Goal: Task Accomplishment & Management: Use online tool/utility

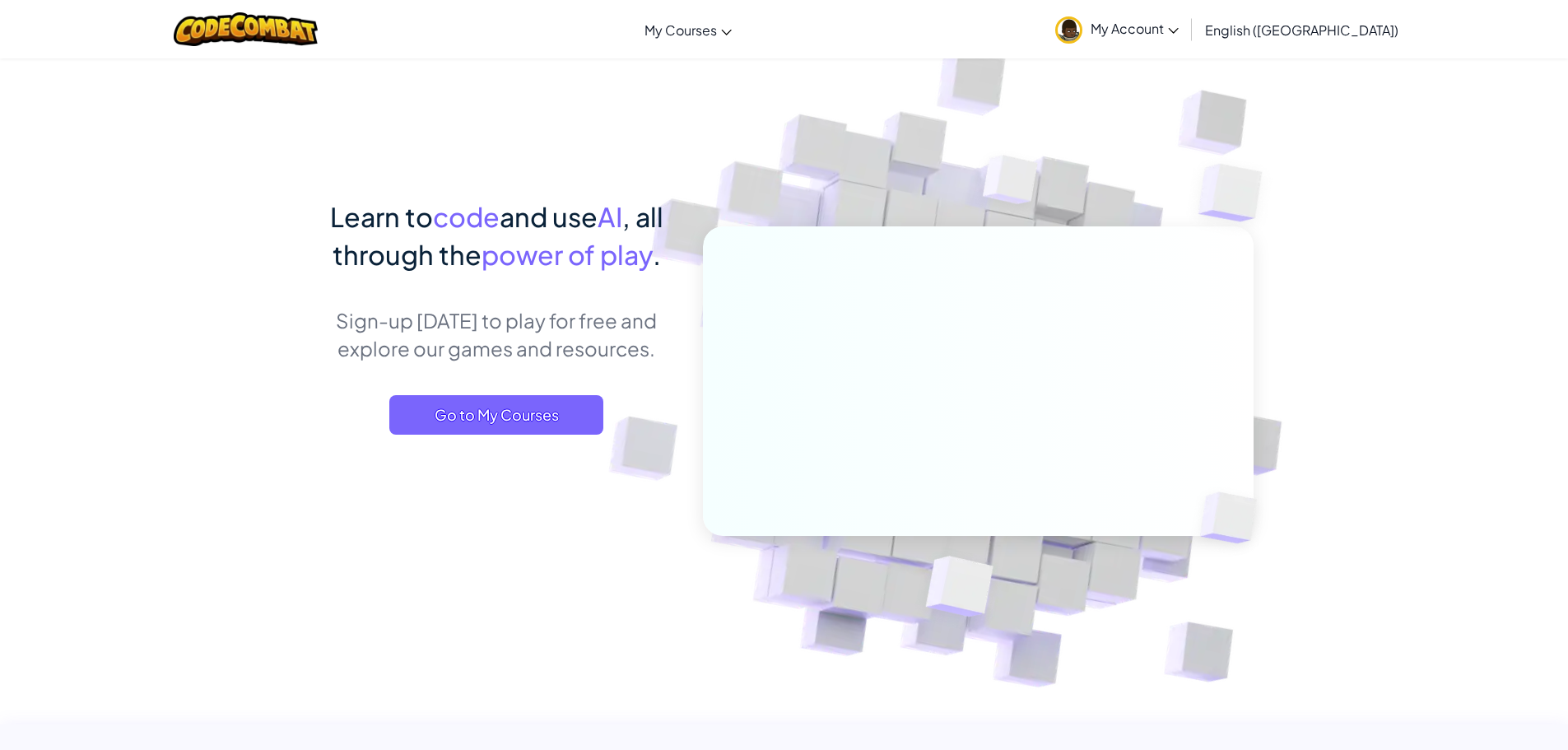
drag, startPoint x: 580, startPoint y: 360, endPoint x: 526, endPoint y: 373, distance: 55.5
click at [526, 373] on div "Learn to code and use AI , all through the power of play . Sign-up [DATE] to pl…" at bounding box center [496, 332] width 363 height 270
click at [513, 413] on span "Go to My Courses" at bounding box center [496, 415] width 214 height 39
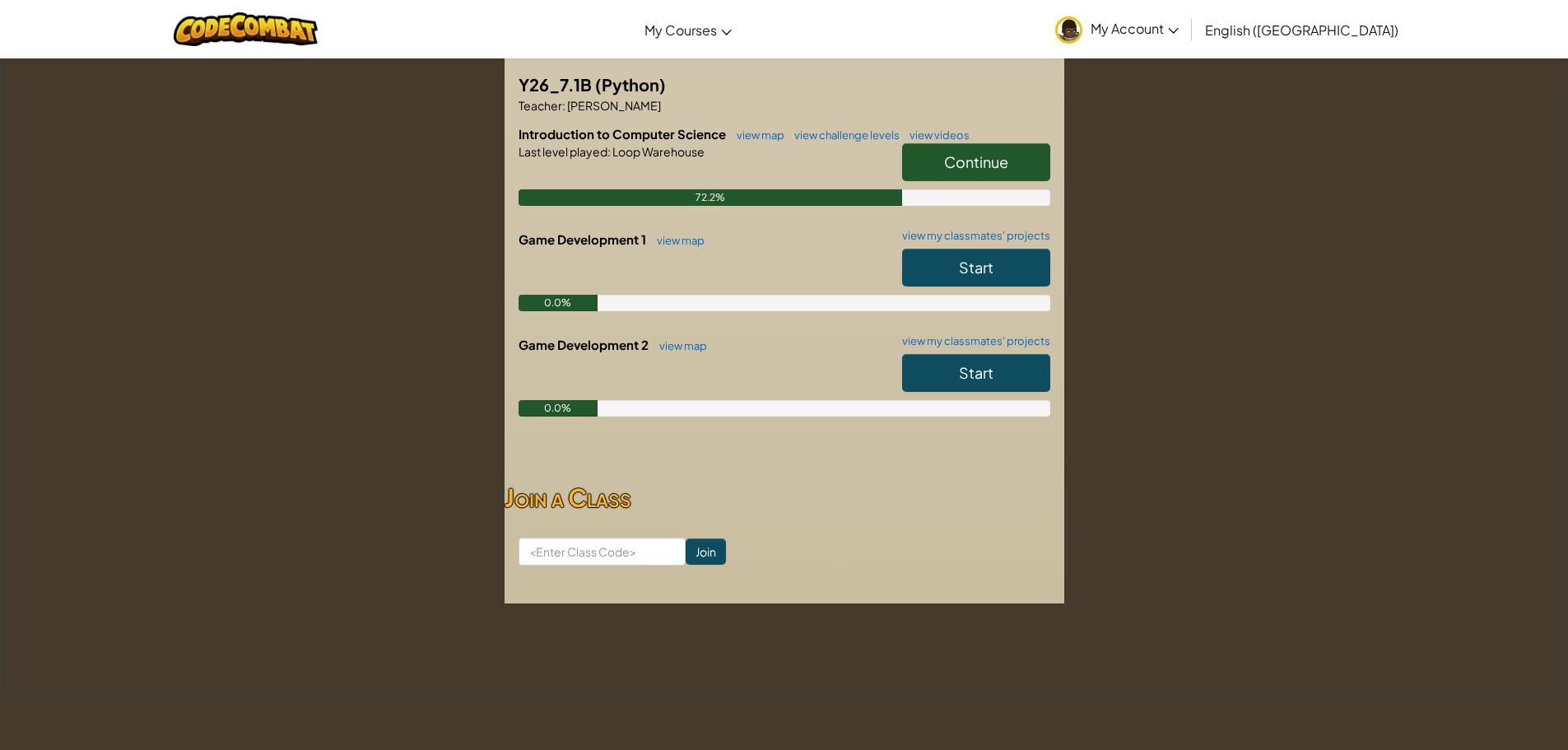
scroll to position [329, 0]
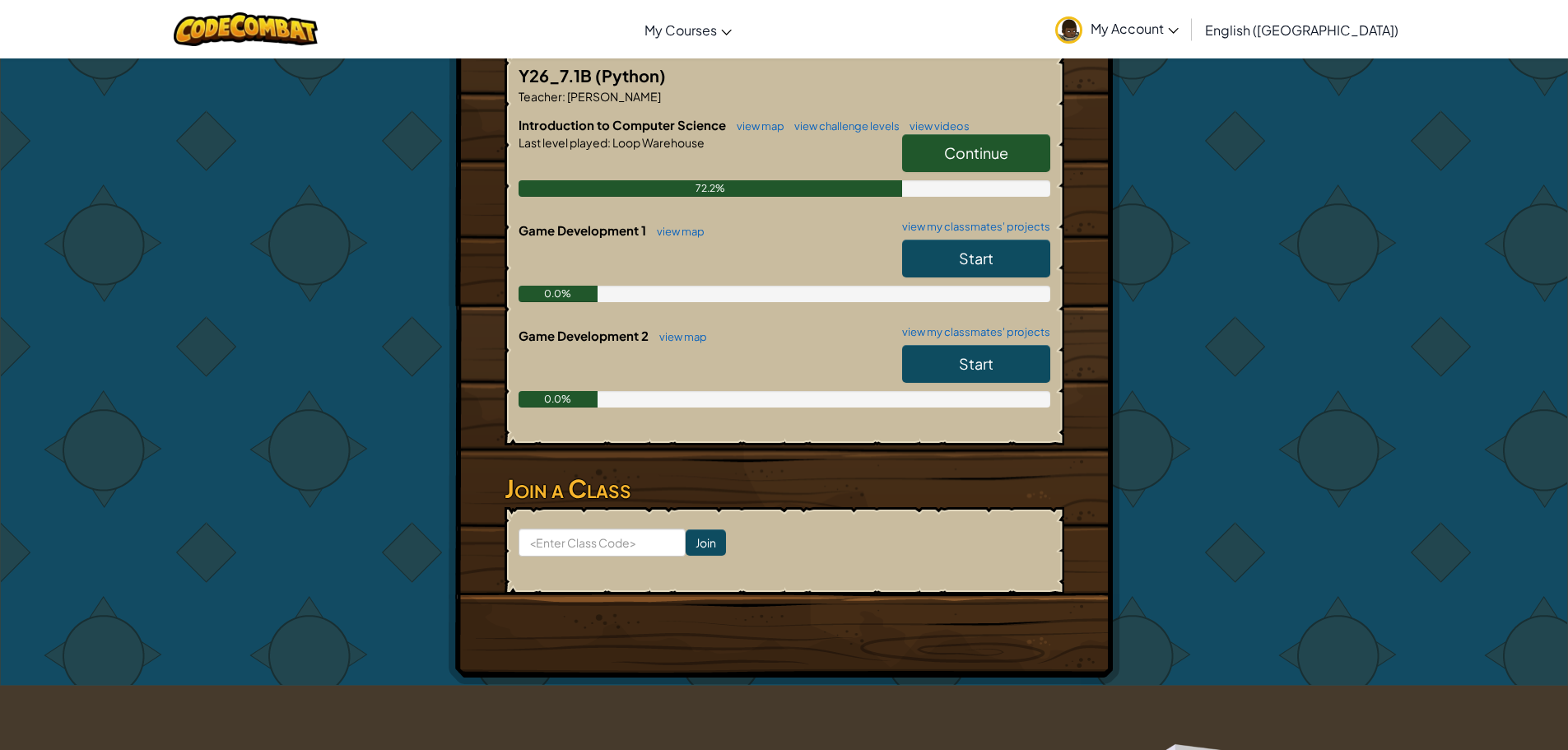
click at [1009, 161] on link "Continue" at bounding box center [975, 153] width 148 height 38
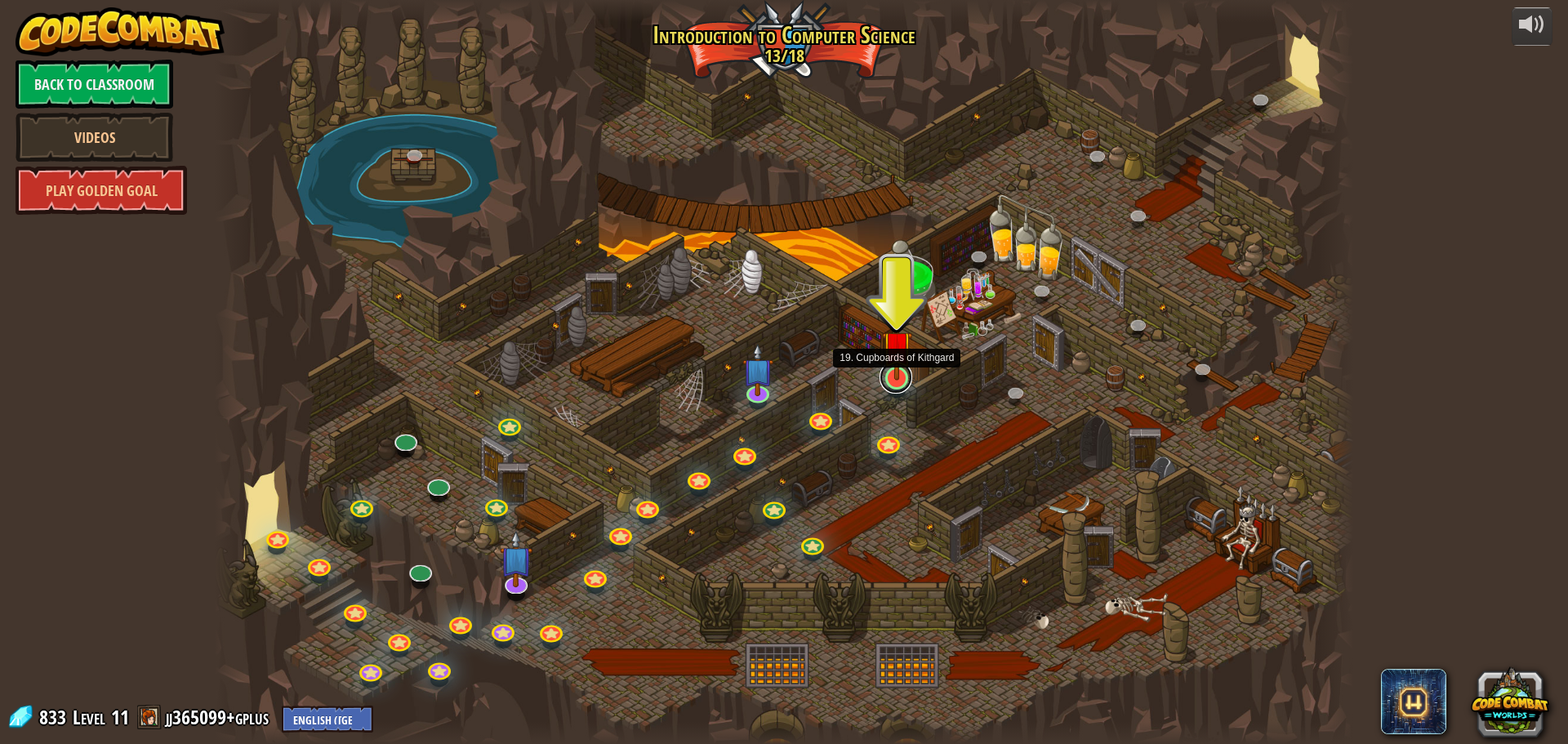
click at [905, 380] on link at bounding box center [896, 377] width 33 height 33
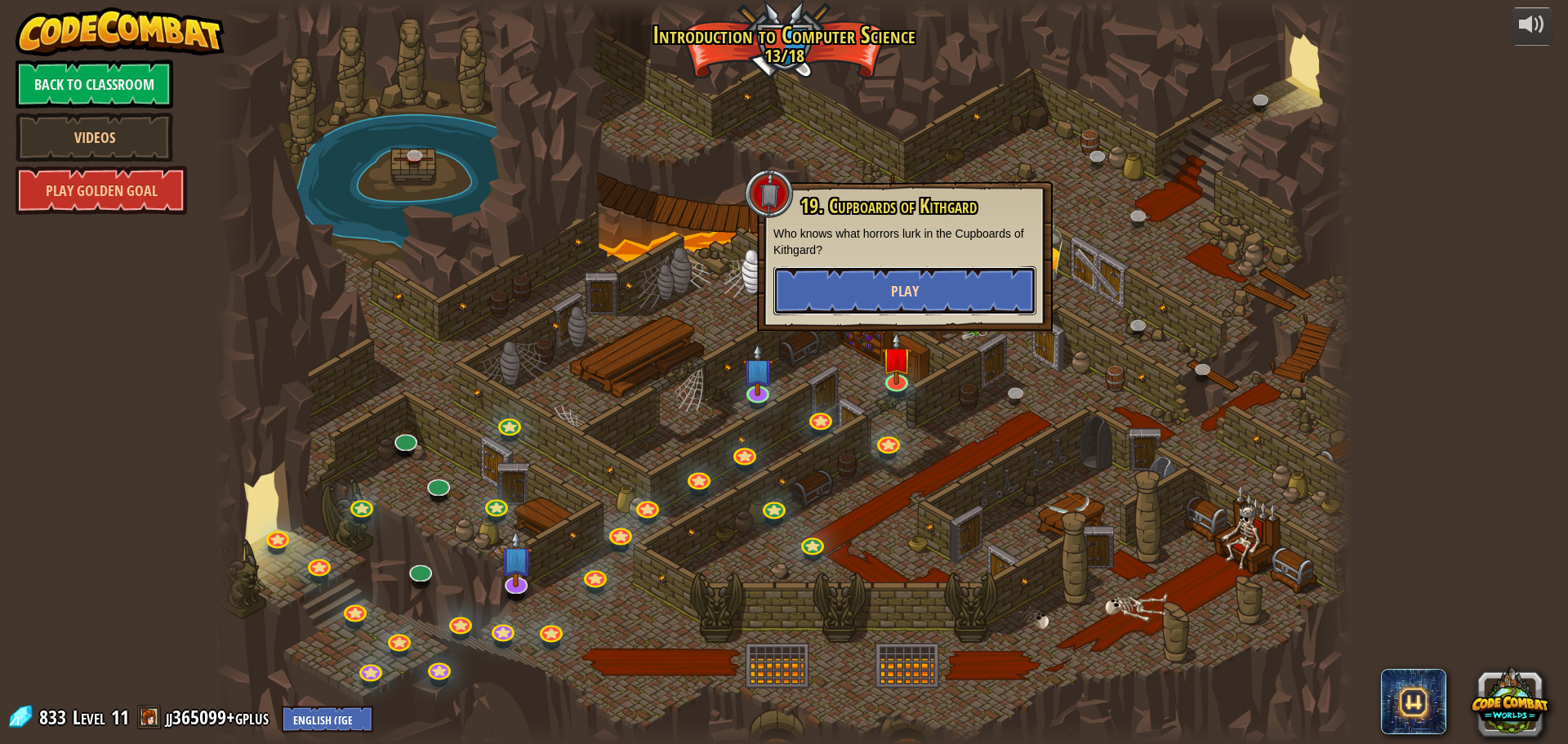
click at [895, 283] on span "Play" at bounding box center [904, 291] width 28 height 20
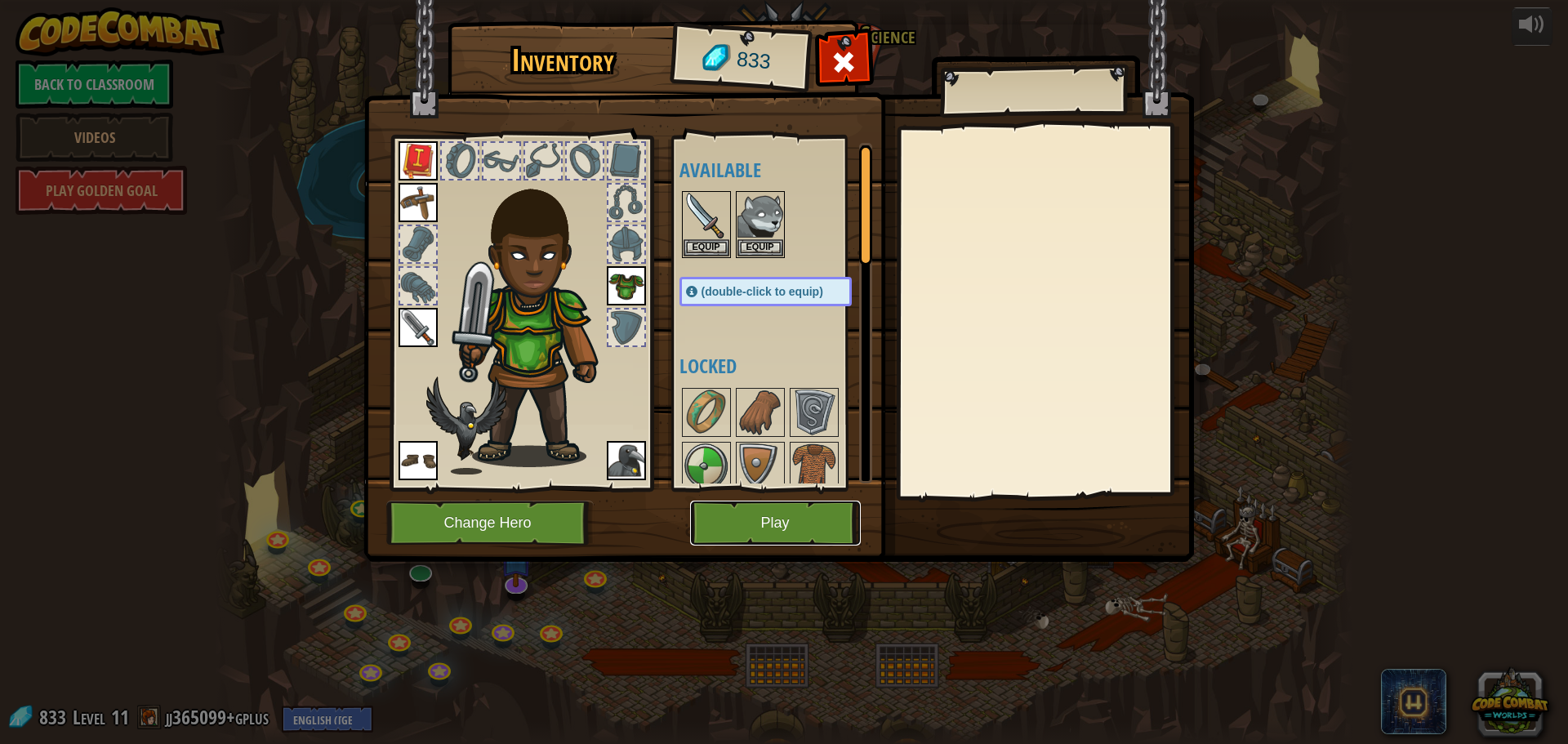
click at [777, 521] on button "Play" at bounding box center [775, 523] width 170 height 45
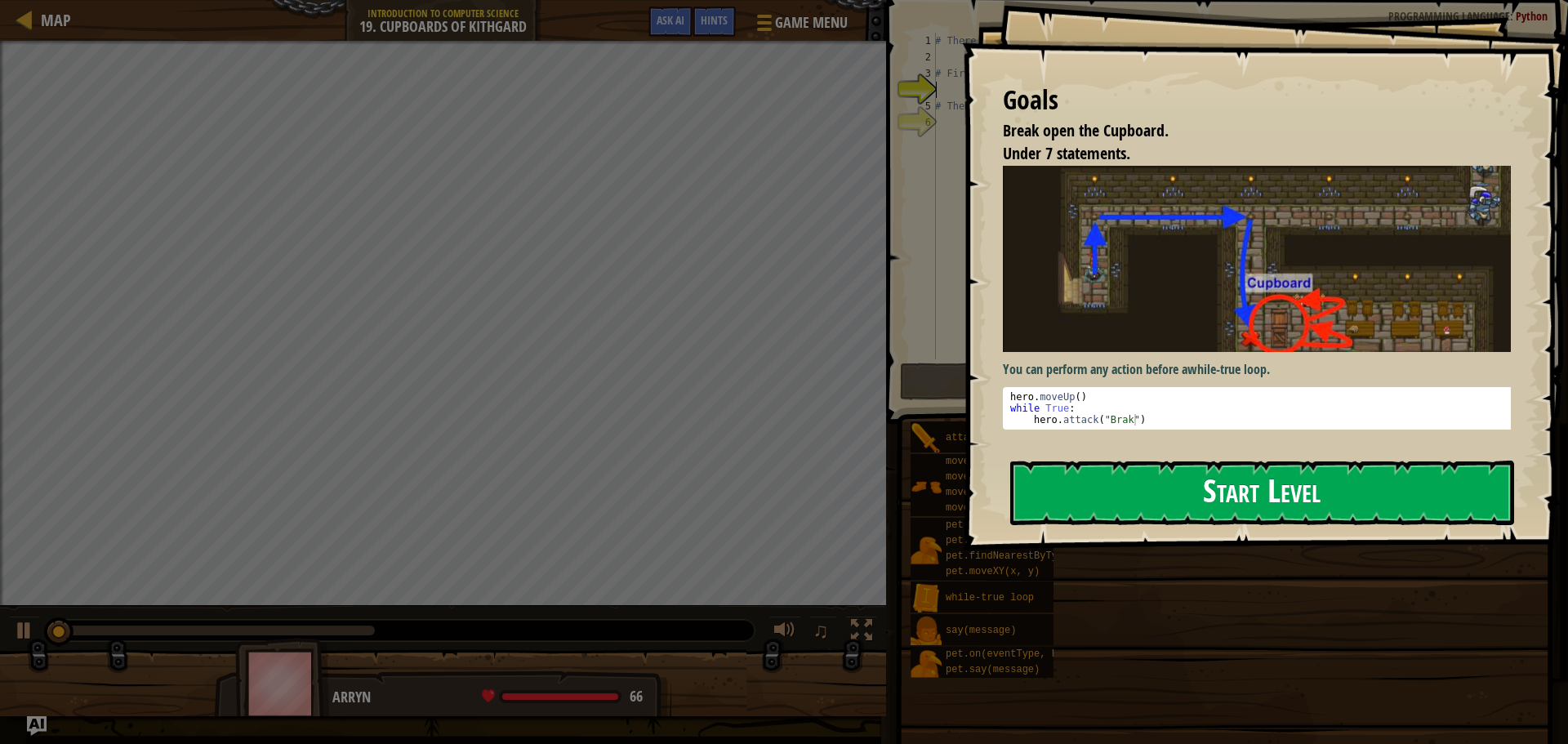
click at [1303, 497] on button "Start Level" at bounding box center [1262, 493] width 504 height 64
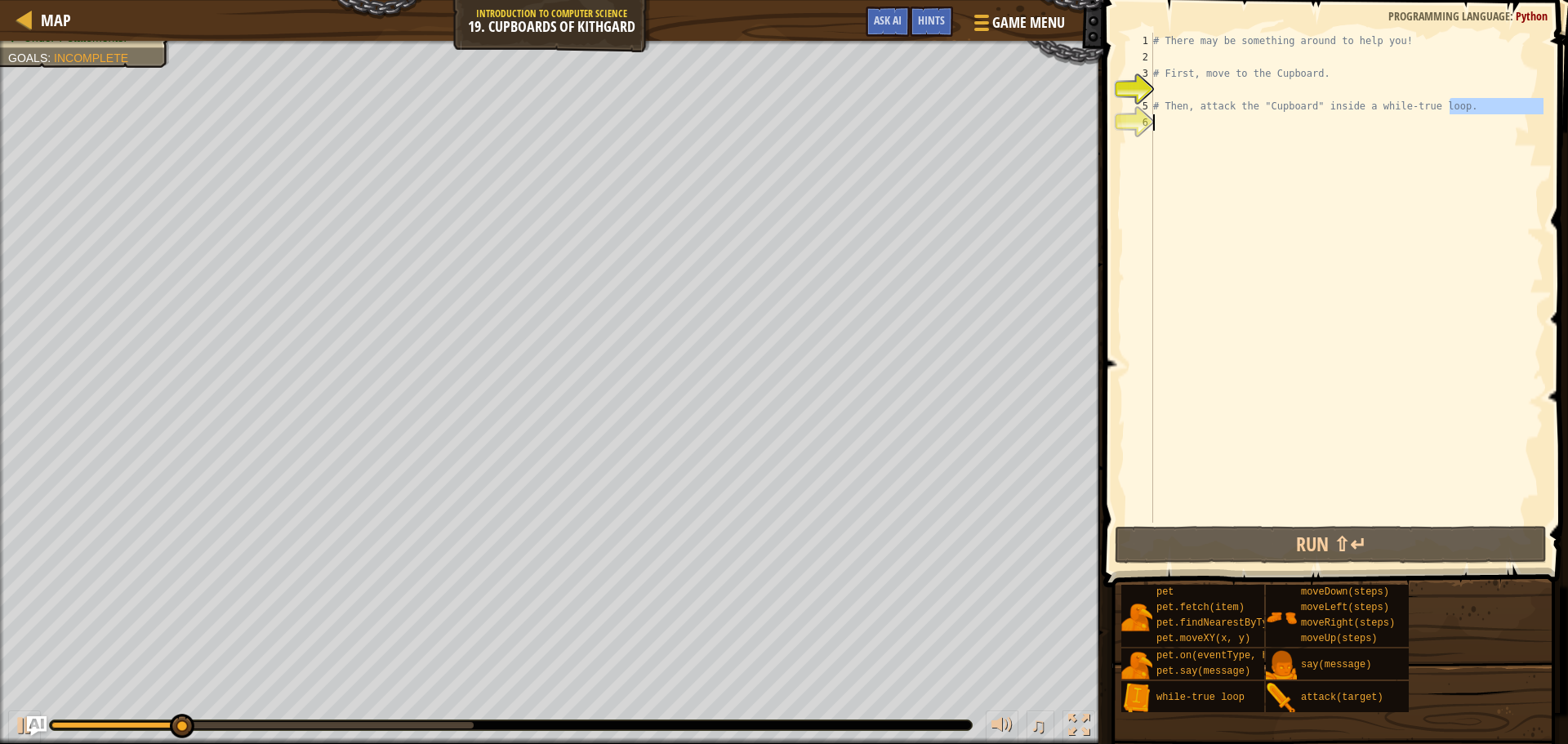
drag, startPoint x: 1468, startPoint y: 113, endPoint x: 1246, endPoint y: 120, distance: 222.1
click at [1246, 120] on div "# There may be something around to help you! # First, move to the Cupboard. # T…" at bounding box center [1347, 294] width 394 height 523
type textarea "# Then, attack the "Cupboard" inside a while-true loop."
drag, startPoint x: 1304, startPoint y: 107, endPoint x: 1315, endPoint y: 127, distance: 22.8
click at [1315, 127] on div "# There may be something around to help you! # First, move to the Cupboard. # T…" at bounding box center [1347, 294] width 394 height 523
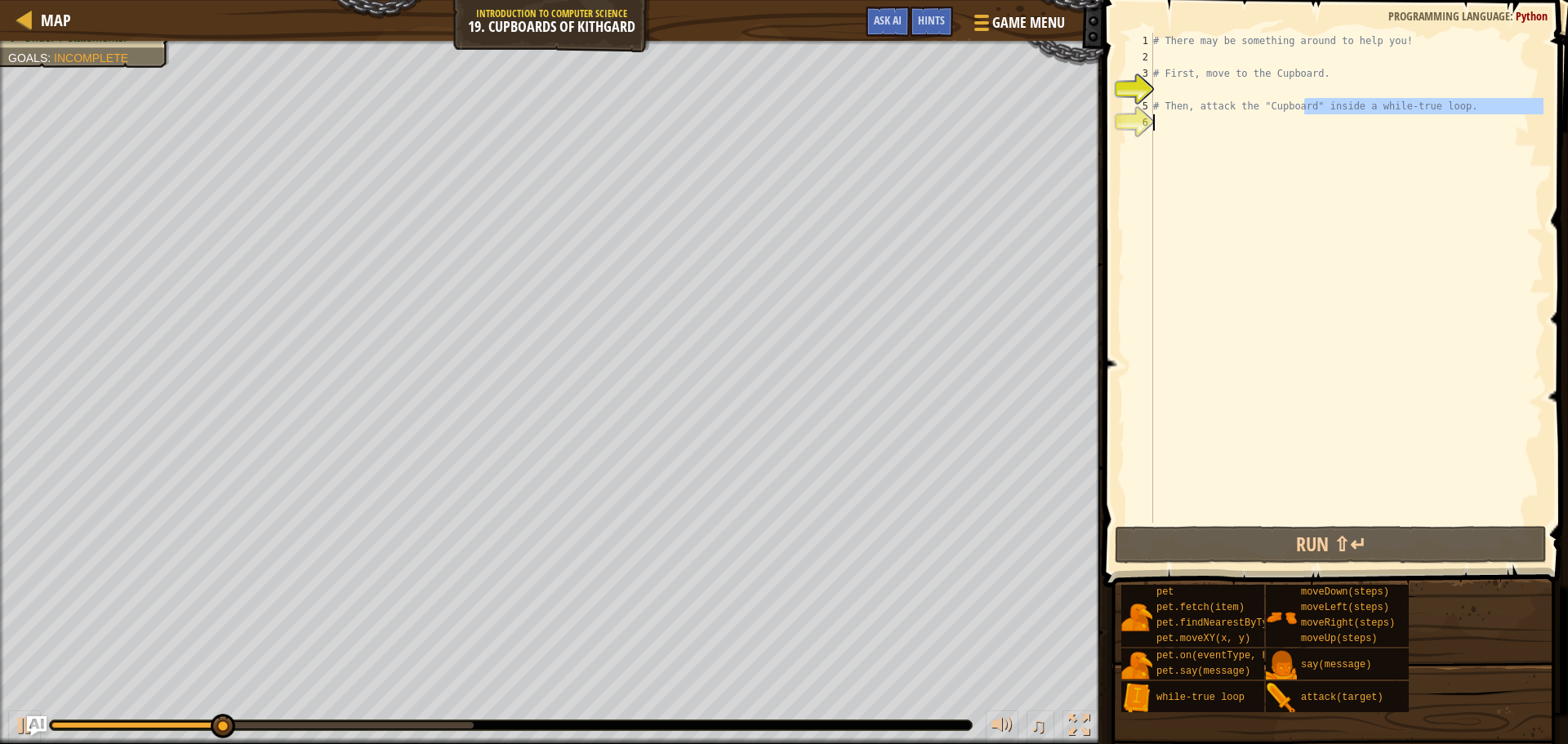
click at [1452, 122] on div "# There may be something around to help you! # First, move to the Cupboard. # T…" at bounding box center [1347, 278] width 394 height 490
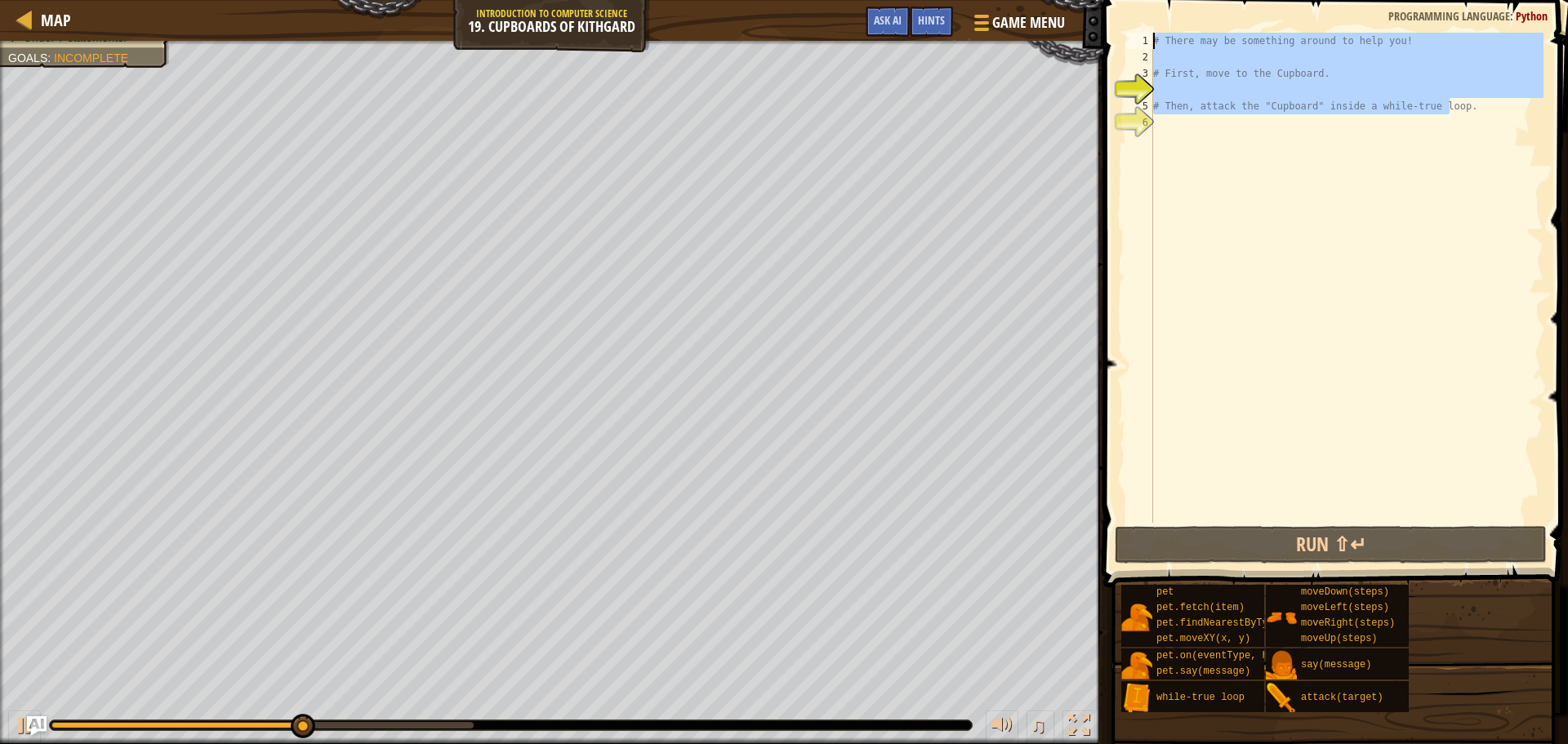
drag, startPoint x: 1410, startPoint y: 104, endPoint x: 1179, endPoint y: 31, distance: 242.3
click at [1179, 31] on div "1 2 3 4 5 6 # There may be something around to help you! # First, move to the C…" at bounding box center [1333, 326] width 470 height 636
type textarea "# There may be something around to help you!"
click at [1238, 191] on div "# There may be something around to help you! # First, move to the Cupboard. # T…" at bounding box center [1347, 294] width 394 height 523
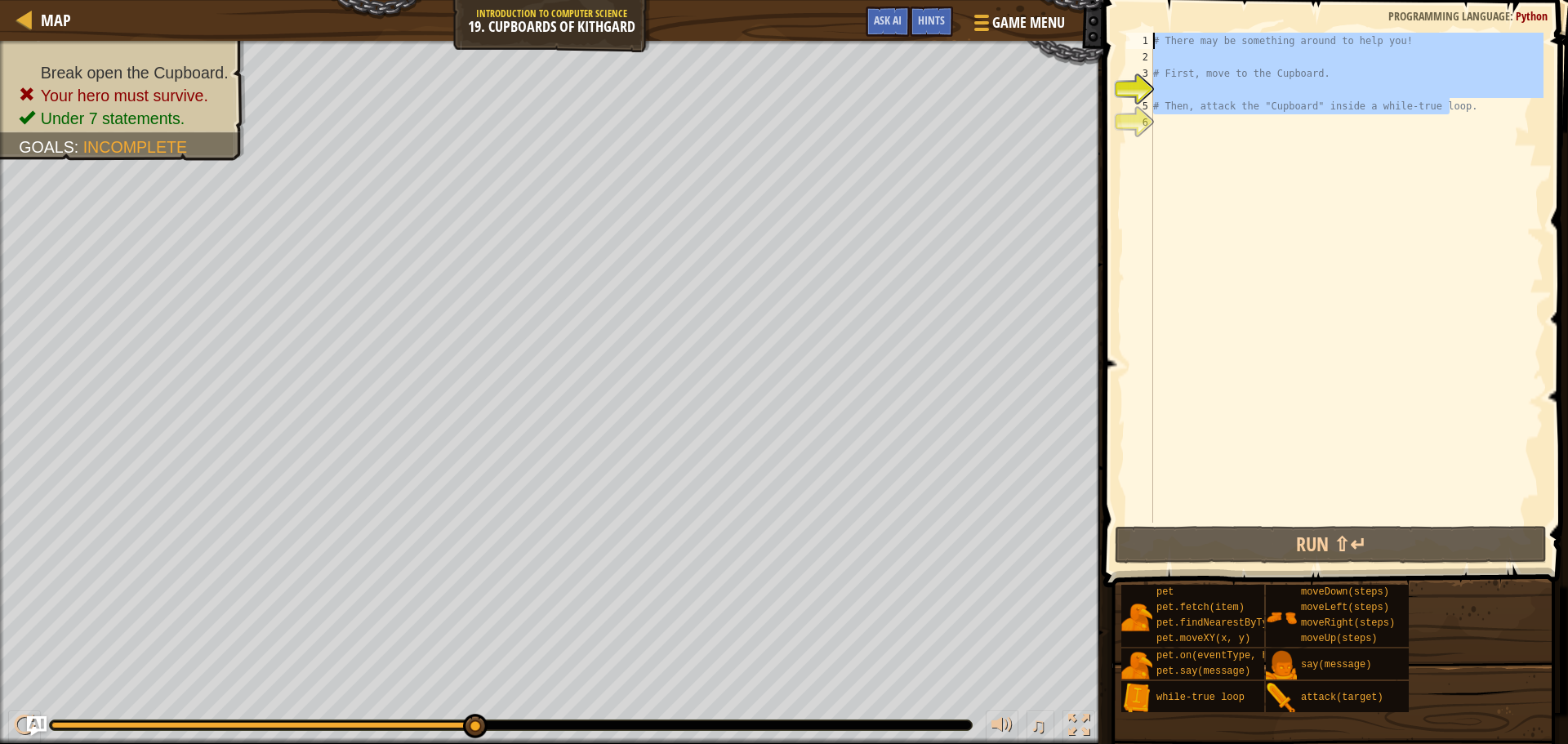
drag, startPoint x: 1455, startPoint y: 110, endPoint x: 1301, endPoint y: 19, distance: 178.9
click at [1301, 19] on div "1 2 3 4 5 6 # There may be something around to help you! # First, move to the C…" at bounding box center [1333, 326] width 470 height 636
type textarea "# There may be something around to help you!"
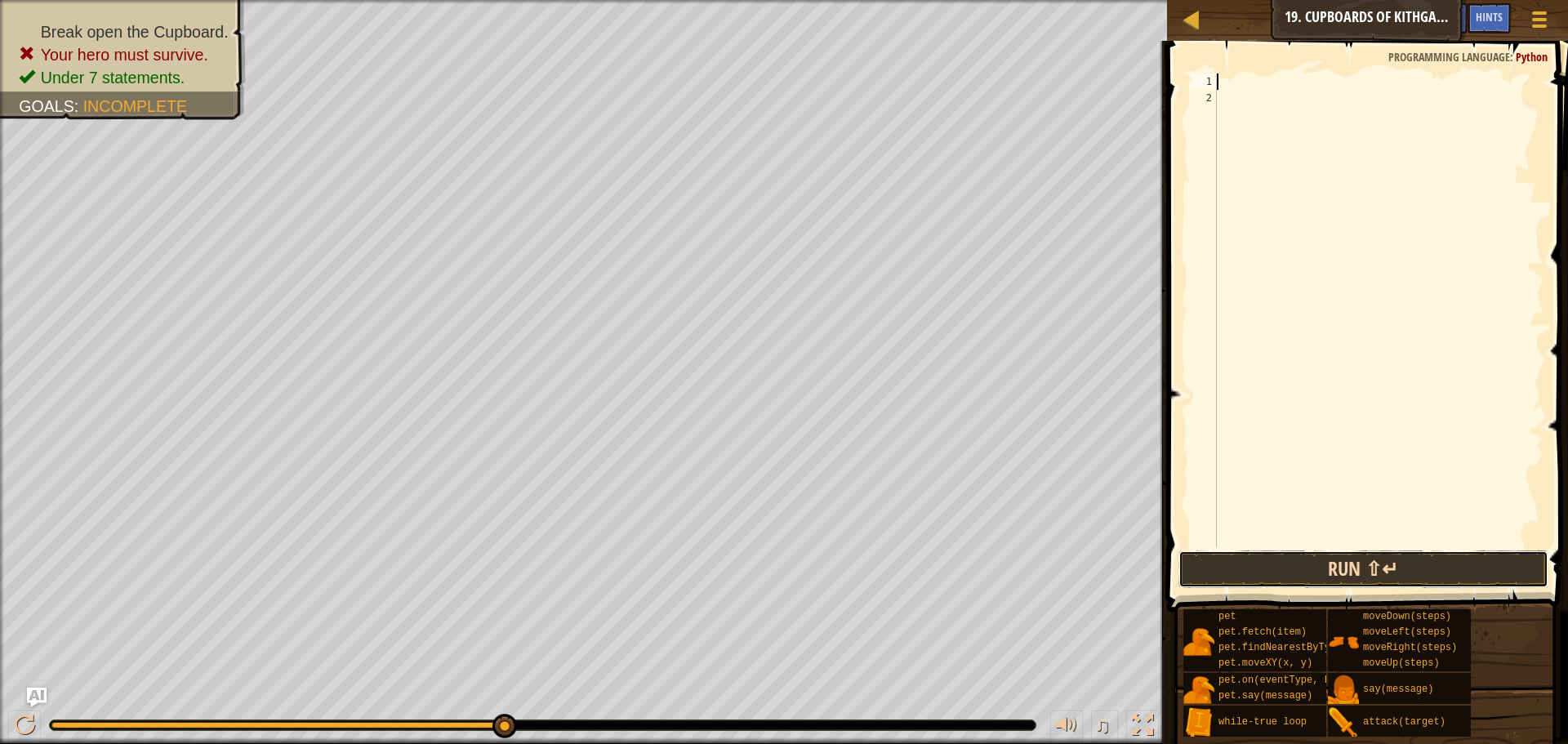
click at [1456, 552] on button "Run ⇧↵" at bounding box center [1364, 569] width 370 height 37
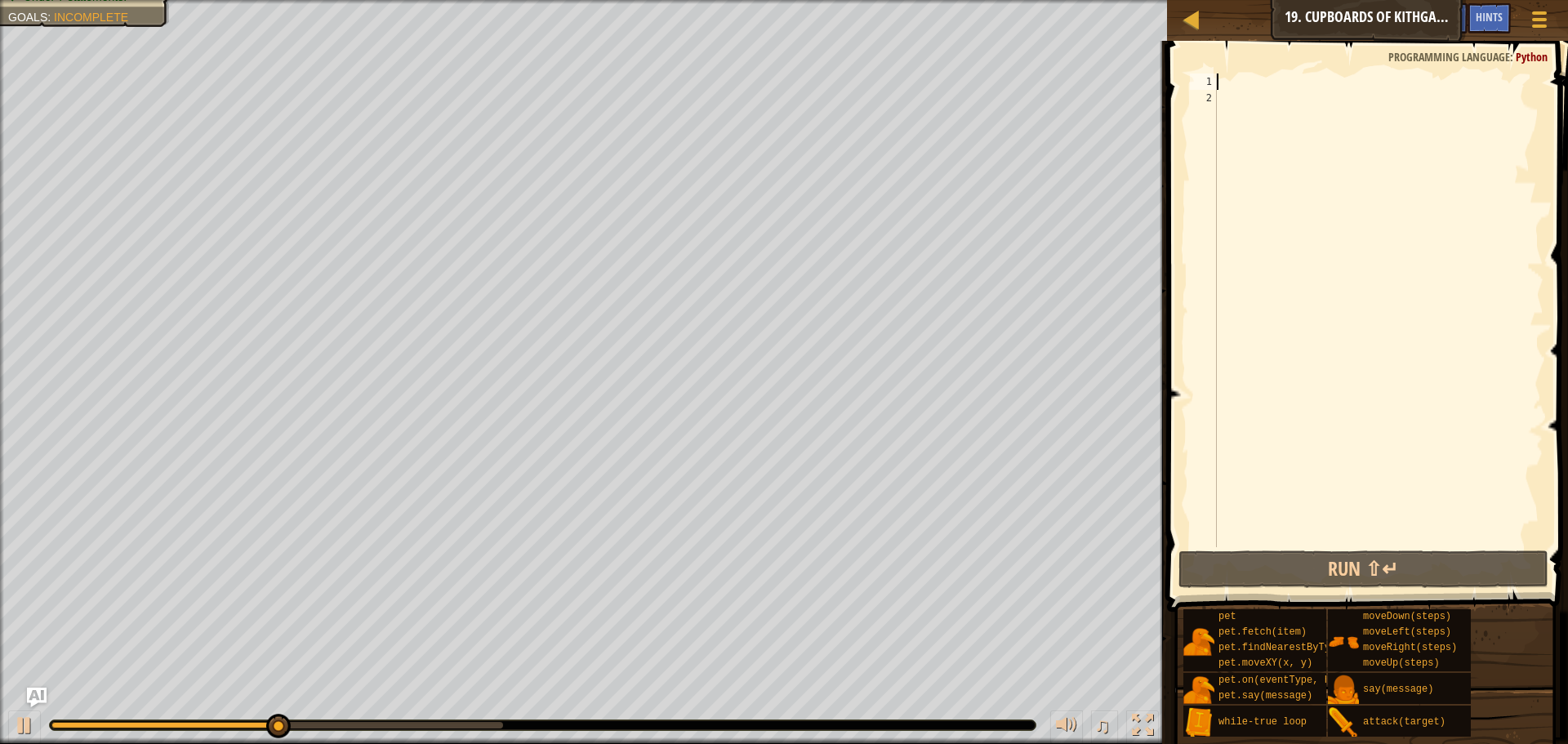
type textarea "m"
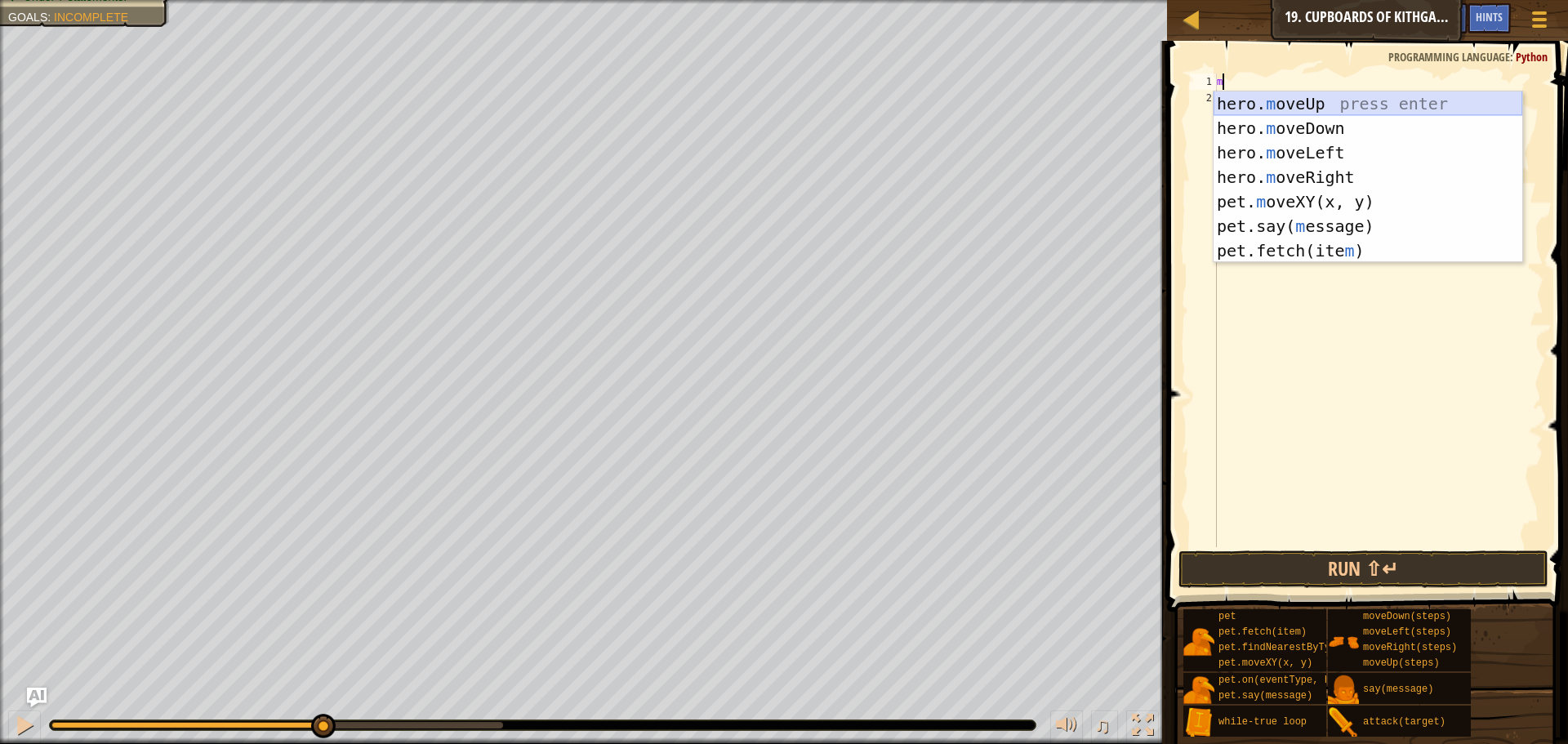
click at [1332, 94] on div "hero. m oveUp press enter hero. m oveDown press enter hero. m oveLeft press ent…" at bounding box center [1368, 202] width 309 height 220
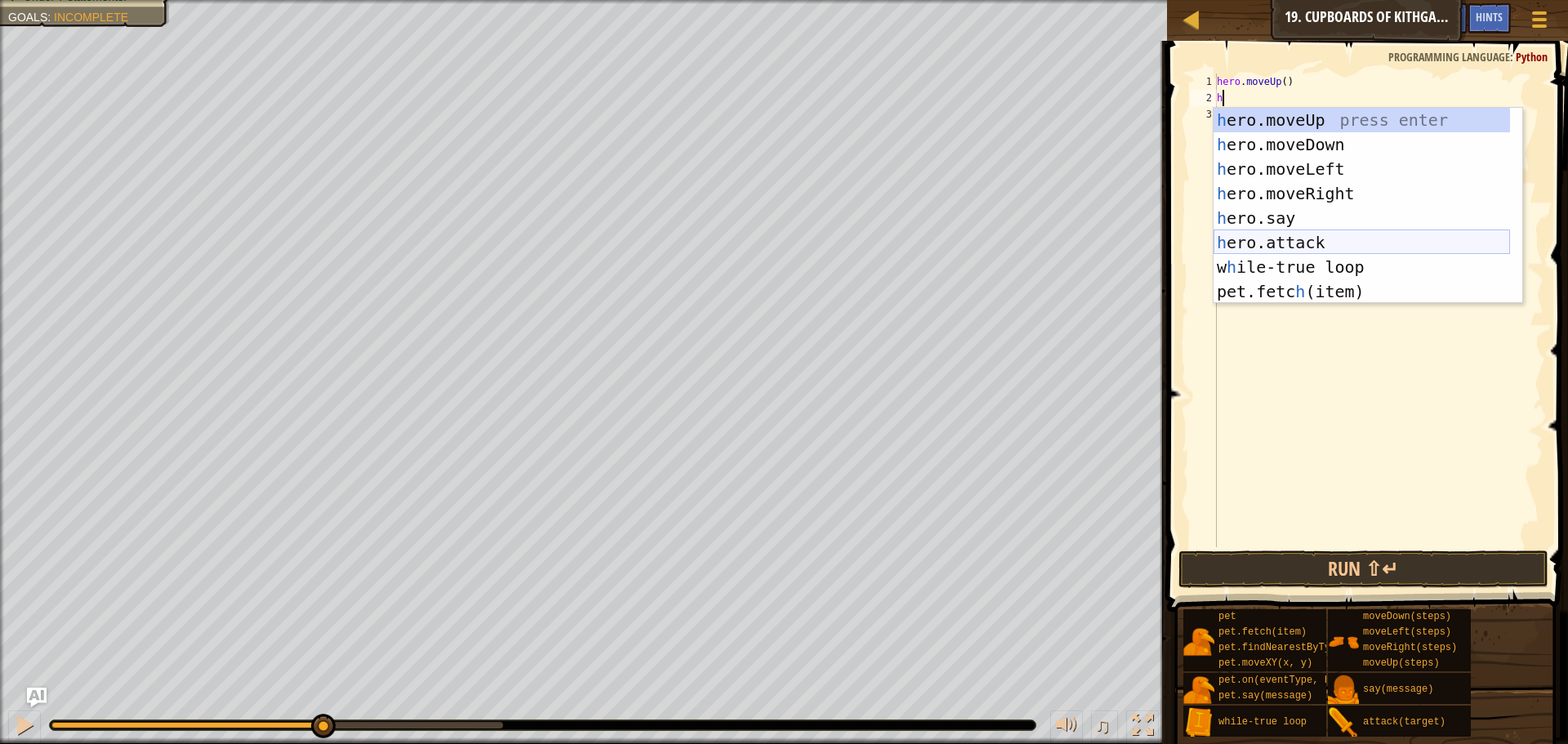
click at [1317, 241] on div "h ero.moveUp press enter h ero.moveDown press enter h ero.moveLeft press enter …" at bounding box center [1362, 230] width 297 height 245
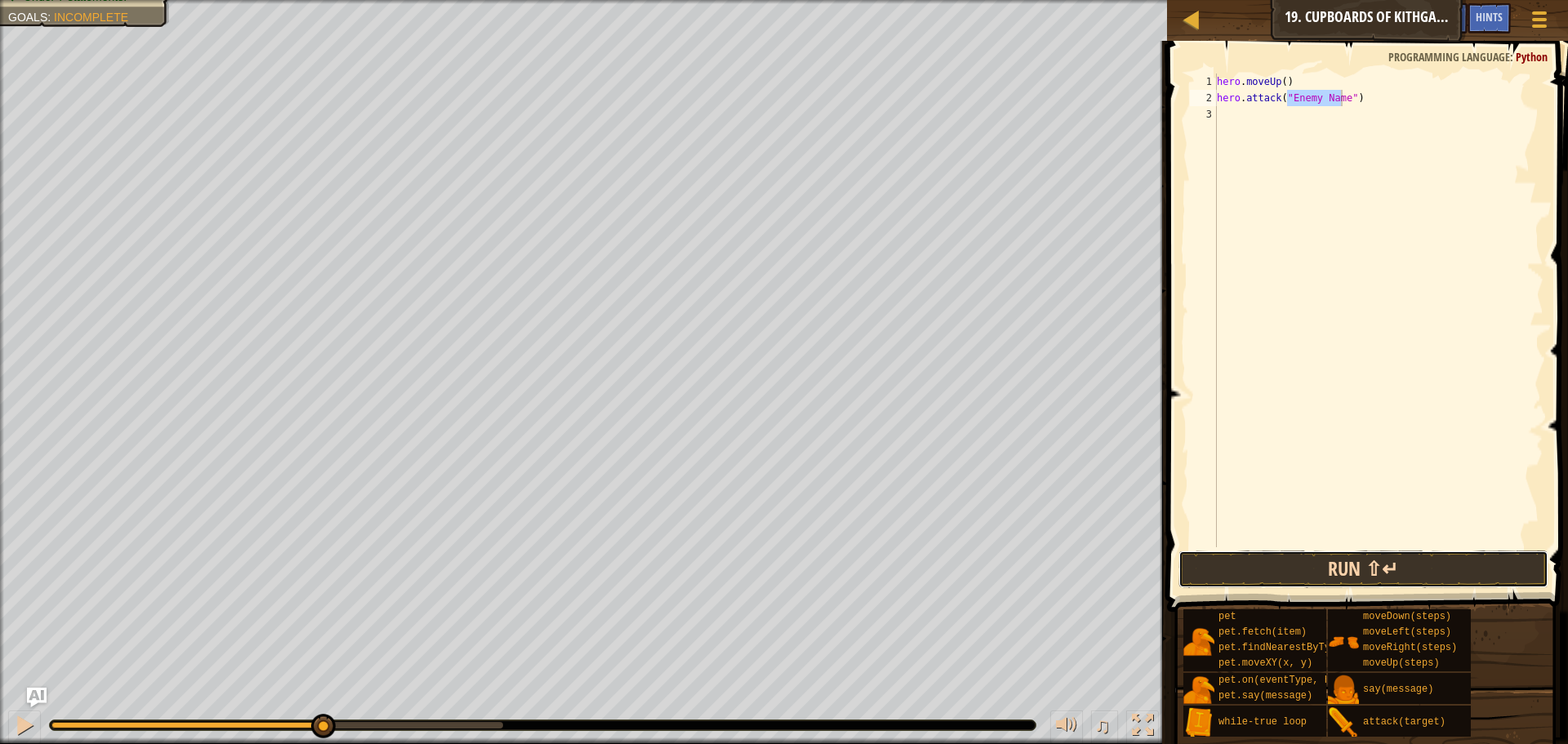
click at [1332, 564] on button "Run ⇧↵" at bounding box center [1364, 569] width 370 height 37
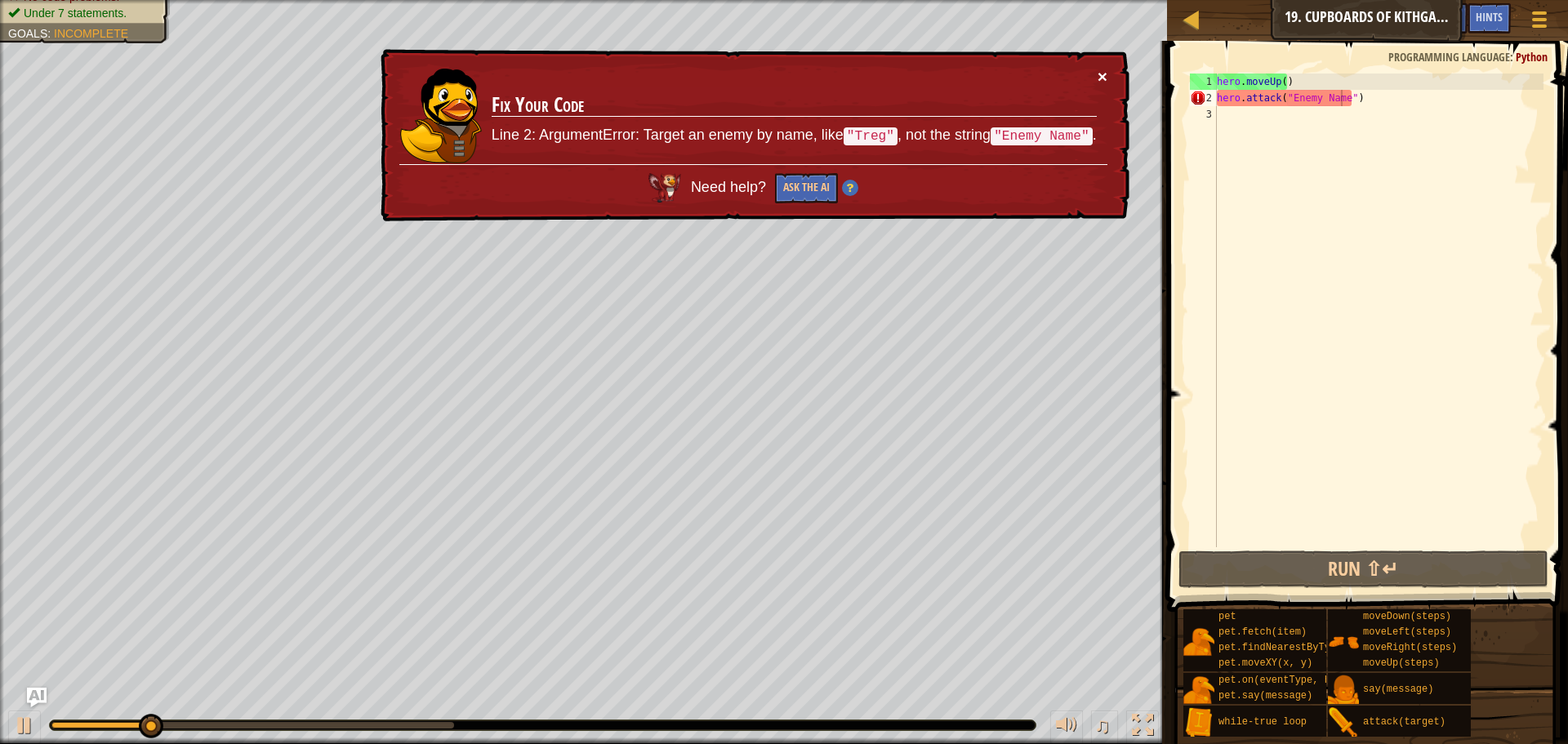
click at [1106, 68] on button "×" at bounding box center [1103, 76] width 10 height 17
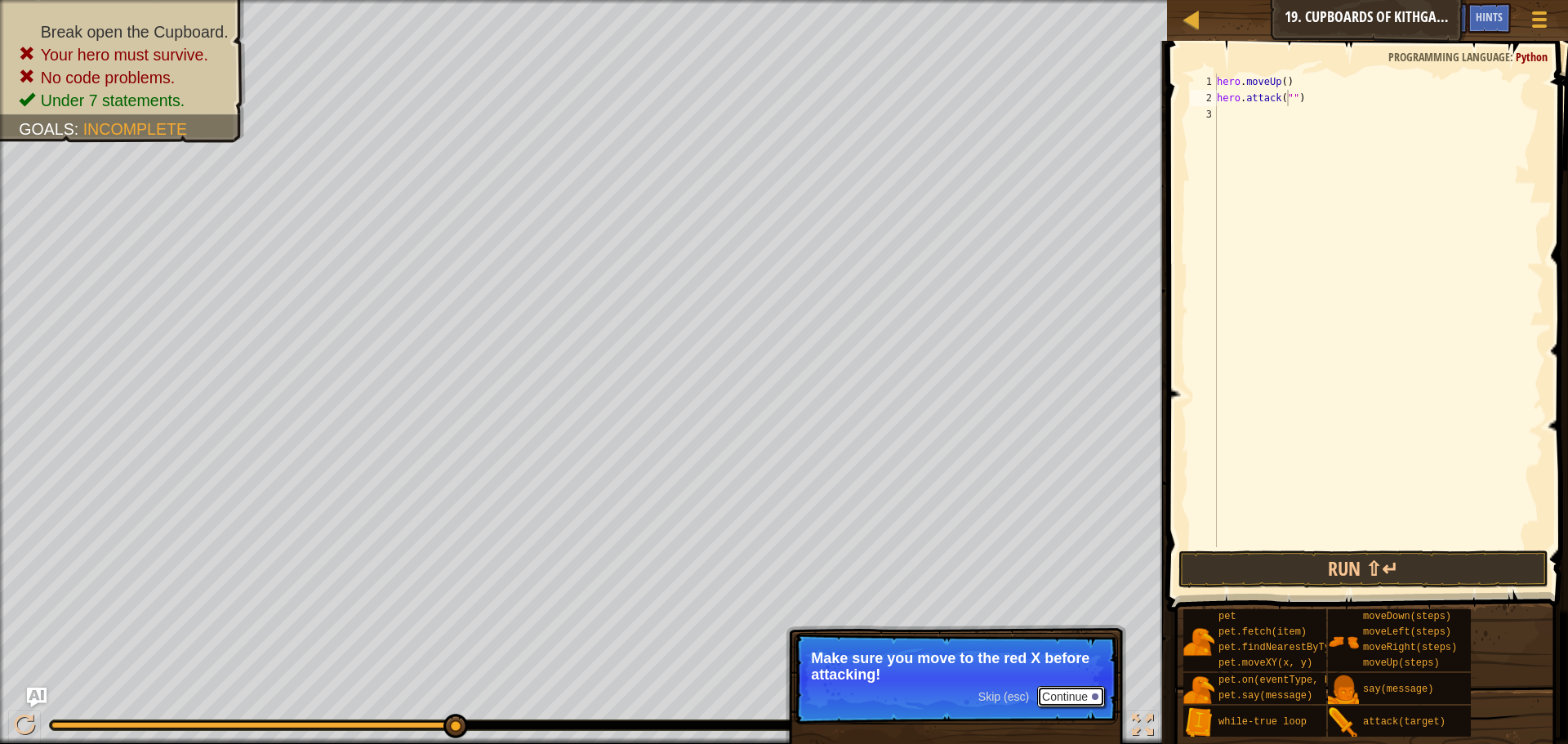
click at [1073, 700] on button "Continue" at bounding box center [1071, 697] width 68 height 21
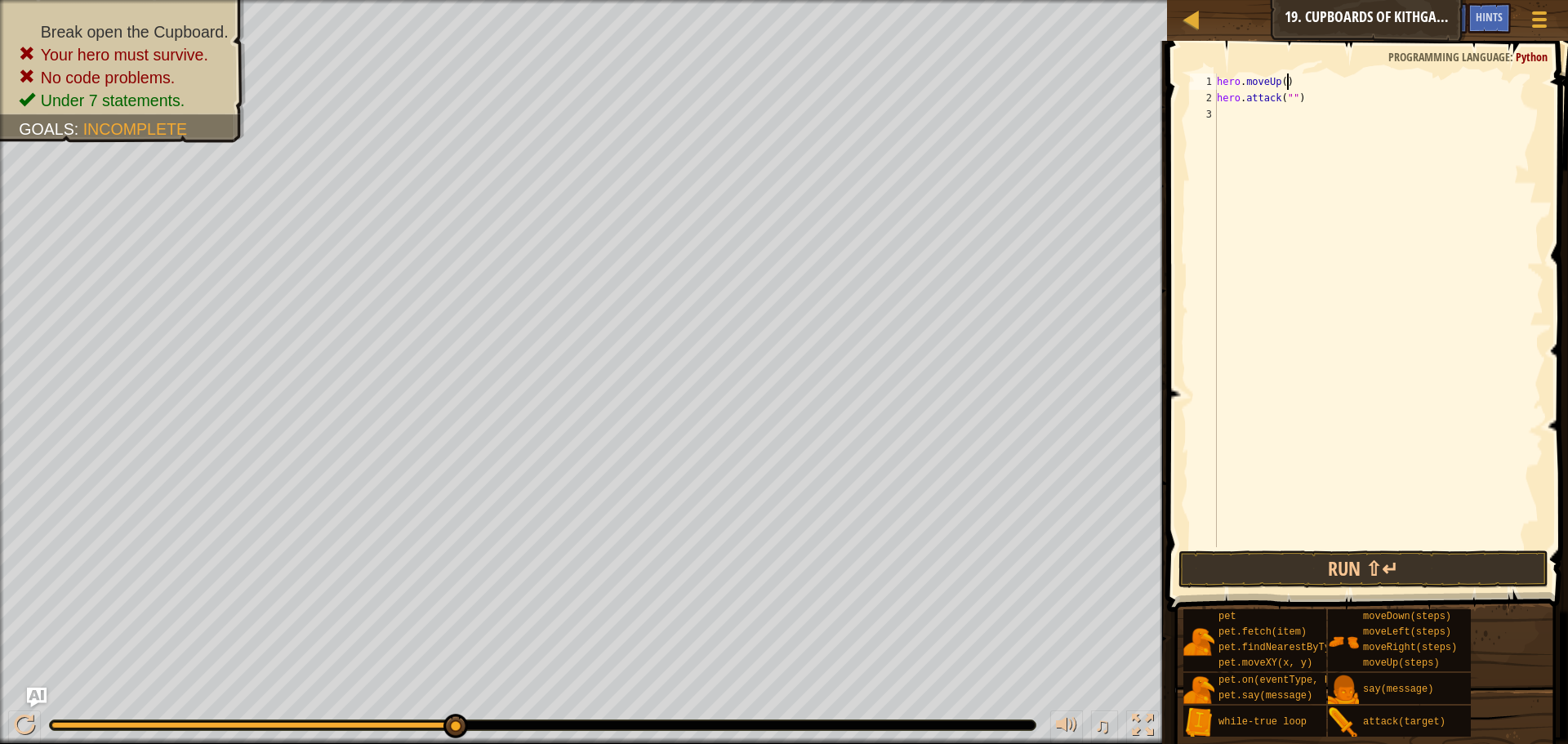
click at [1317, 81] on div "hero . moveUp ( ) hero . attack ( "" )" at bounding box center [1378, 327] width 330 height 507
drag, startPoint x: 1307, startPoint y: 103, endPoint x: 1285, endPoint y: 117, distance: 26.1
click at [1305, 104] on div "hero . moveUp ( ) hero . attack ( "" )" at bounding box center [1378, 327] width 330 height 507
type textarea "h"
click at [1283, 90] on div "hero . moveUp ( )" at bounding box center [1378, 327] width 330 height 507
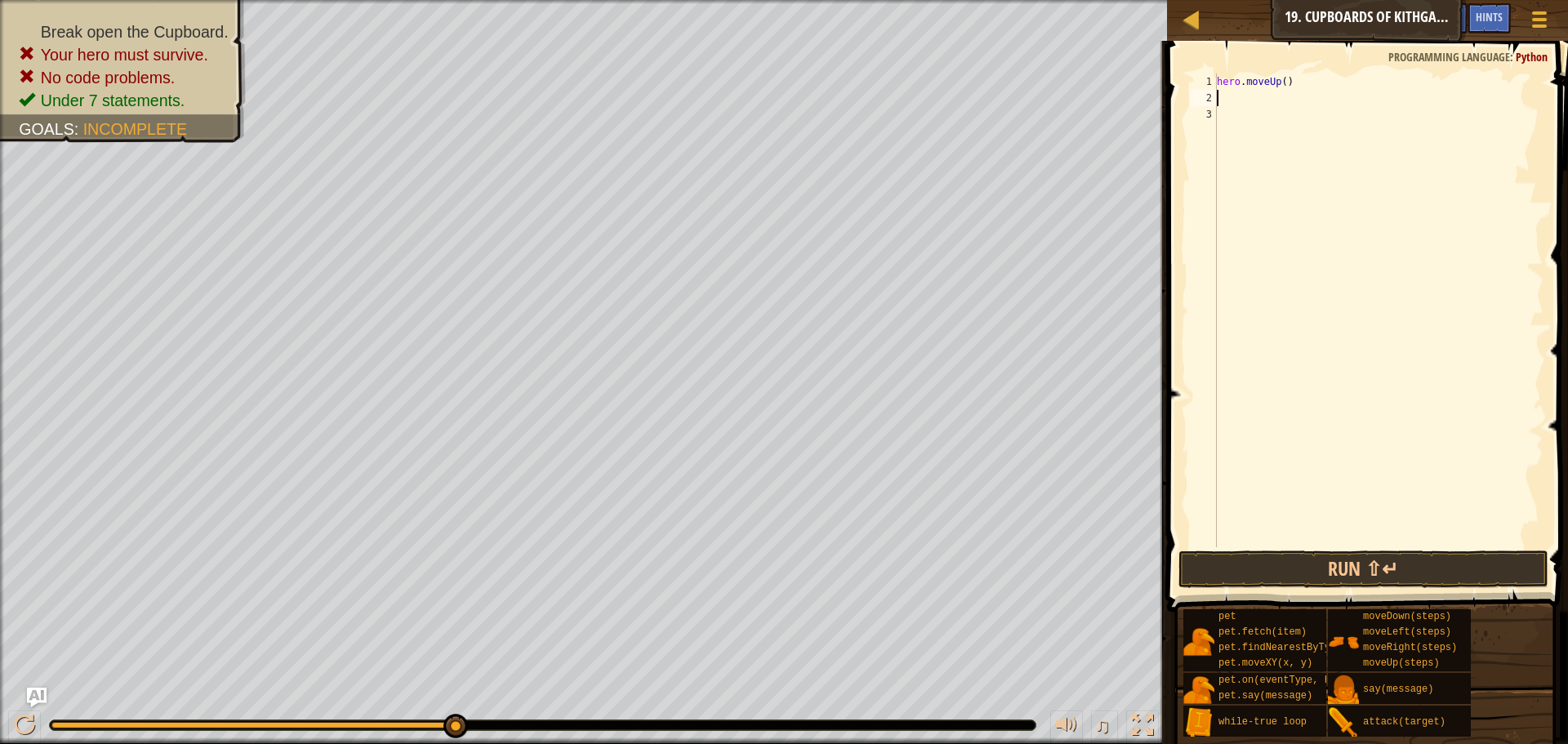
click at [1285, 87] on div "hero . moveUp ( )" at bounding box center [1378, 327] width 330 height 507
click at [1284, 80] on div "hero . moveUp ( )" at bounding box center [1378, 327] width 330 height 507
click at [1304, 575] on button "Run ⇧↵" at bounding box center [1364, 569] width 370 height 37
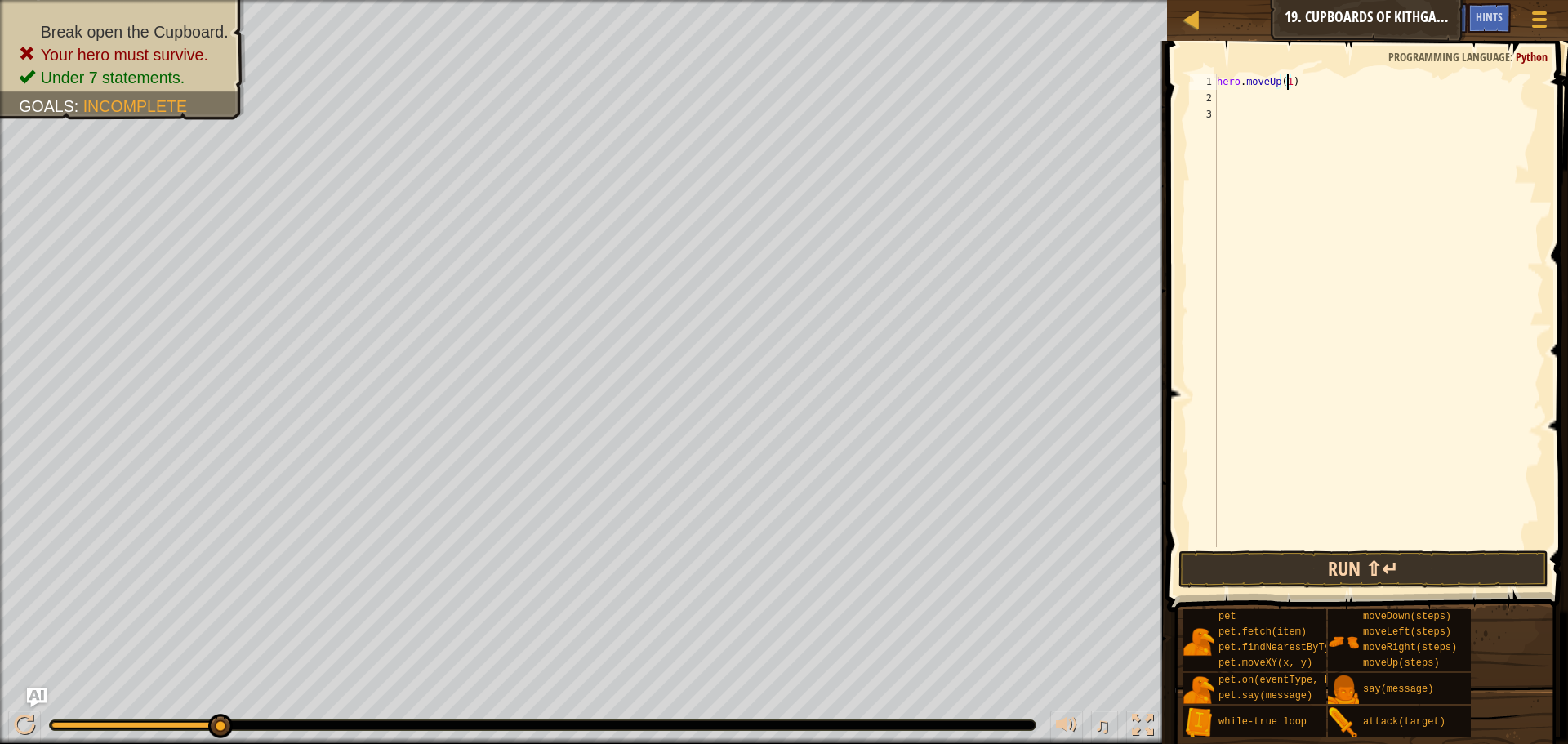
type textarea "hero.moveUp(1)"
click at [1290, 556] on button "Run ⇧↵" at bounding box center [1364, 569] width 370 height 37
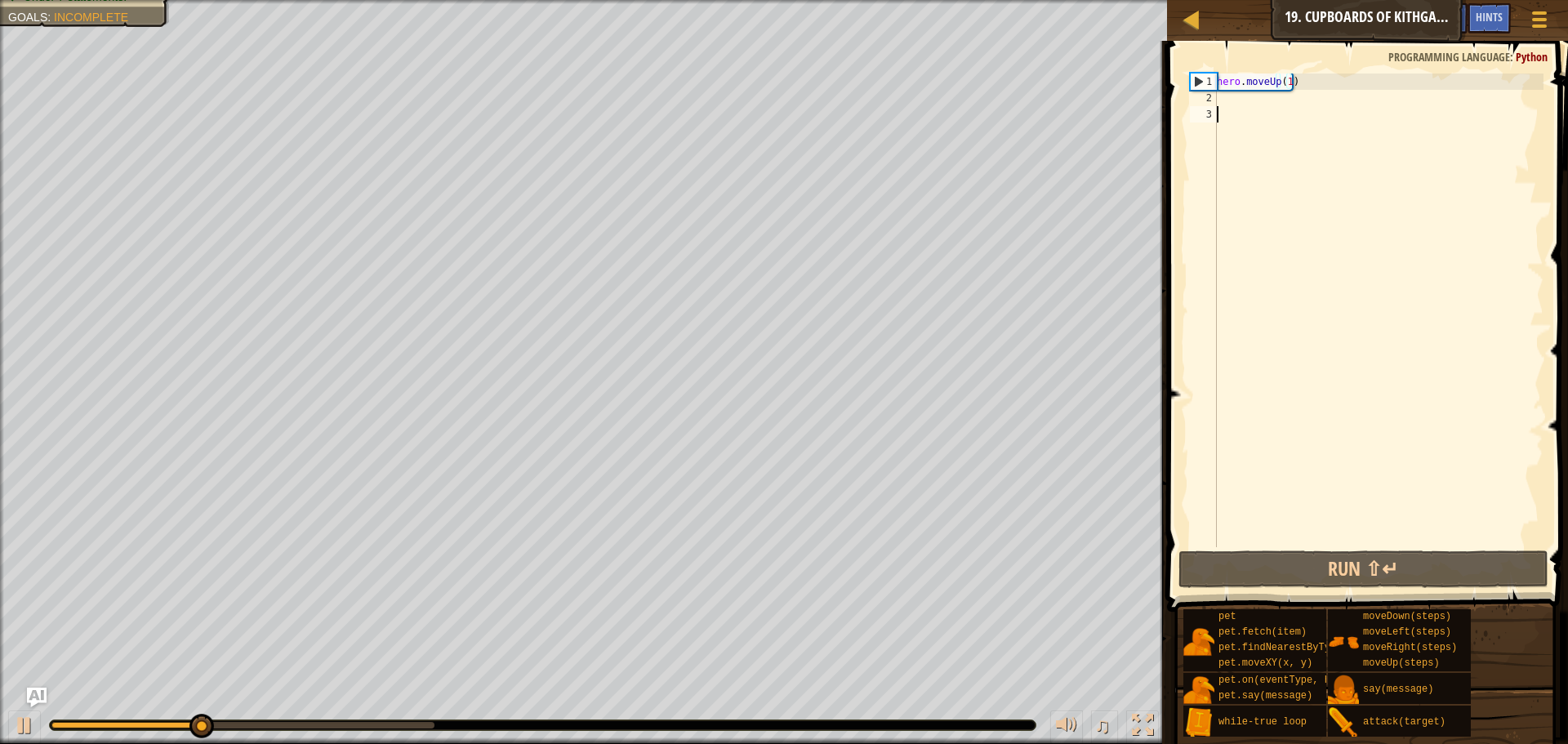
click at [1257, 114] on div "hero . moveUp ( 1 )" at bounding box center [1378, 327] width 330 height 507
click at [1271, 92] on div "hero . moveUp ( 1 )" at bounding box center [1378, 327] width 330 height 507
type textarea "m"
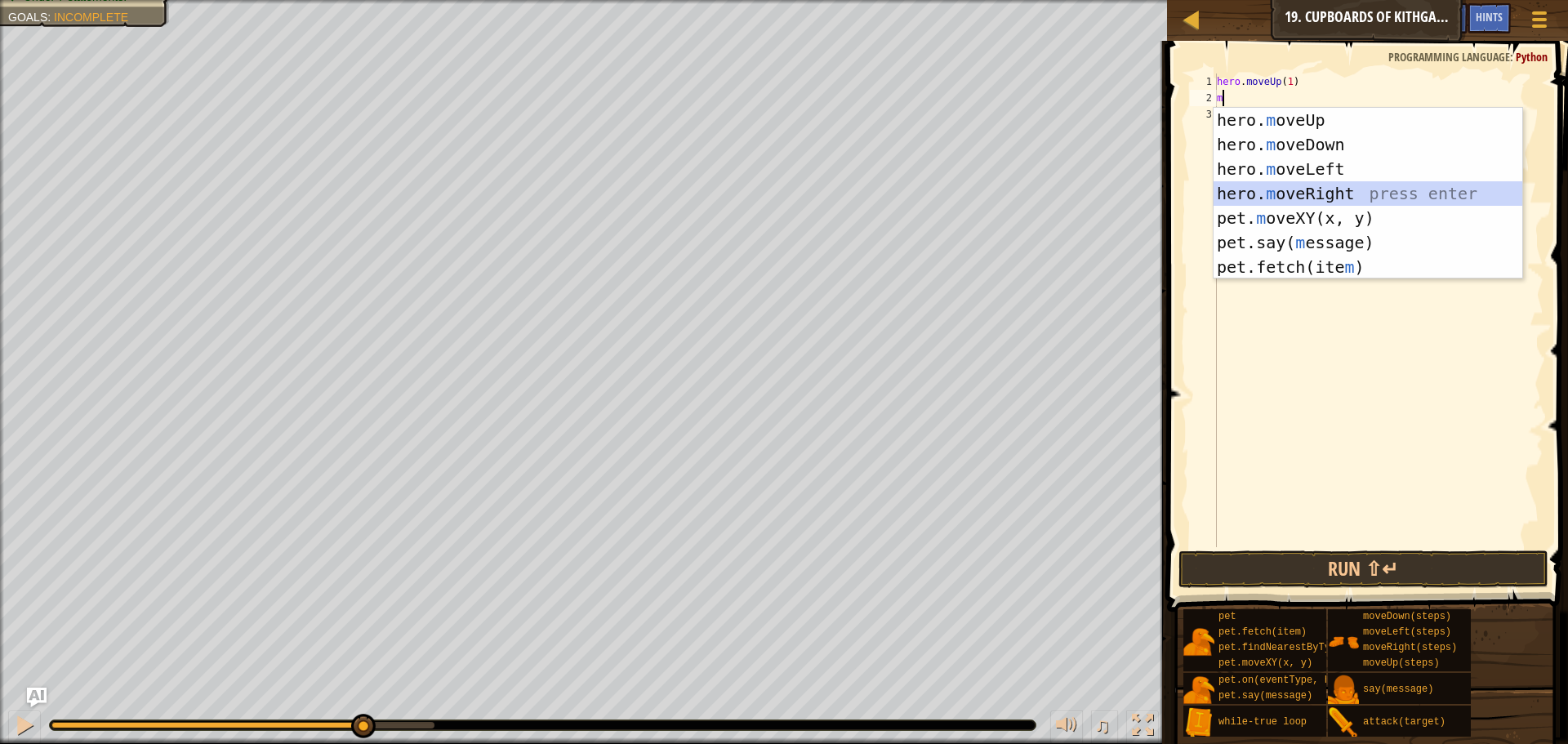
click at [1415, 187] on div "hero. m oveUp press enter hero. m oveDown press enter hero. m oveLeft press ent…" at bounding box center [1368, 218] width 309 height 220
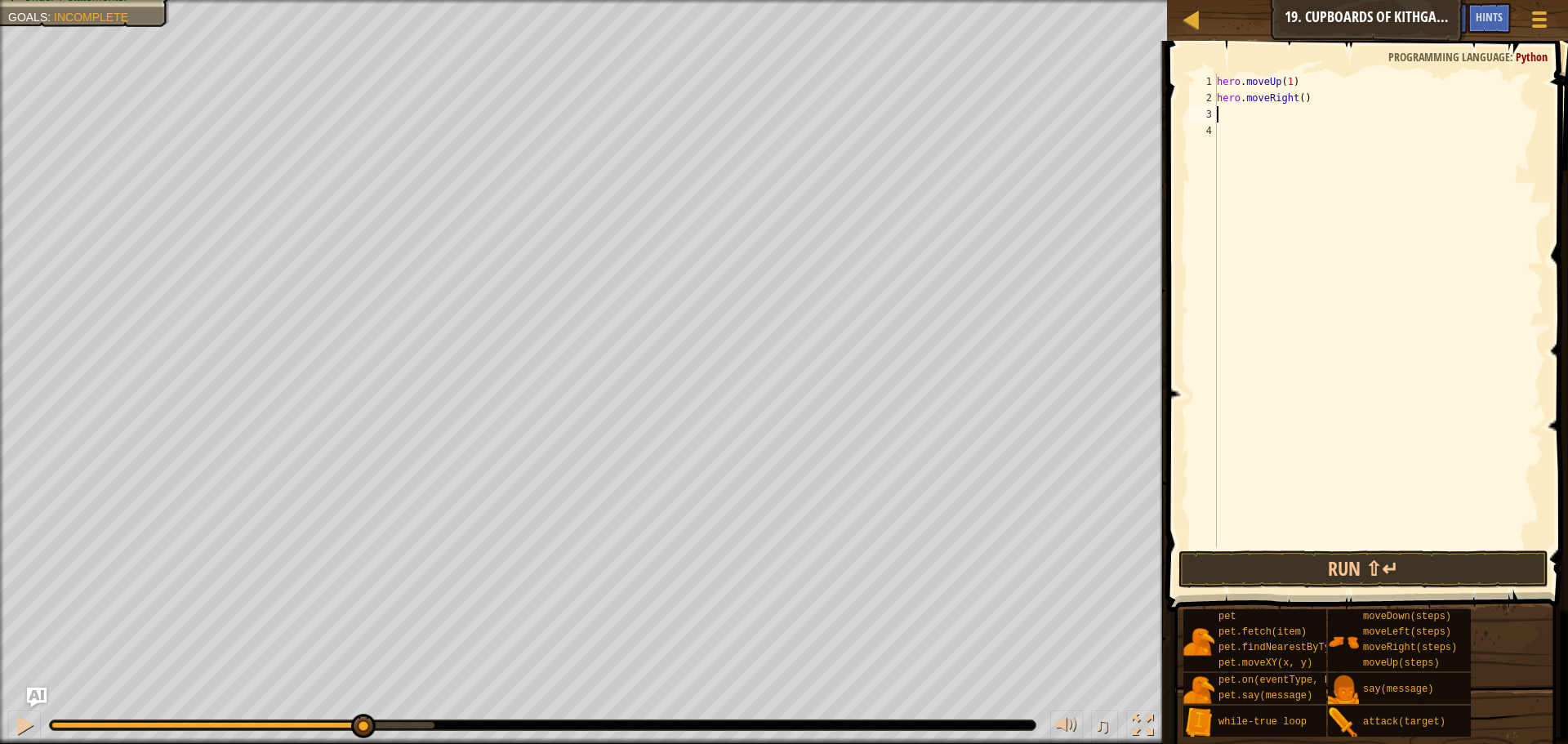
click at [1300, 102] on div "hero . moveUp ( 1 ) hero . moveRight ( )" at bounding box center [1378, 327] width 330 height 507
type textarea "hero.moveRight(2)"
click at [1332, 568] on button "Run ⇧↵" at bounding box center [1364, 569] width 370 height 37
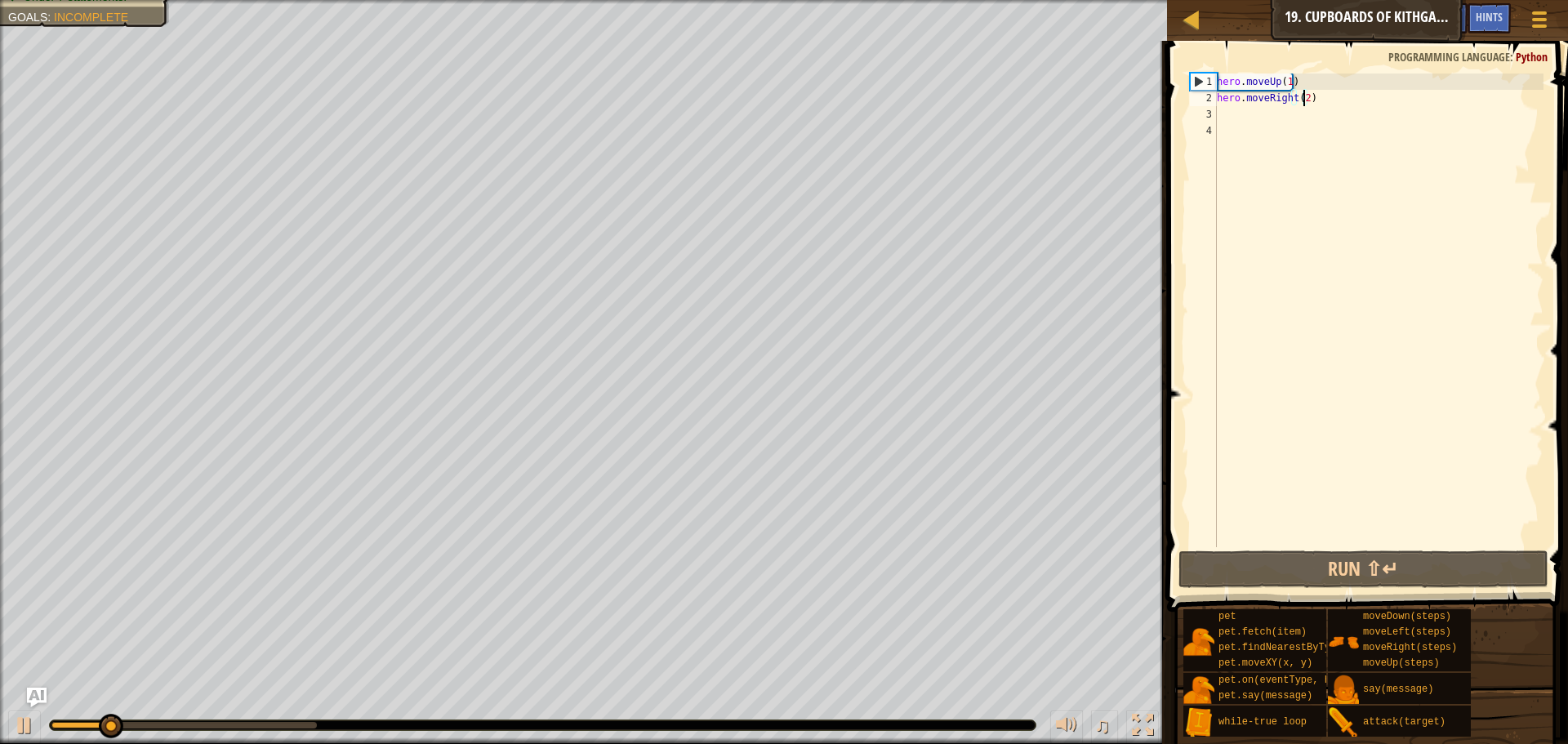
click at [1259, 115] on div "hero . moveUp ( 1 ) hero . moveRight ( 2 )" at bounding box center [1378, 327] width 330 height 507
type textarea "m"
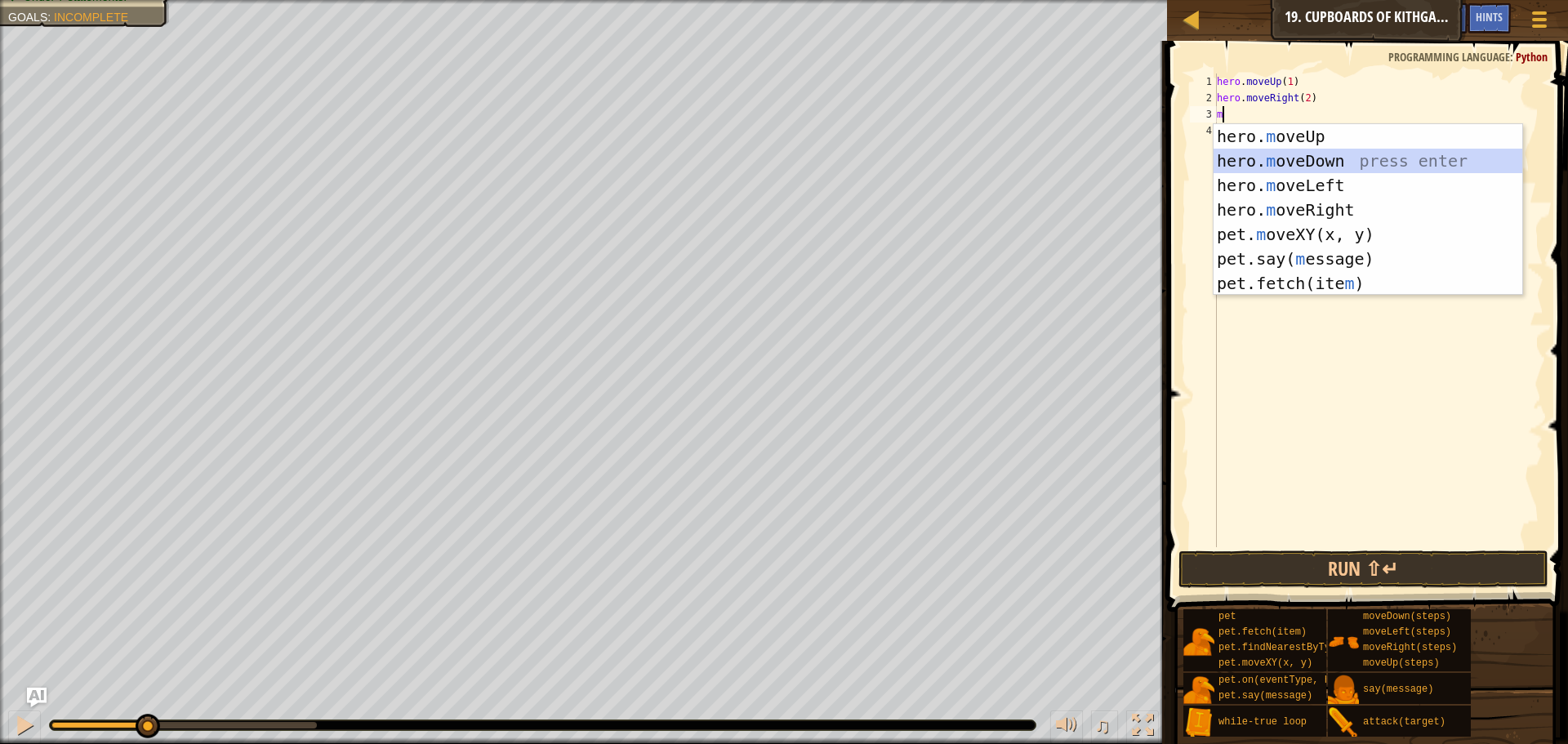
click at [1383, 159] on div "hero. m oveUp press enter hero. m oveDown press enter hero. m oveLeft press ent…" at bounding box center [1368, 234] width 309 height 220
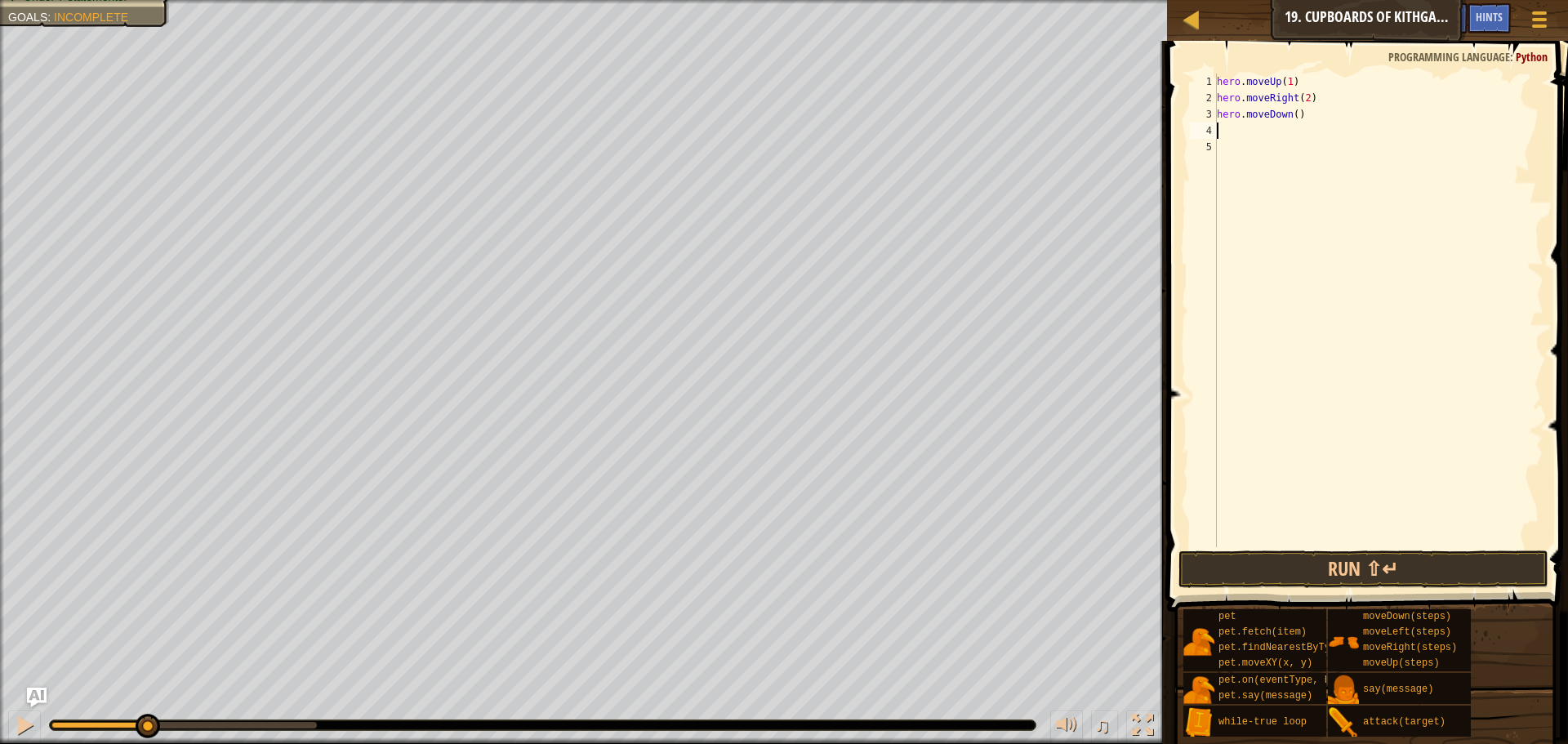
click at [1294, 107] on div "hero . moveUp ( 1 ) hero . moveRight ( 2 ) hero . moveDown ( )" at bounding box center [1378, 327] width 330 height 507
click at [1231, 565] on button "Run ⇧↵" at bounding box center [1364, 569] width 370 height 37
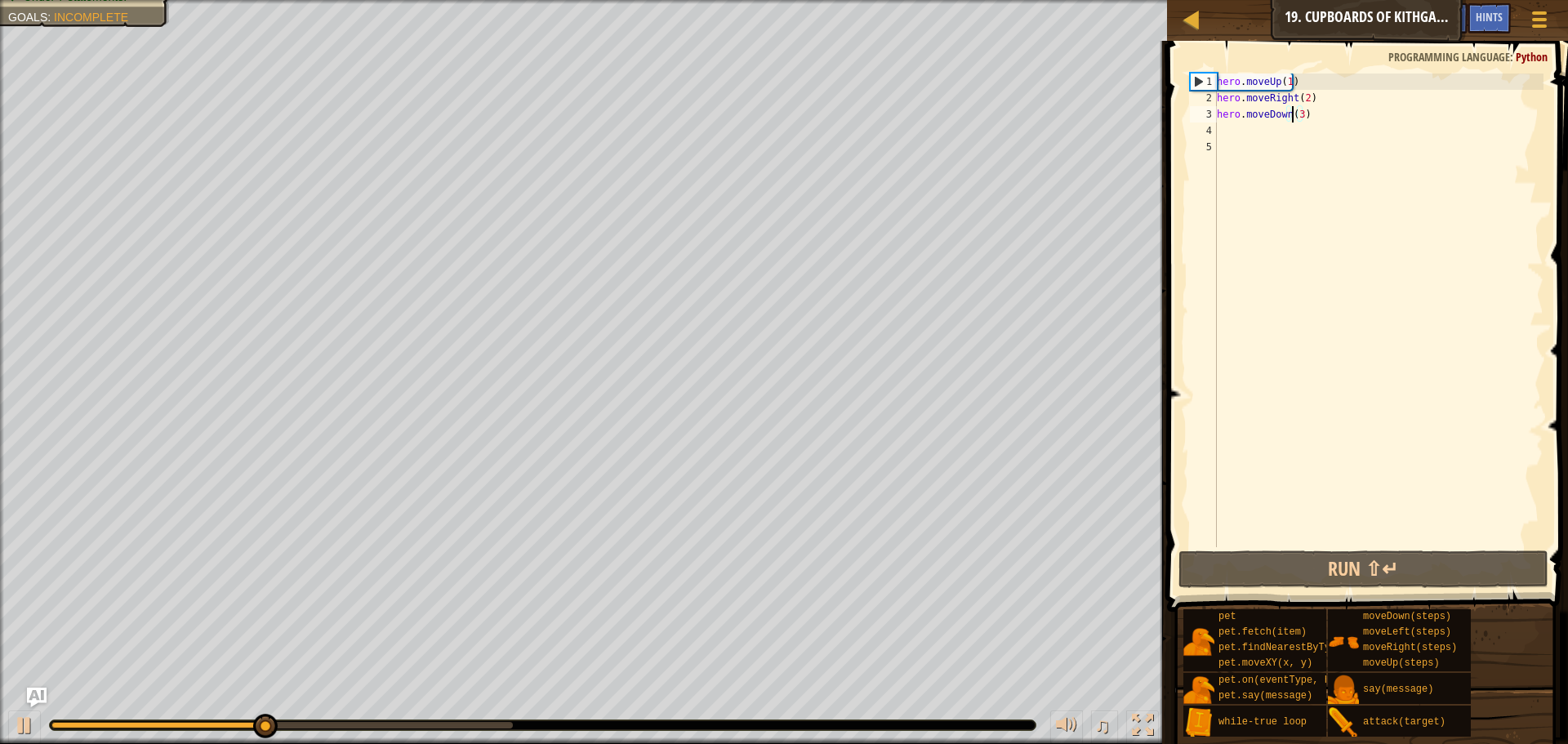
click at [1294, 114] on div "hero . moveUp ( 1 ) hero . moveRight ( 2 ) hero . moveDown ( 3 )" at bounding box center [1378, 327] width 330 height 507
click at [1297, 116] on div "hero . moveUp ( 1 ) hero . moveRight ( 2 ) hero . moveDown ( 3 )" at bounding box center [1378, 327] width 330 height 507
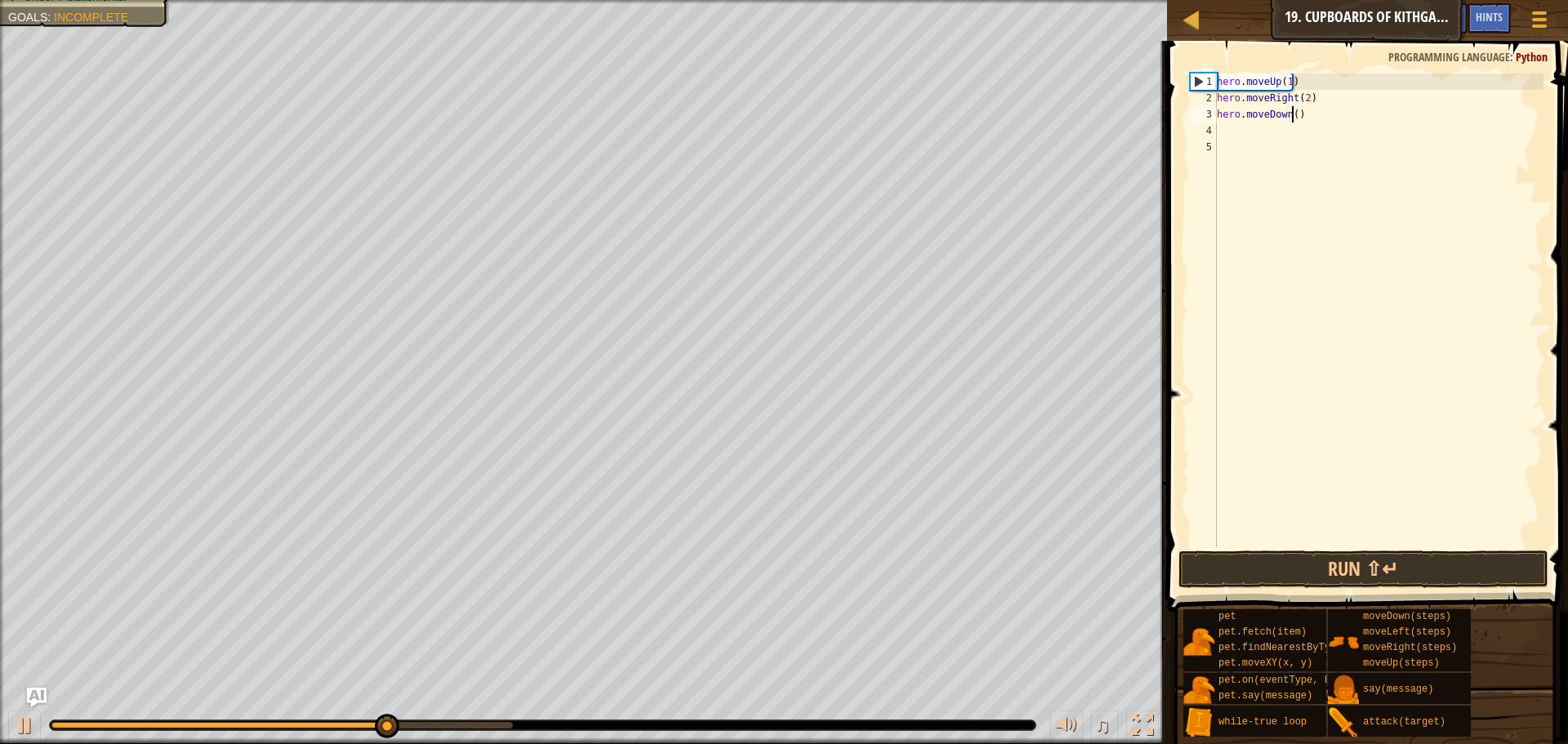
scroll to position [8, 6]
type textarea "hero.moveDown(2)"
click at [1236, 136] on div "hero . moveUp ( 1 ) hero . moveRight ( 2 ) hero . moveDown ( 2 )" at bounding box center [1378, 327] width 330 height 507
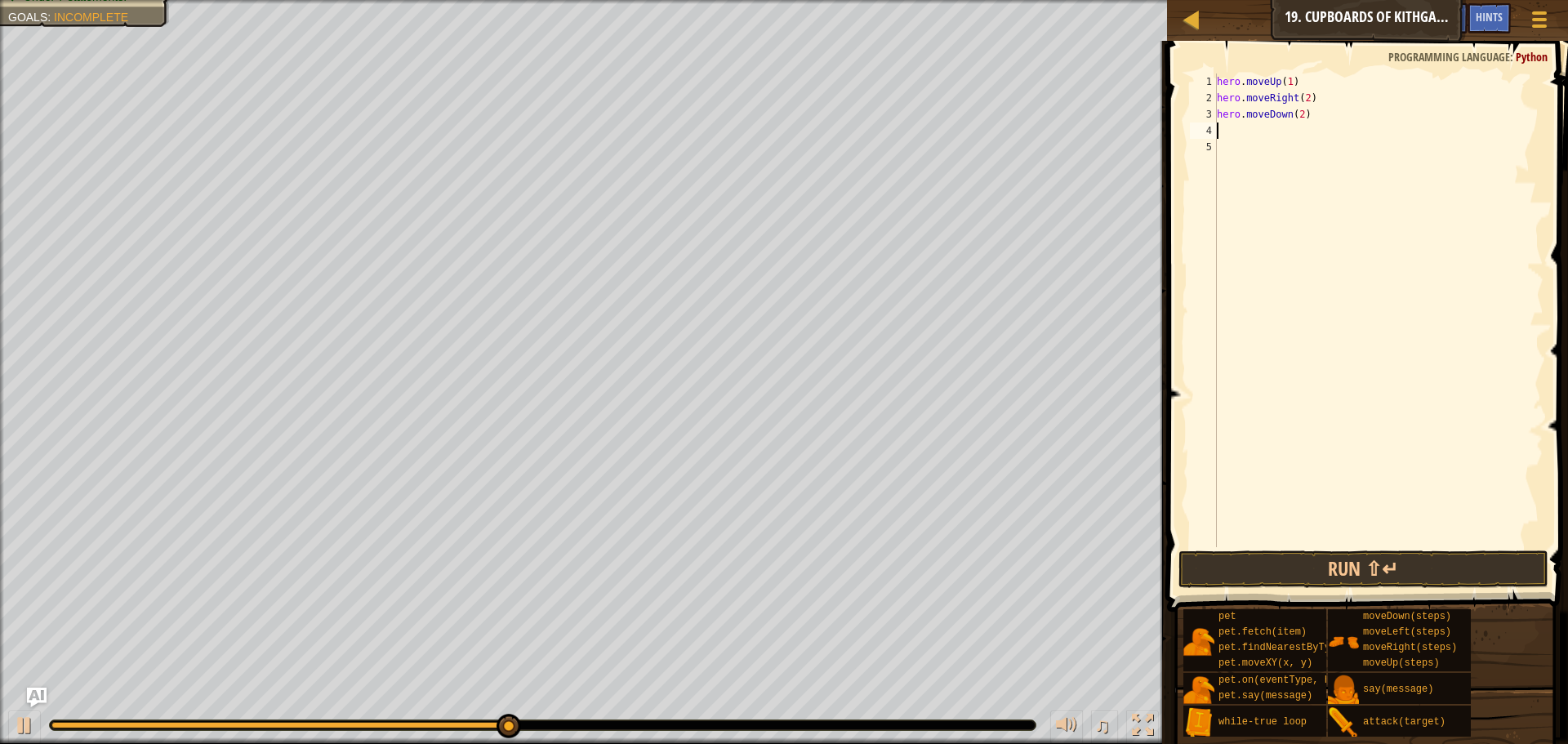
type textarea "h"
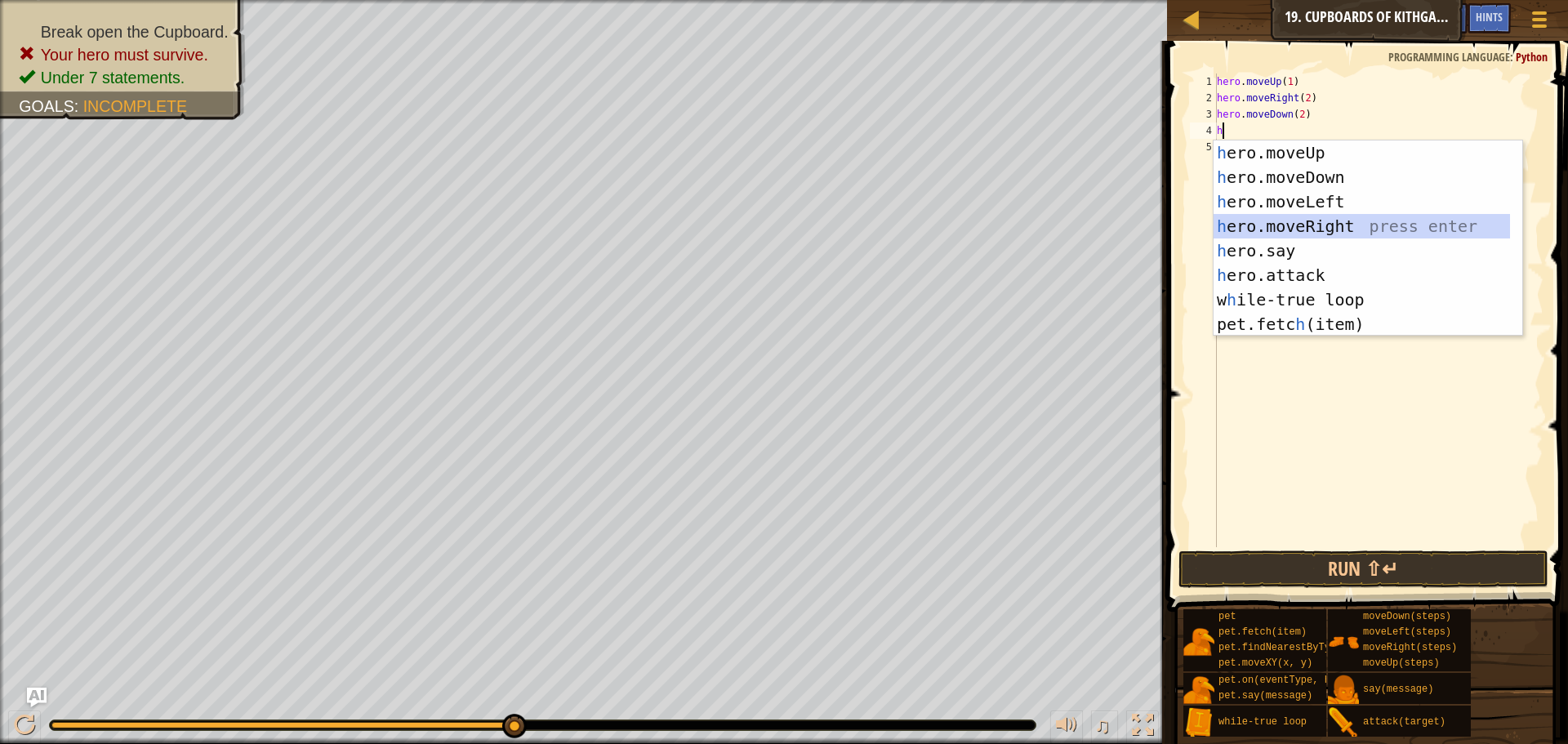
click at [1336, 223] on div "h ero.moveUp press enter h ero.moveDown press enter h ero.moveLeft press enter …" at bounding box center [1362, 263] width 297 height 245
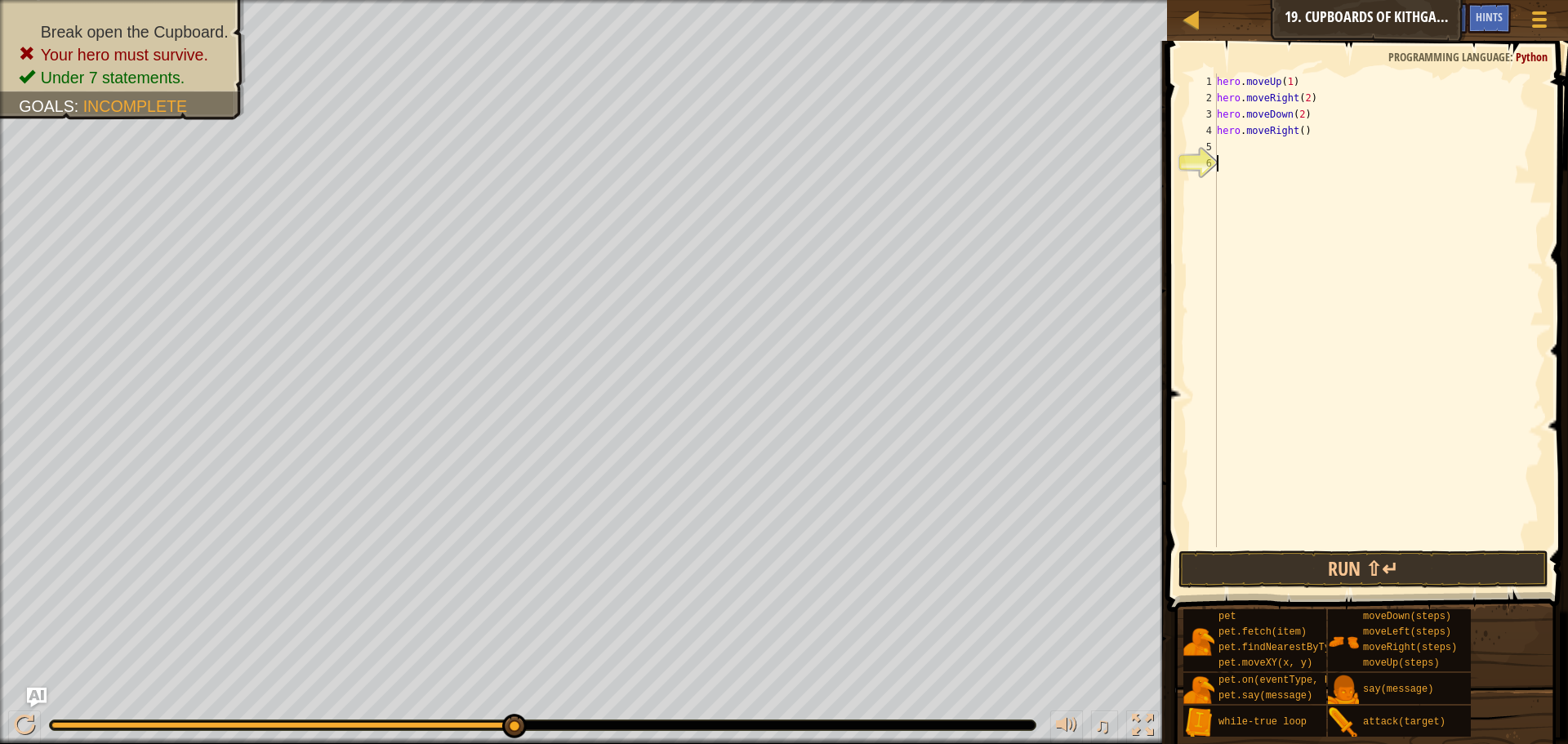
drag, startPoint x: 1336, startPoint y: 223, endPoint x: 1325, endPoint y: 158, distance: 65.9
click at [1332, 206] on div "hero . moveUp ( 1 ) hero . moveRight ( 2 ) hero . moveDown ( 2 ) hero . moveRig…" at bounding box center [1378, 327] width 330 height 507
drag, startPoint x: 1304, startPoint y: 122, endPoint x: 1295, endPoint y: 132, distance: 13.5
click at [1295, 132] on div "hero . moveUp ( 1 ) hero . moveRight ( 2 ) hero . moveDown ( 2 ) hero . moveRig…" at bounding box center [1378, 327] width 330 height 507
click at [1304, 132] on div "hero . moveUp ( 1 ) hero . moveRight ( 2 ) hero . moveDown ( 2 ) hero . moveRig…" at bounding box center [1378, 327] width 330 height 507
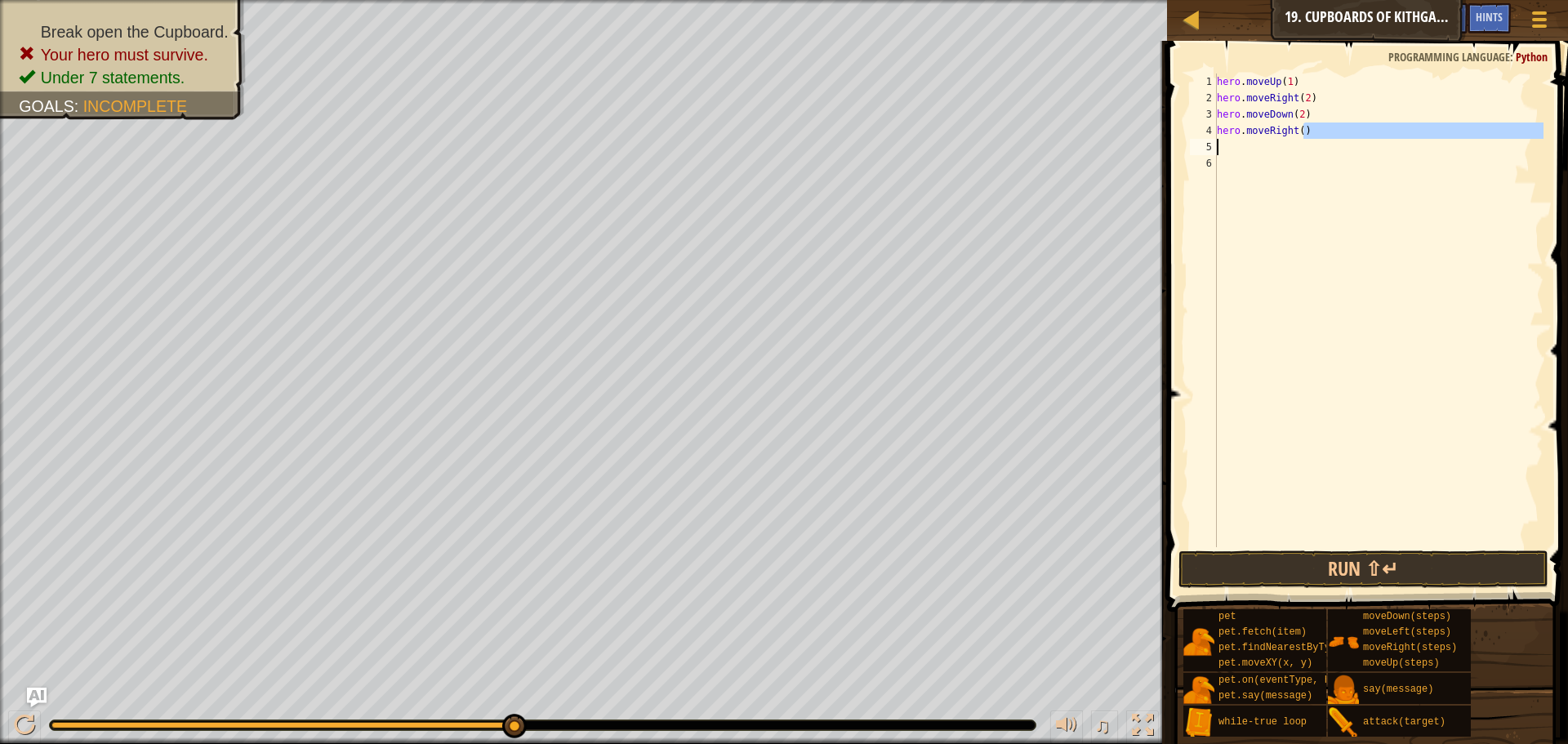
drag, startPoint x: 1304, startPoint y: 132, endPoint x: 1261, endPoint y: 147, distance: 45.5
click at [1261, 147] on div "hero . moveUp ( 1 ) hero . moveRight ( 2 ) hero . moveDown ( 2 ) hero . moveRig…" at bounding box center [1378, 327] width 330 height 507
type textarea "hero.move Right()"
click at [1265, 165] on div "hero . moveUp ( 1 ) hero . moveRight ( 2 ) hero . moveDown ( 2 ) hero . move Ri…" at bounding box center [1378, 327] width 330 height 507
click at [1265, 146] on div "hero . moveUp ( 1 ) hero . moveRight ( 2 ) hero . moveDown ( 2 ) hero . move Ri…" at bounding box center [1378, 327] width 330 height 507
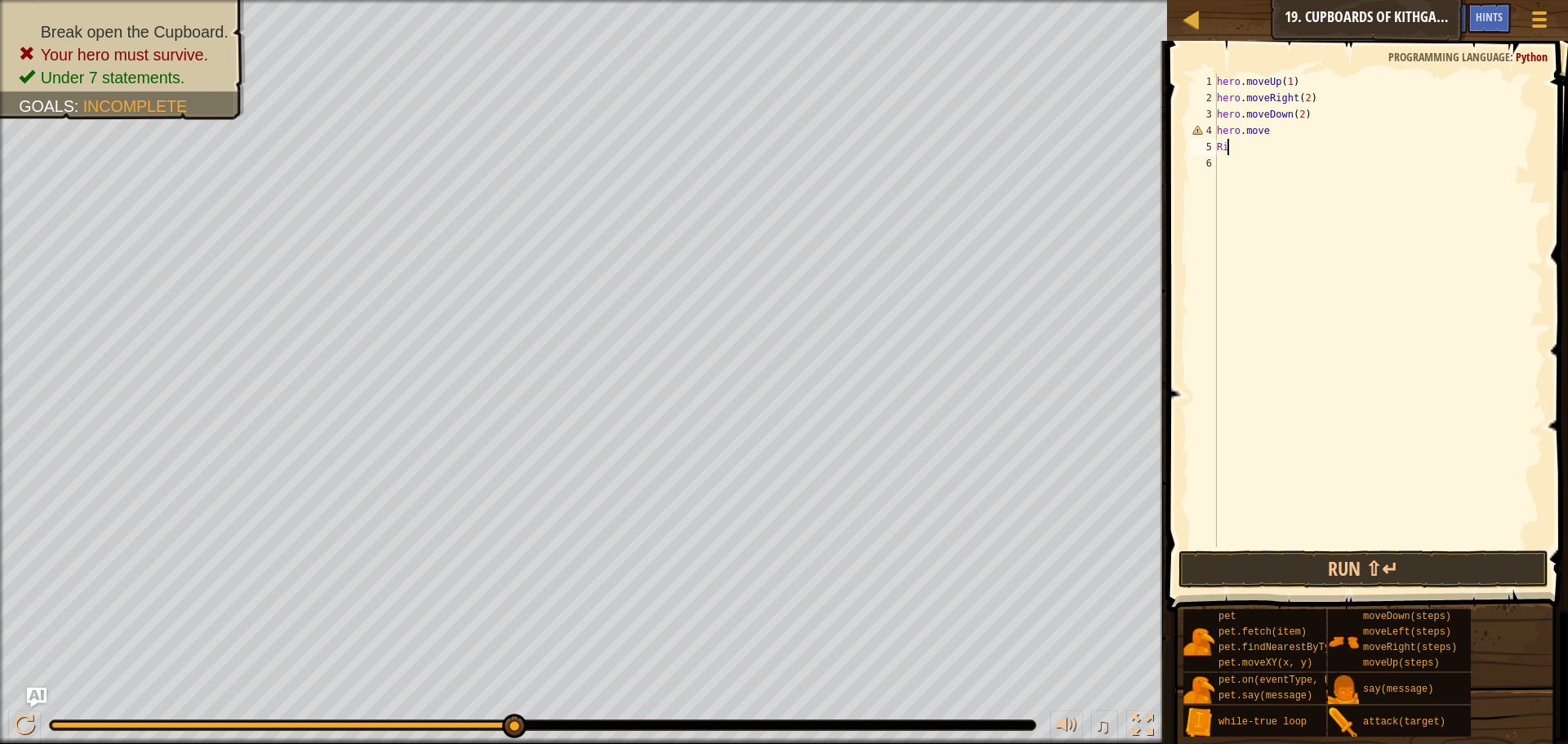
type textarea "R"
type textarea "h"
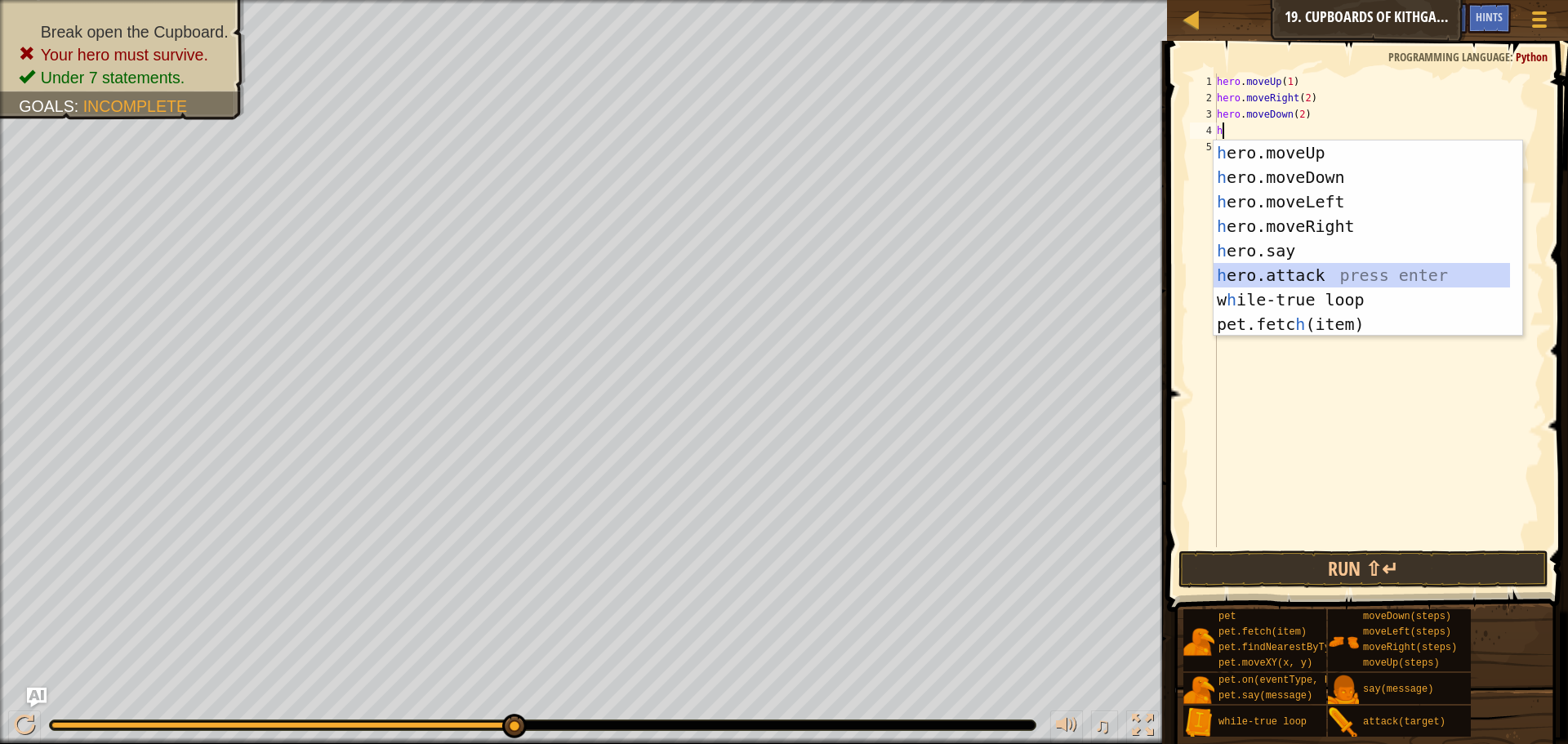
click at [1393, 264] on div "h ero.moveUp press enter h ero.moveDown press enter h ero.moveLeft press enter …" at bounding box center [1362, 263] width 297 height 245
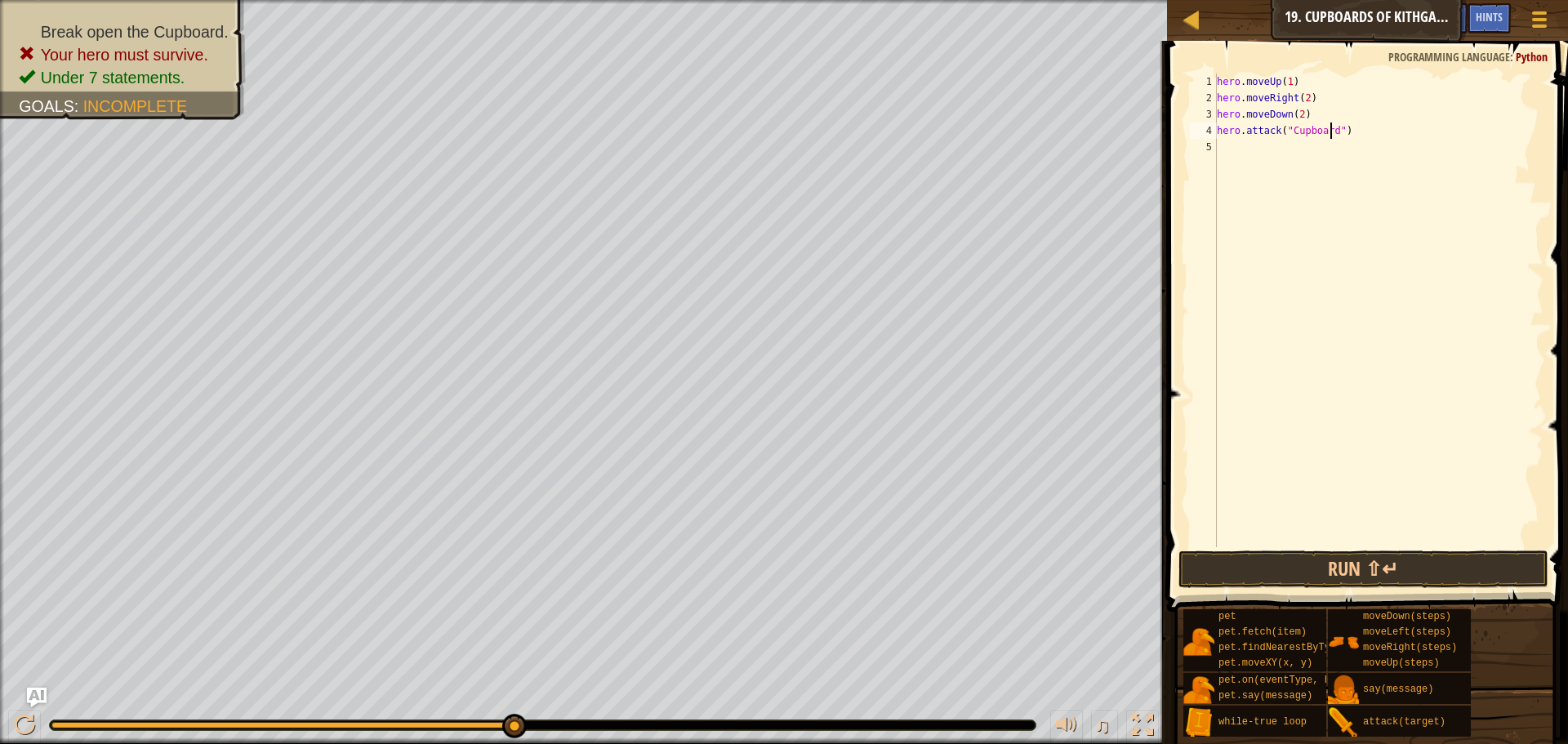
scroll to position [8, 10]
type textarea "hero.attack("Cupboard")"
click at [1457, 562] on button "Run ⇧↵" at bounding box center [1364, 569] width 370 height 37
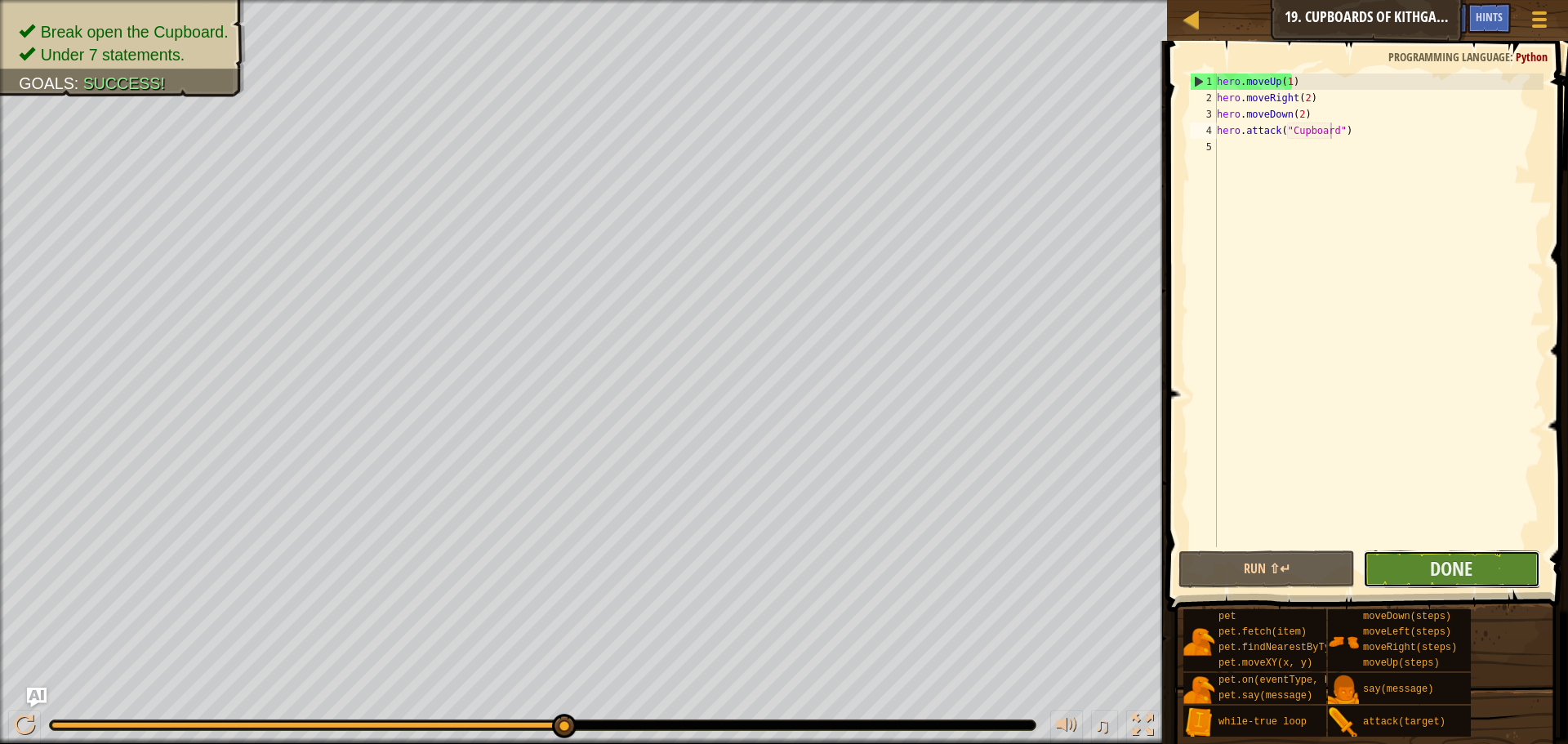
click at [1395, 578] on button "Done" at bounding box center [1451, 569] width 176 height 37
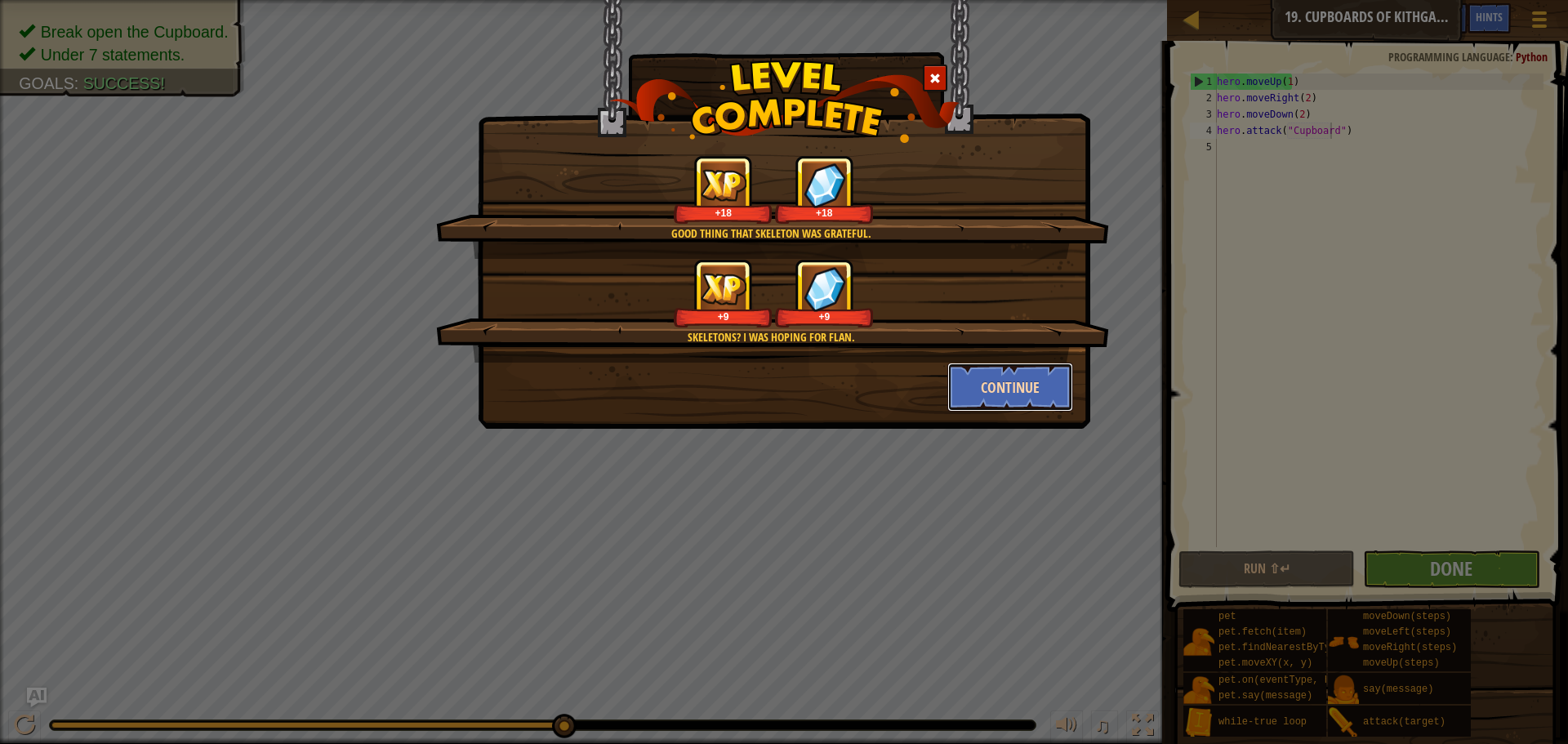
click at [1028, 380] on button "Continue" at bounding box center [1010, 387] width 126 height 49
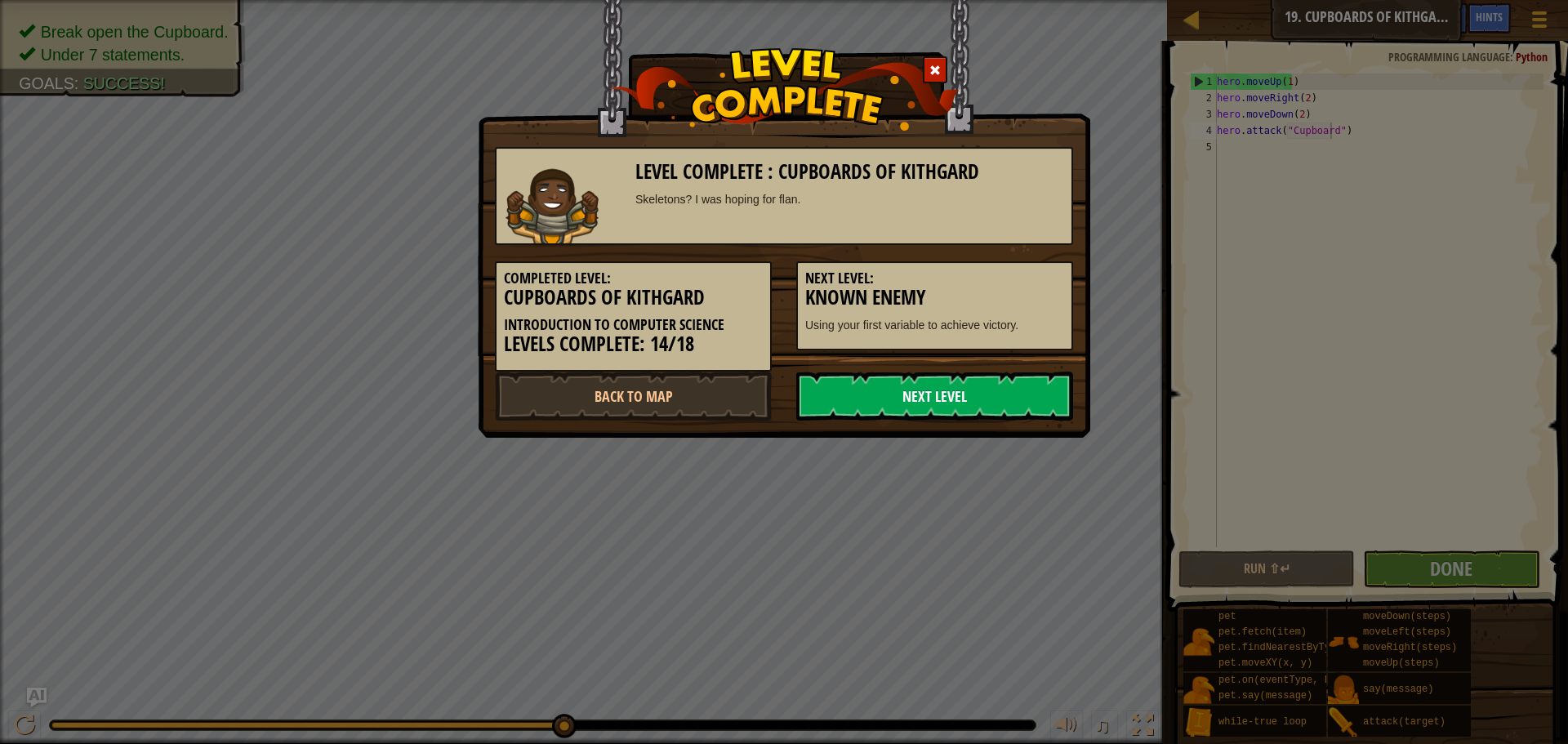
click at [1002, 391] on link "Next Level" at bounding box center [935, 396] width 277 height 49
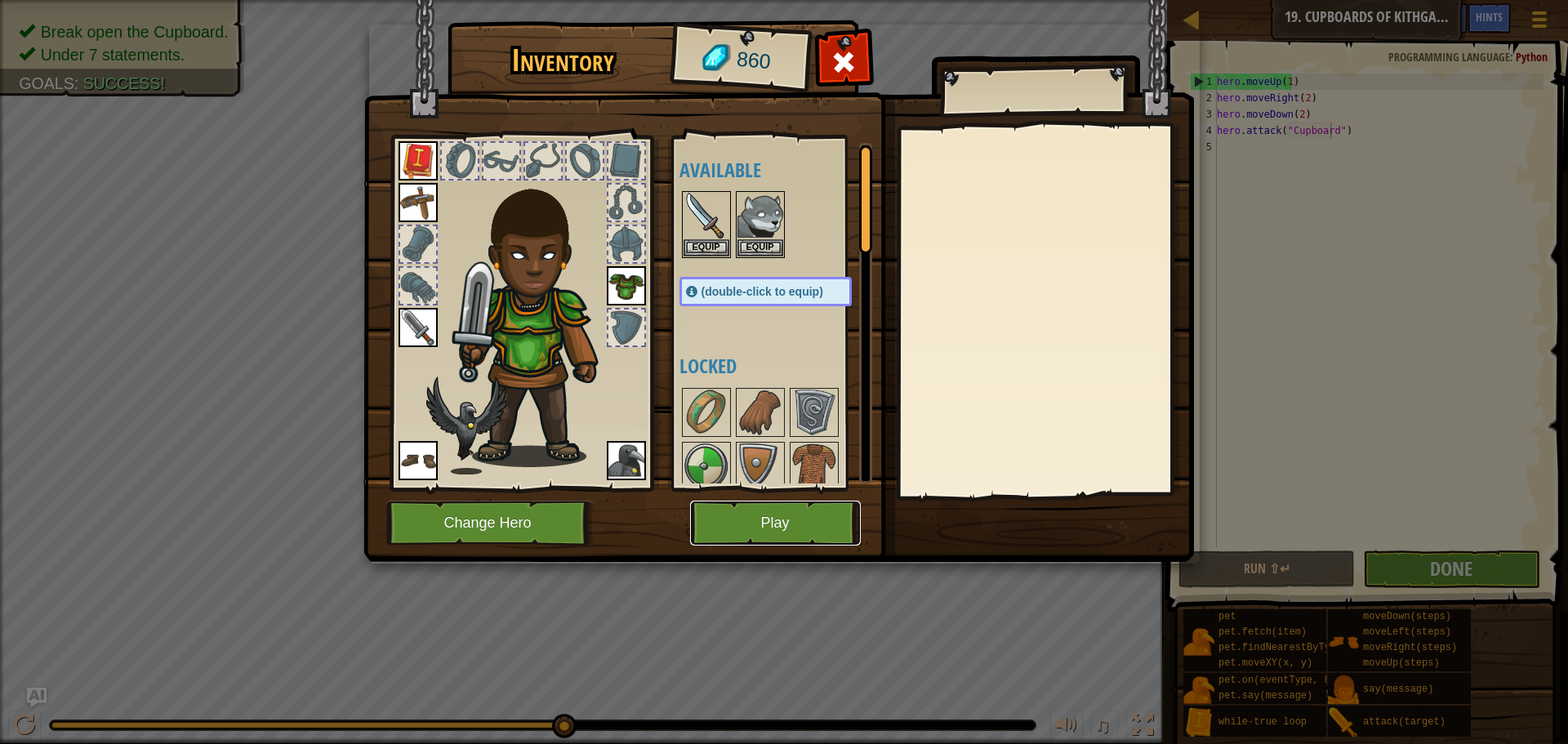
click at [776, 519] on button "Play" at bounding box center [775, 523] width 170 height 45
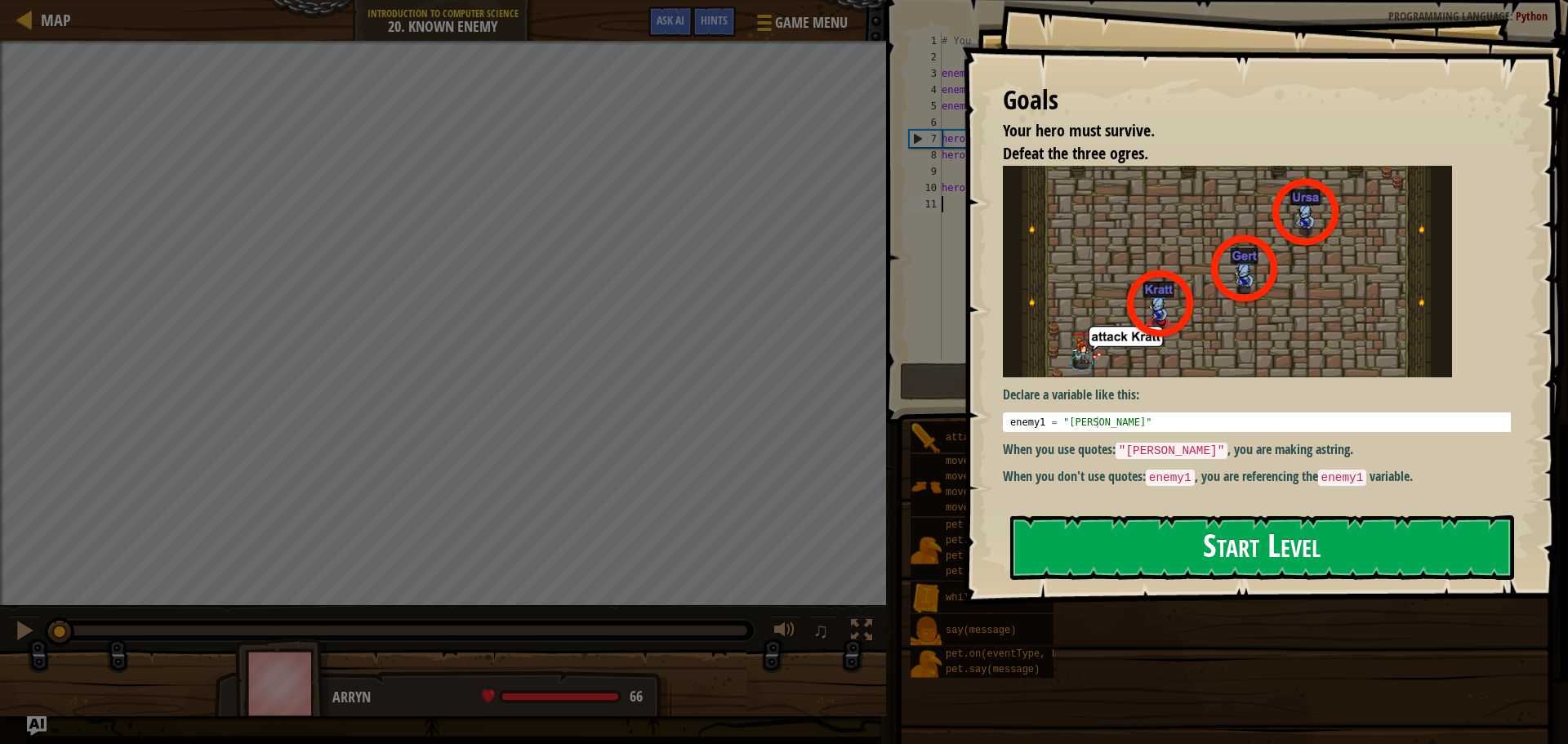
click at [1498, 515] on button "Start Level" at bounding box center [1262, 547] width 504 height 64
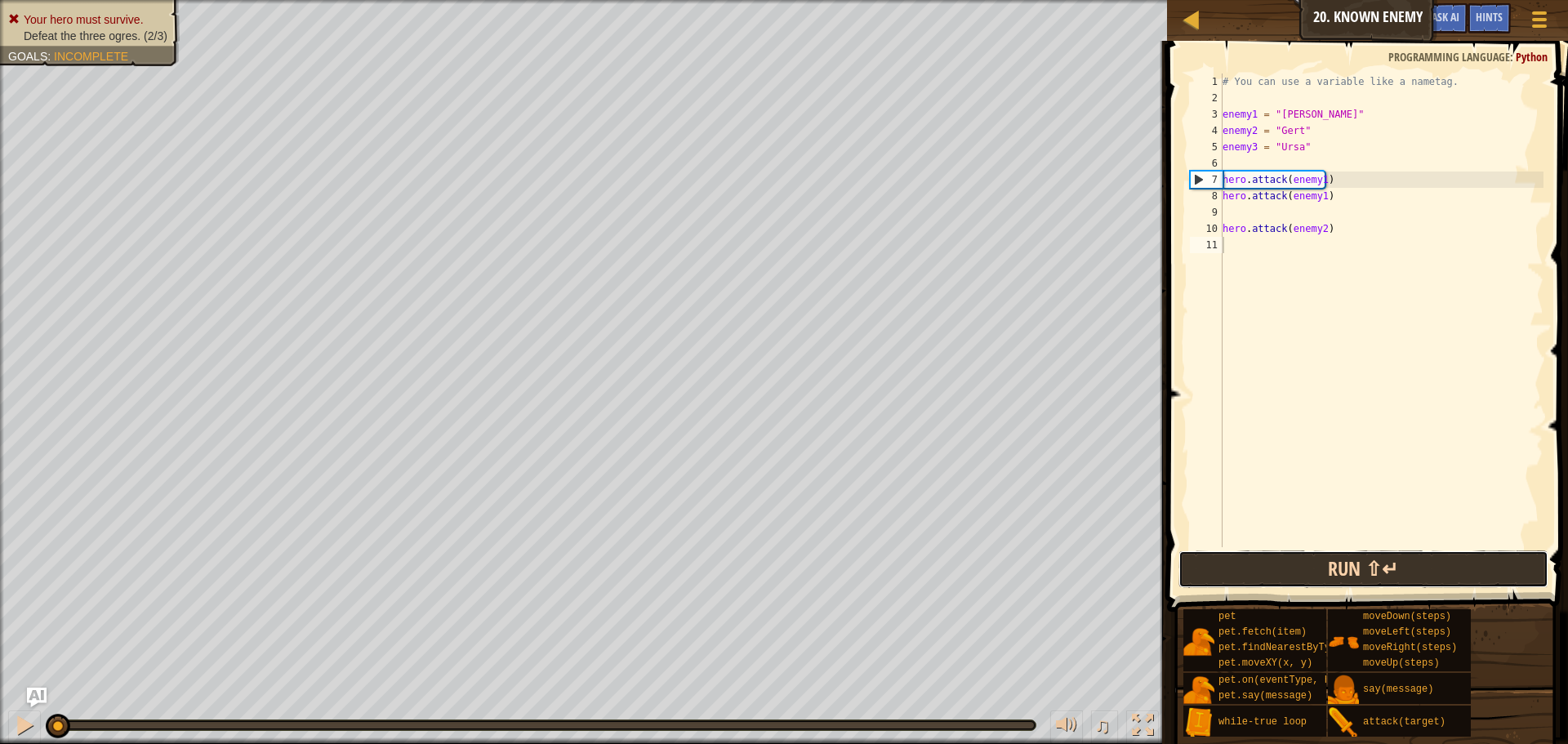
click at [1367, 568] on button "Run ⇧↵" at bounding box center [1364, 569] width 370 height 37
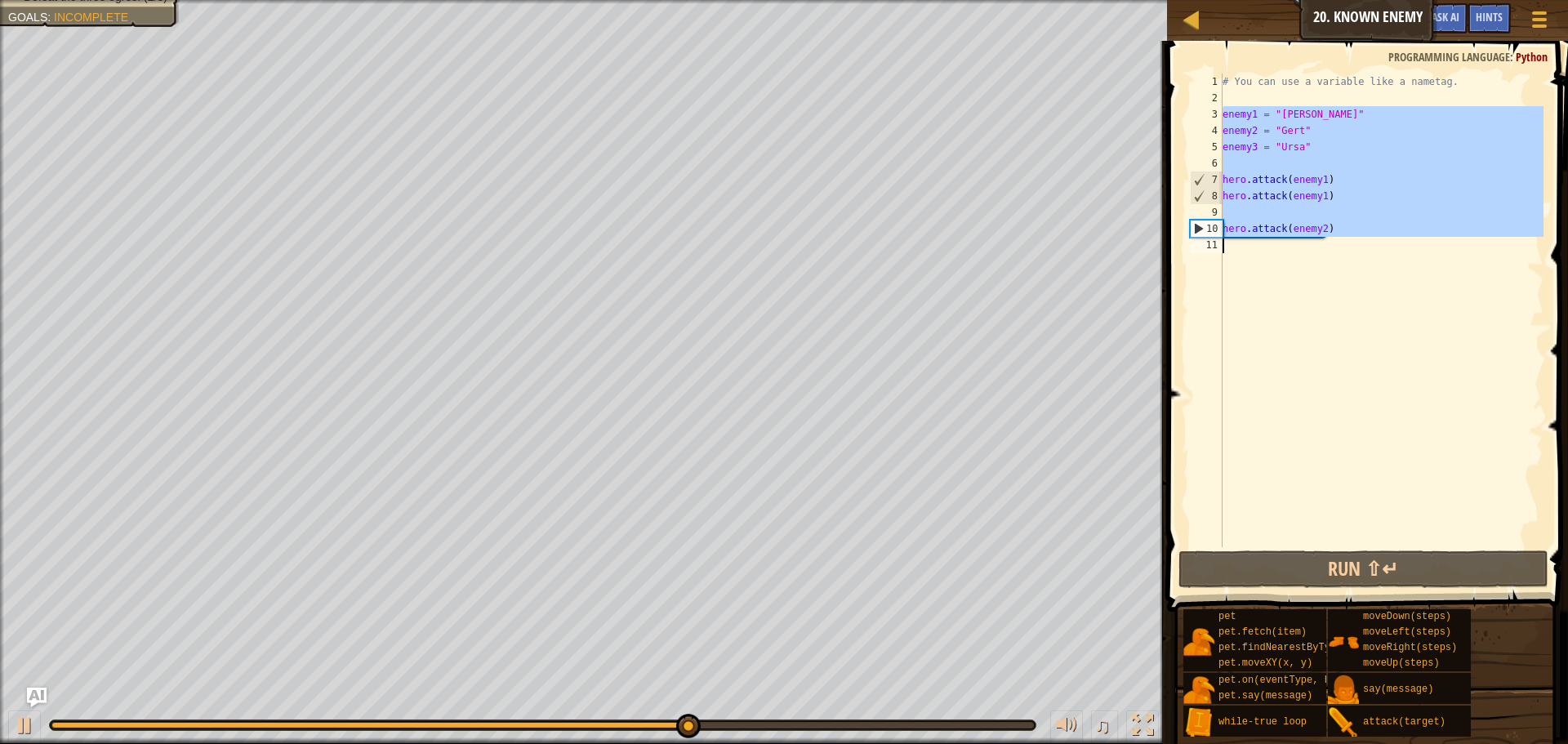
drag, startPoint x: 1219, startPoint y: 111, endPoint x: 1269, endPoint y: 237, distance: 135.6
click at [1291, 256] on div "1 2 3 4 5 6 7 8 9 10 11 # You can use a variable like a nametag. enemy1 = "[PER…" at bounding box center [1365, 310] width 357 height 474
type textarea "hero.attack(enemy2)"
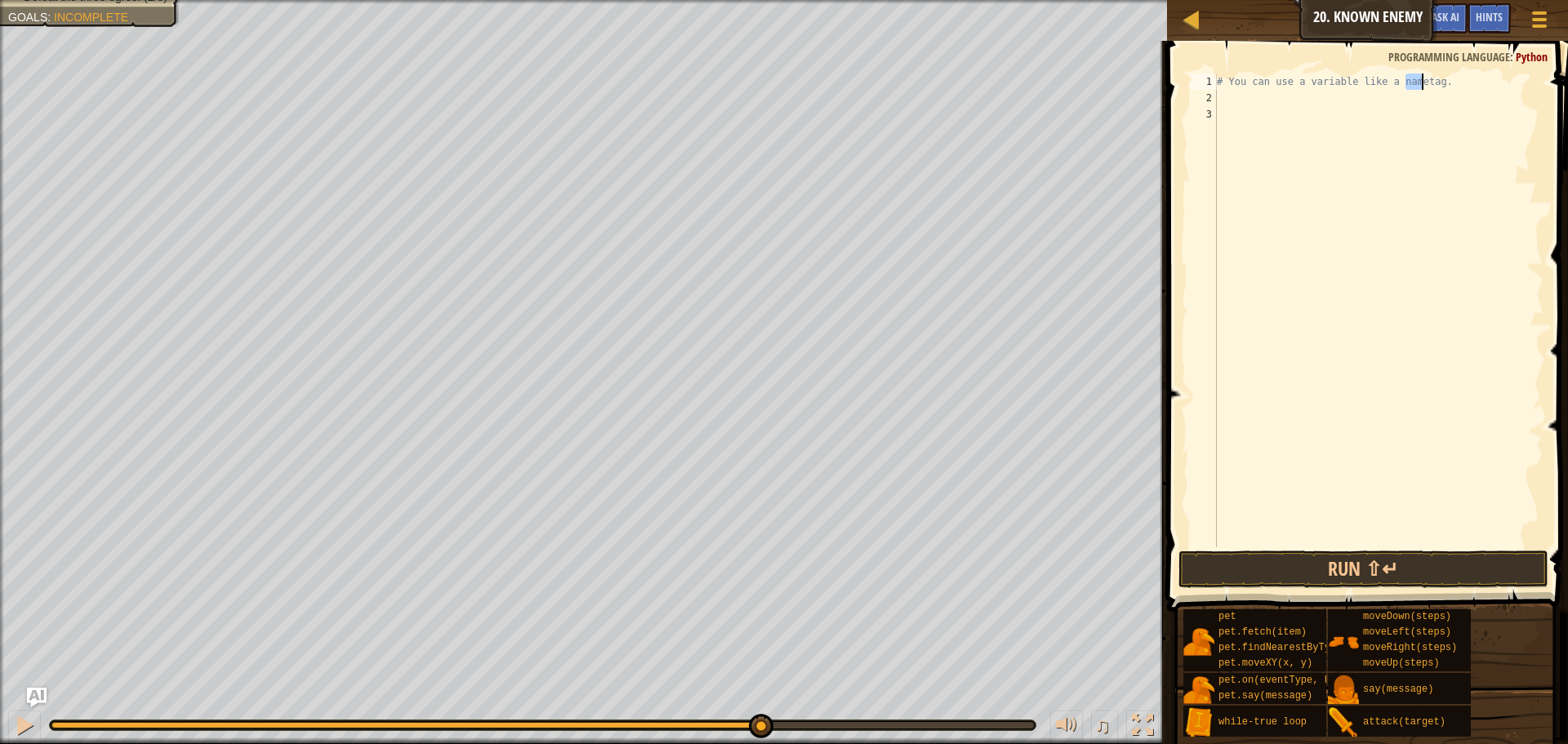
drag, startPoint x: 1408, startPoint y: 82, endPoint x: 1432, endPoint y: 83, distance: 24.0
click at [1432, 83] on div "# You can use a variable like a nametag." at bounding box center [1378, 327] width 330 height 507
type textarea "# You can use a variable liketag.e a nam"
drag, startPoint x: 1441, startPoint y: 77, endPoint x: 1212, endPoint y: 81, distance: 229.0
click at [1212, 81] on div "# You can use a variable liketag.e a nam 1 2 3 # You can use a variable liketag…" at bounding box center [1365, 310] width 357 height 474
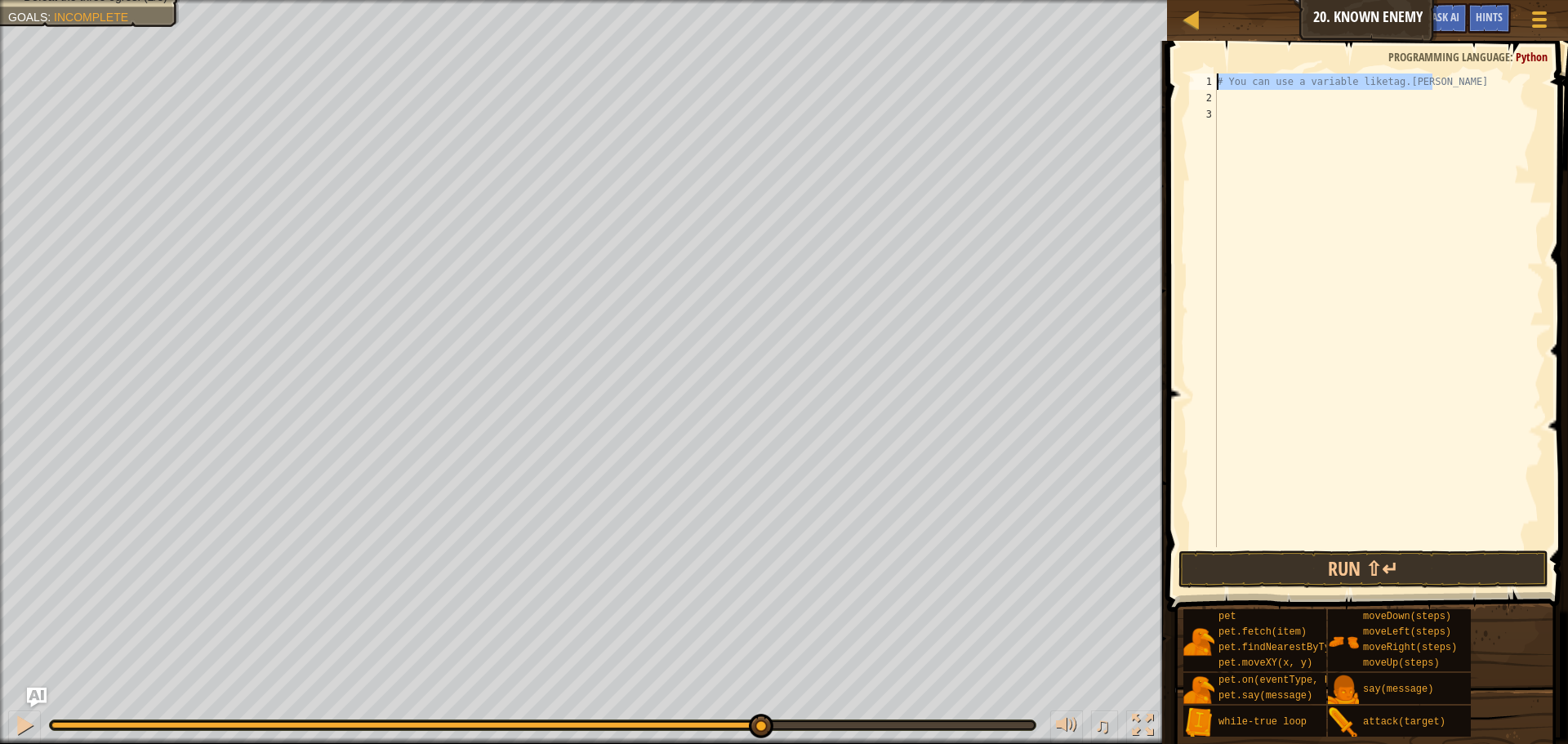
type textarea "\"
drag, startPoint x: 1393, startPoint y: 37, endPoint x: 1458, endPoint y: 544, distance: 511.1
click at [1458, 544] on div at bounding box center [1378, 327] width 330 height 507
click at [1437, 551] on button "Run ⇧↵" at bounding box center [1364, 569] width 370 height 37
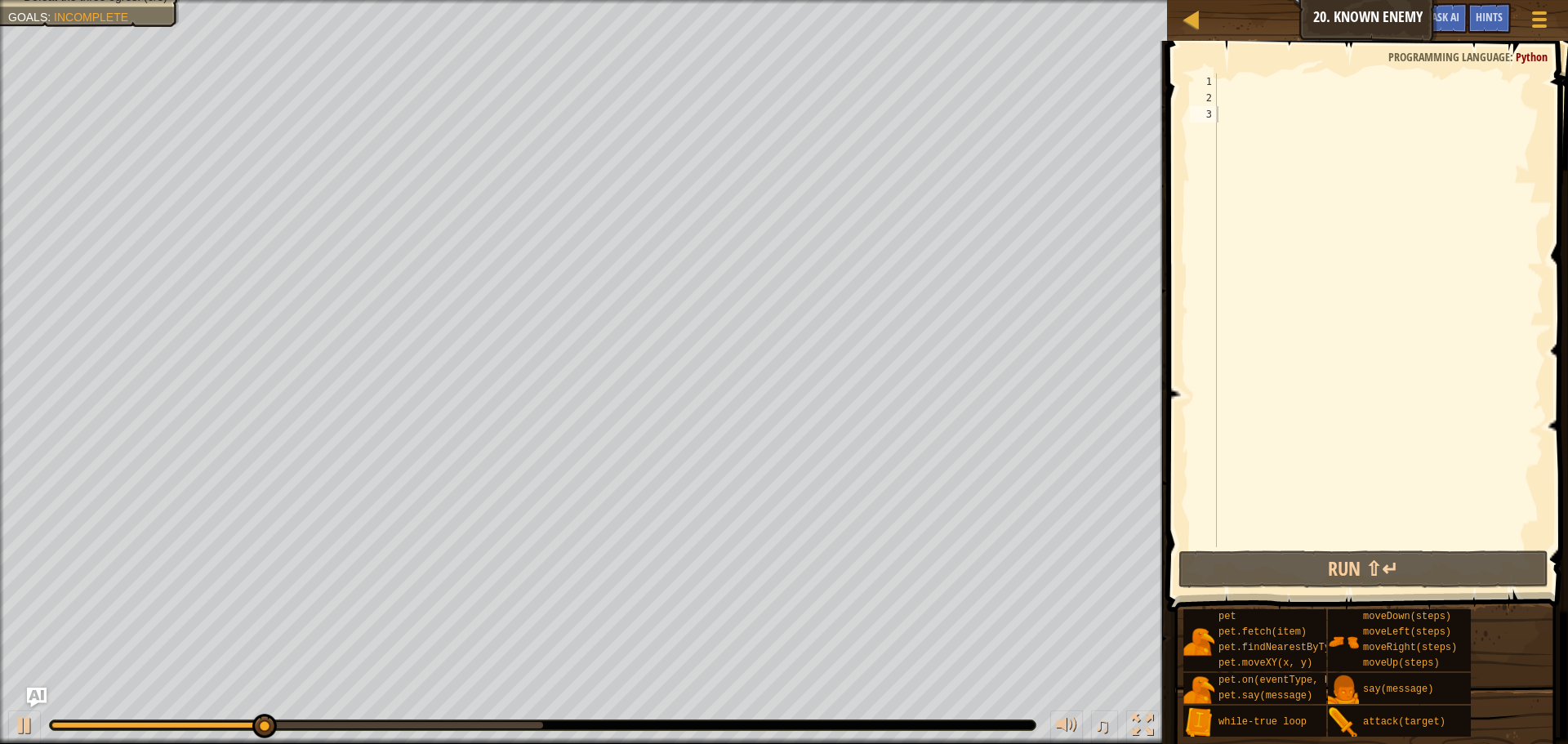
click at [1276, 69] on span at bounding box center [1369, 303] width 414 height 619
click at [1276, 72] on span at bounding box center [1369, 303] width 414 height 619
drag, startPoint x: 1299, startPoint y: 86, endPoint x: 1508, endPoint y: 92, distance: 209.1
click at [1508, 92] on div at bounding box center [1378, 327] width 330 height 507
click at [1363, 83] on div at bounding box center [1378, 327] width 330 height 507
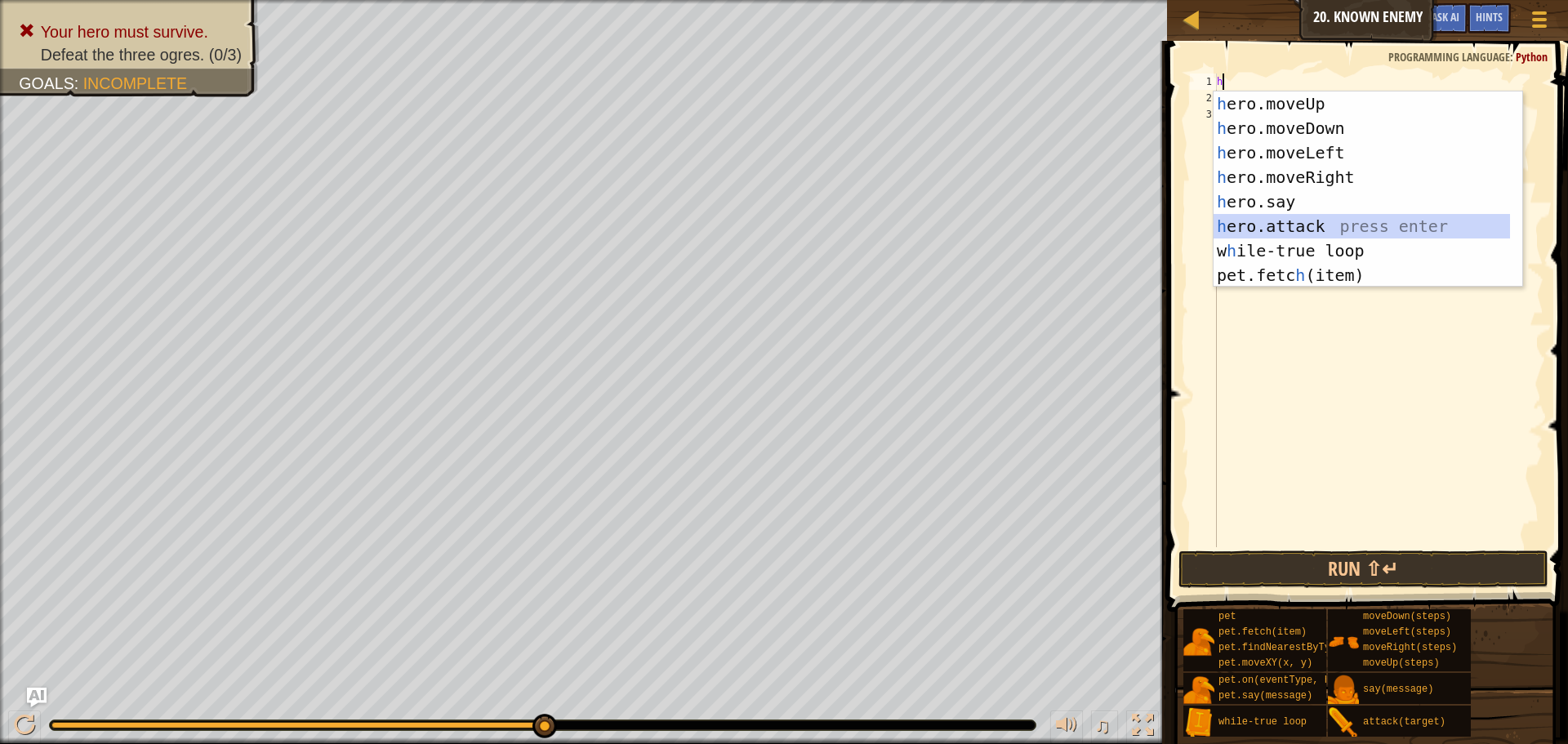
click at [1336, 236] on div "h ero.moveUp press enter h ero.moveDown press enter h ero.moveLeft press enter …" at bounding box center [1362, 214] width 297 height 245
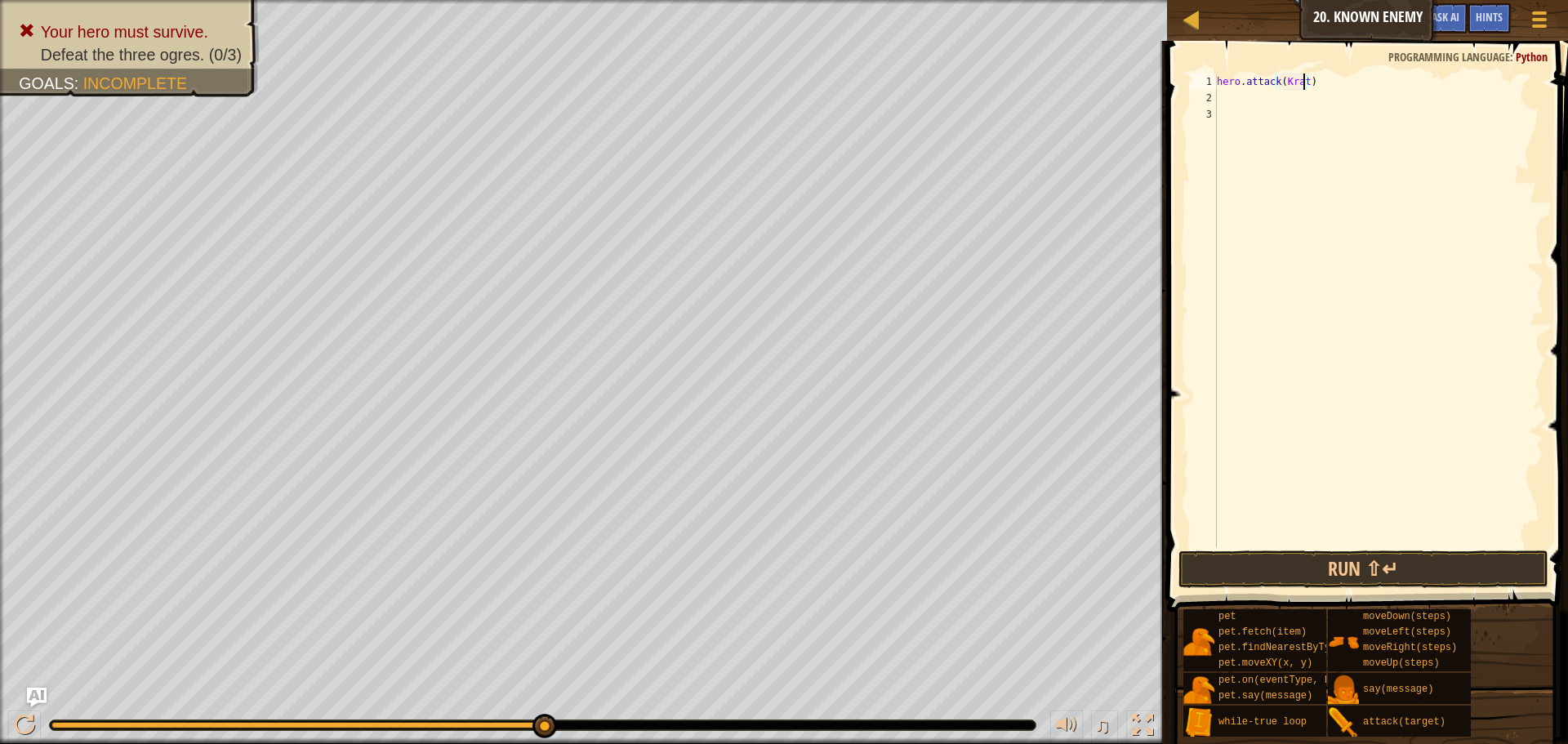
scroll to position [8, 8]
type textarea "hero.attack([GEOGRAPHIC_DATA])"
click at [1300, 575] on button "Run ⇧↵" at bounding box center [1364, 569] width 370 height 37
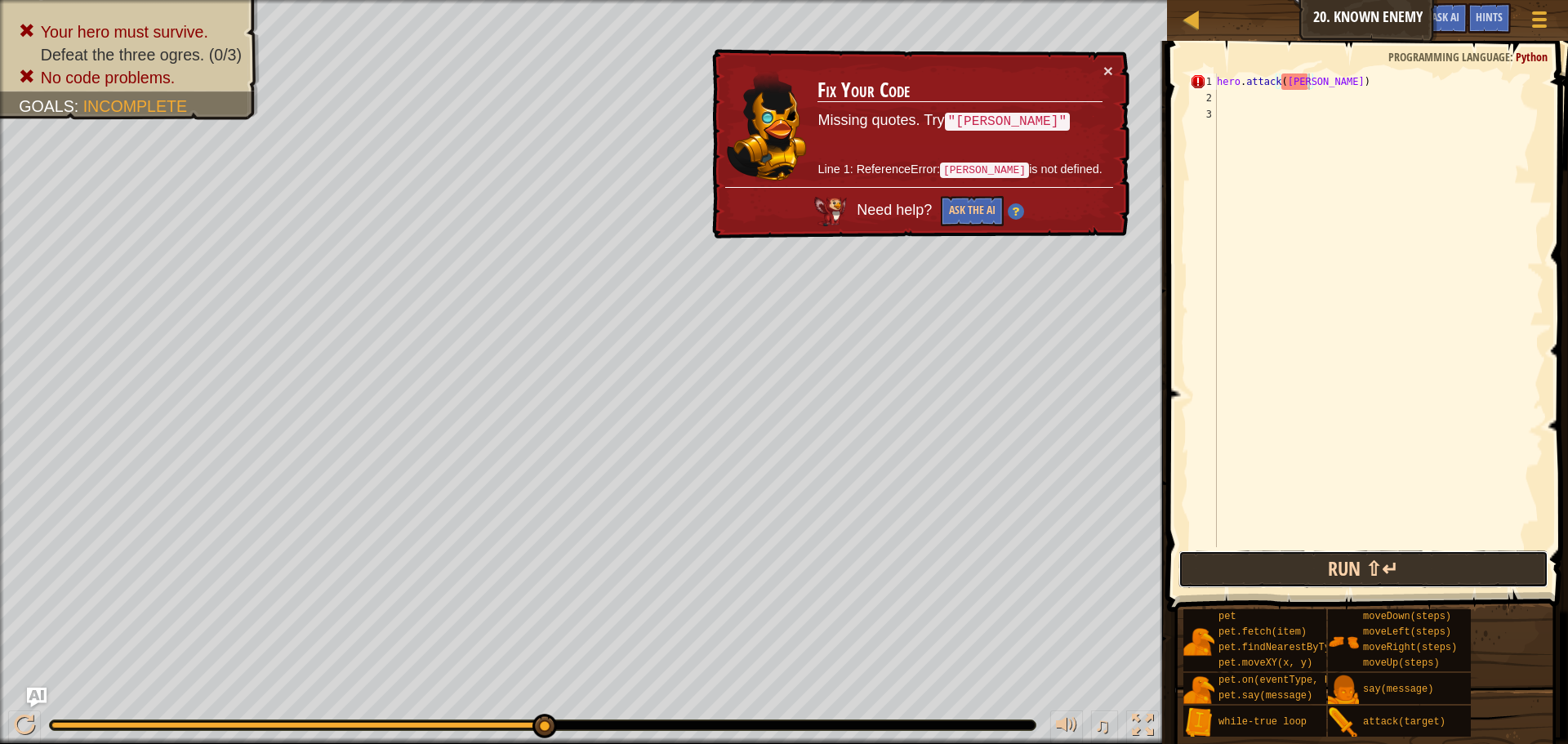
click at [1293, 567] on button "Run ⇧↵" at bounding box center [1364, 569] width 370 height 37
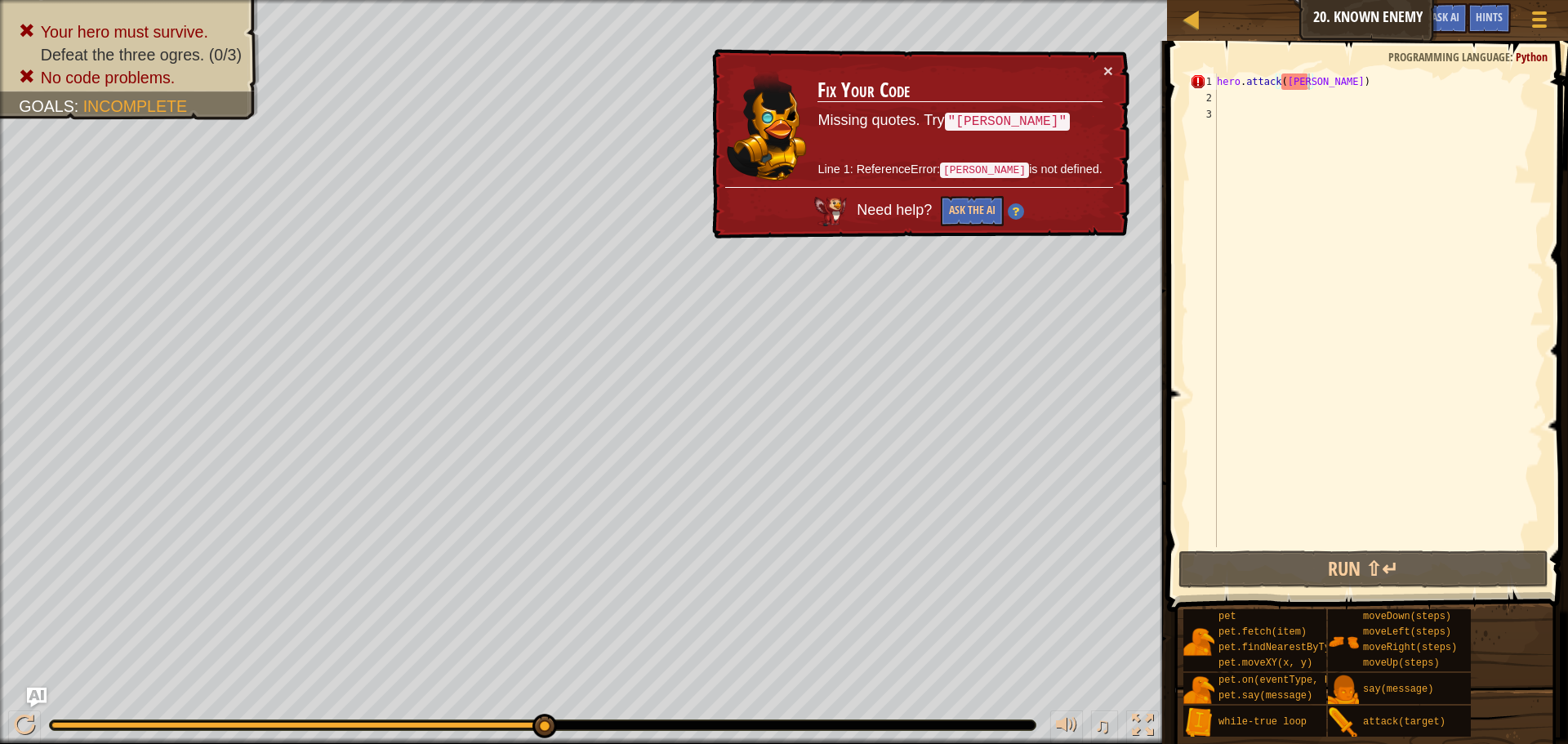
click at [1004, 172] on code "[PERSON_NAME]" at bounding box center [984, 170] width 89 height 15
click at [1343, 608] on div "pet pet.fetch(item) pet.findNearestByType(type) pet.moveXY(x, y) pet.on(eventTy…" at bounding box center [1369, 673] width 374 height 129
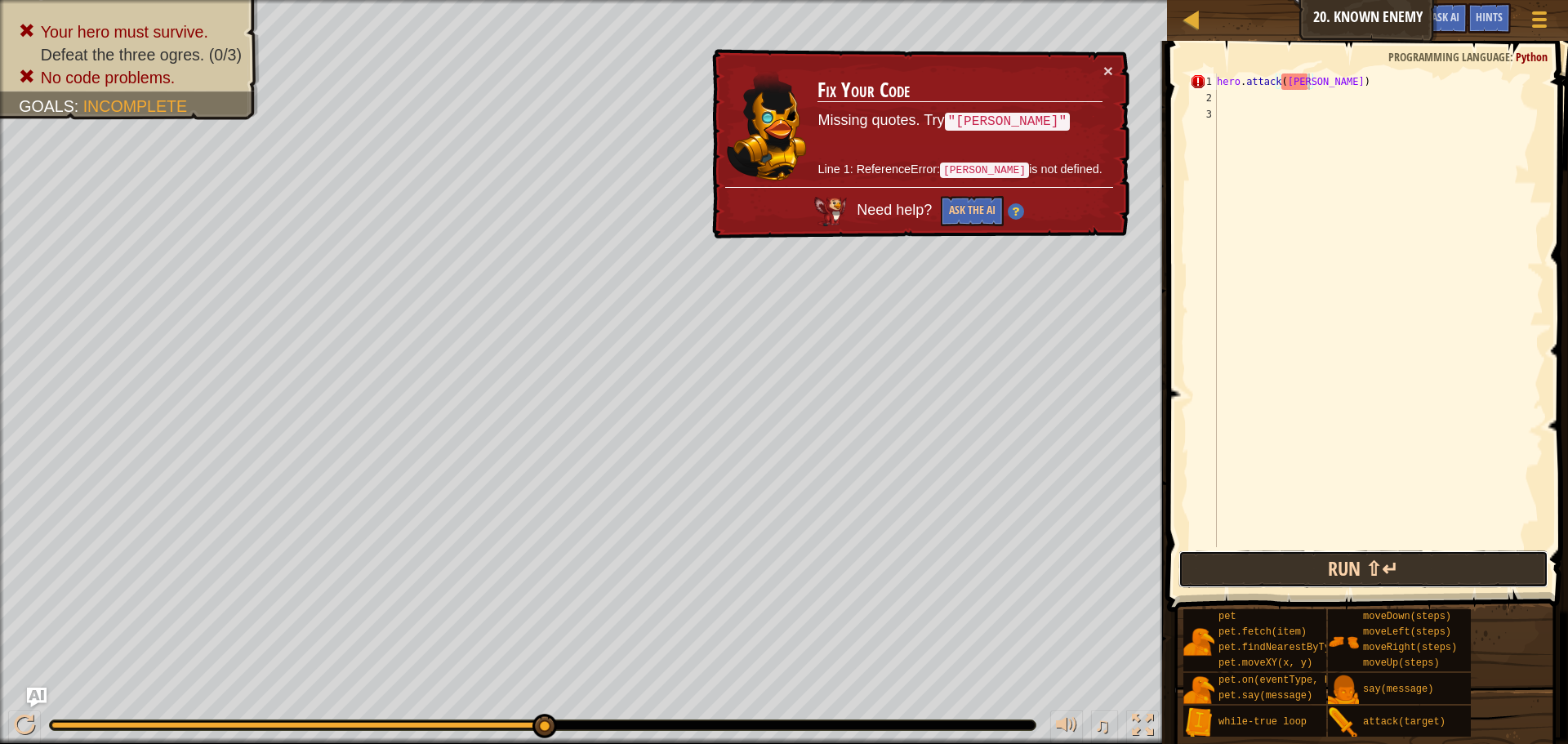
click at [1441, 575] on button "Run ⇧↵" at bounding box center [1364, 569] width 370 height 37
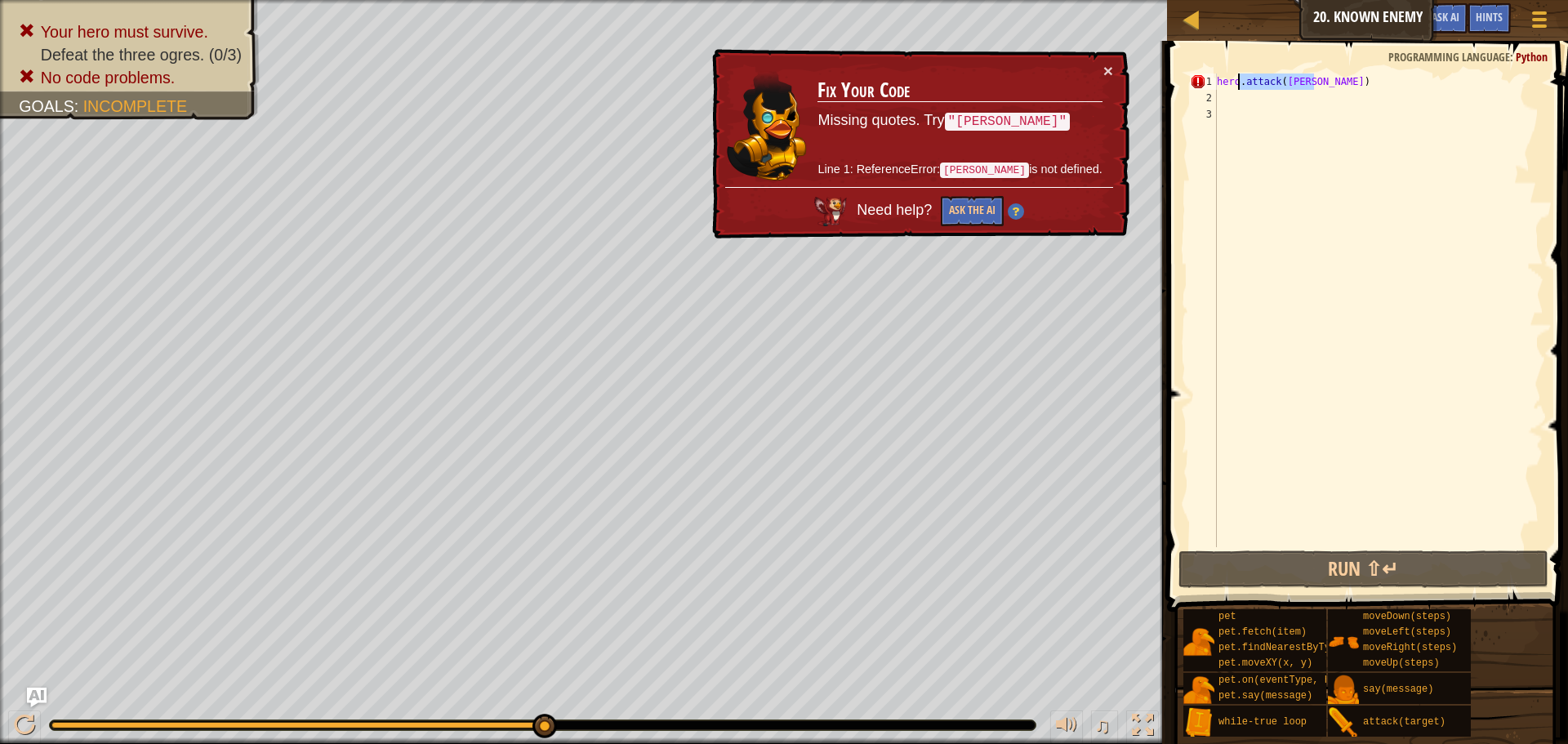
drag, startPoint x: 1342, startPoint y: 85, endPoint x: 1204, endPoint y: 79, distance: 138.1
click at [1204, 79] on div "hero.attack(Kratt) 1 2 3 hero . attack ( Kratt ) הההההההההההההההההההההההההההההה…" at bounding box center [1365, 310] width 357 height 474
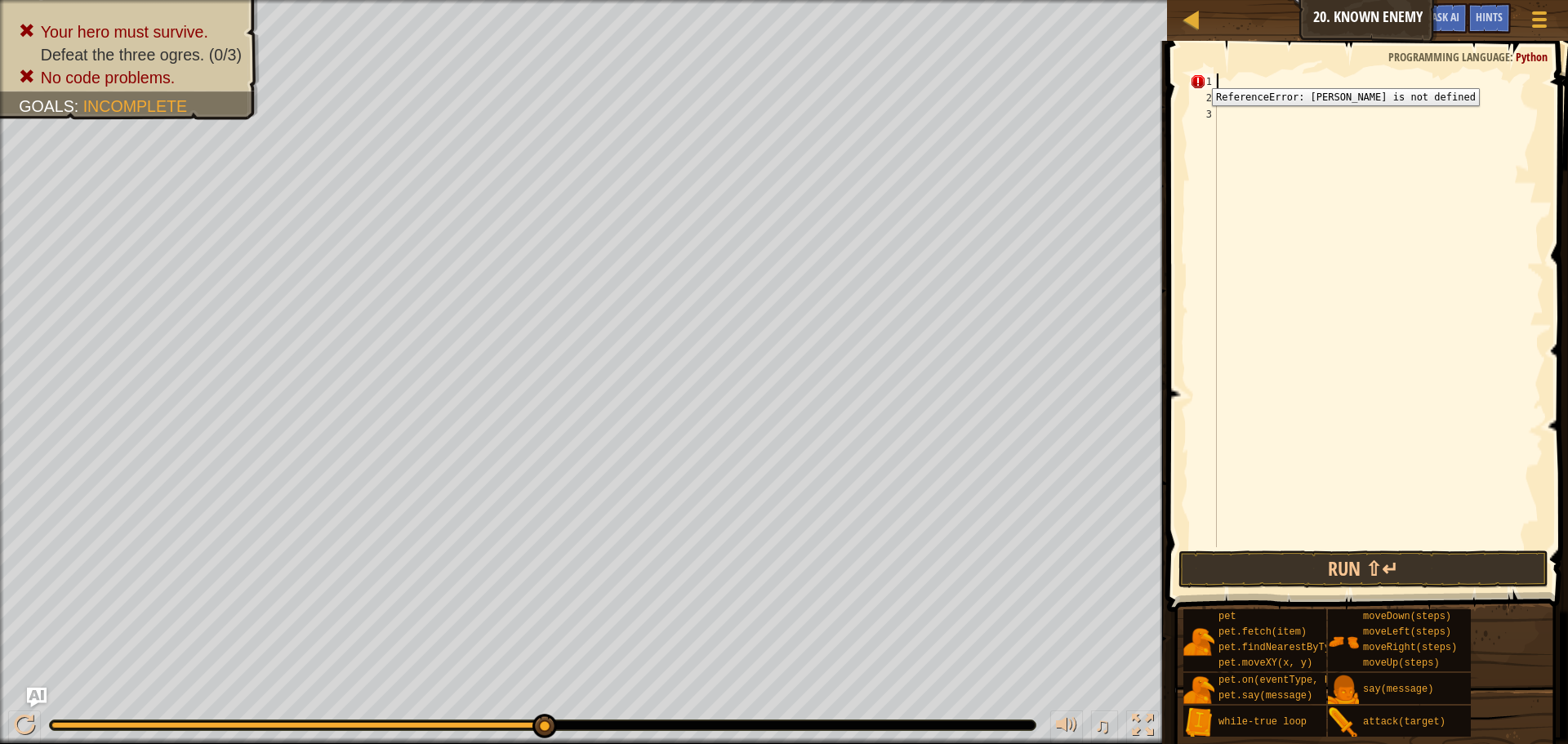
scroll to position [8, 0]
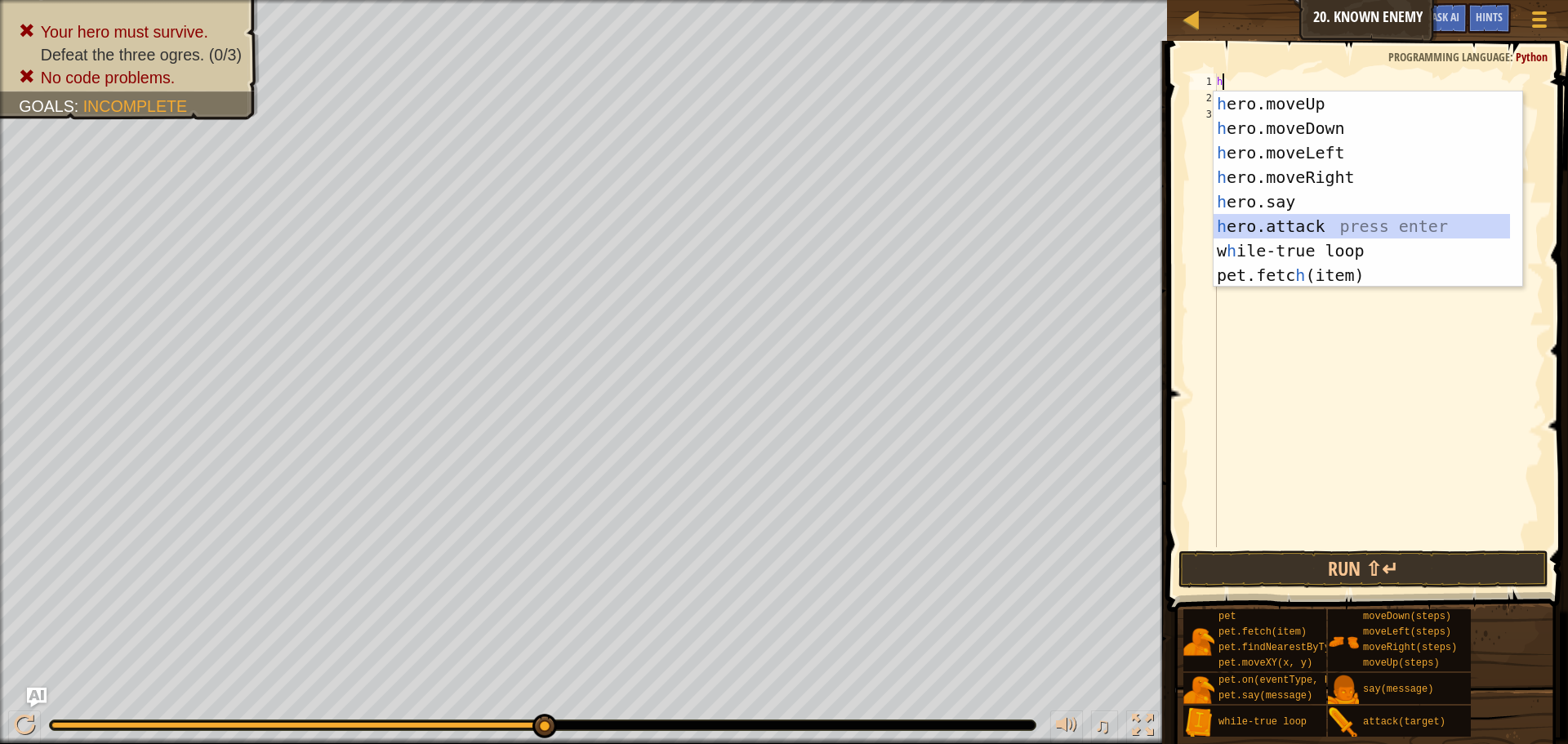
click at [1335, 219] on div "h ero.moveUp press enter h ero.moveDown press enter h ero.moveLeft press enter …" at bounding box center [1368, 214] width 309 height 245
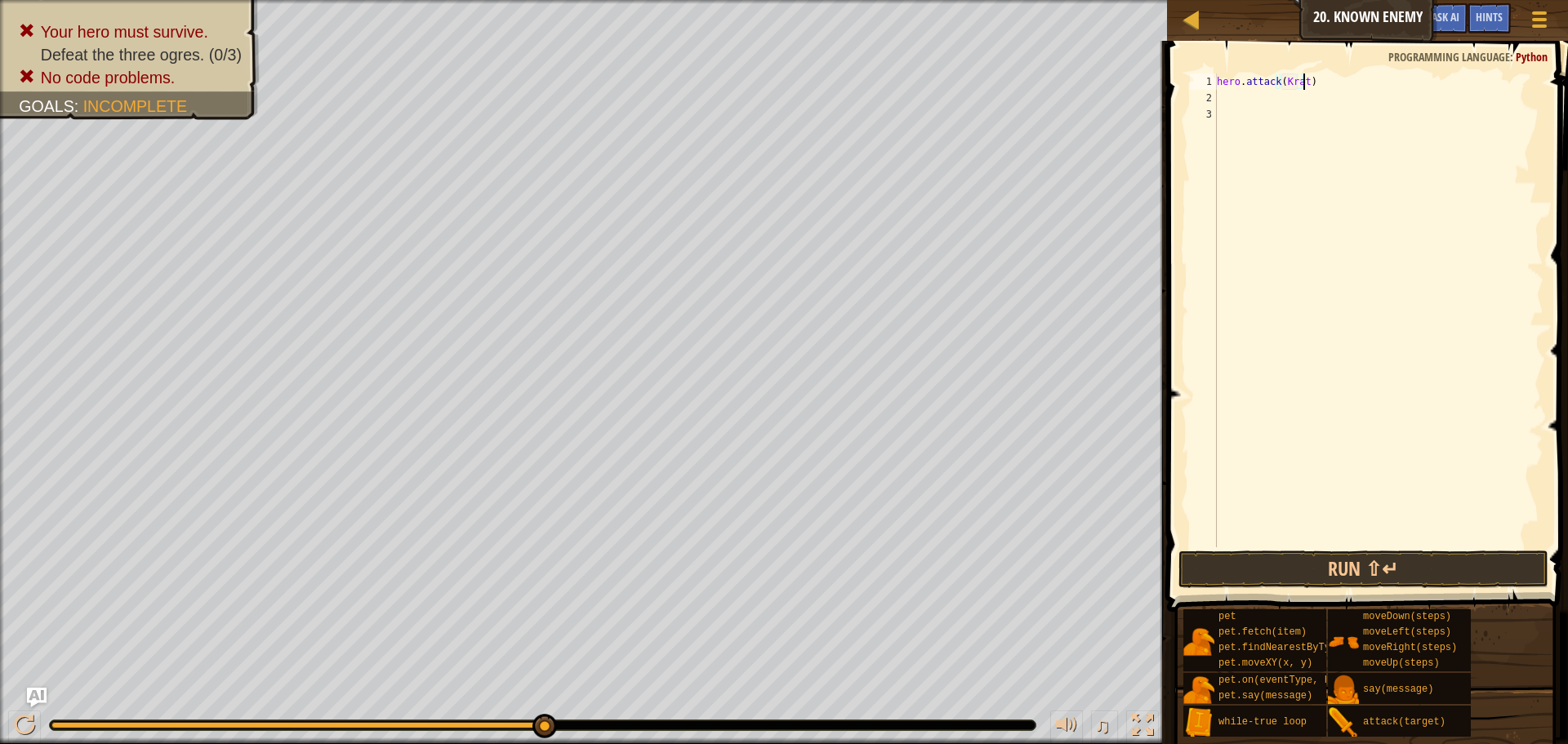
scroll to position [8, 8]
click at [1279, 83] on div "hero . attack ( Kratt ")" at bounding box center [1378, 327] width 330 height 507
click at [1279, 83] on div "hero . attack ( Kratt ")" at bounding box center [1378, 310] width 330 height 474
click at [1282, 81] on div "hero . attack ( Kratt ")" at bounding box center [1378, 327] width 330 height 507
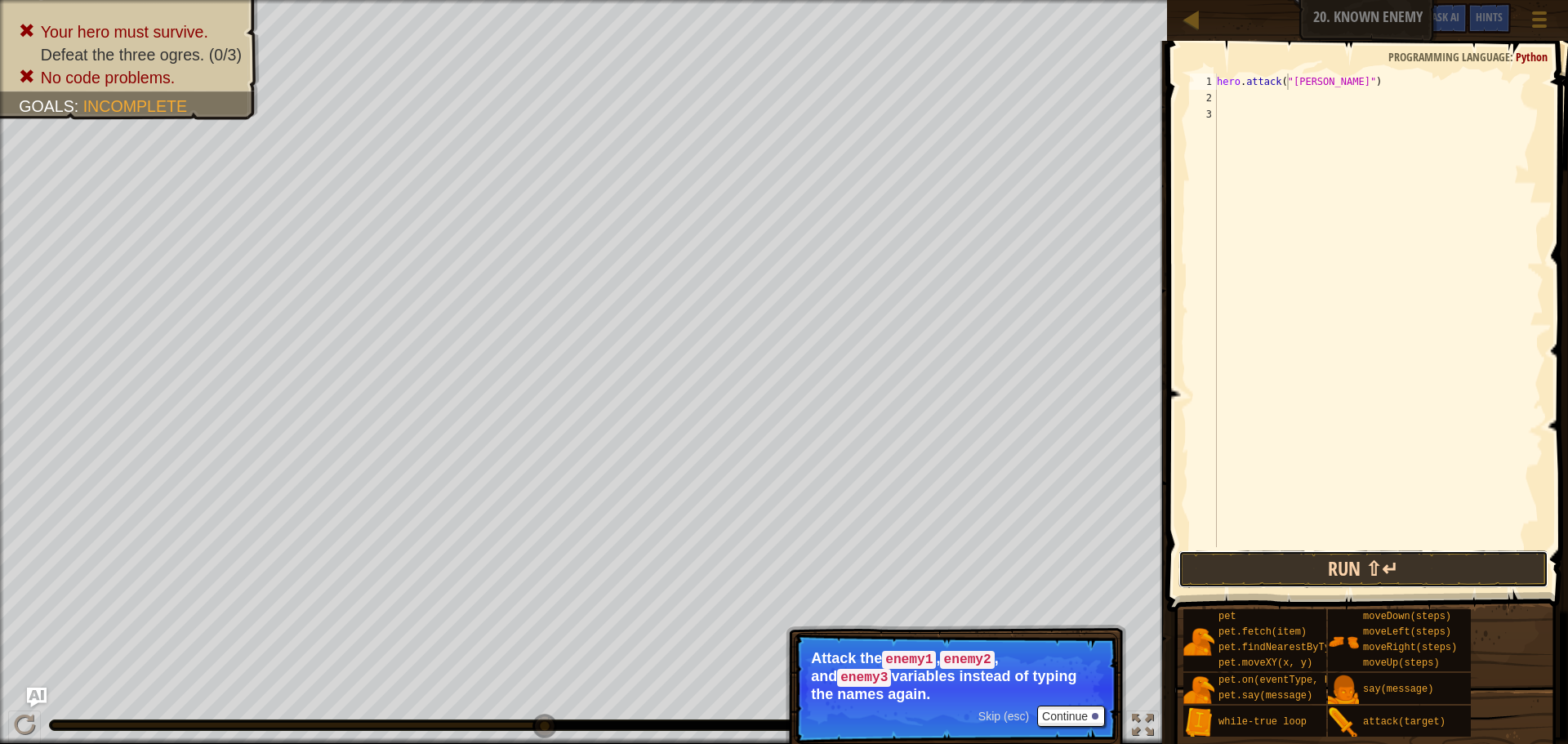
click at [1326, 569] on button "Run ⇧↵" at bounding box center [1364, 569] width 370 height 37
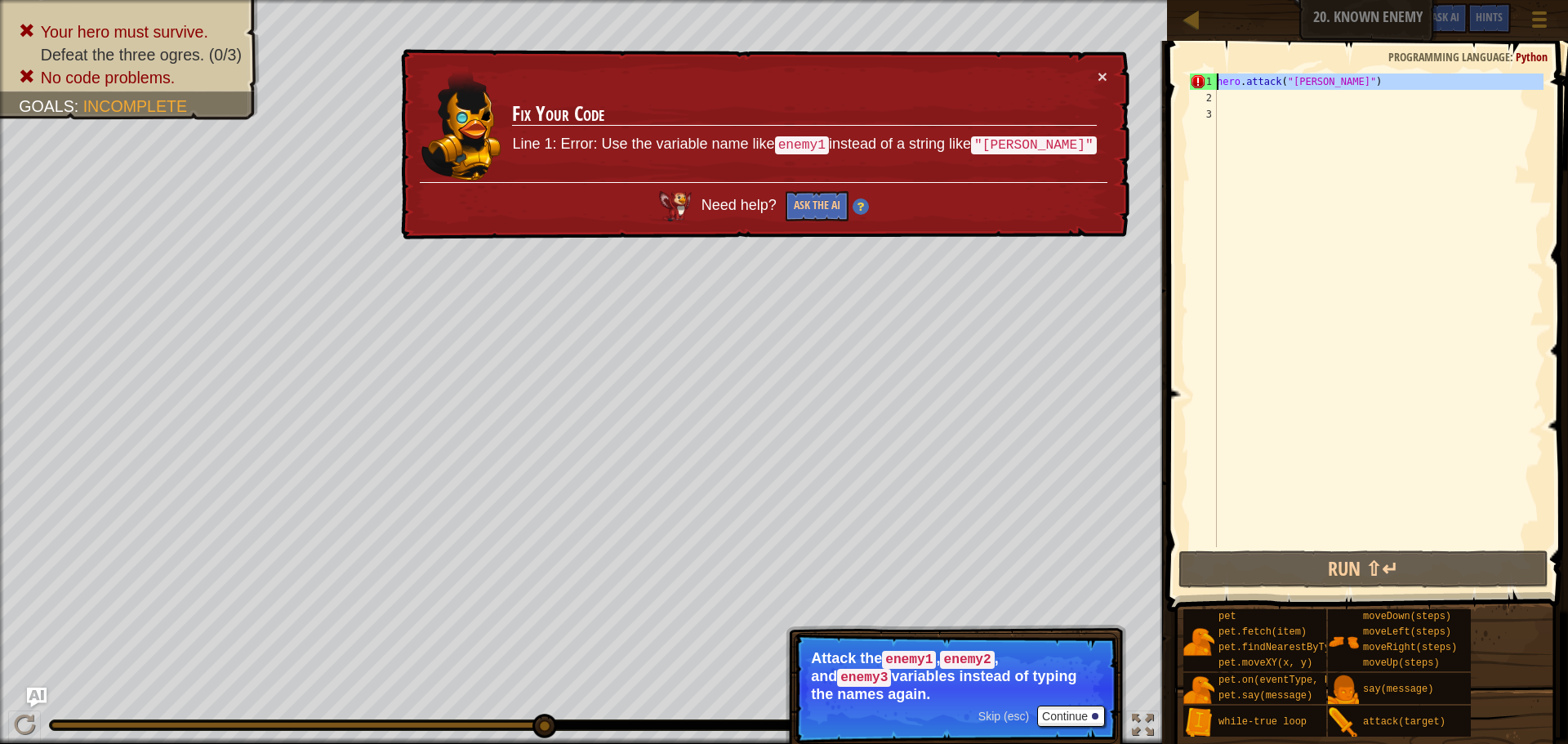
click at [1131, 64] on div "Map Introduction to Computer Science 20. Known Enemy Game Menu Done Hints Ask A…" at bounding box center [784, 372] width 1568 height 744
type textarea "hero.attack("Kratt")"
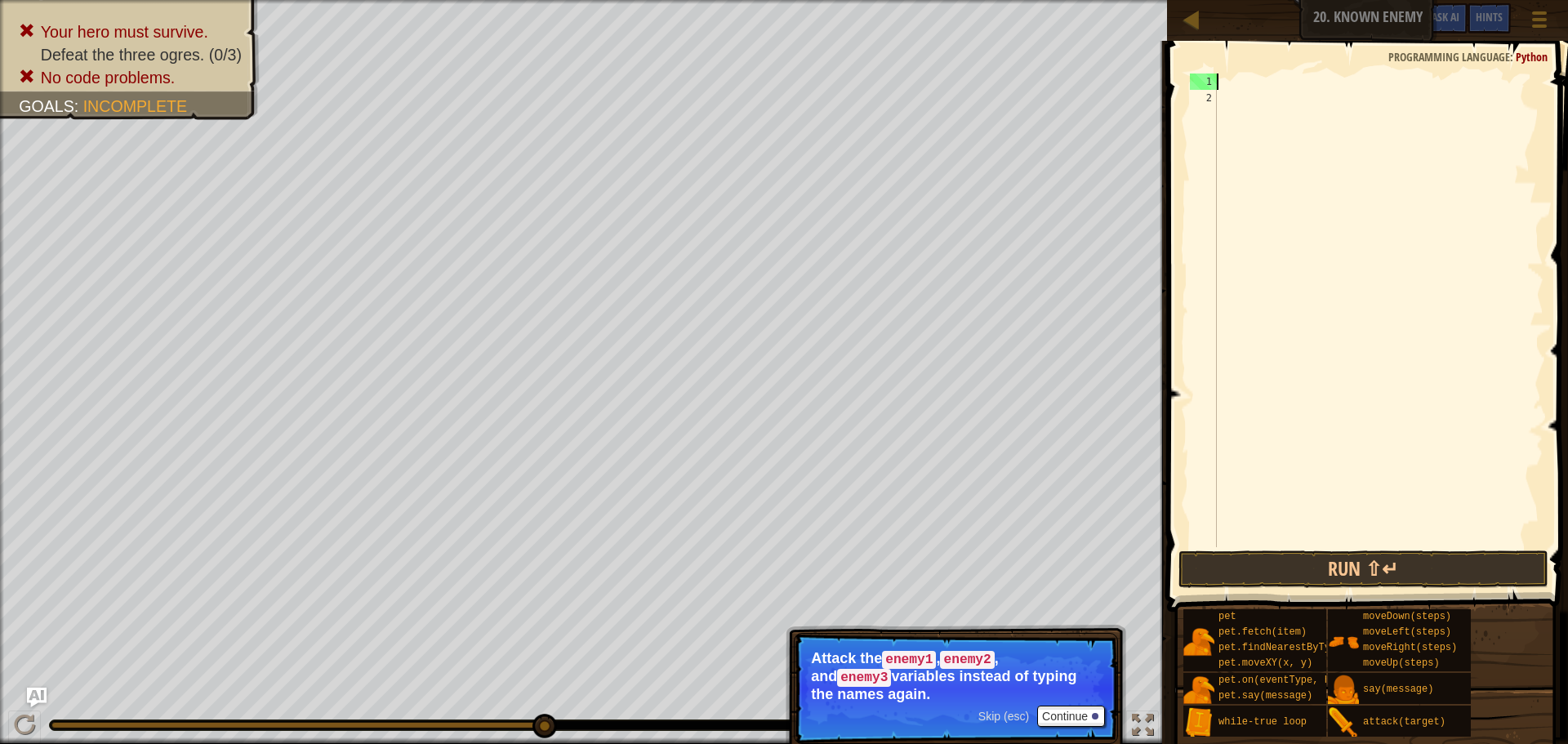
scroll to position [8, 0]
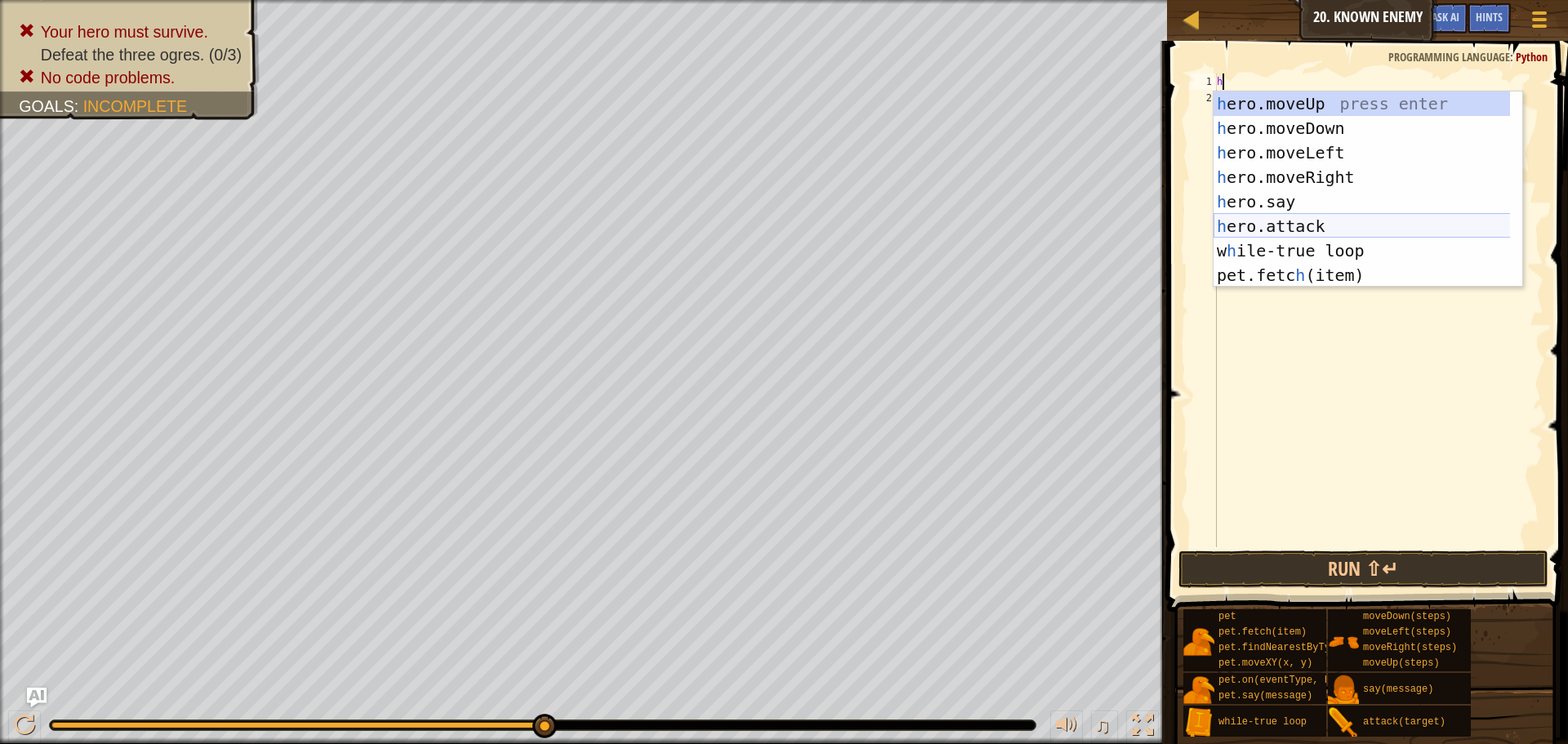
click at [1342, 216] on div "h ero.moveUp press enter h ero.moveDown press enter h ero.moveLeft press enter …" at bounding box center [1368, 214] width 309 height 245
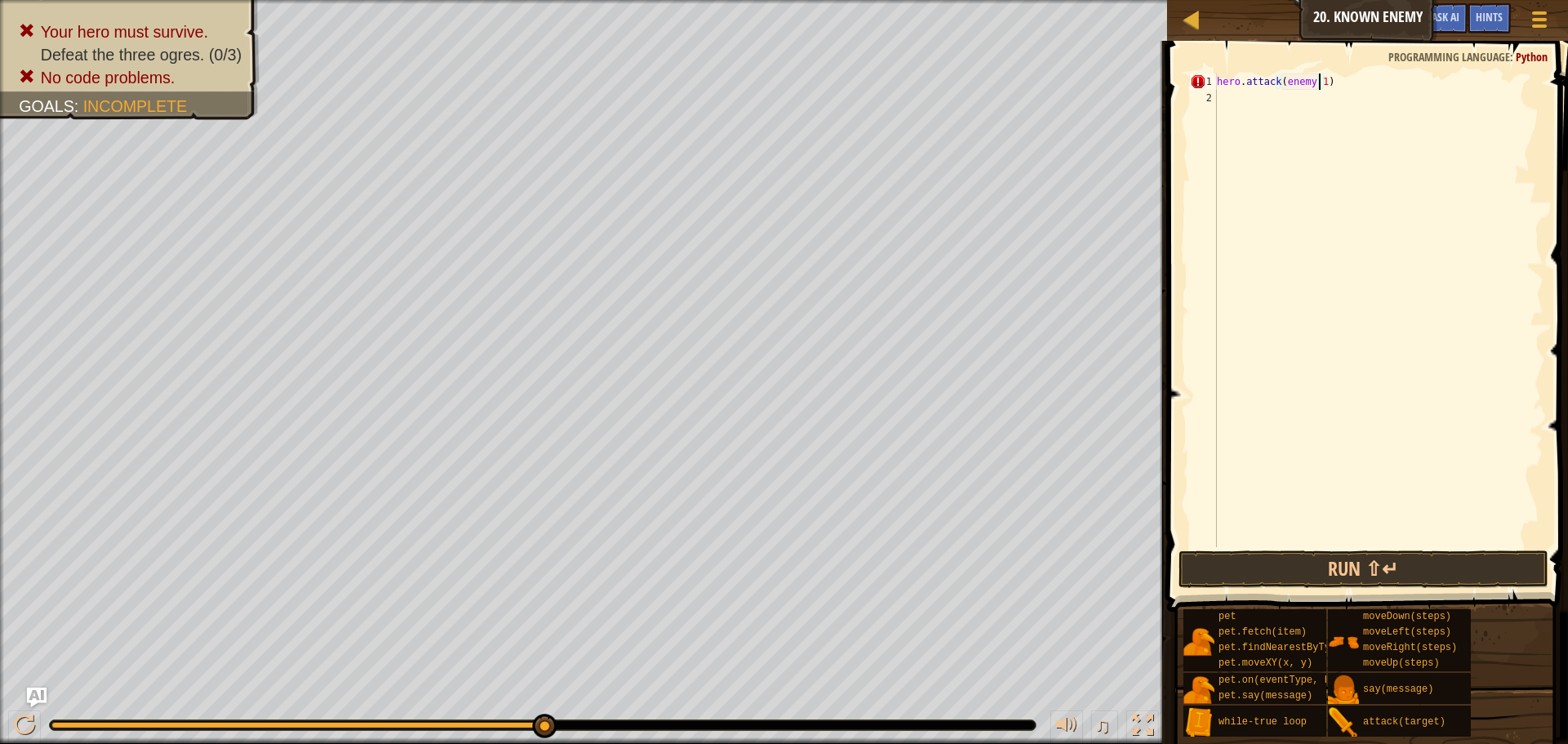
scroll to position [8, 8]
type textarea "hero.attack(enemy1)"
click at [1376, 559] on button "Run ⇧↵" at bounding box center [1364, 569] width 370 height 37
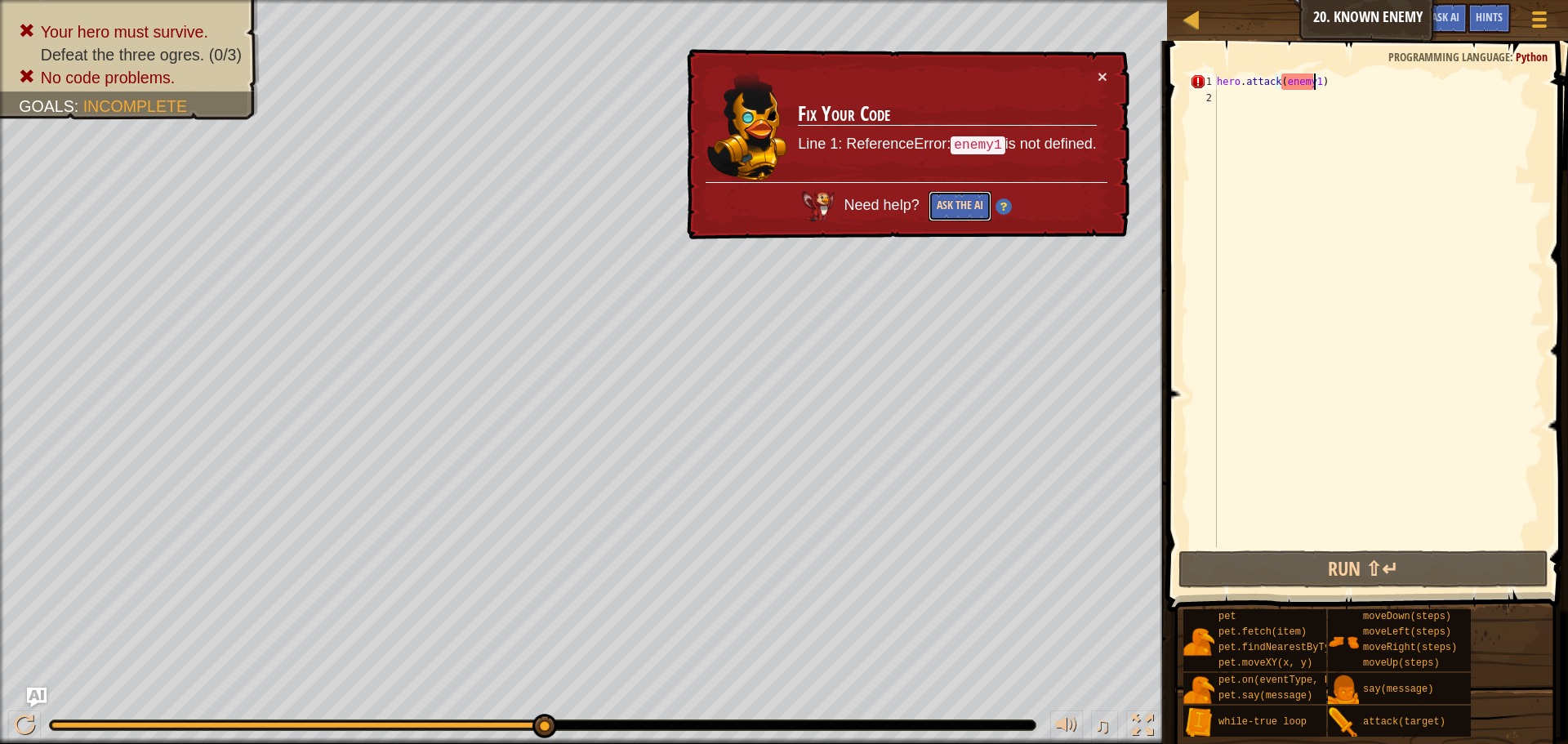
click at [959, 217] on button "Ask the AI" at bounding box center [960, 207] width 63 height 31
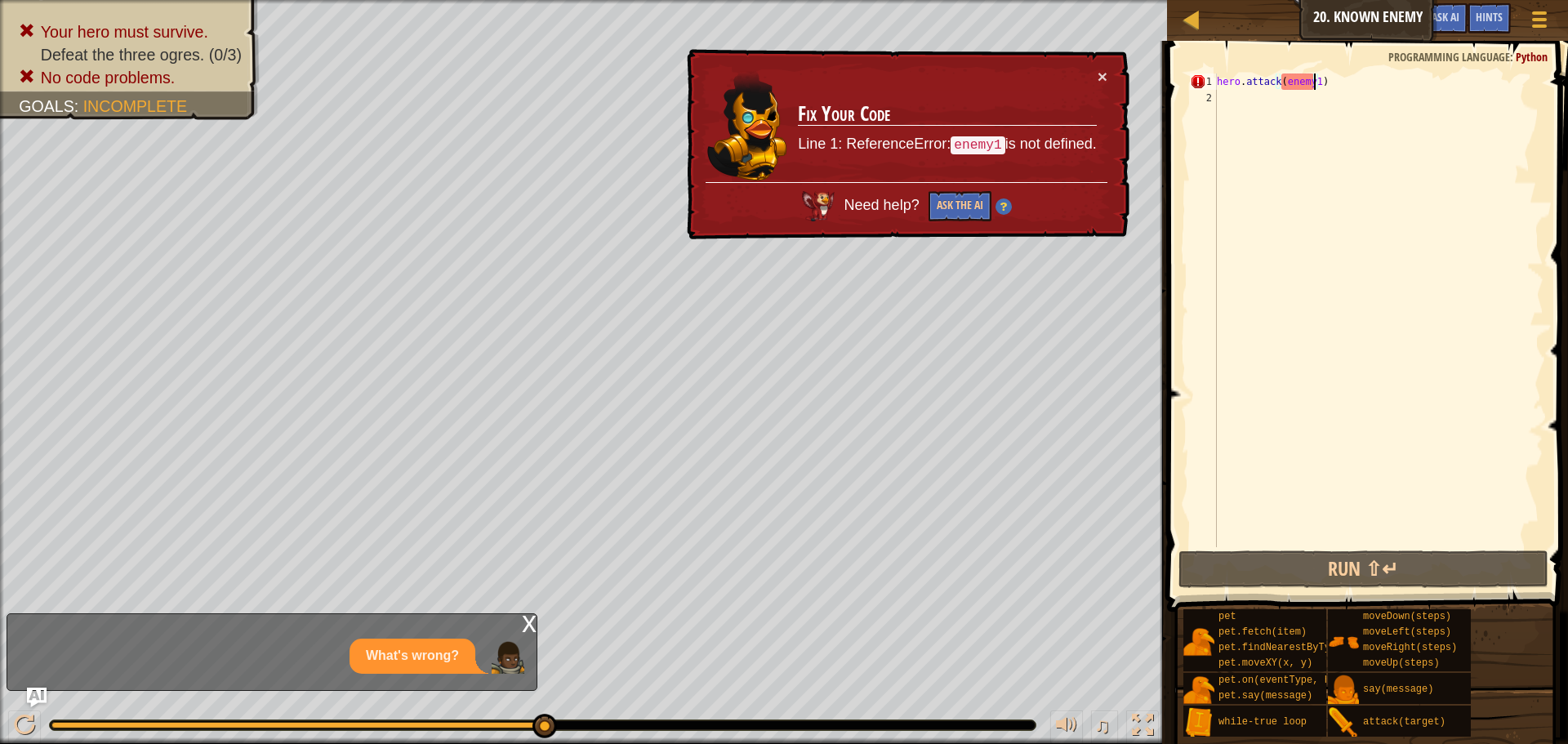
click at [1448, 386] on div "hero . attack ( enemy1 )" at bounding box center [1378, 327] width 330 height 507
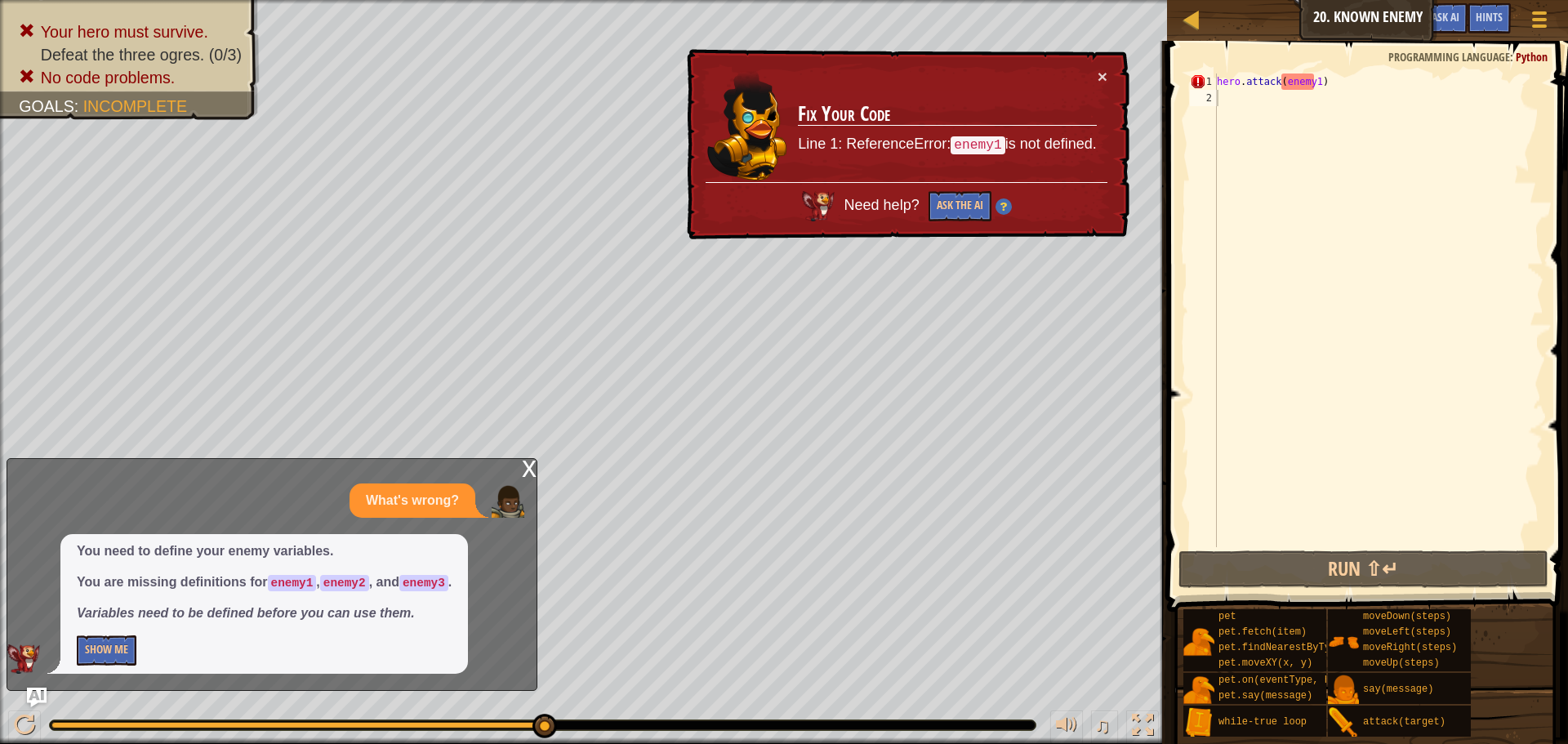
drag, startPoint x: 102, startPoint y: 618, endPoint x: 99, endPoint y: 665, distance: 47.1
click at [102, 619] on em "Variables need to be defined before you can use them." at bounding box center [246, 613] width 338 height 14
click at [111, 658] on button "Show Me" at bounding box center [107, 651] width 59 height 31
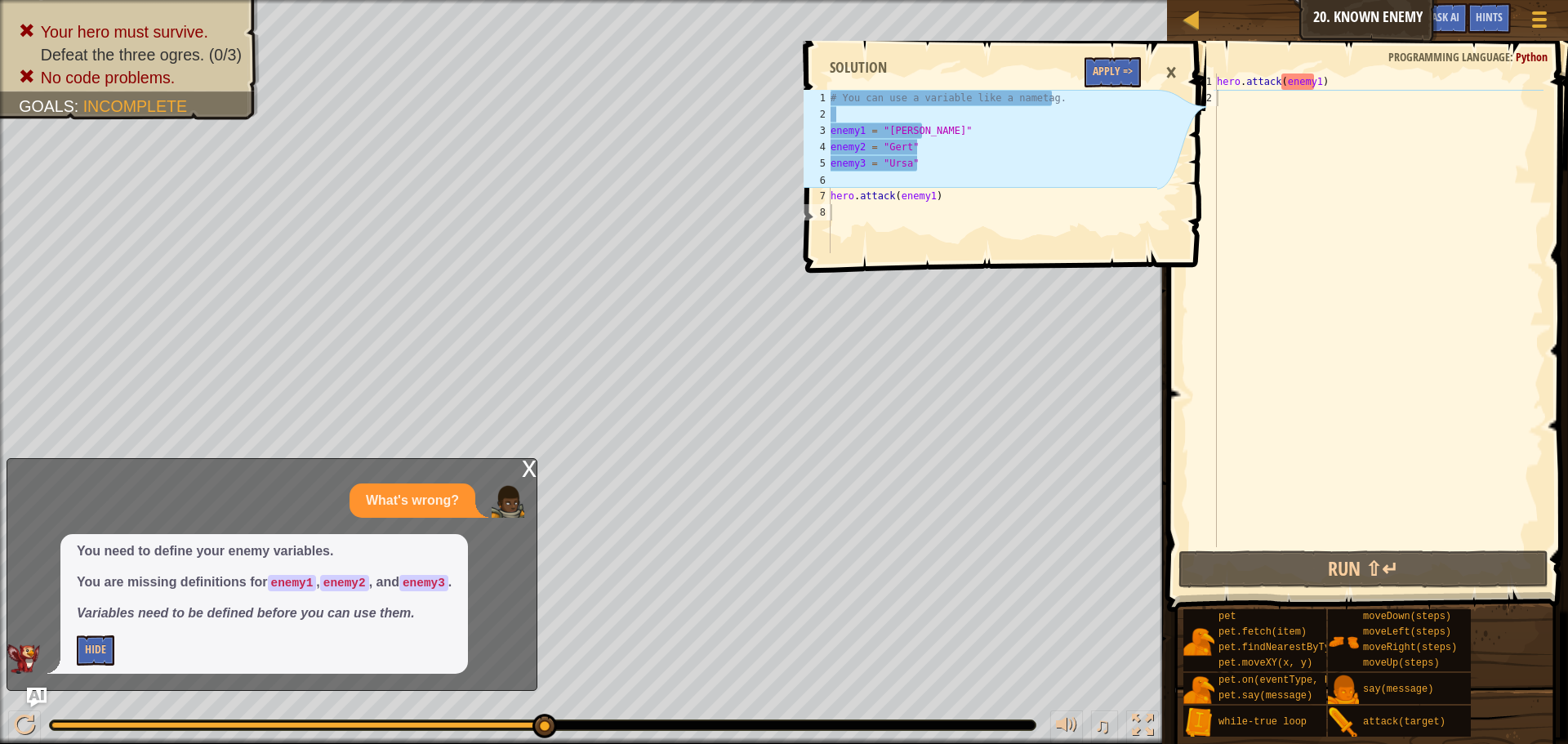
drag, startPoint x: 1398, startPoint y: 62, endPoint x: 1193, endPoint y: 59, distance: 205.0
click at [1193, 59] on div "Map Introduction to Computer Science 20. Known Enemy Game Menu Done Hints Ask A…" at bounding box center [784, 372] width 1568 height 744
drag, startPoint x: 1268, startPoint y: 75, endPoint x: 1229, endPoint y: 66, distance: 40.0
click at [1229, 66] on div "1 2 hero . attack ( enemy1 ) הההההההההההההההההההההההההההההההההההההההההההההההההה…" at bounding box center [1365, 358] width 406 height 619
type textarea "hero.attack(enemy1)"
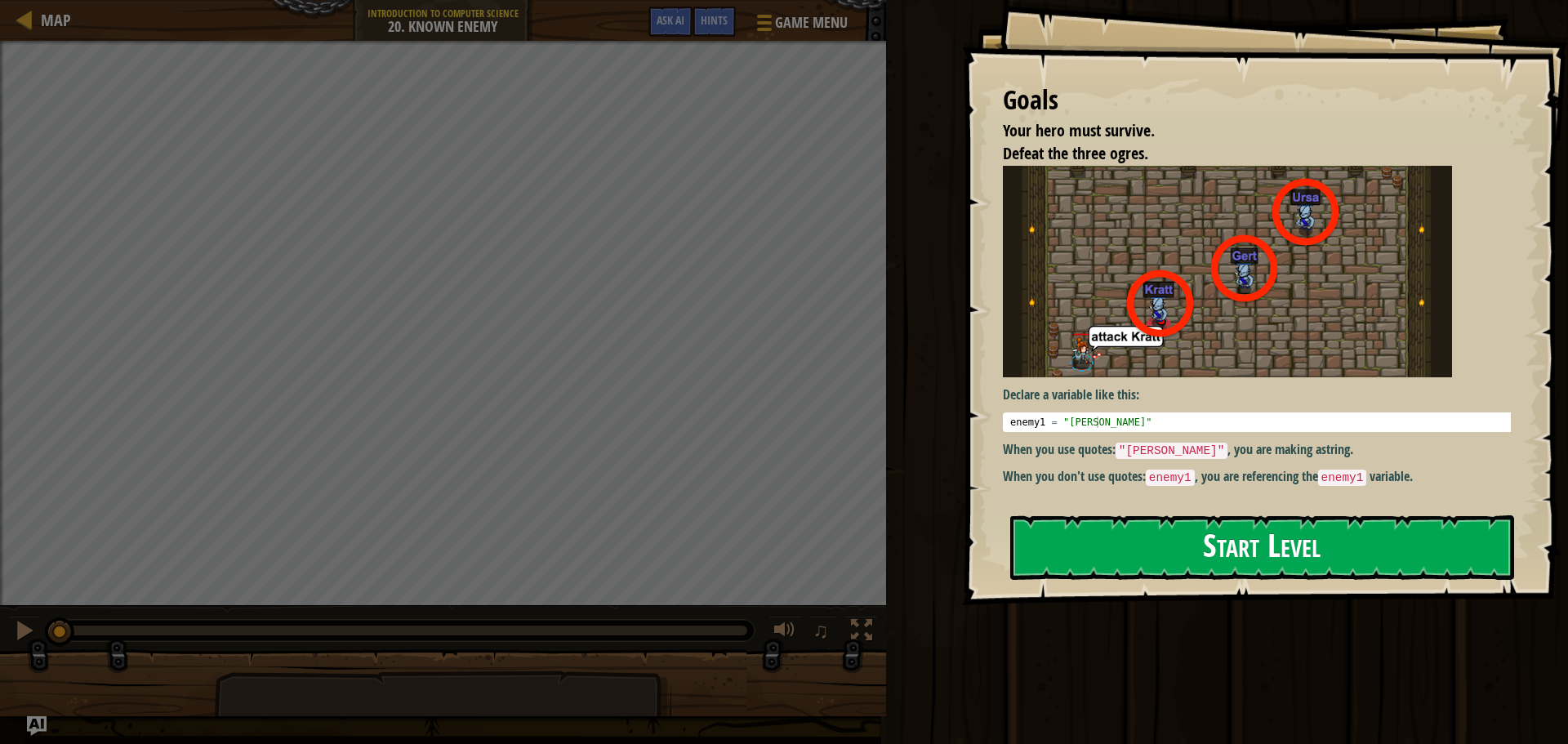
click at [1218, 534] on button "Start Level" at bounding box center [1262, 547] width 504 height 64
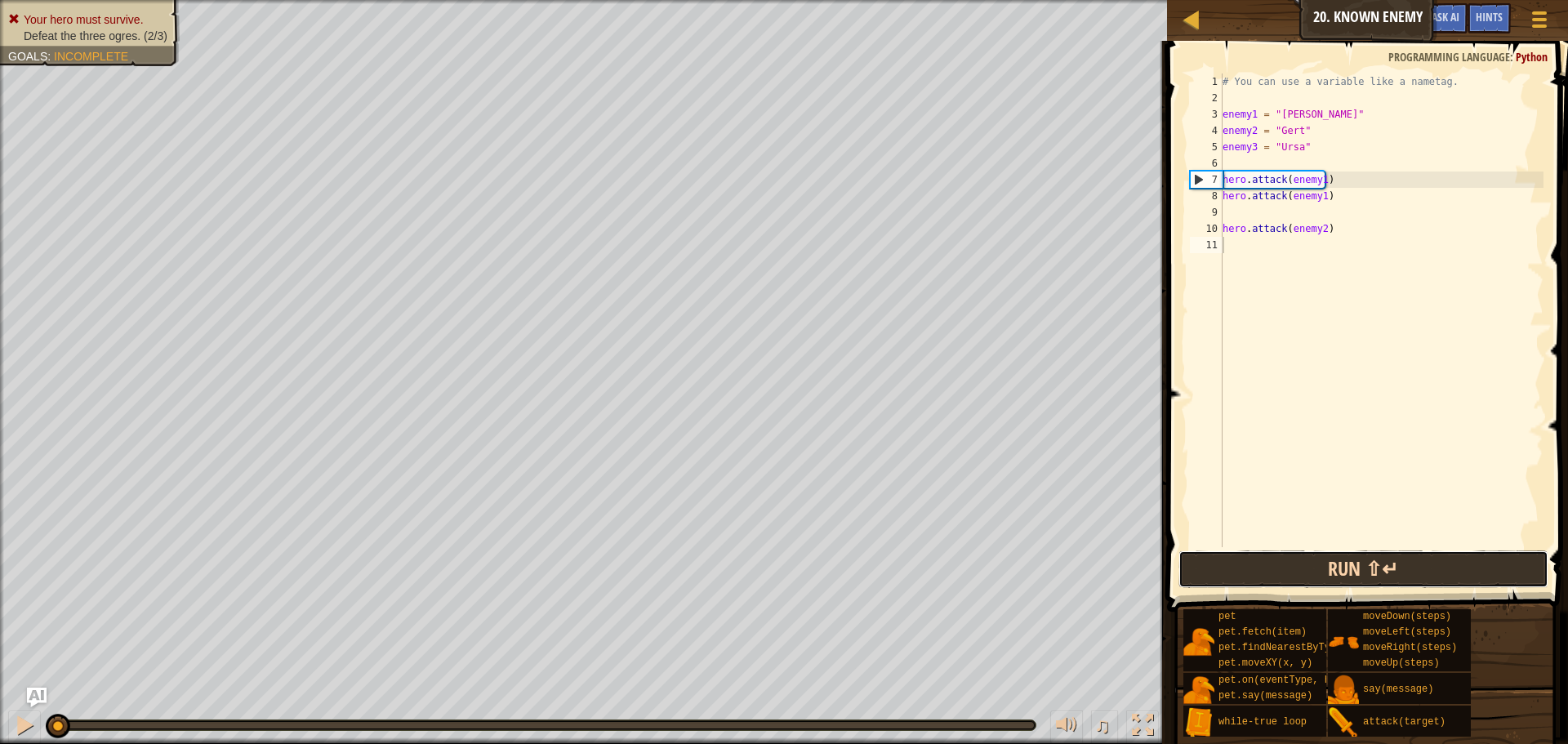
click at [1243, 553] on button "Run ⇧↵" at bounding box center [1364, 569] width 370 height 37
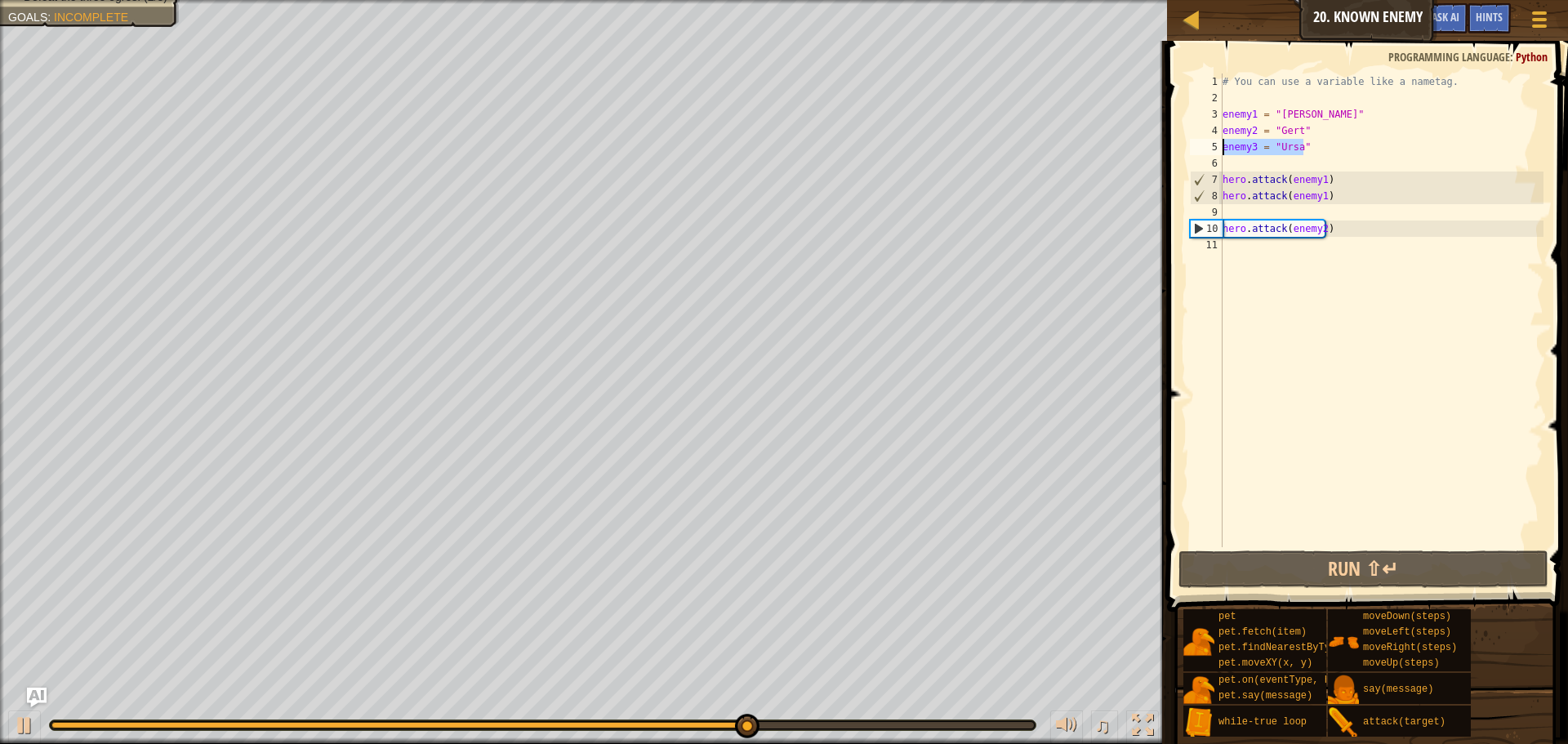
drag, startPoint x: 1317, startPoint y: 147, endPoint x: 1201, endPoint y: 153, distance: 116.2
click at [1201, 153] on div "1 2 3 4 5 6 7 8 9 10 11 # You can use a variable like a nametag. enemy1 = "[PER…" at bounding box center [1365, 310] width 357 height 474
type textarea "enemy3 = "Ursa""
click at [1232, 242] on div "# You can use a variable like a nametag. enemy1 = "[PERSON_NAME]" enemy2 = "[PE…" at bounding box center [1382, 327] width 325 height 507
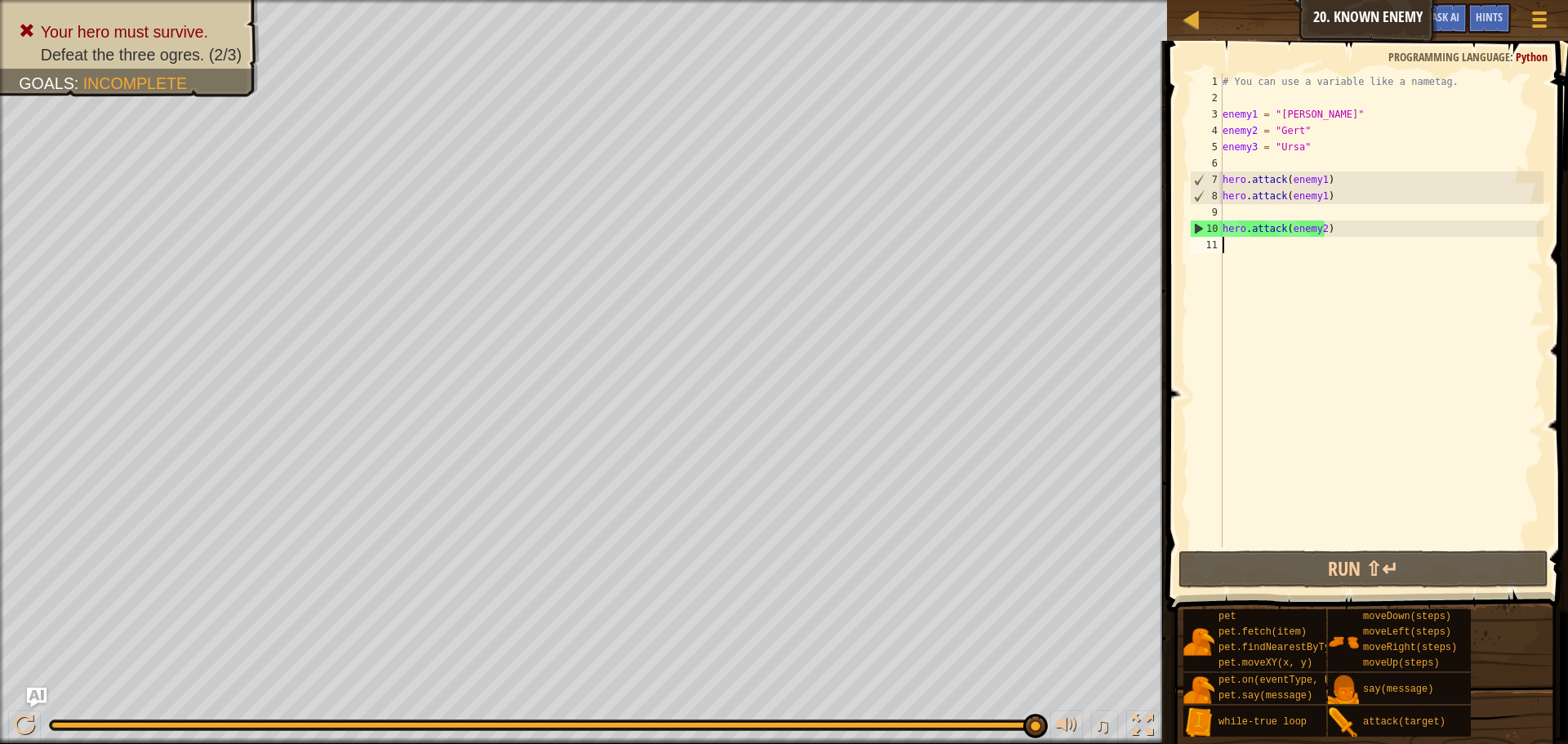
paste textarea "enemy3 = "Ursa""
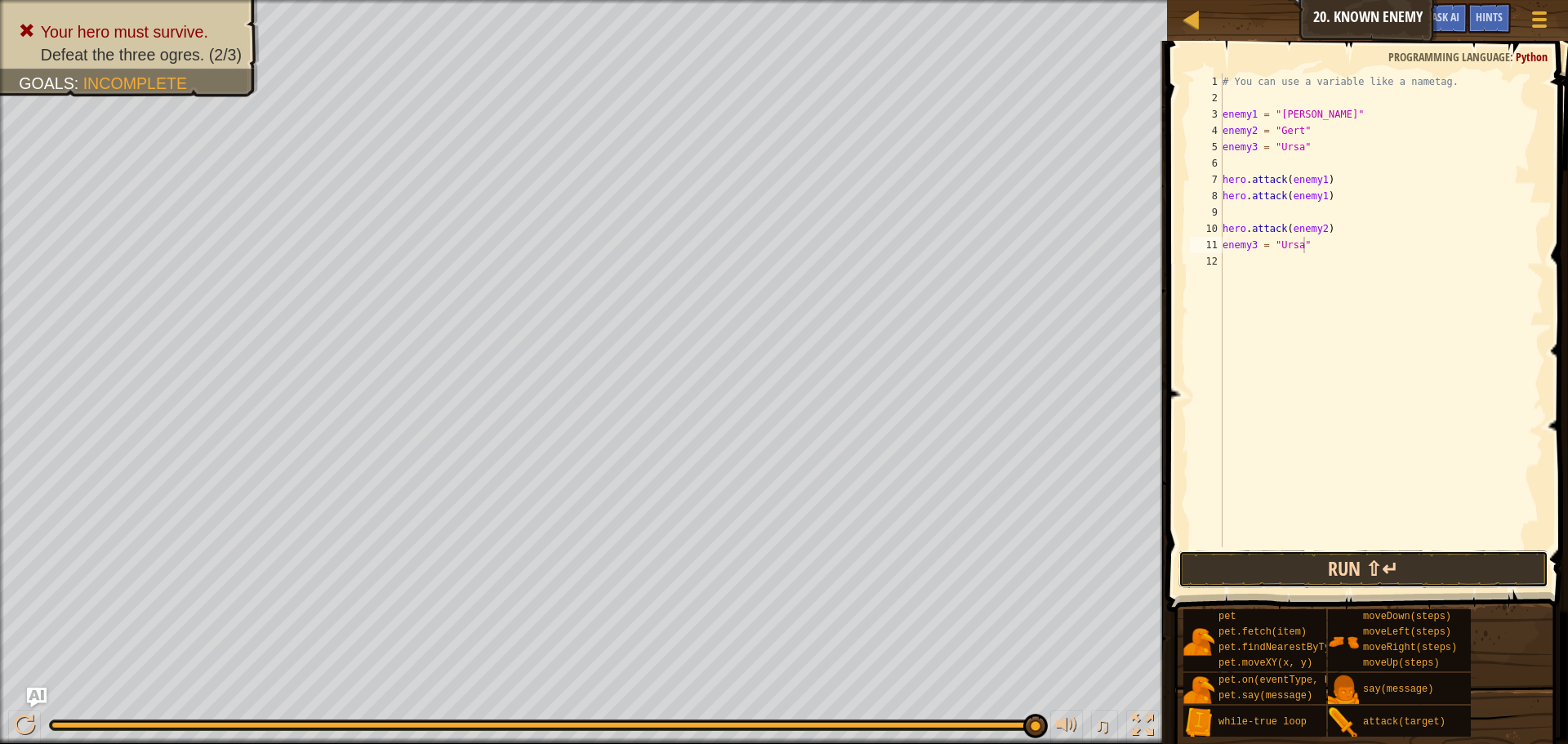
click at [1356, 576] on button "Run ⇧↵" at bounding box center [1364, 569] width 370 height 37
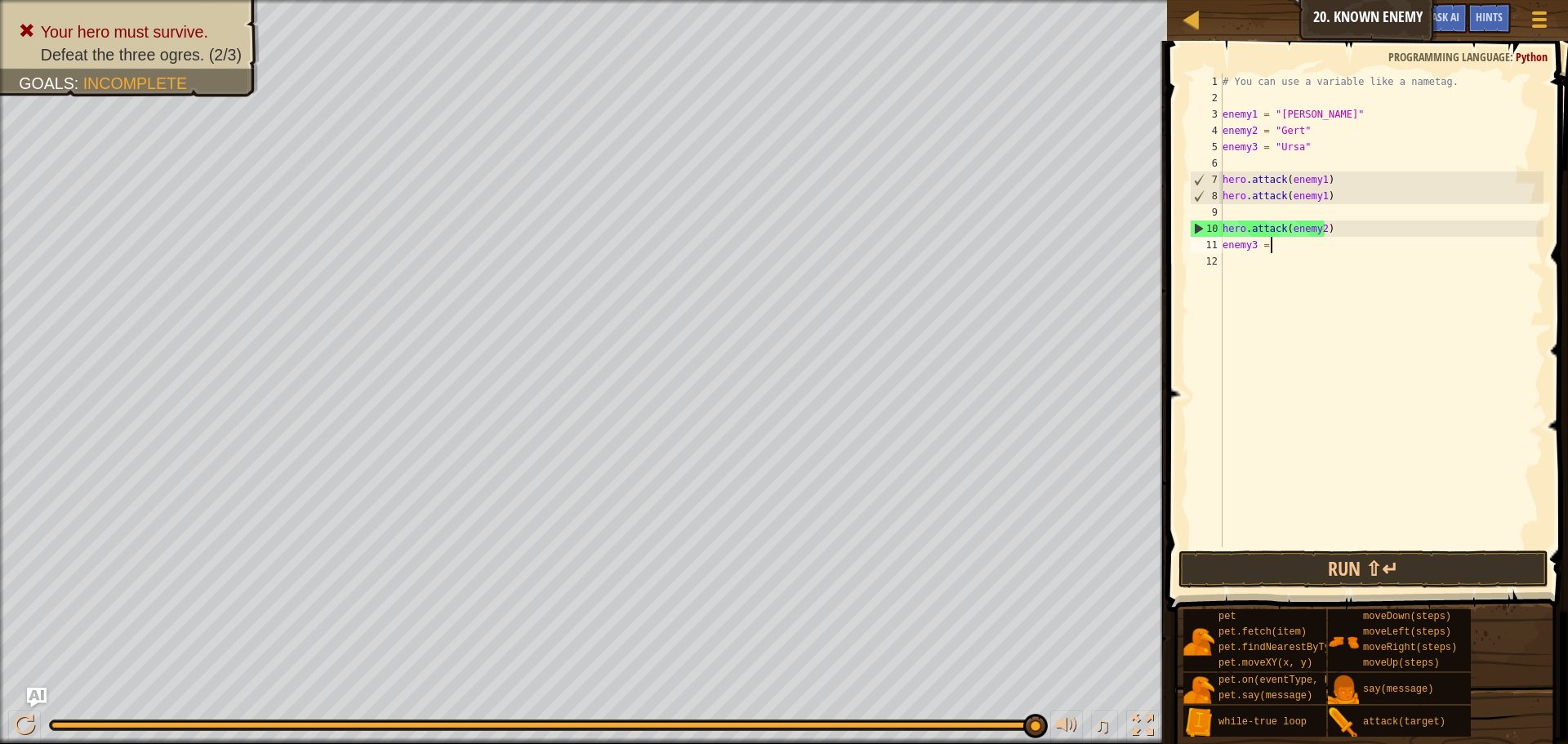
type textarea "e"
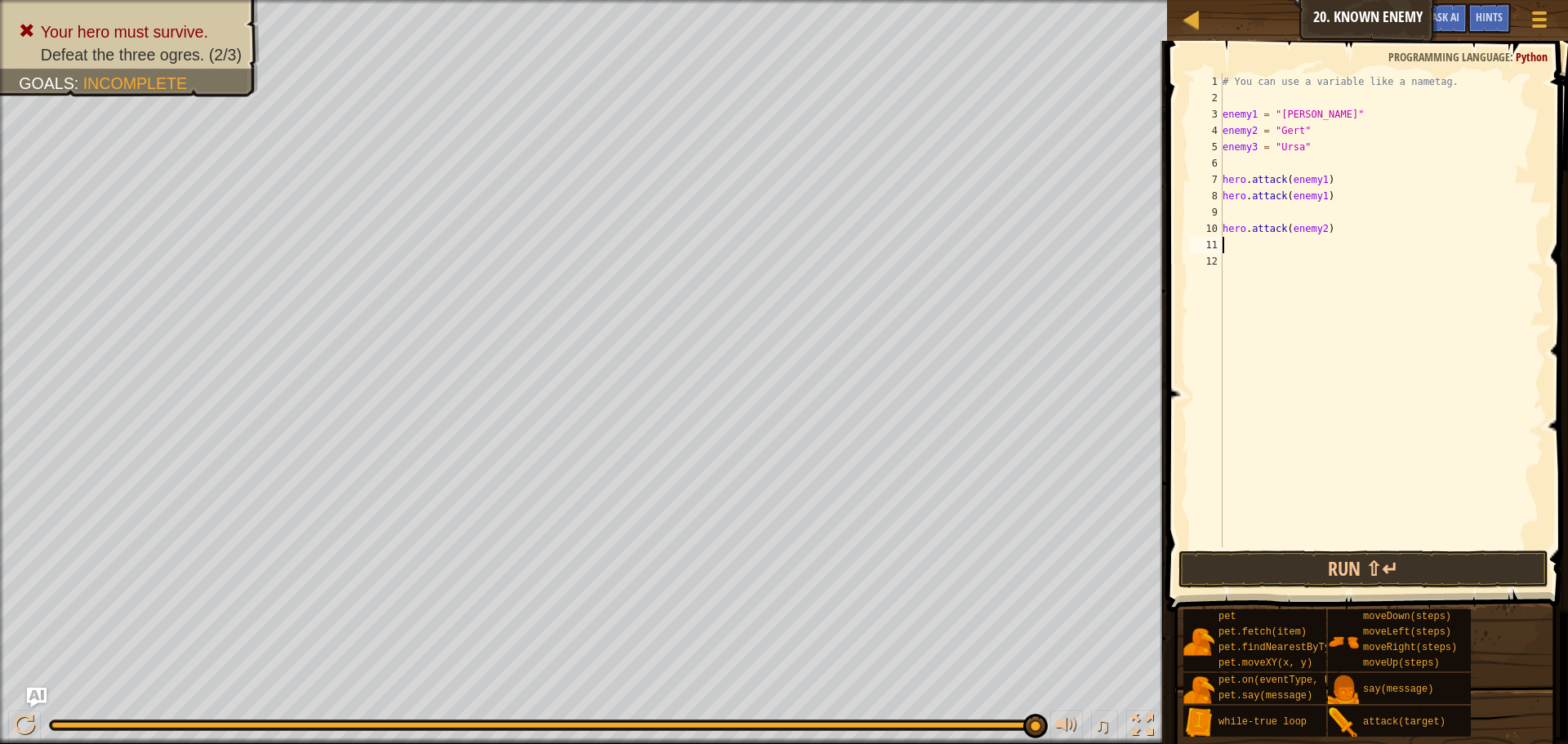
click at [1233, 212] on div "# You can use a variable like a nametag. enemy1 = "[PERSON_NAME]" enemy2 = "[PE…" at bounding box center [1382, 327] width 325 height 507
type textarea "hero.attack(enemy1)"
click at [1263, 231] on div "# You can use a variable like a nametag. enemy1 = "[PERSON_NAME]" enemy2 = "[PE…" at bounding box center [1382, 327] width 325 height 507
paste textarea "enemy3 = "Ursa""
click at [1304, 574] on button "Run ⇧↵" at bounding box center [1364, 569] width 370 height 37
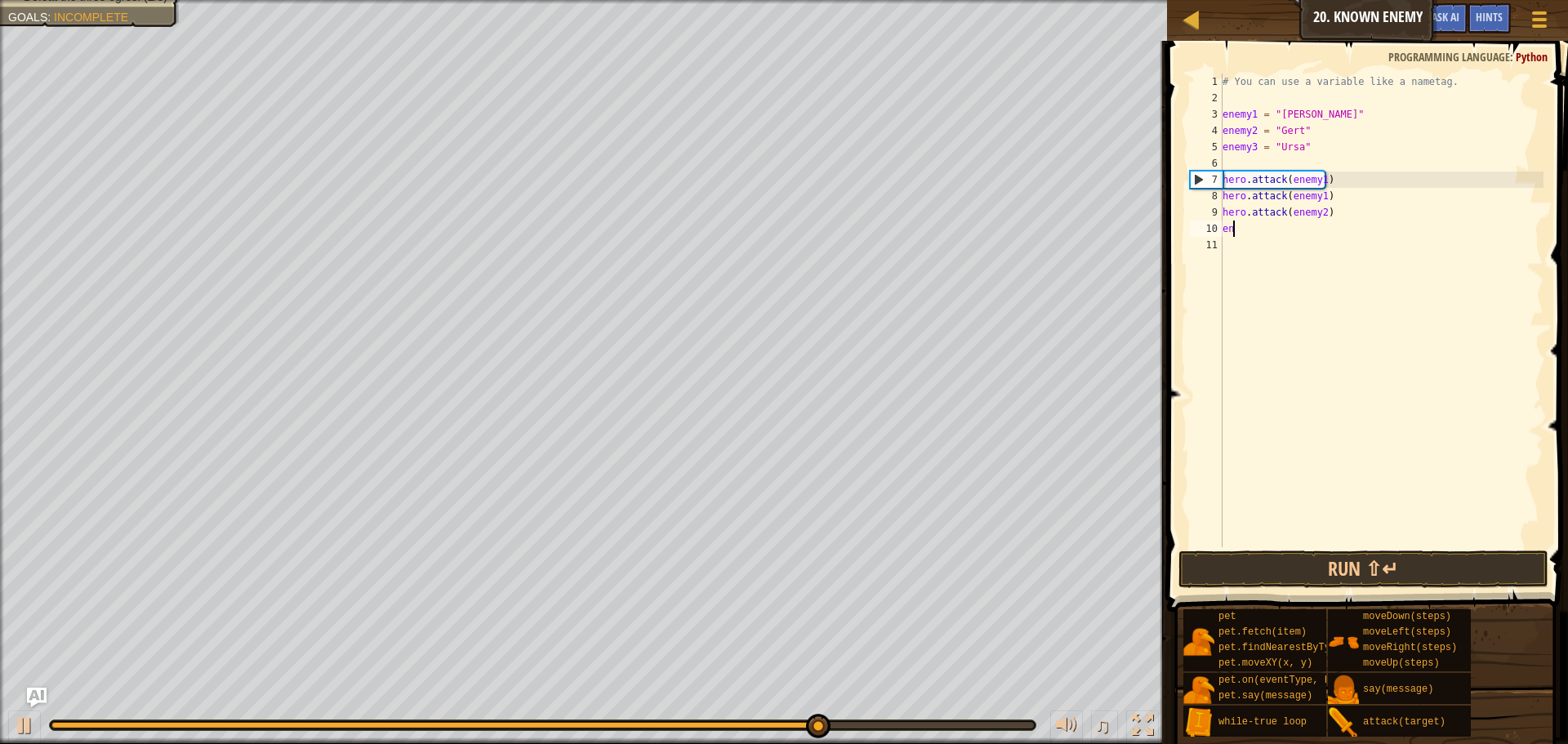
type textarea "e"
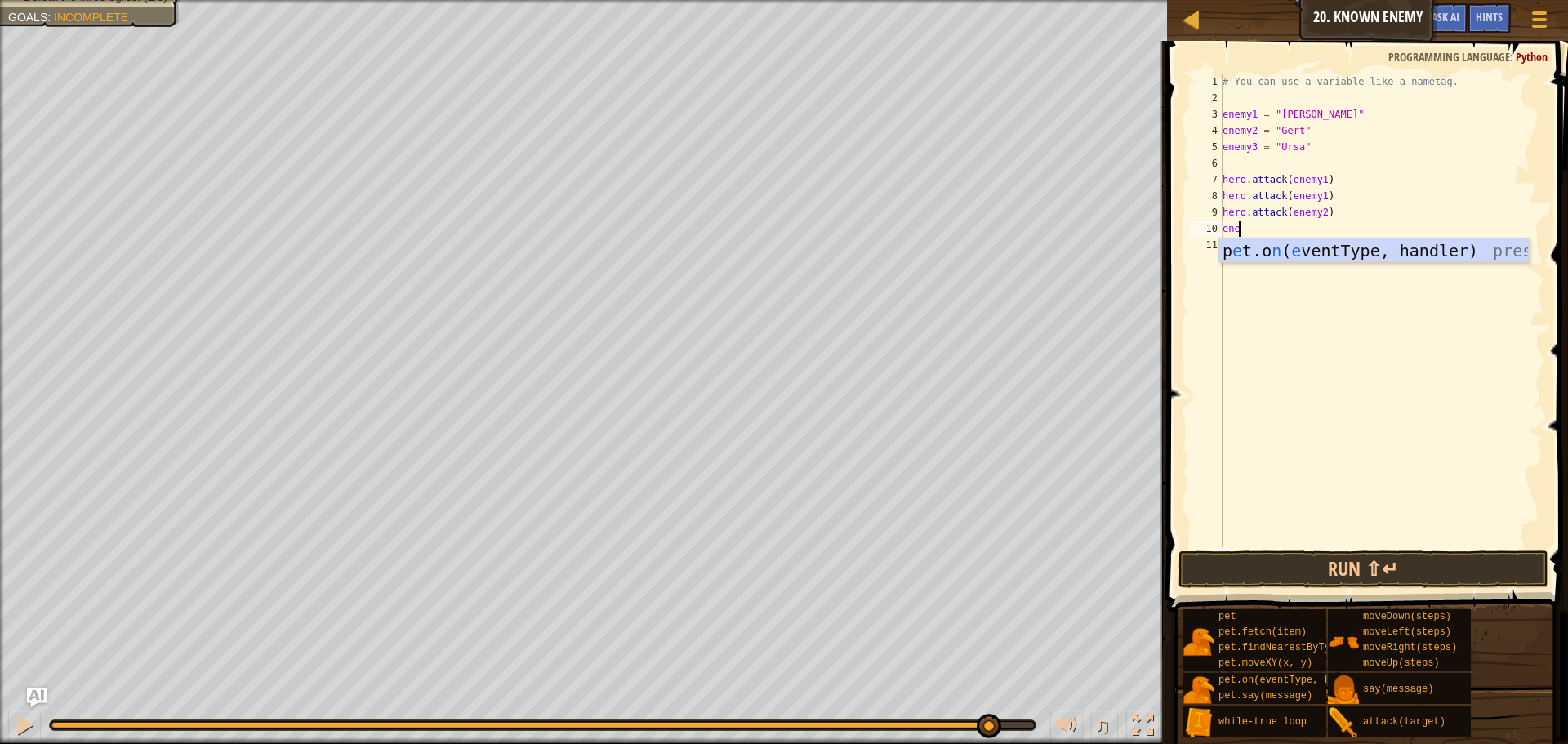
scroll to position [8, 0]
type textarea "e"
drag, startPoint x: 1304, startPoint y: 330, endPoint x: 1293, endPoint y: 228, distance: 102.6
click at [1293, 228] on div "# You can use a variable like a nametag. enemy1 = "[PERSON_NAME]" enemy2 = "[PE…" at bounding box center [1382, 327] width 325 height 507
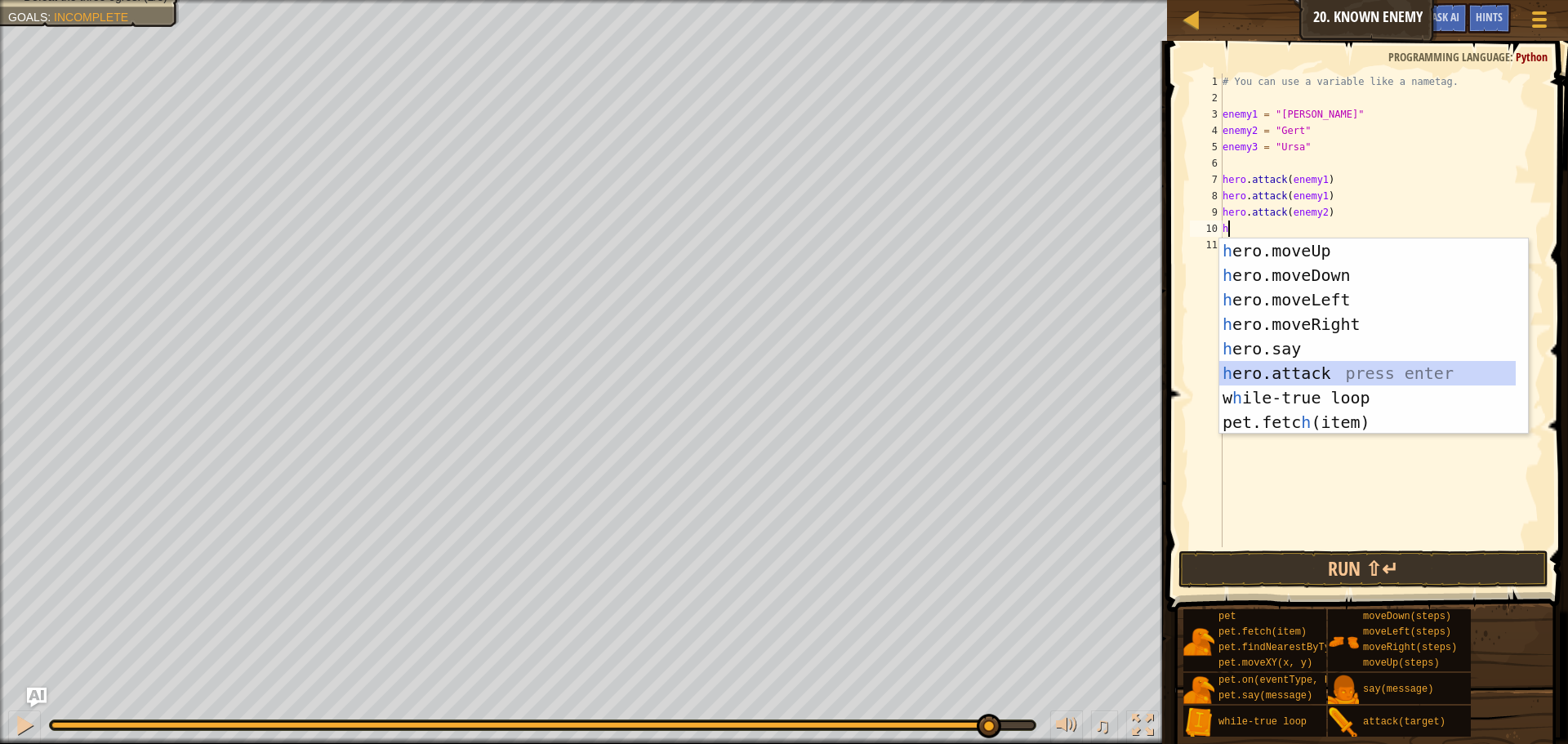
click at [1269, 369] on div "h ero.moveUp press enter h ero.moveDown press enter h ero.moveLeft press enter …" at bounding box center [1368, 360] width 297 height 245
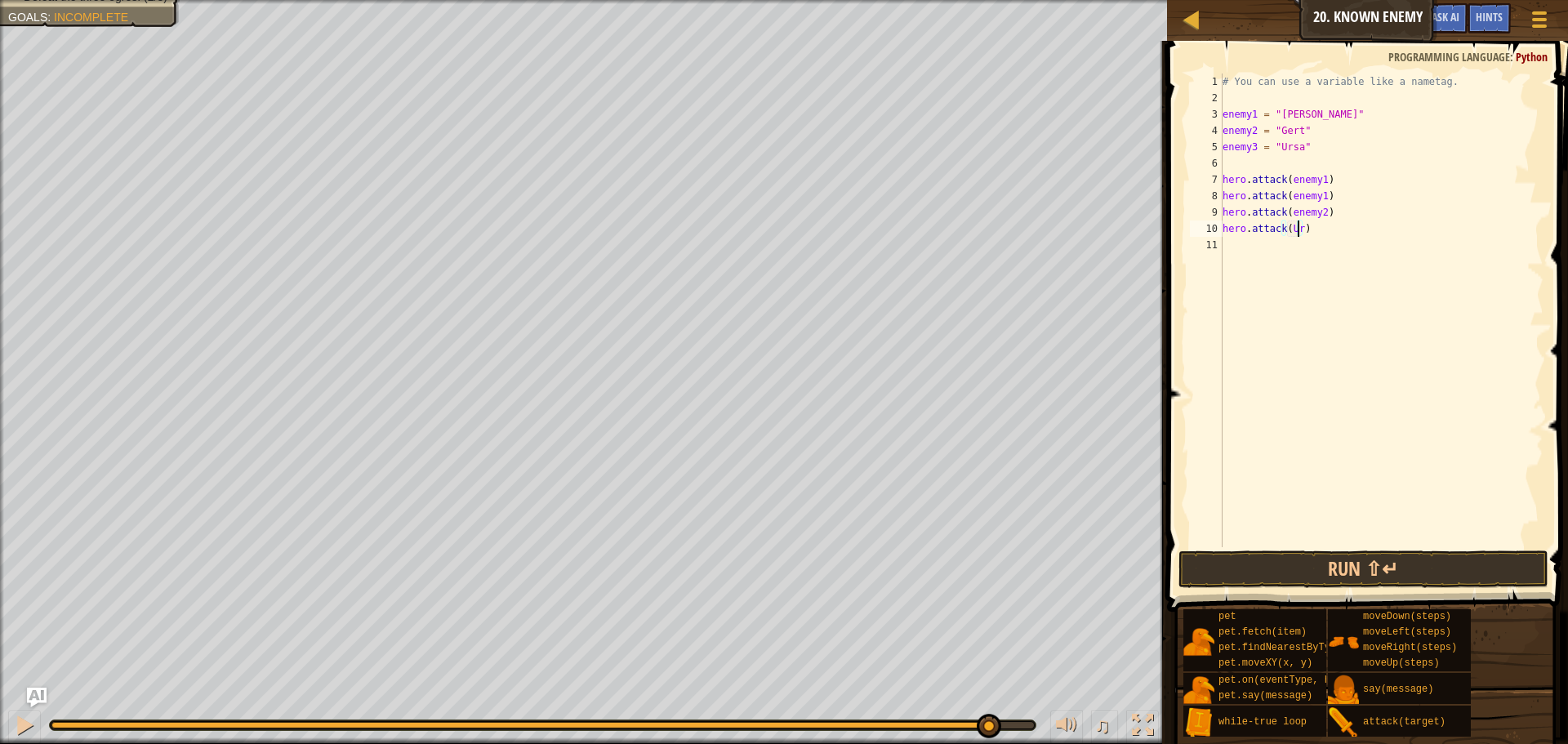
scroll to position [8, 7]
click at [1357, 559] on button "Run ⇧↵" at bounding box center [1364, 569] width 370 height 37
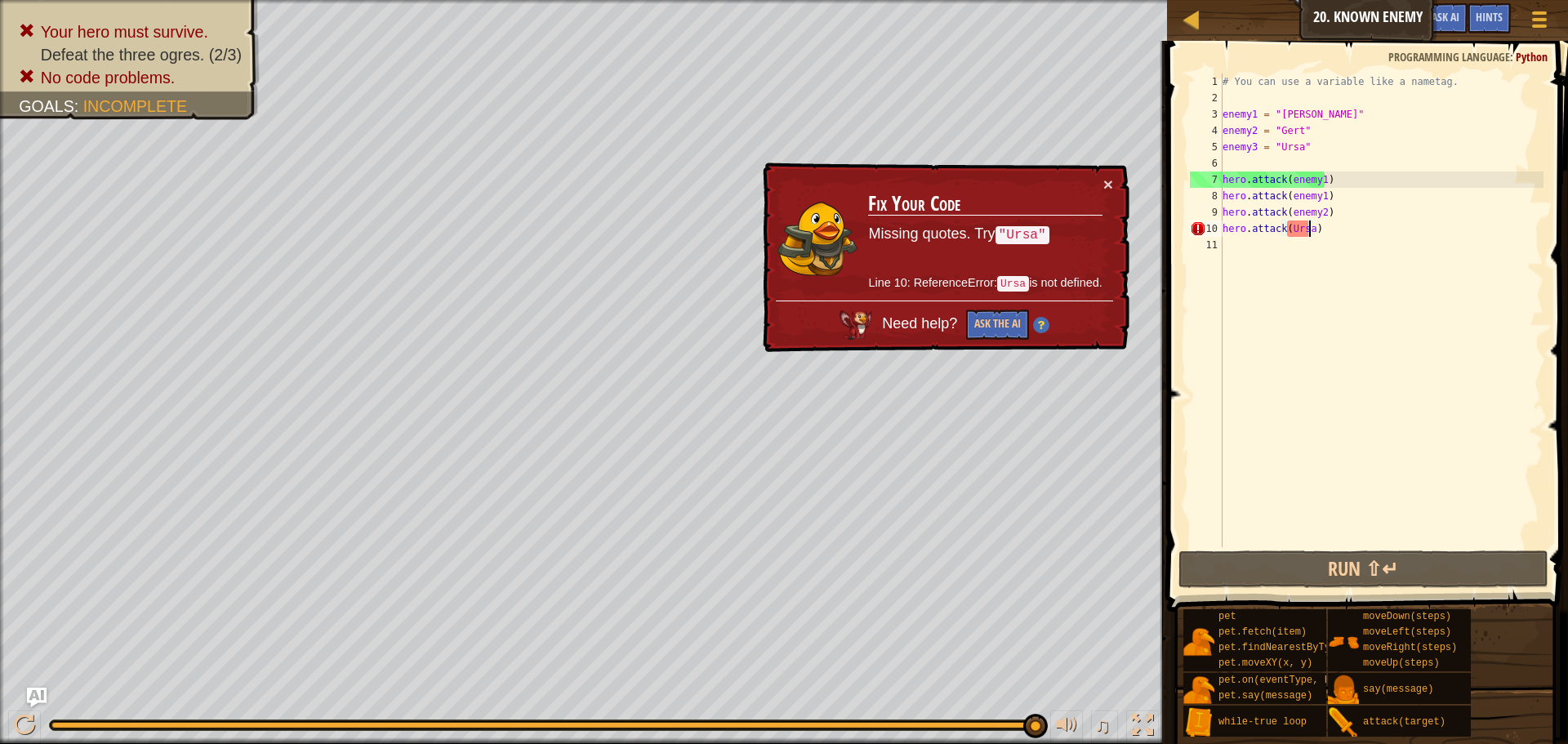
scroll to position [8, 8]
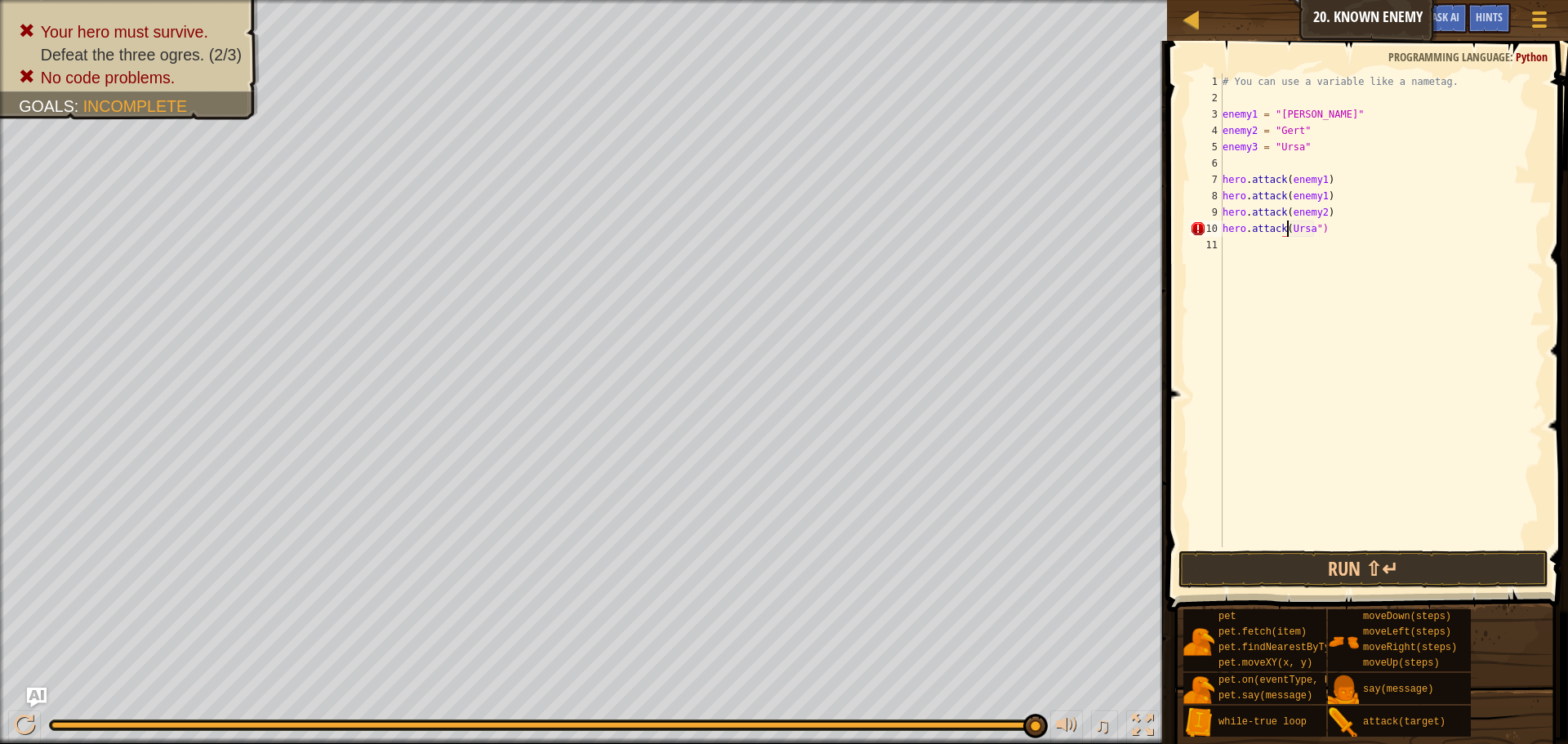
click at [1286, 229] on div "# You can use a variable like a nametag. enemy1 = "[PERSON_NAME]" enemy2 = "[PE…" at bounding box center [1382, 327] width 325 height 507
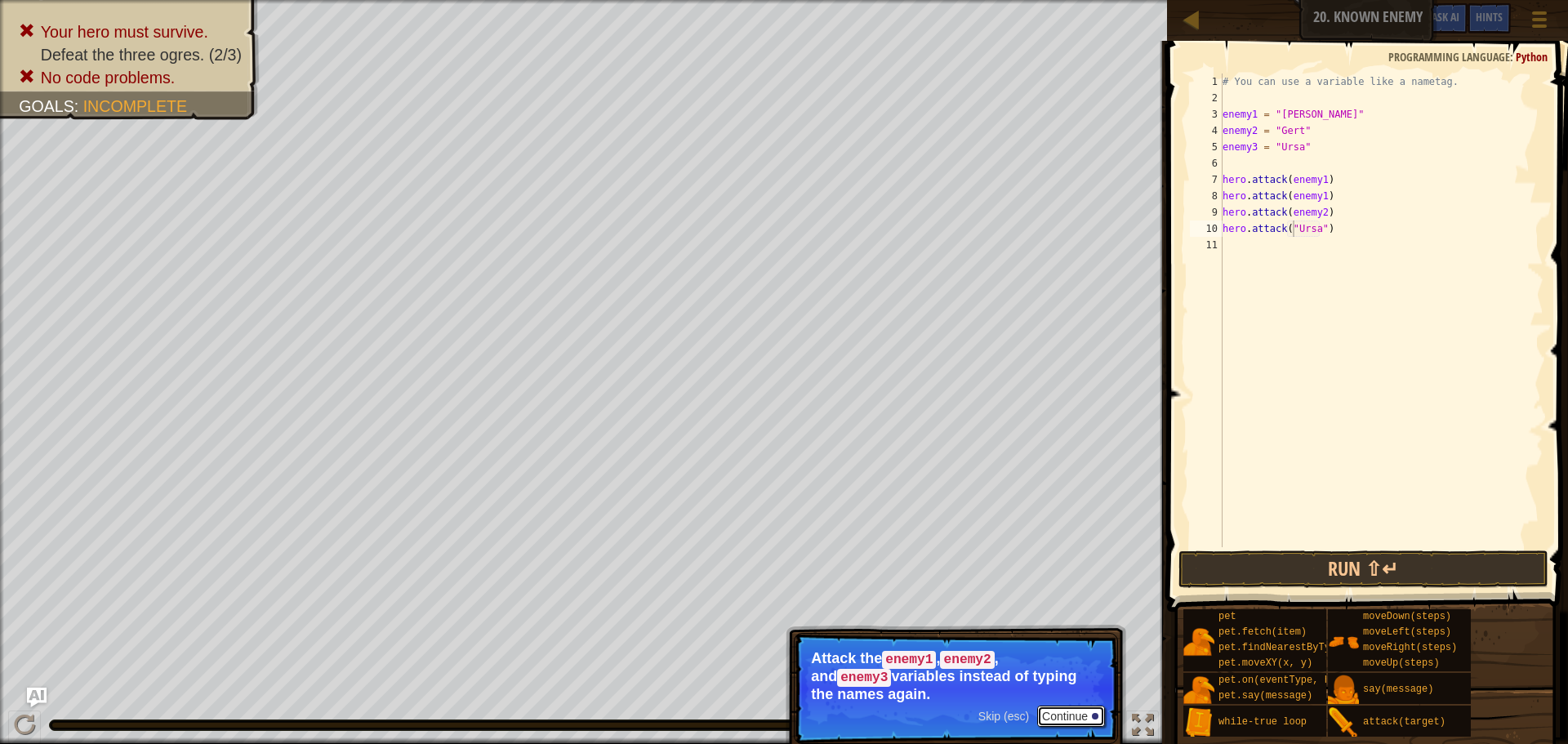
click at [1078, 714] on button "Continue" at bounding box center [1071, 716] width 68 height 21
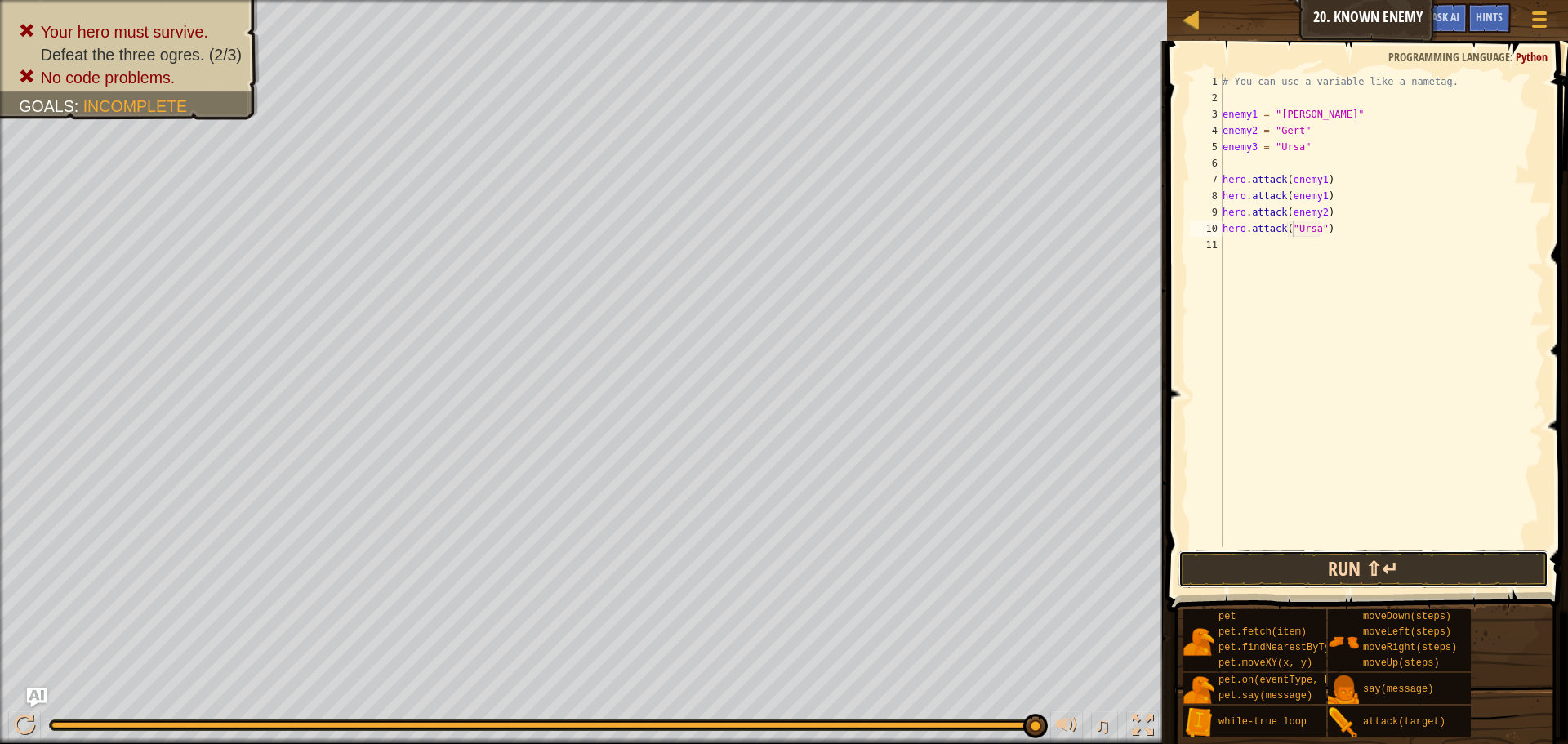
click at [1277, 569] on button "Run ⇧↵" at bounding box center [1364, 569] width 370 height 37
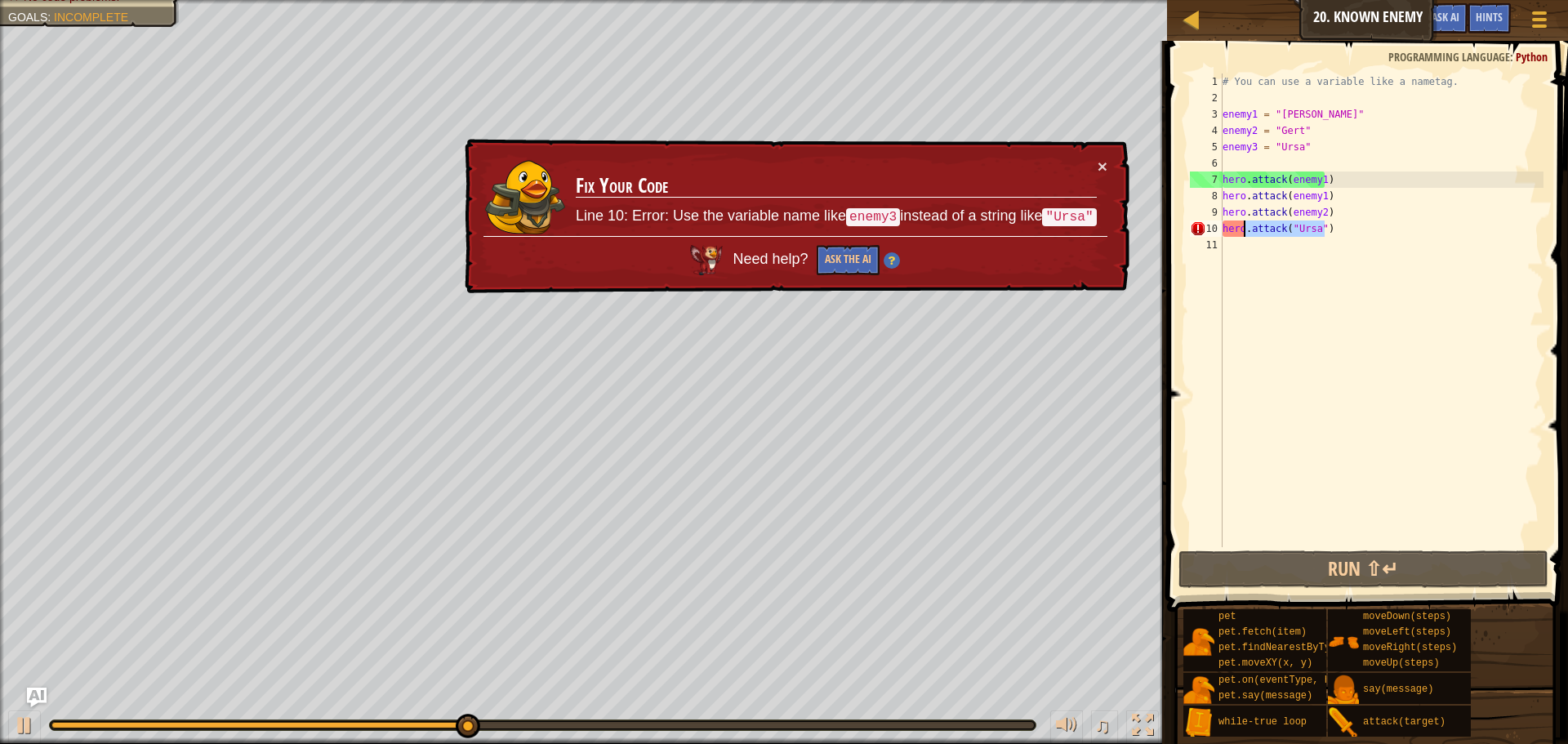
drag, startPoint x: 1386, startPoint y: 230, endPoint x: 1243, endPoint y: 233, distance: 143.0
click at [1243, 233] on div "# You can use a variable like a nametag. enemy1 = "[PERSON_NAME]" enemy2 = "[PE…" at bounding box center [1382, 327] width 325 height 507
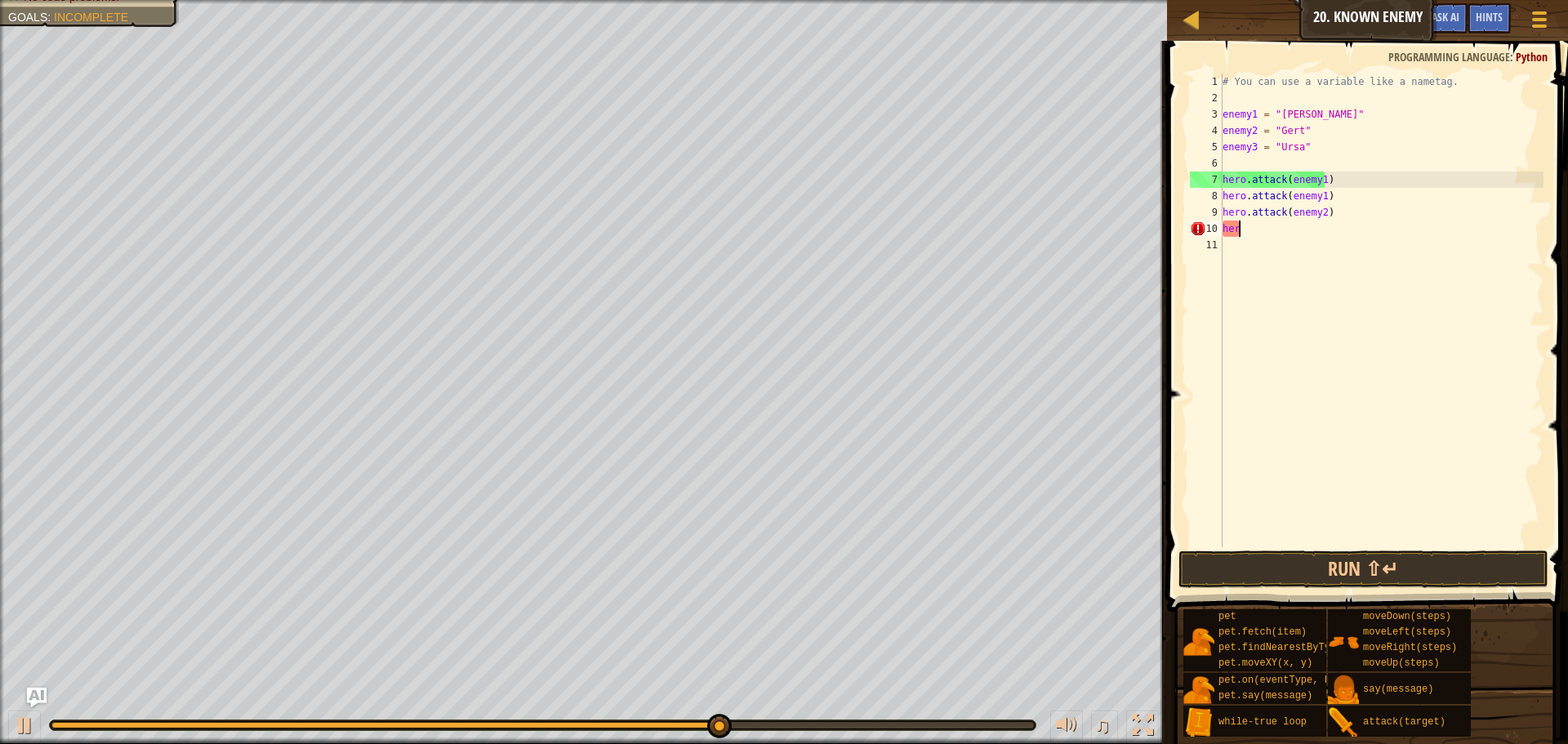
scroll to position [8, 0]
type textarea "h"
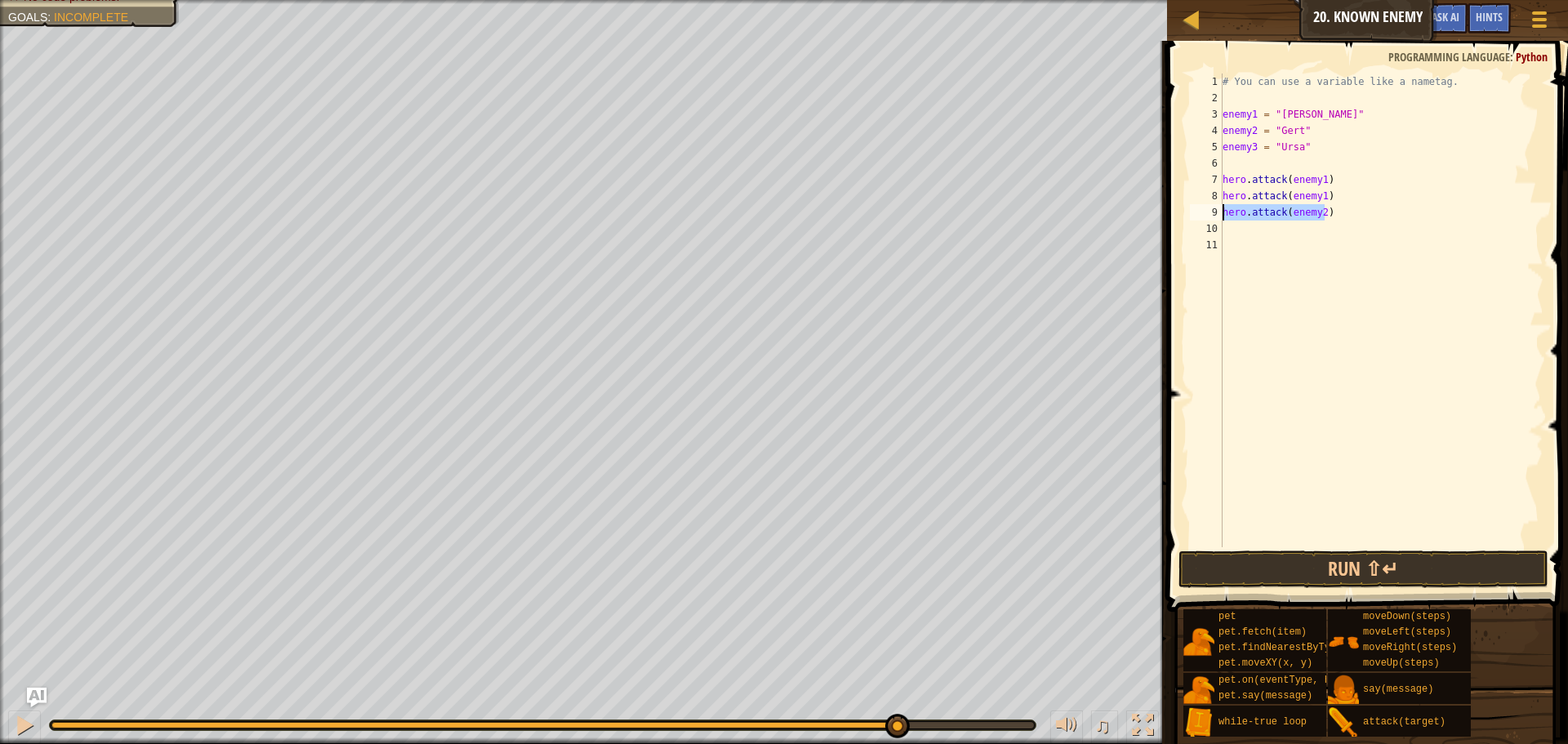
drag, startPoint x: 1364, startPoint y: 208, endPoint x: 1209, endPoint y: 214, distance: 155.1
click at [1209, 214] on div "1 2 3 4 5 6 7 8 9 10 11 # You can use a variable like a nametag. enemy1 = "[PER…" at bounding box center [1365, 310] width 357 height 474
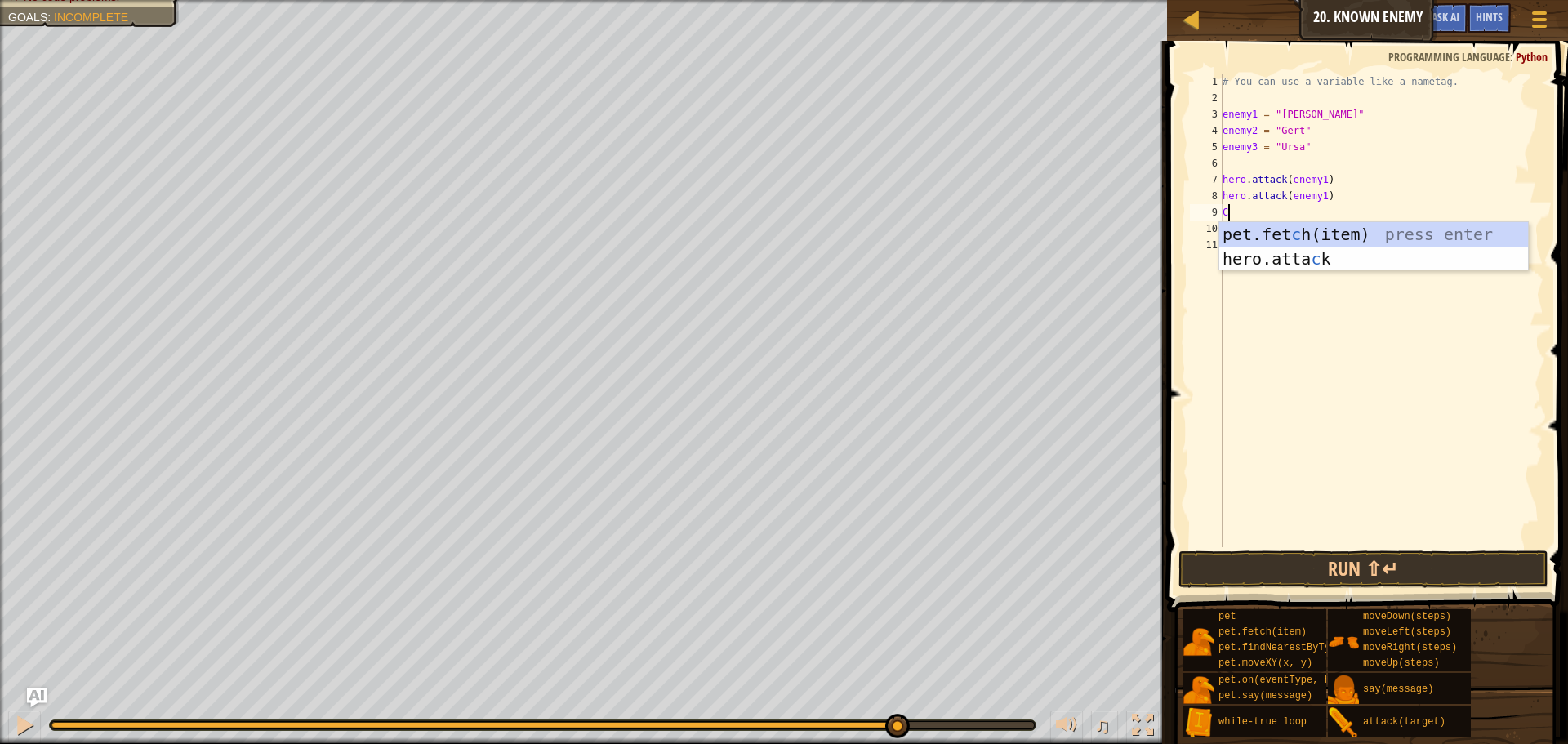
type textarea "C"
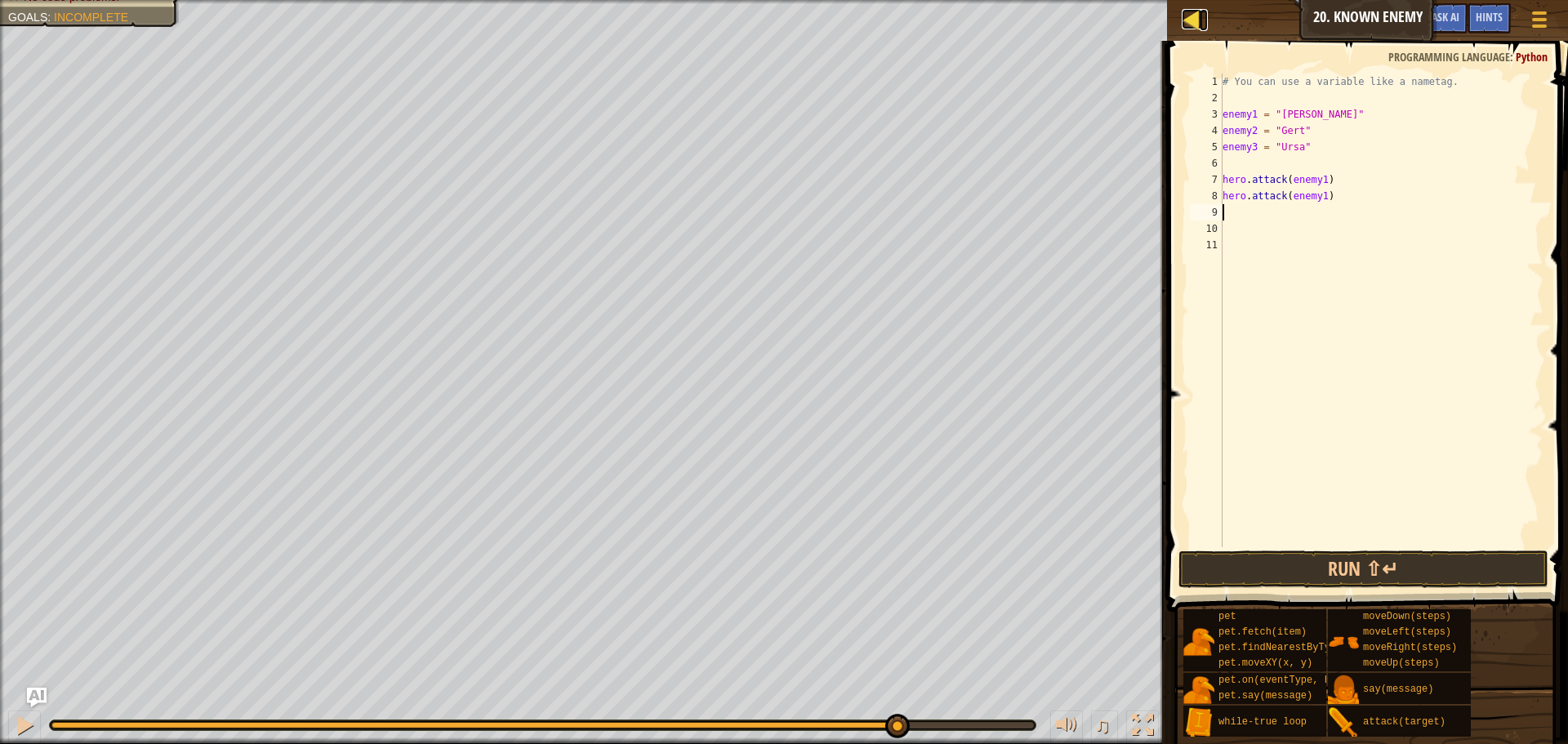
click at [1182, 18] on div at bounding box center [1193, 19] width 20 height 20
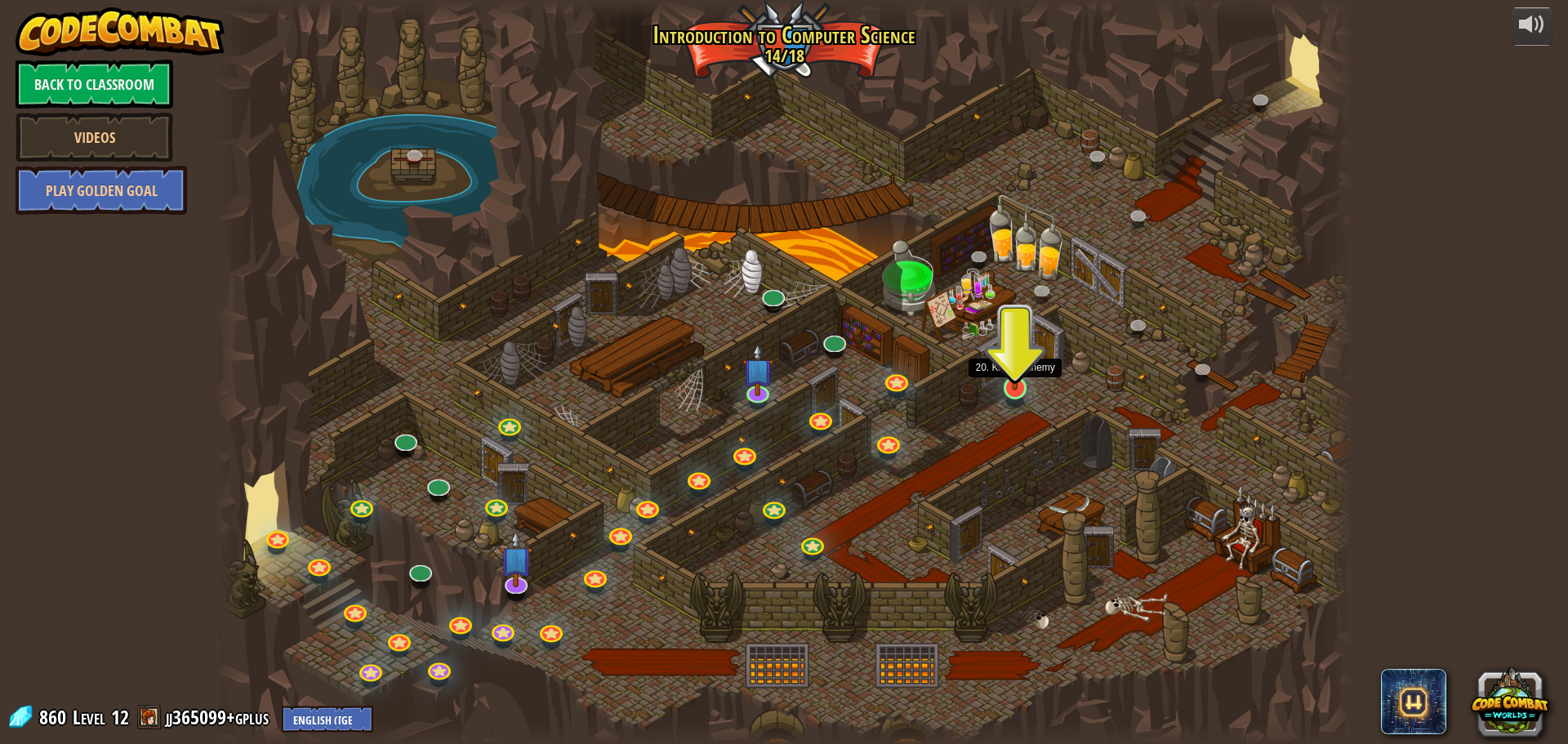
click at [1010, 360] on img at bounding box center [1015, 356] width 31 height 69
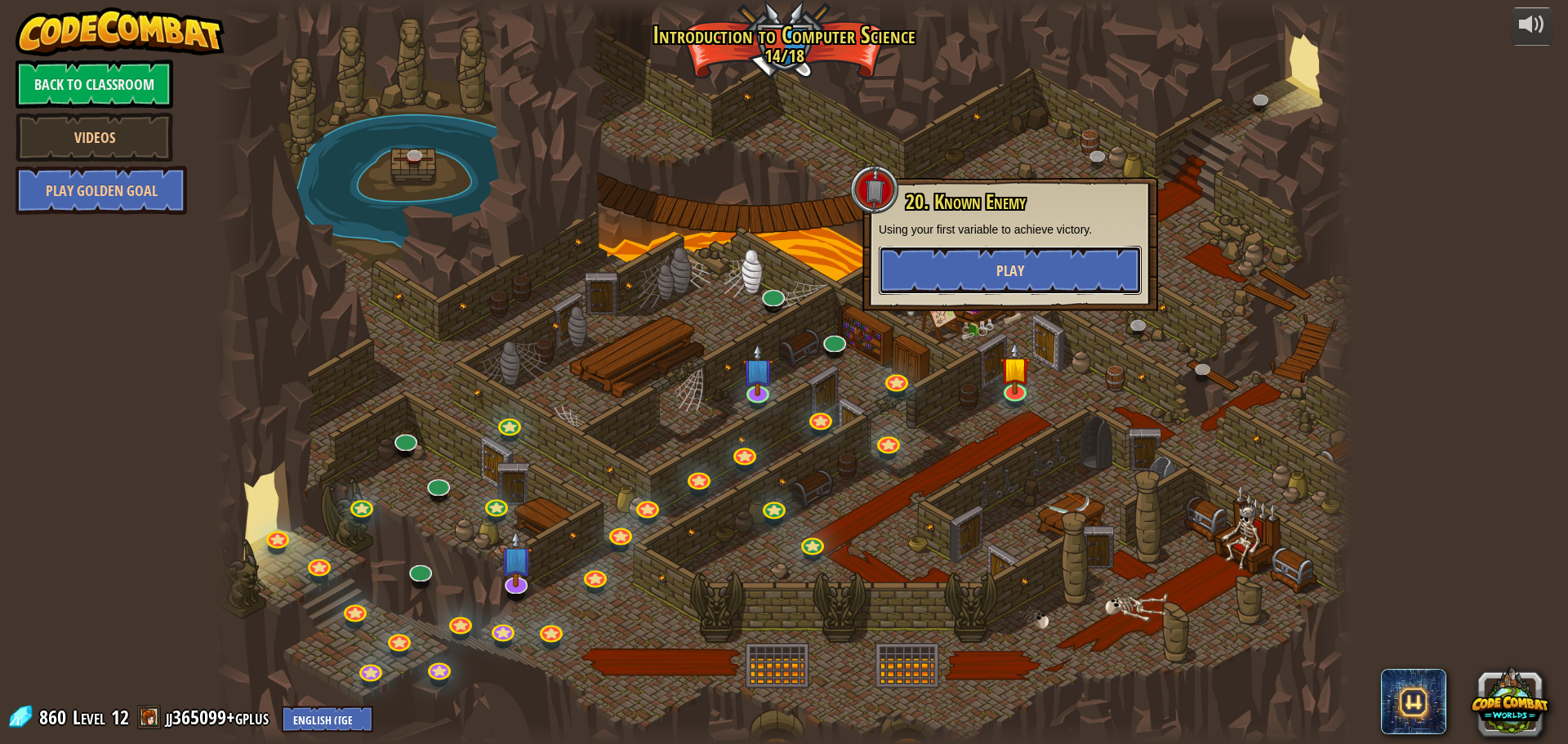
click at [1048, 260] on button "Play" at bounding box center [1010, 270] width 263 height 49
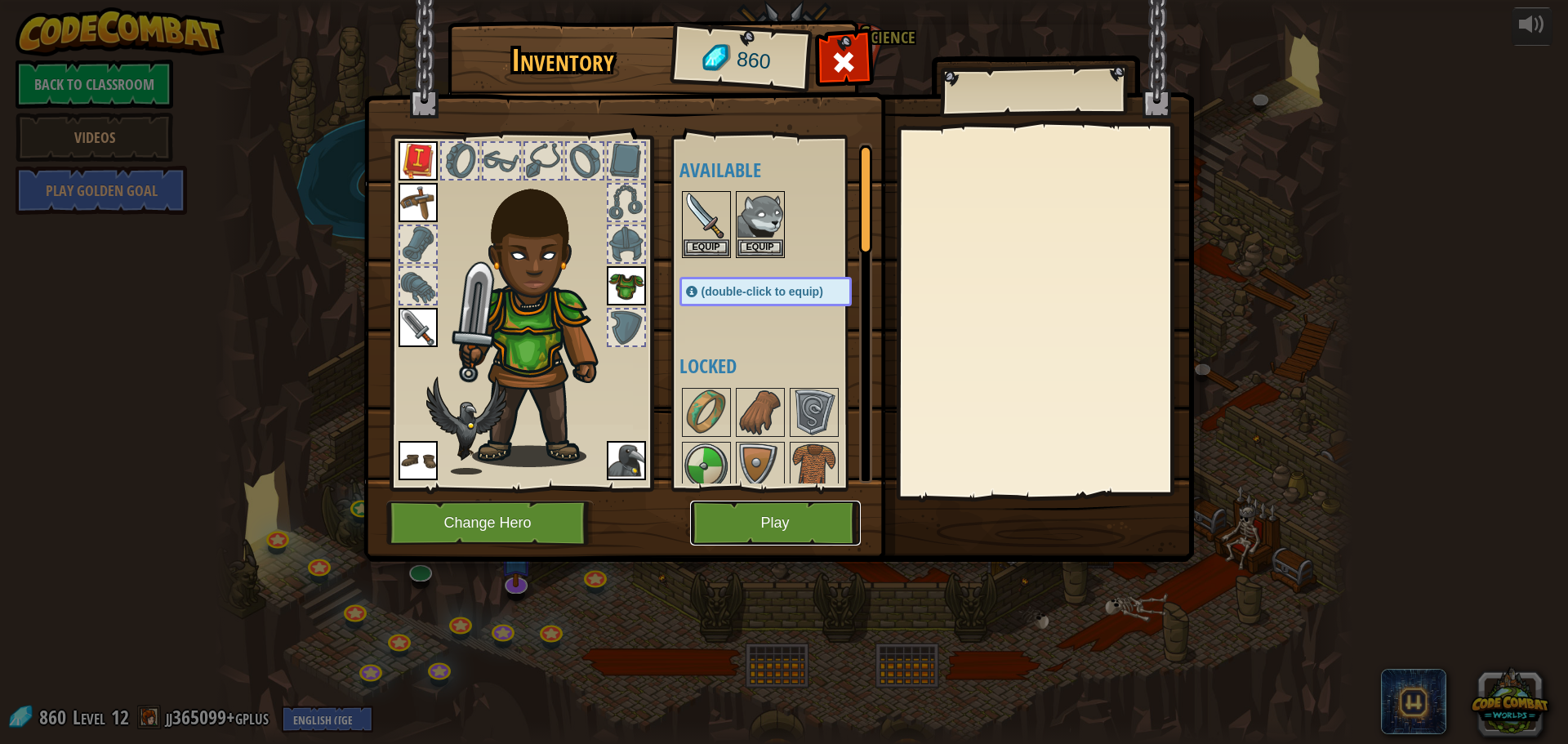
click at [838, 535] on button "Play" at bounding box center [775, 523] width 170 height 45
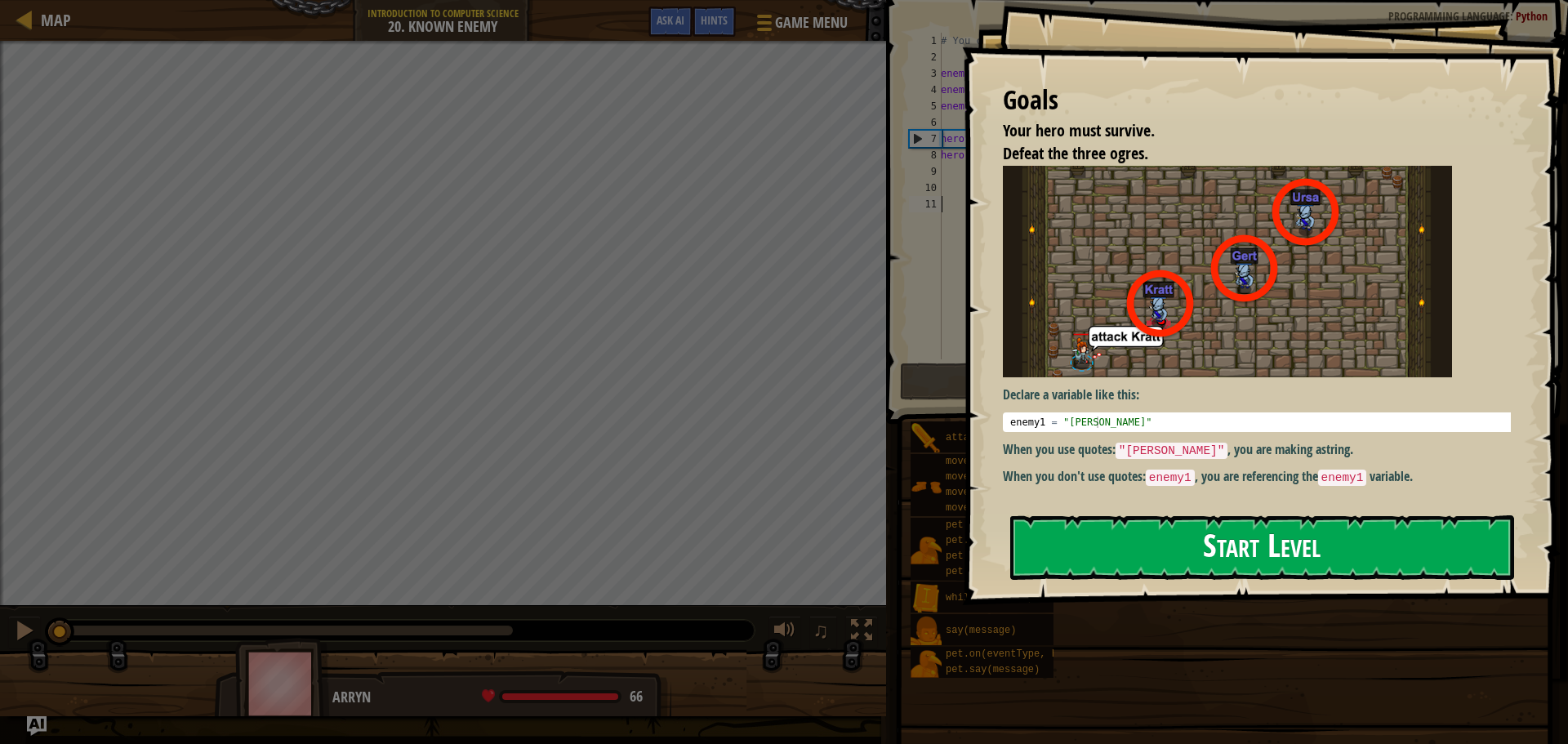
click at [1102, 574] on button "Start Level" at bounding box center [1262, 547] width 504 height 64
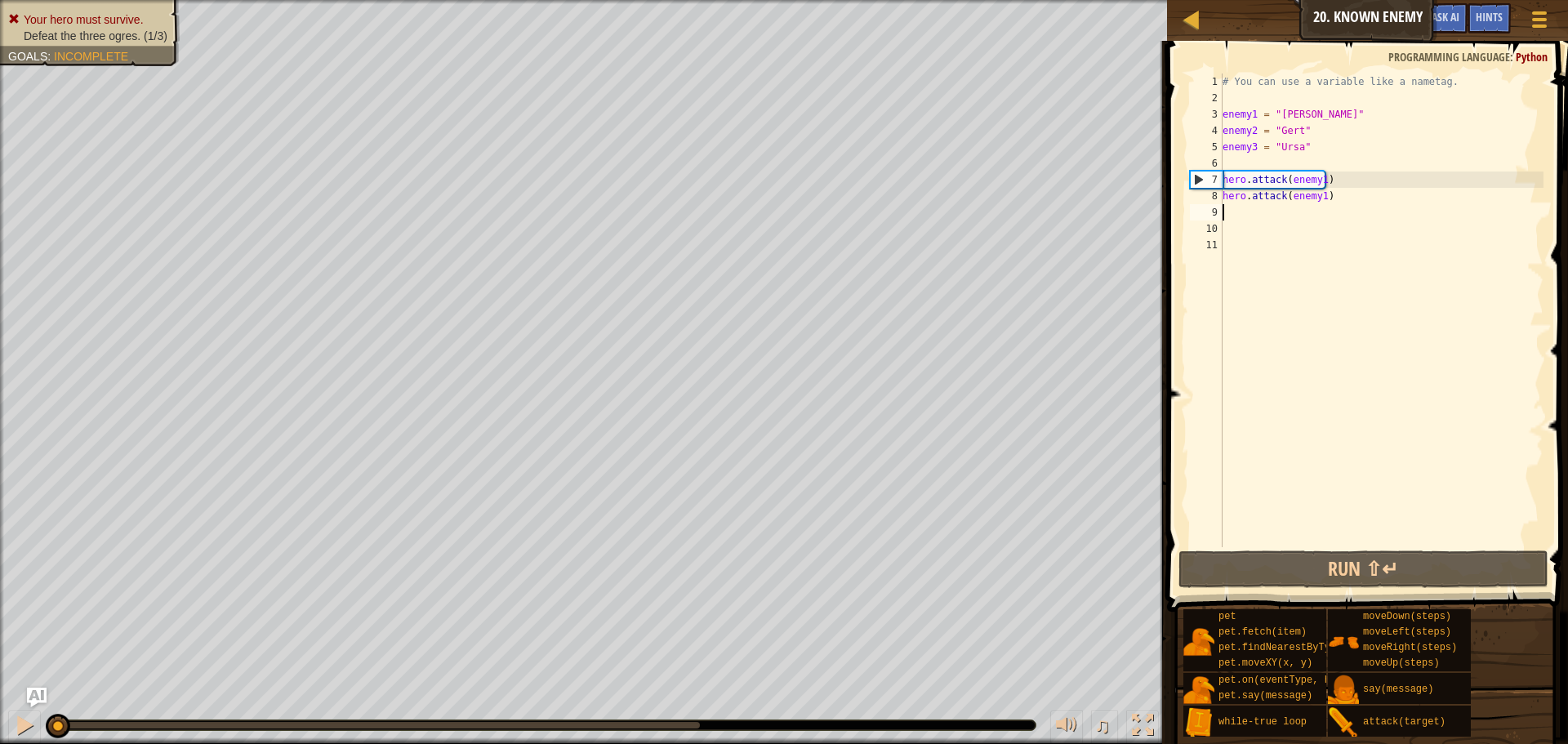
click at [1236, 206] on div "# You can use a variable like a nametag. enemy1 = "[PERSON_NAME]" enemy2 = "[PE…" at bounding box center [1382, 327] width 325 height 507
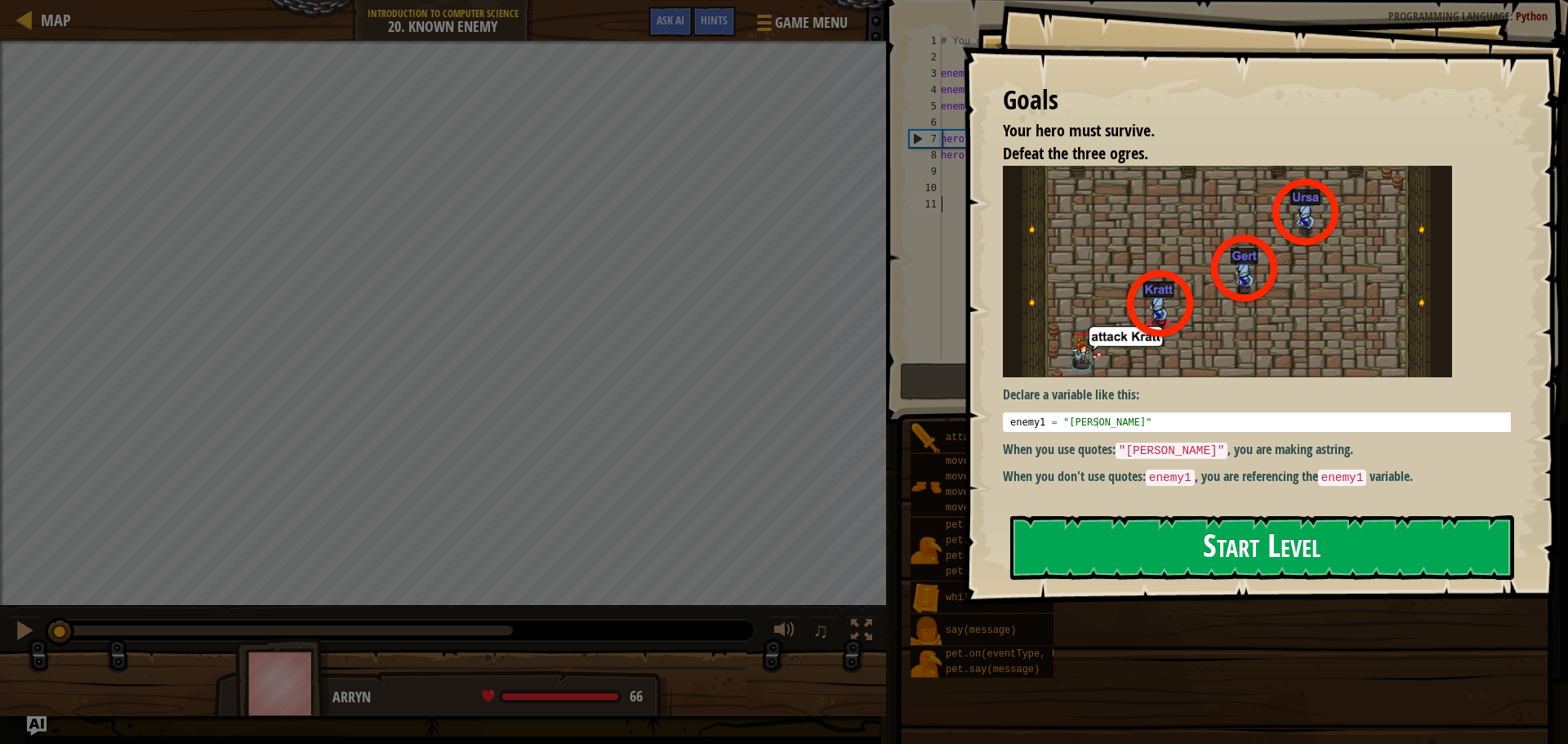
click at [1107, 516] on button "Start Level" at bounding box center [1262, 547] width 504 height 64
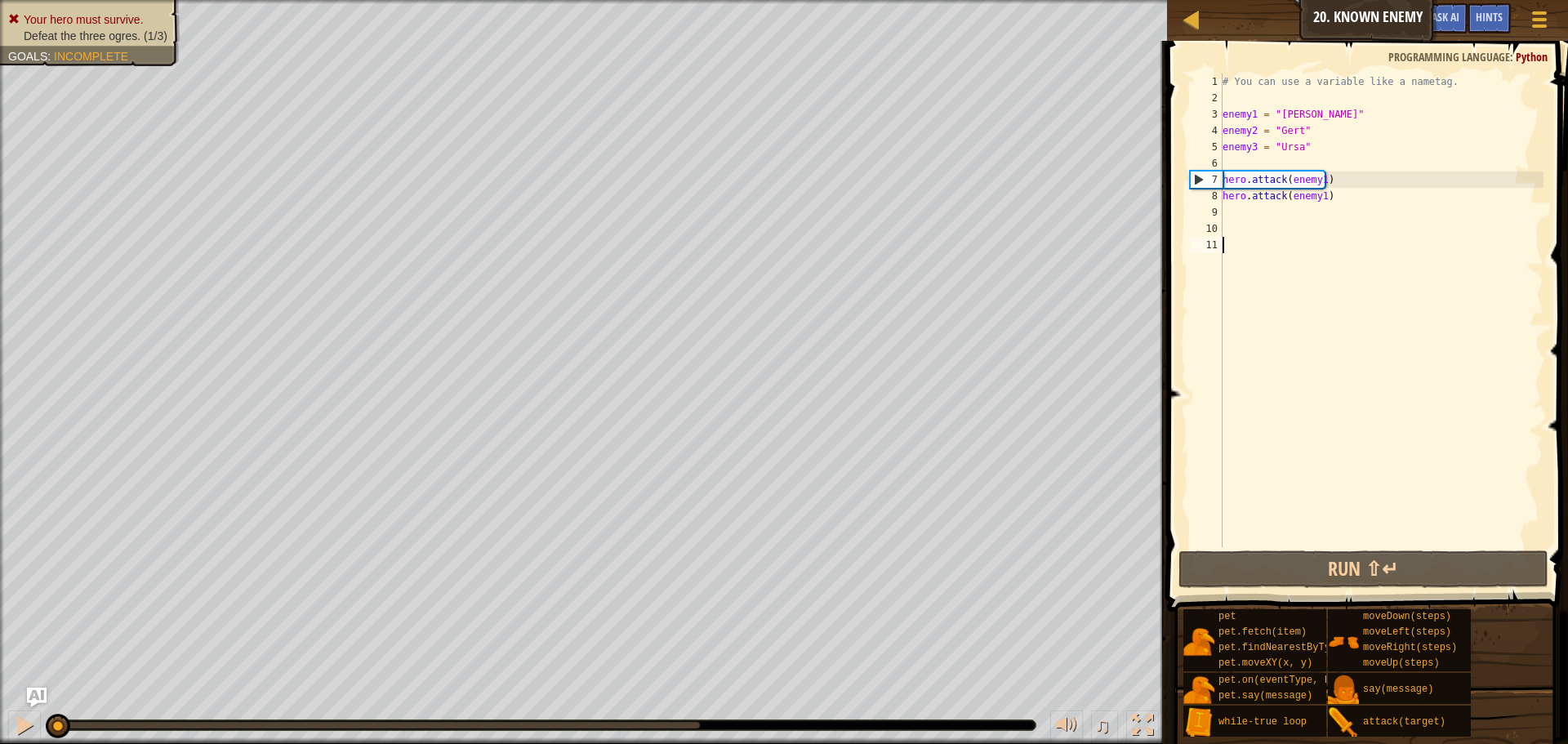
click at [1232, 203] on div "# You can use a variable like a nametag. enemy1 = "Kratt" enemy2 = "Gert" enemy…" at bounding box center [1382, 327] width 325 height 507
type textarea "hero.attack(enemy1)"
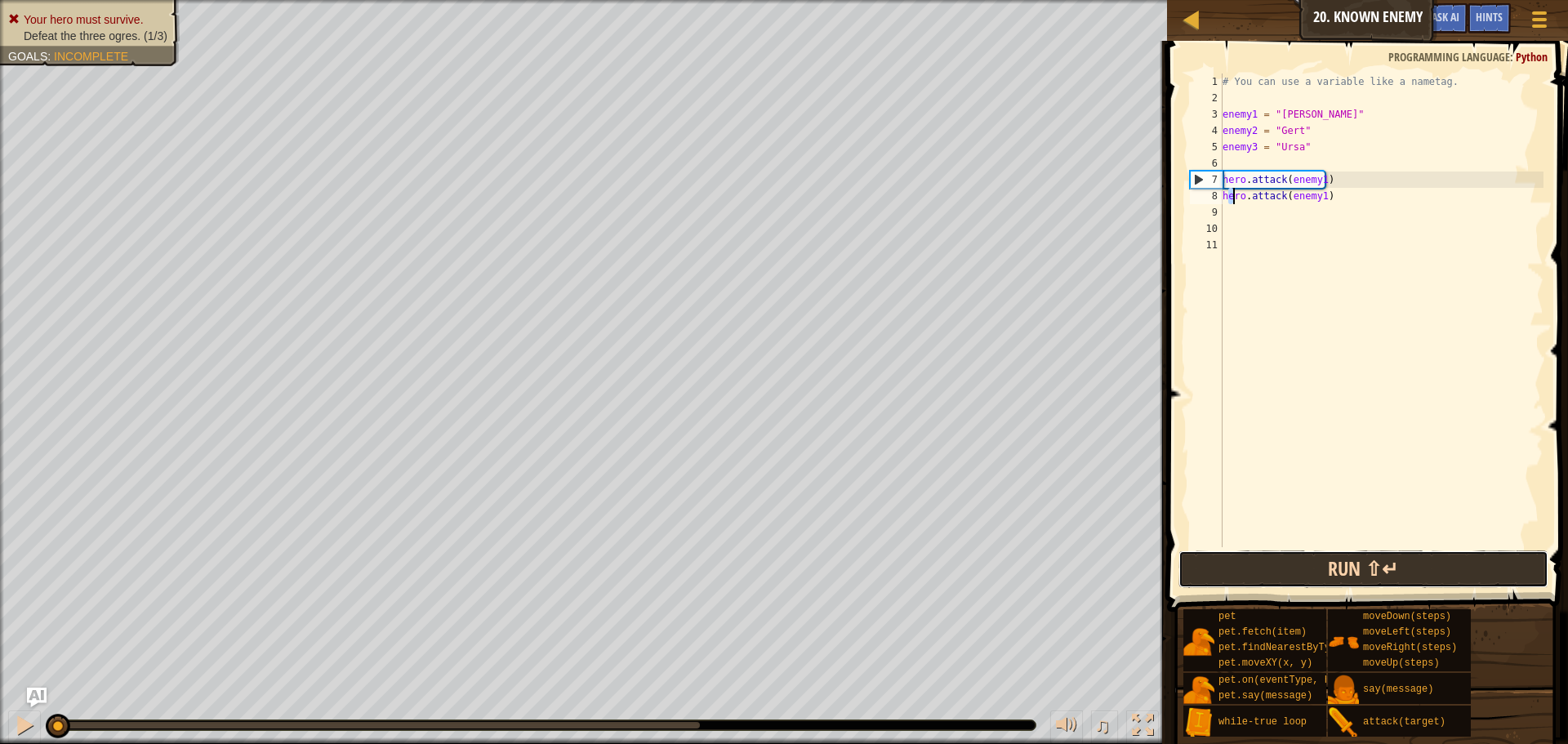
click at [1264, 559] on button "Run ⇧↵" at bounding box center [1364, 569] width 370 height 37
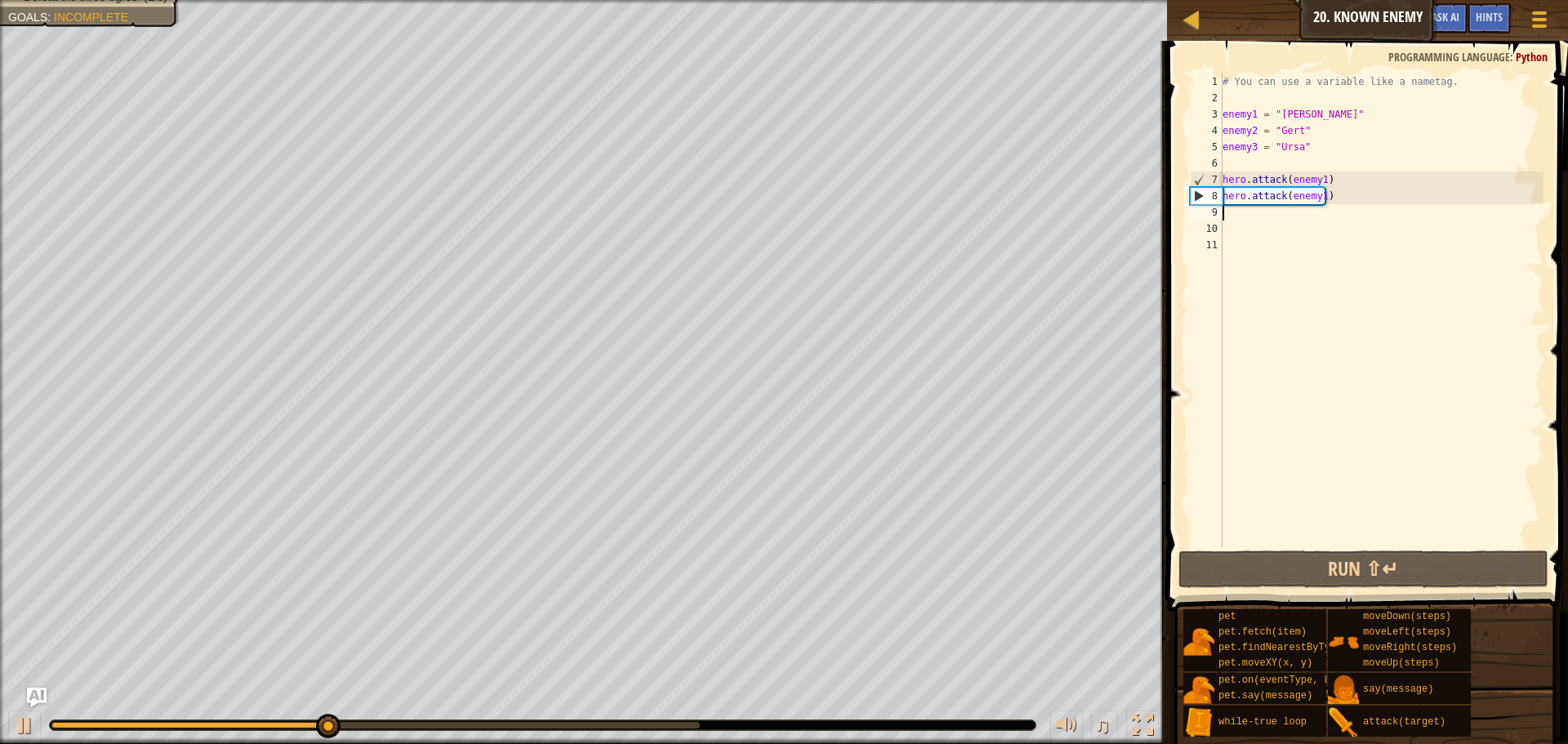
click at [1254, 219] on div "# You can use a variable like a nametag. enemy1 = "Kratt" enemy2 = "Gert" enemy…" at bounding box center [1382, 327] width 325 height 507
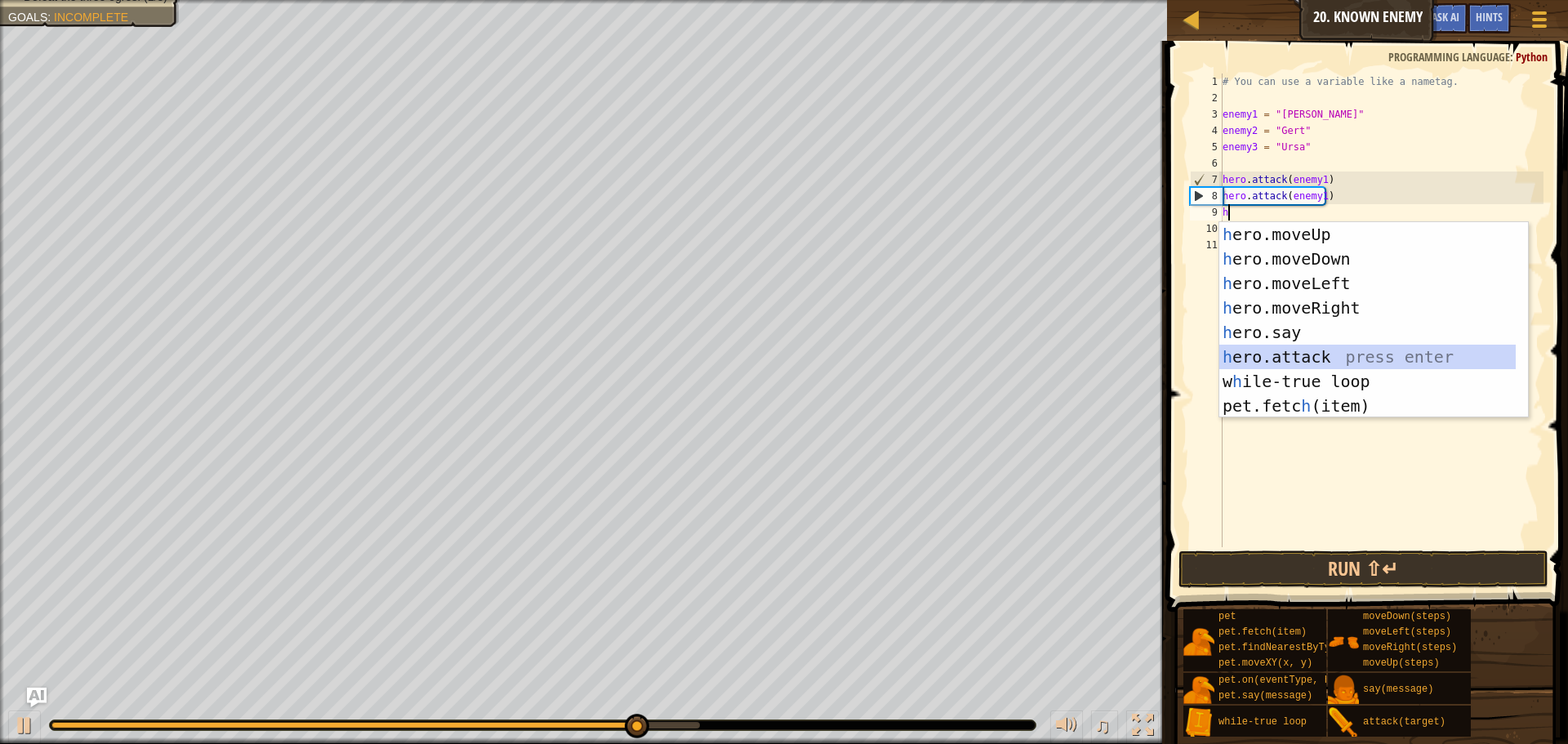
click at [1344, 358] on div "h ero.moveUp press enter h ero.moveDown press enter h ero.moveLeft press enter …" at bounding box center [1368, 344] width 297 height 245
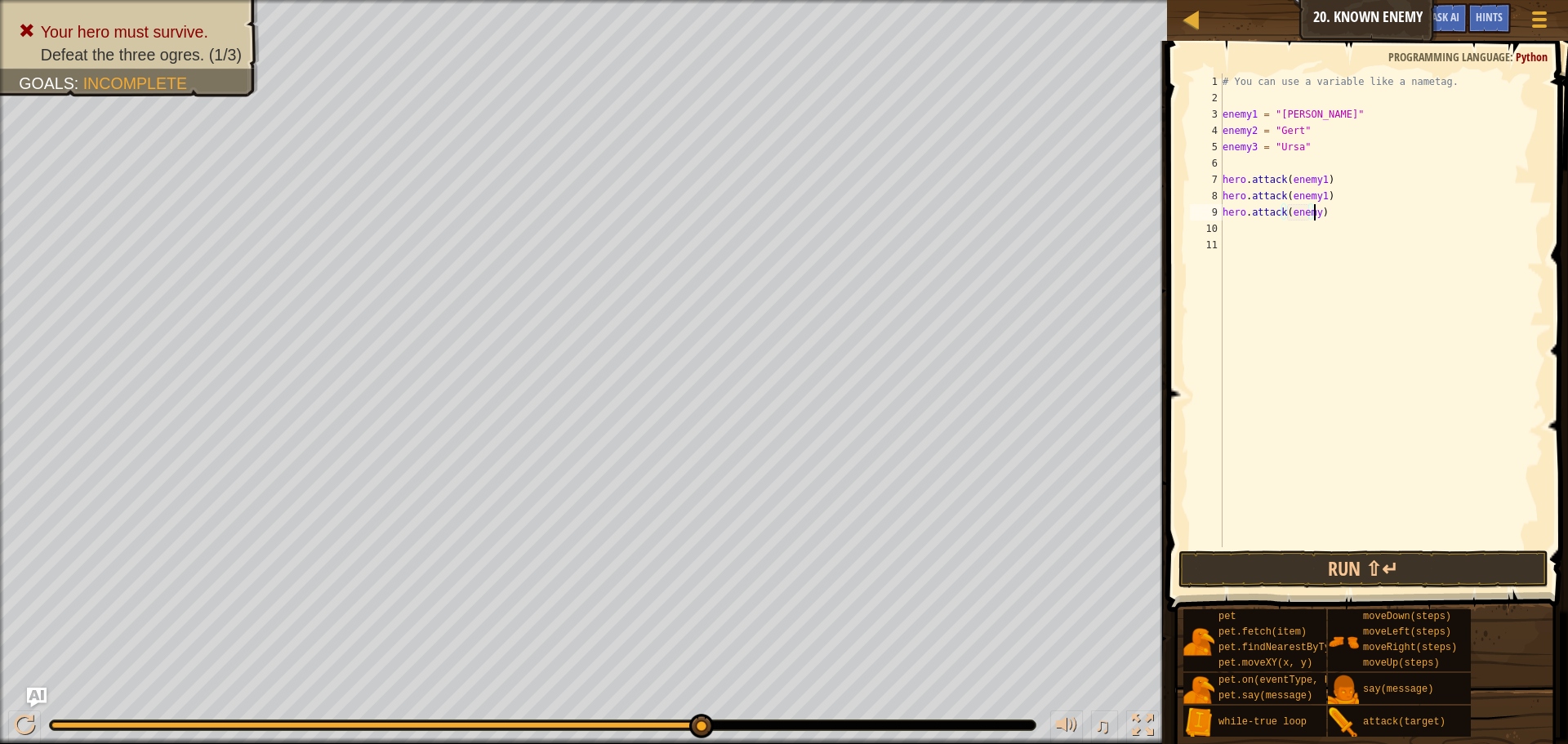
scroll to position [8, 8]
type textarea "hero.attack(enemy2)"
click at [1295, 557] on button "Run ⇧↵" at bounding box center [1364, 569] width 370 height 37
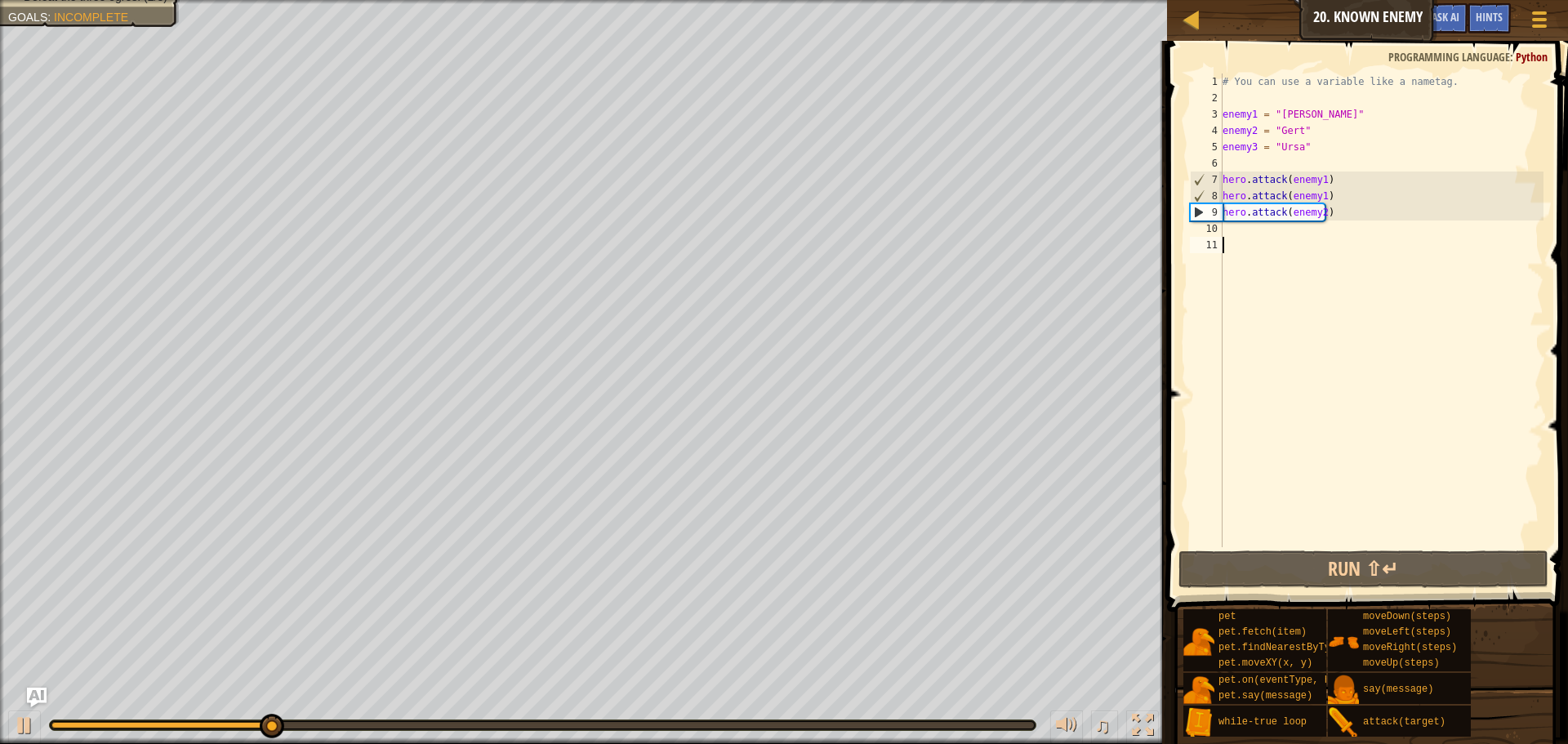
click at [1249, 237] on div "# You can use a variable like a nametag. enemy1 = "[PERSON_NAME]" enemy2 = "[PE…" at bounding box center [1382, 327] width 325 height 507
click at [1250, 226] on div "# You can use a variable like a nametag. enemy1 = "[PERSON_NAME]" enemy2 = "[PE…" at bounding box center [1382, 327] width 325 height 507
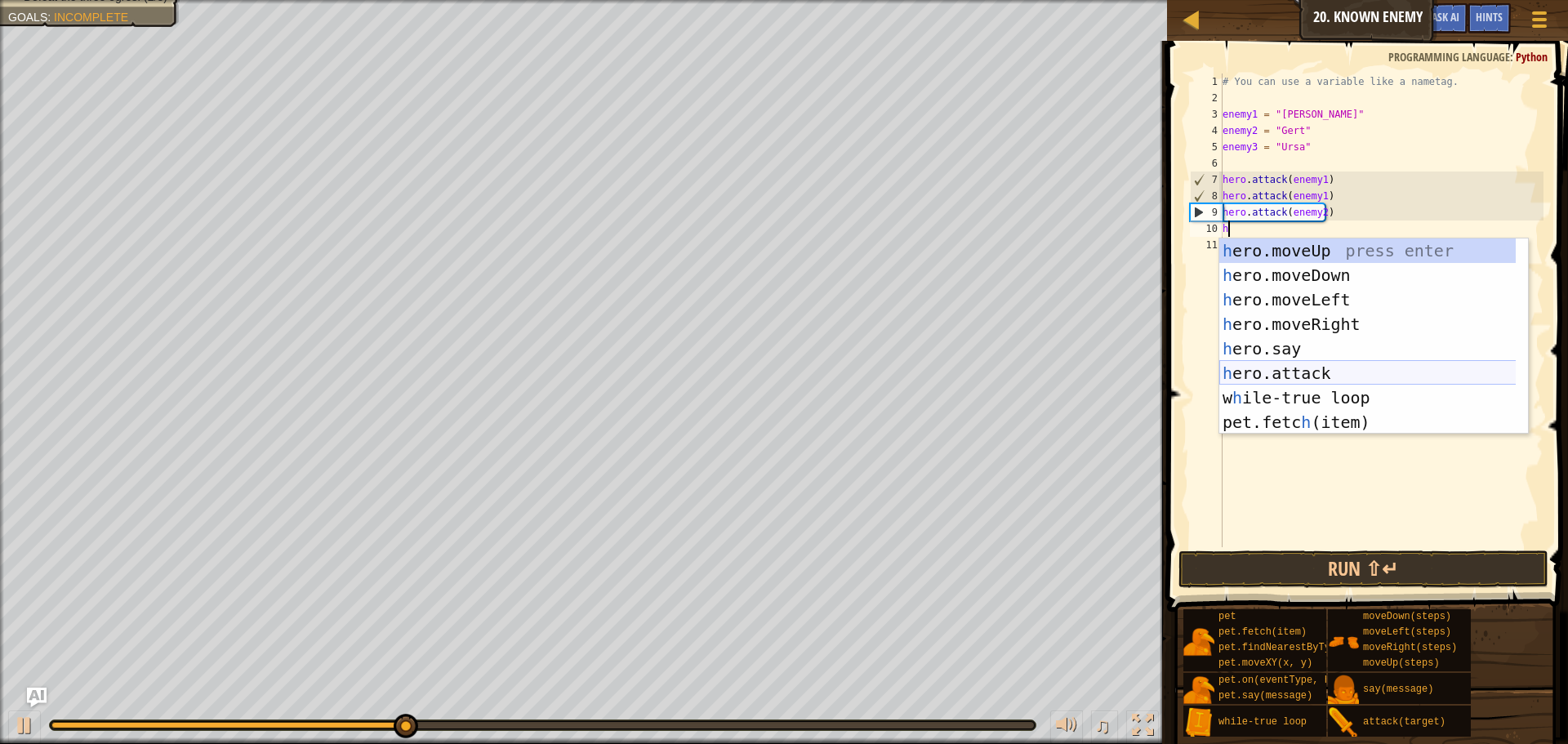
drag, startPoint x: 1308, startPoint y: 368, endPoint x: 1313, endPoint y: 360, distance: 9.4
click at [1313, 364] on div "h ero.moveUp press enter h ero.moveDown press enter h ero.moveLeft press enter …" at bounding box center [1374, 360] width 309 height 245
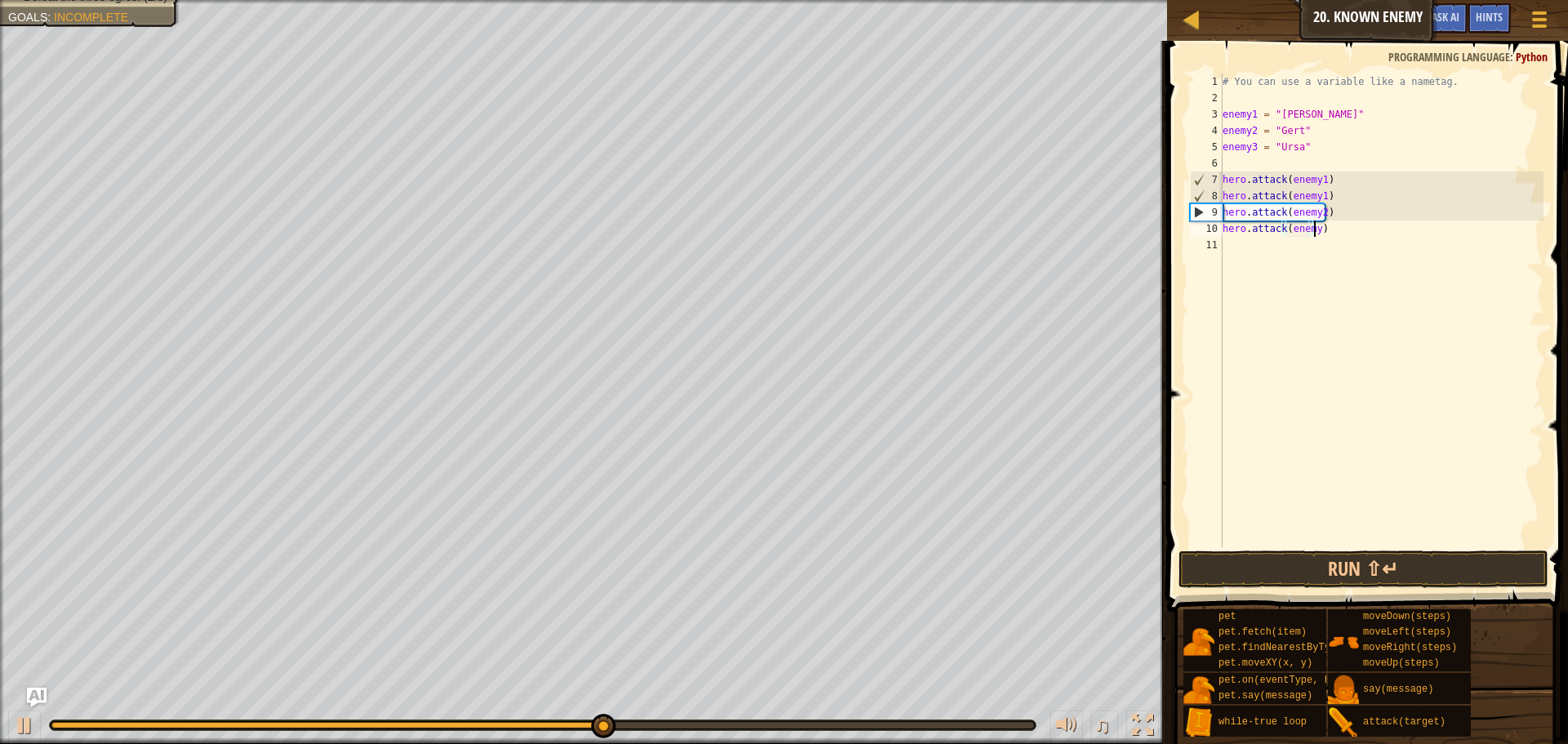
scroll to position [8, 8]
type textarea "hero.attack(enemy2)"
click at [1225, 567] on button "Run ⇧↵" at bounding box center [1364, 569] width 370 height 37
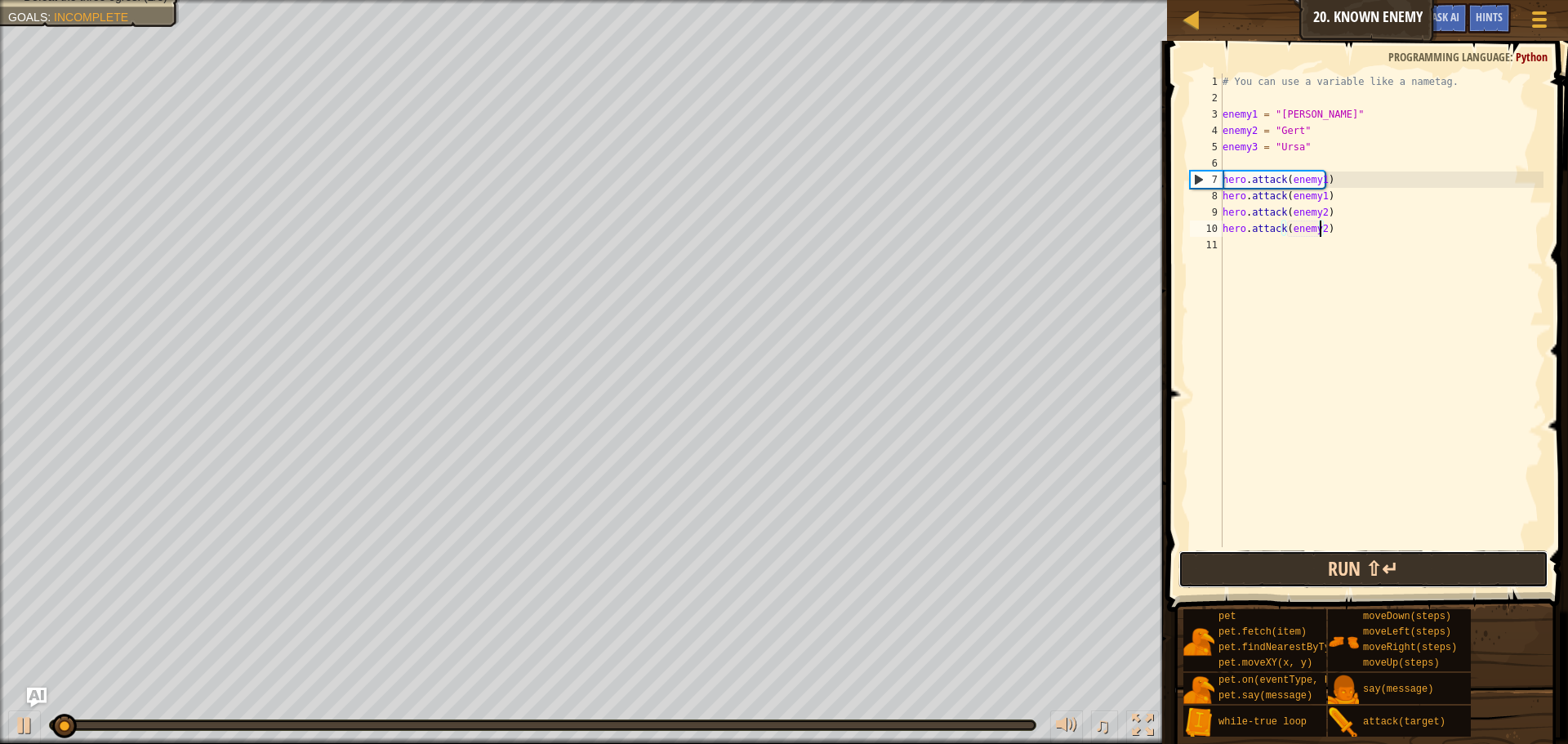
click at [1222, 567] on button "Run ⇧↵" at bounding box center [1364, 569] width 370 height 37
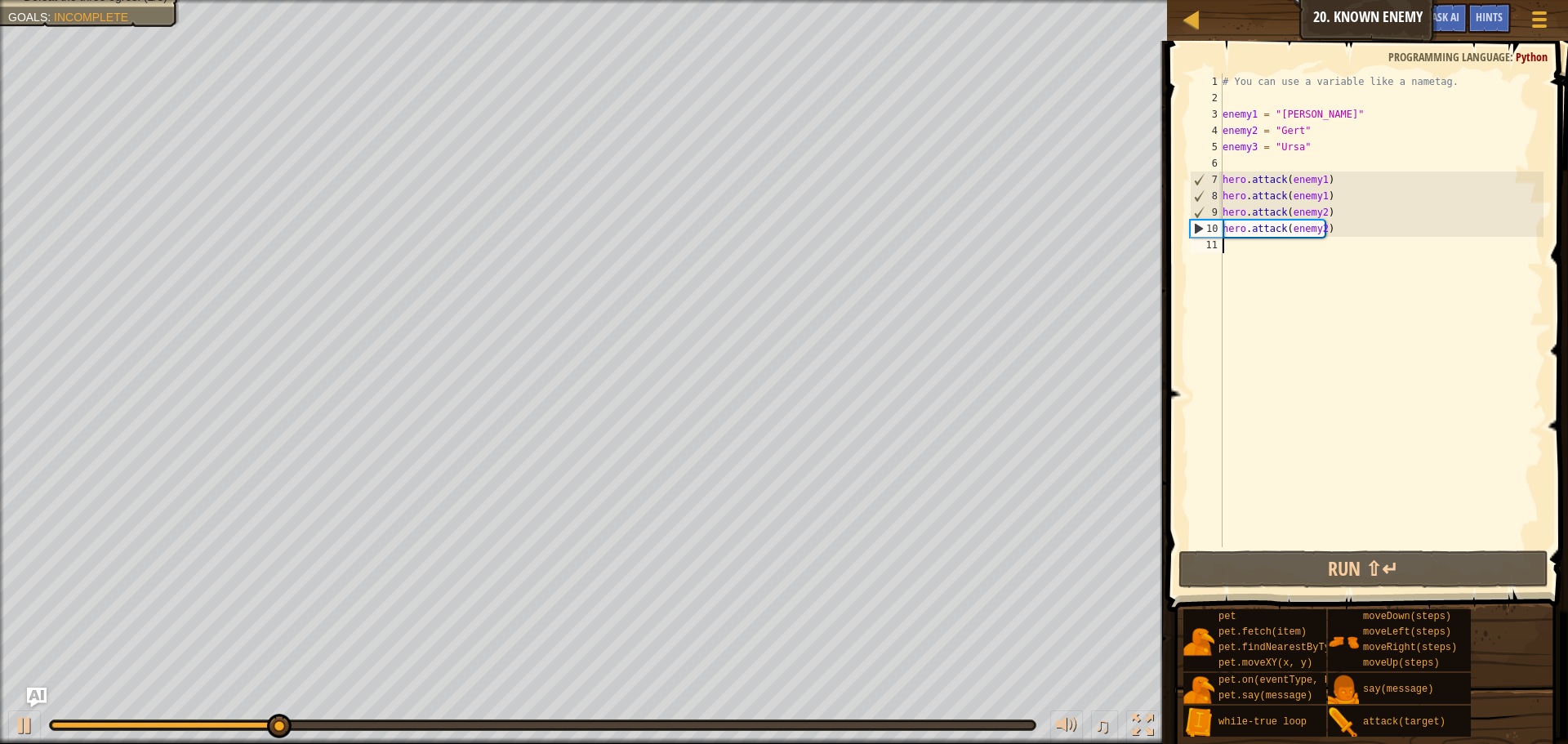
click at [1272, 246] on div "# You can use a variable like a nametag. enemy1 = "Kratt" enemy2 = "Gert" enemy…" at bounding box center [1382, 327] width 325 height 507
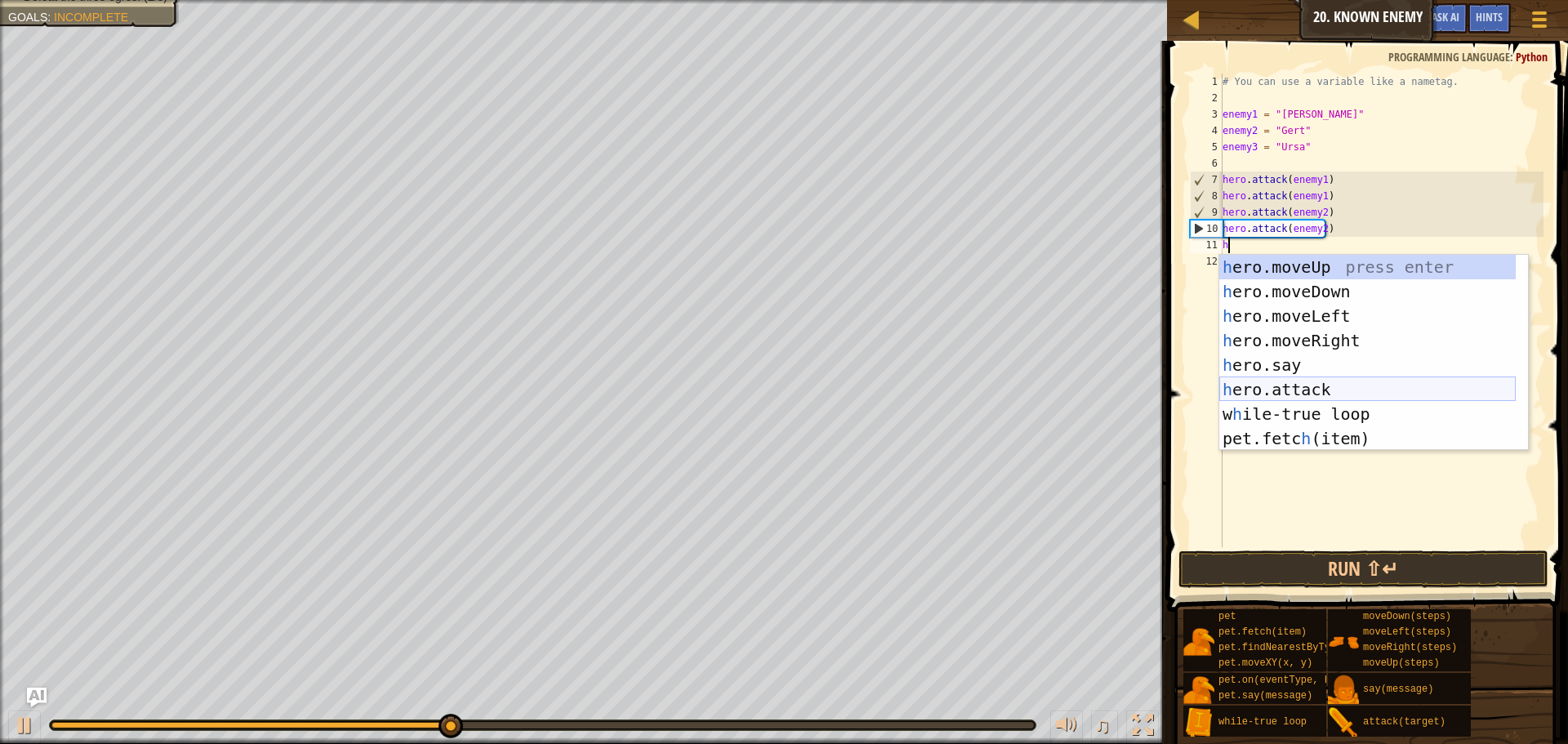
click at [1344, 391] on div "h ero.moveUp press enter h ero.moveDown press enter h ero.moveLeft press enter …" at bounding box center [1368, 377] width 297 height 245
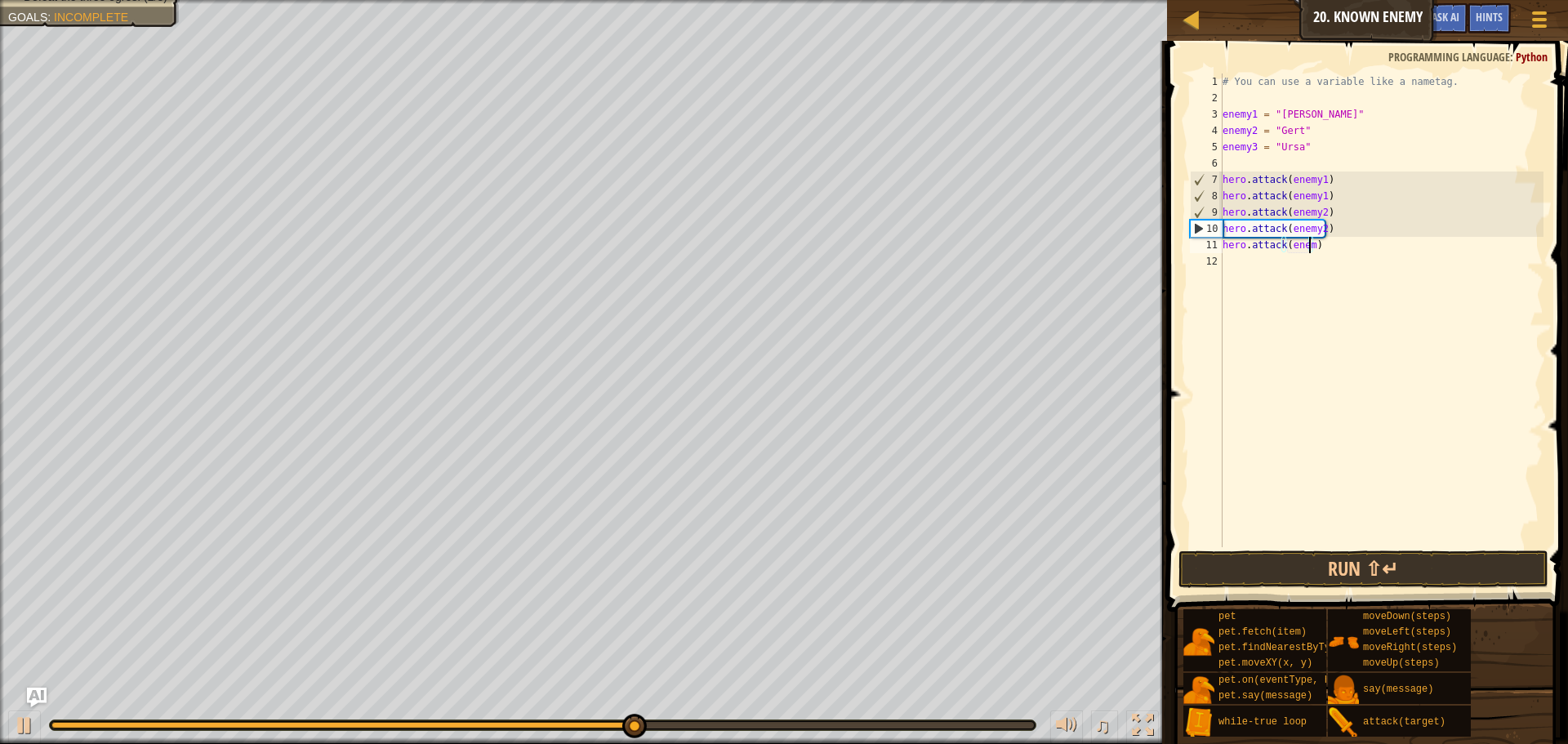
scroll to position [8, 8]
drag, startPoint x: 1344, startPoint y: 250, endPoint x: 1213, endPoint y: 241, distance: 131.3
click at [1213, 241] on div "hero.attack(enemy3) 1 2 3 4 5 6 7 8 9 10 11 12 # You can use a variable like a …" at bounding box center [1365, 310] width 357 height 474
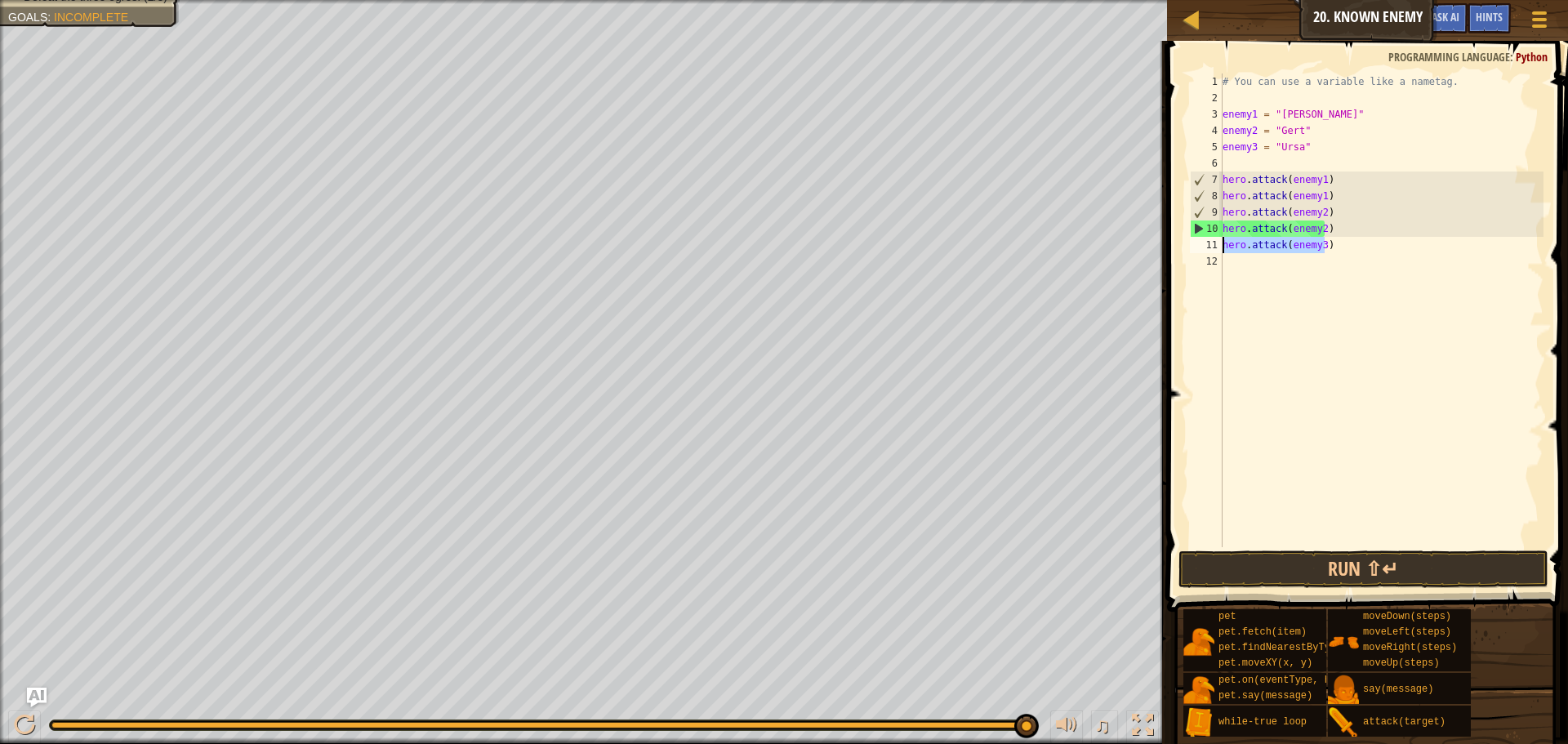
paste textarea "enemy3 = "Ursa""
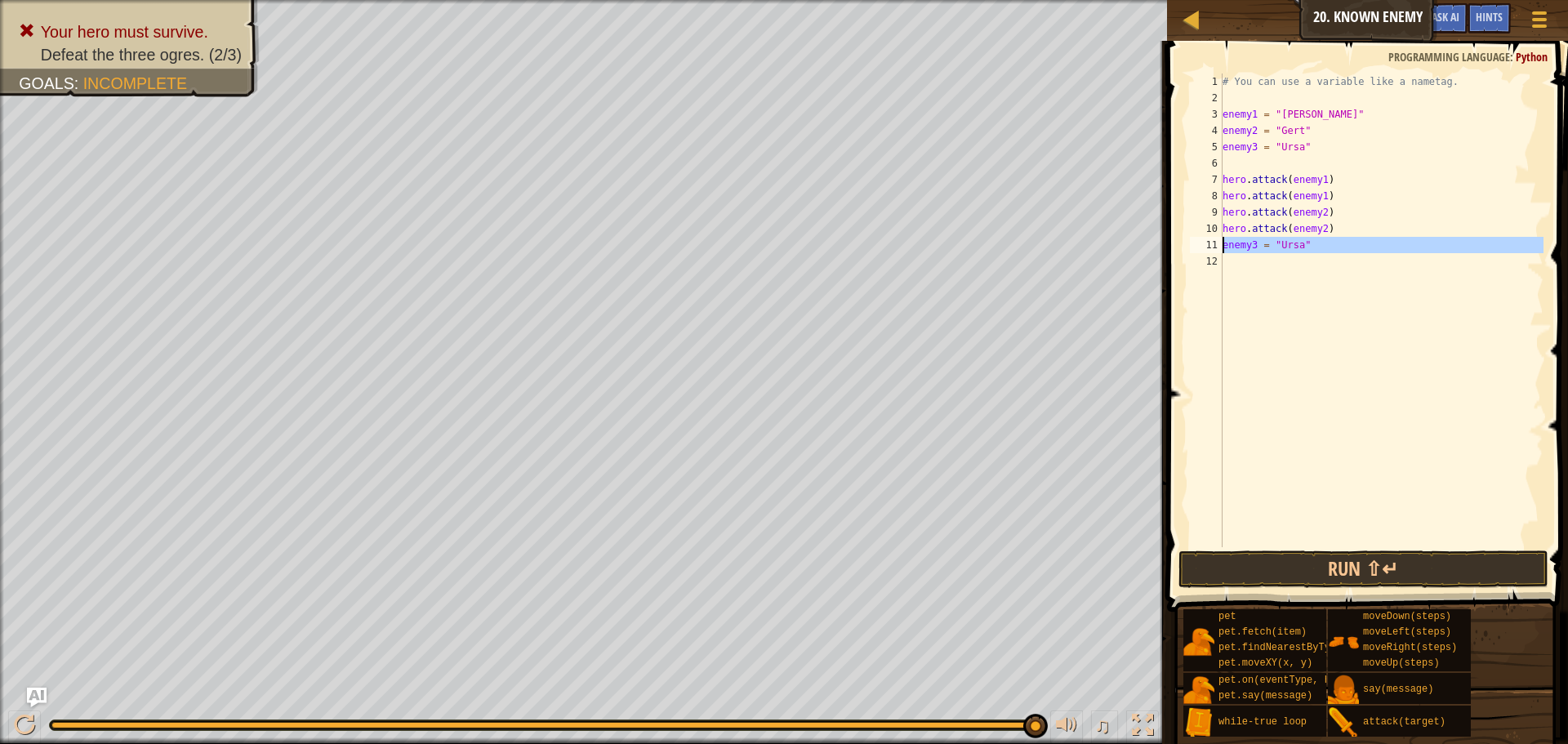
drag, startPoint x: 1309, startPoint y: 254, endPoint x: 1222, endPoint y: 242, distance: 87.8
click at [1222, 242] on div "enemy3 = "Ursa" 1 2 3 4 5 6 7 8 9 10 11 12 # You can use a variable like a name…" at bounding box center [1365, 310] width 357 height 474
type textarea "enemy3 = "Ursa""
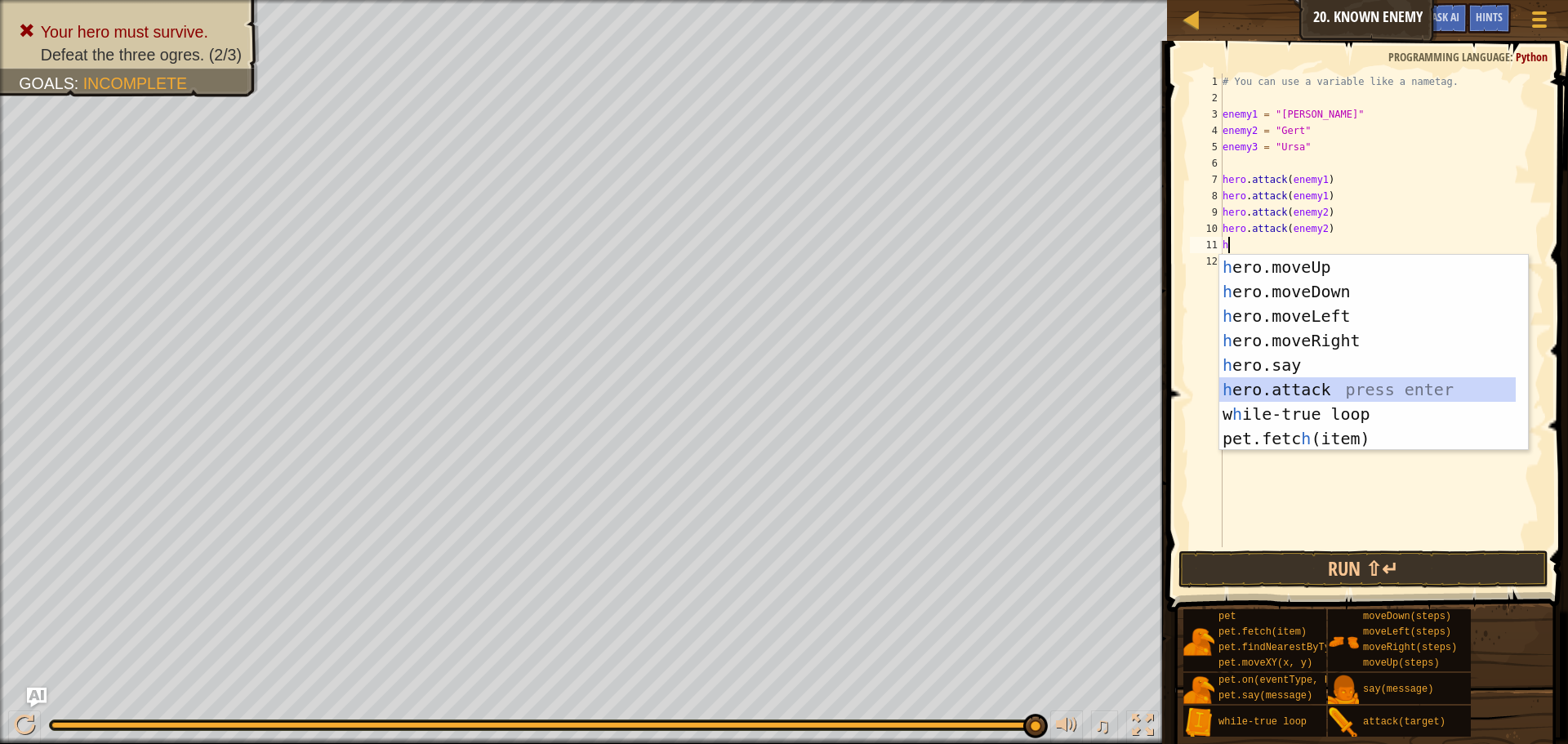
click at [1320, 380] on div "h ero.moveUp press enter h ero.moveDown press enter h ero.moveLeft press enter …" at bounding box center [1368, 377] width 297 height 245
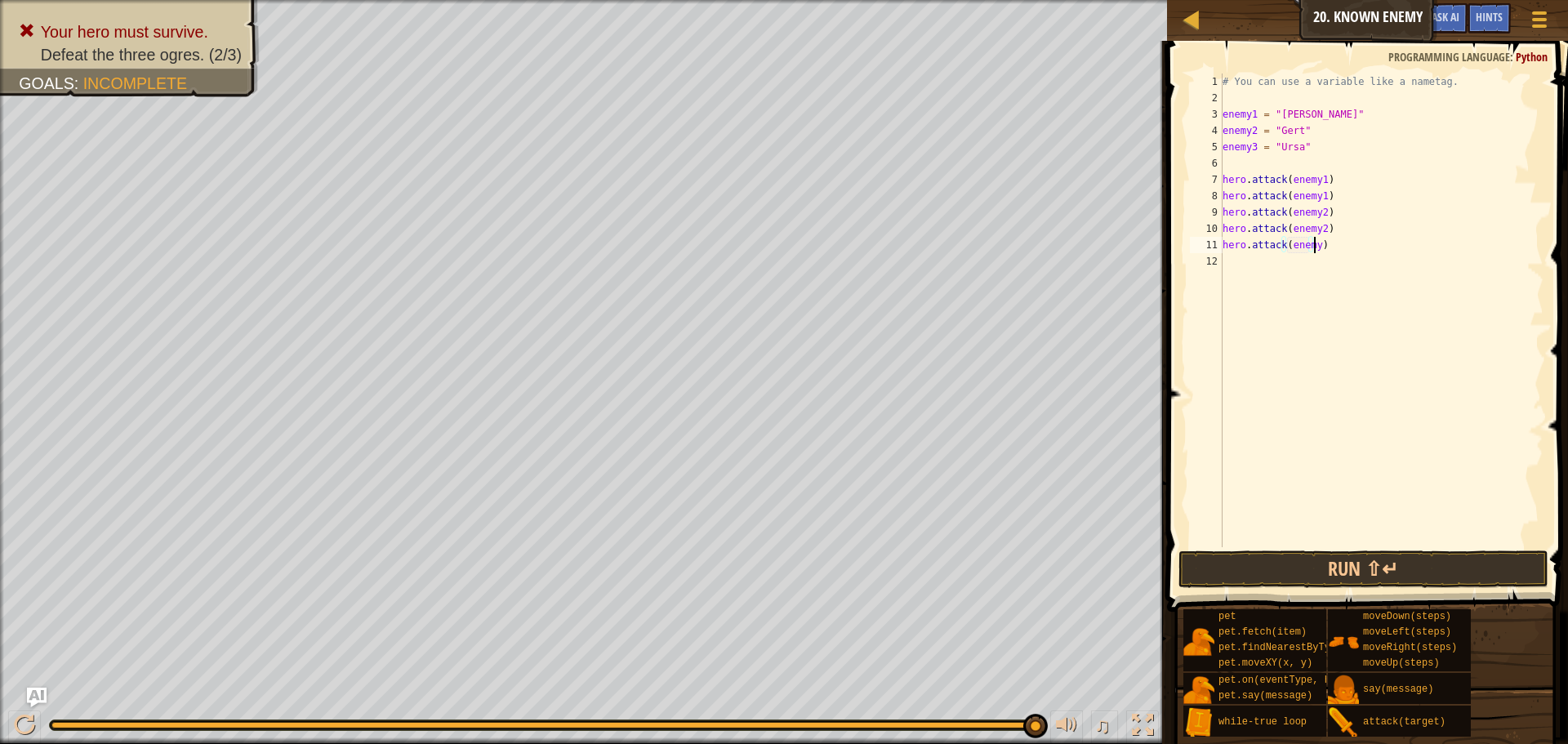
scroll to position [8, 8]
type textarea "hero.attack(enemy2)"
click at [1239, 266] on div "# You can use a variable like a nametag. enemy1 = "Kratt" enemy2 = "Gert" enemy…" at bounding box center [1382, 327] width 325 height 507
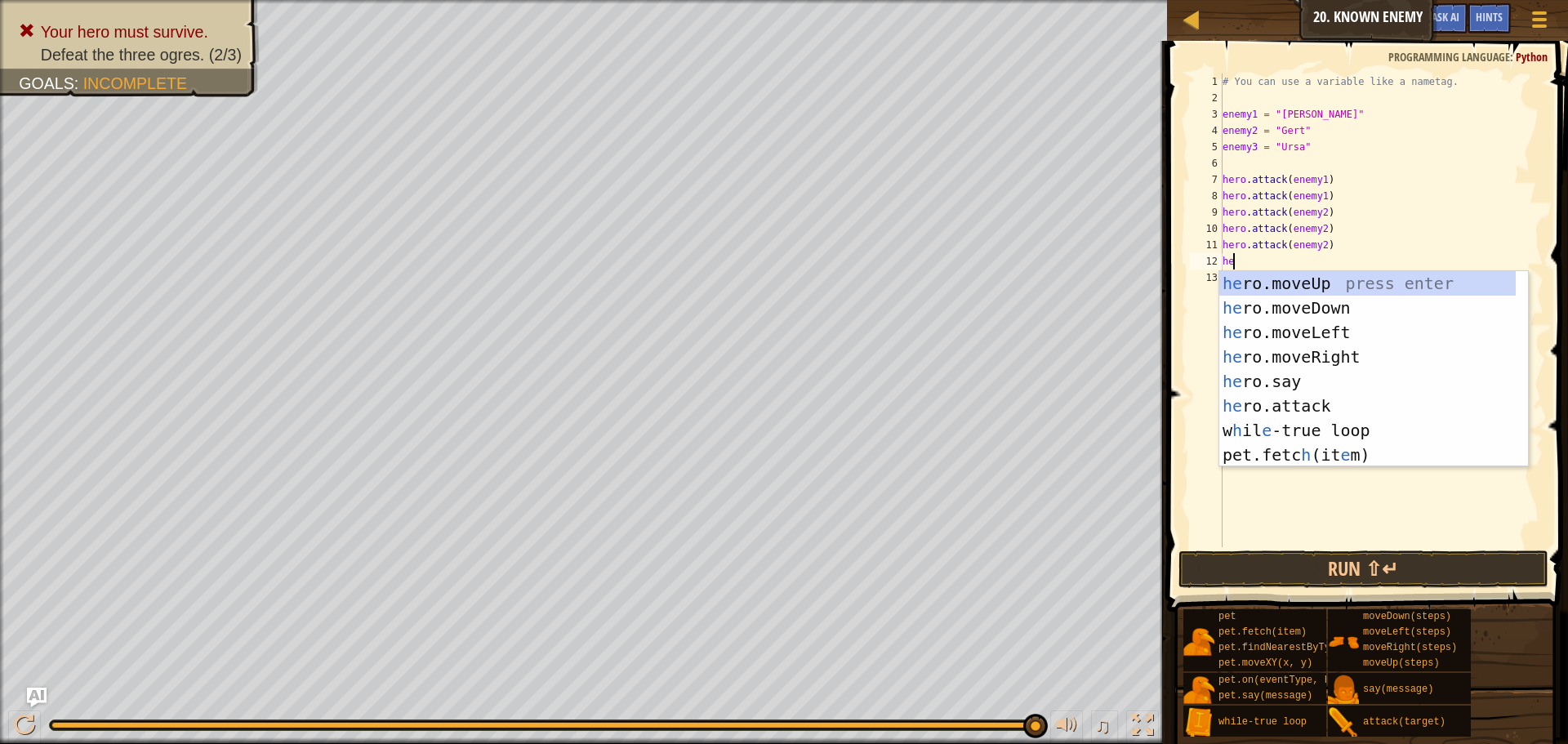
scroll to position [8, 1]
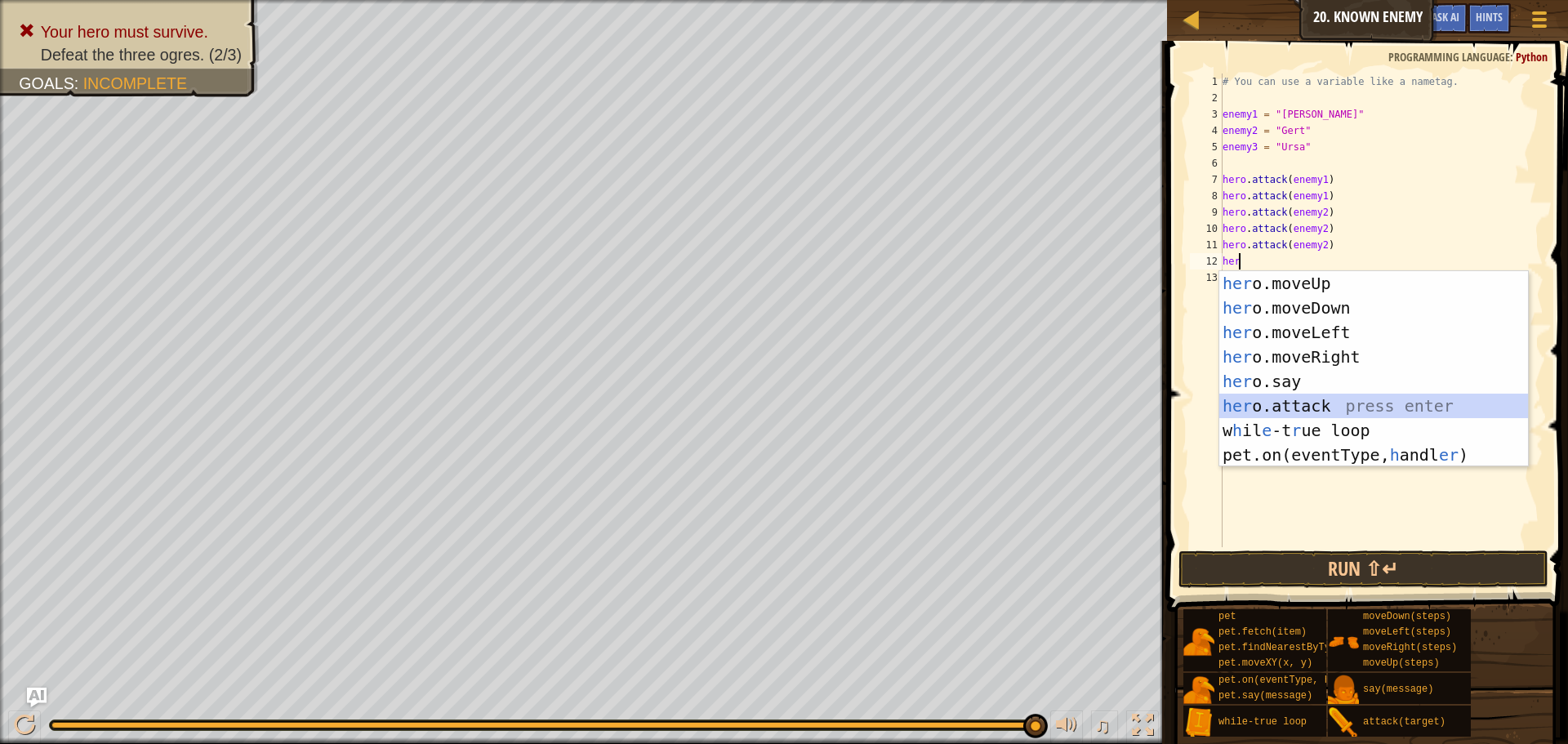
click at [1310, 400] on div "her o.moveUp press enter her o.moveDown press enter her o.moveLeft press enter …" at bounding box center [1374, 393] width 309 height 245
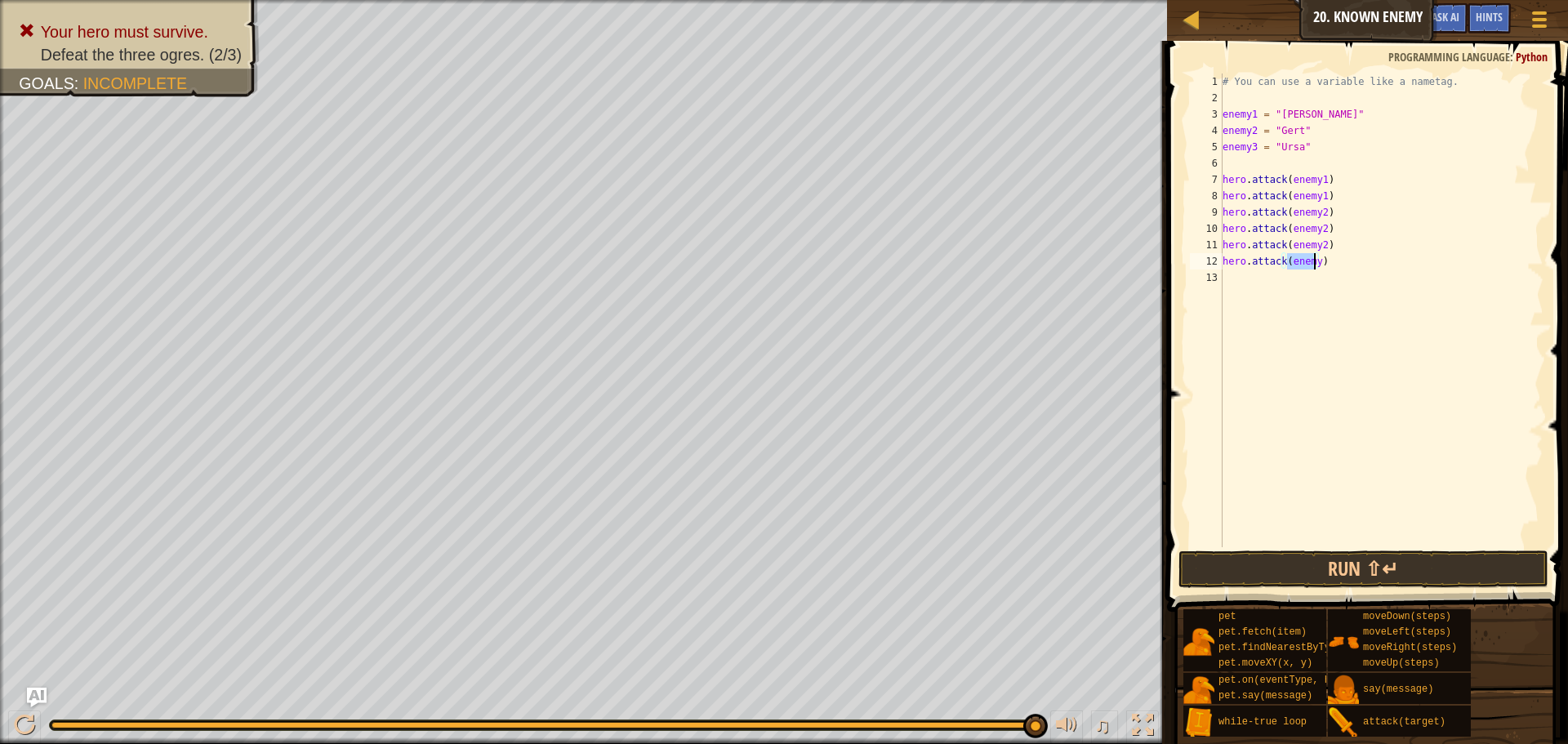
click at [1321, 253] on div "# You can use a variable like a nametag. enemy1 = "Kratt" enemy2 = "Gert" enemy…" at bounding box center [1382, 327] width 325 height 507
click at [1318, 249] on div "# You can use a variable like a nametag. enemy1 = "Kratt" enemy2 = "Gert" enemy…" at bounding box center [1382, 327] width 325 height 507
click at [1314, 264] on div "# You can use a variable like a nametag. enemy1 = "Kratt" enemy2 = "Gert" enemy…" at bounding box center [1382, 327] width 325 height 507
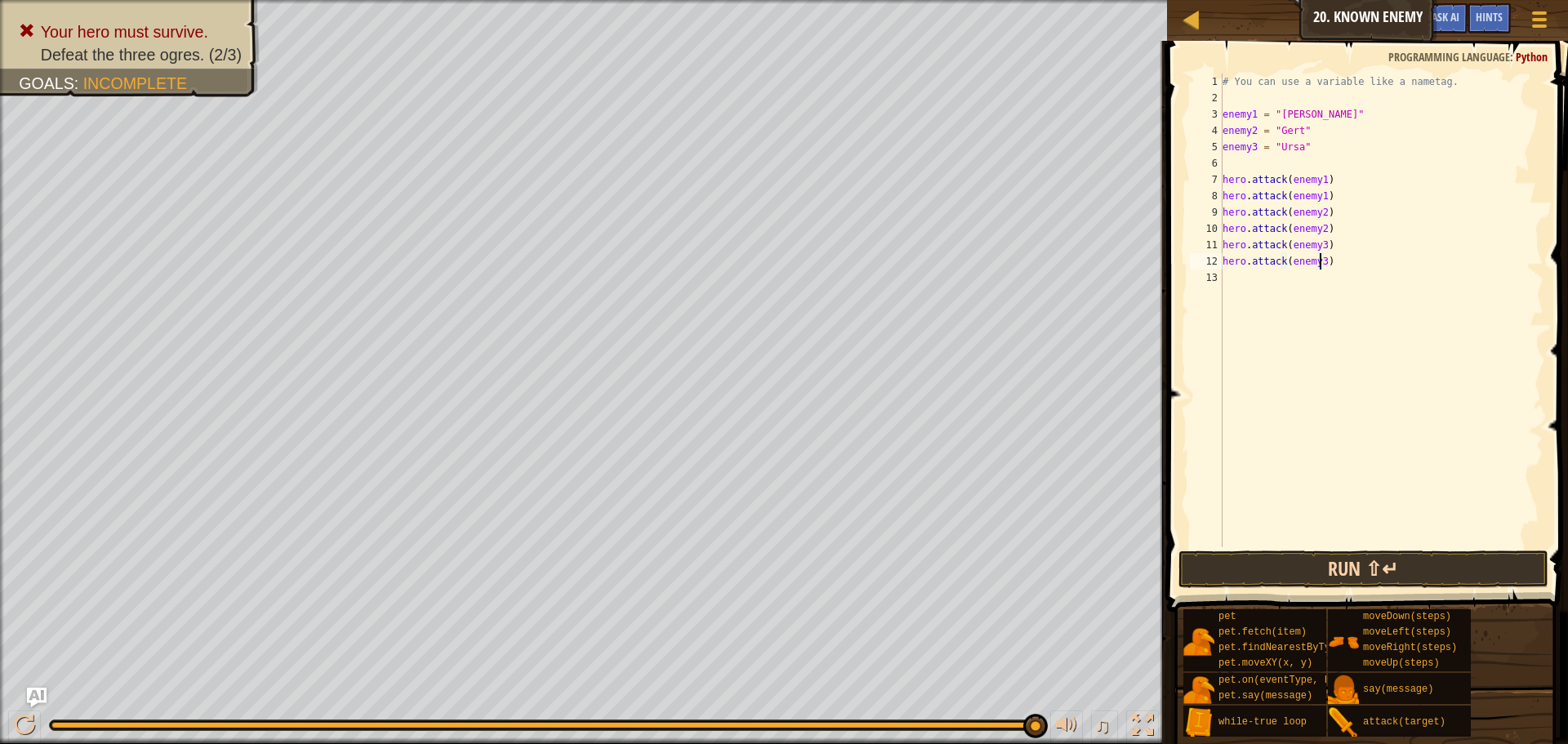
type textarea "hero.attack(enemy3)"
drag, startPoint x: 1387, startPoint y: 552, endPoint x: 1375, endPoint y: 555, distance: 12.4
click at [1382, 554] on button "Run ⇧↵" at bounding box center [1364, 569] width 370 height 37
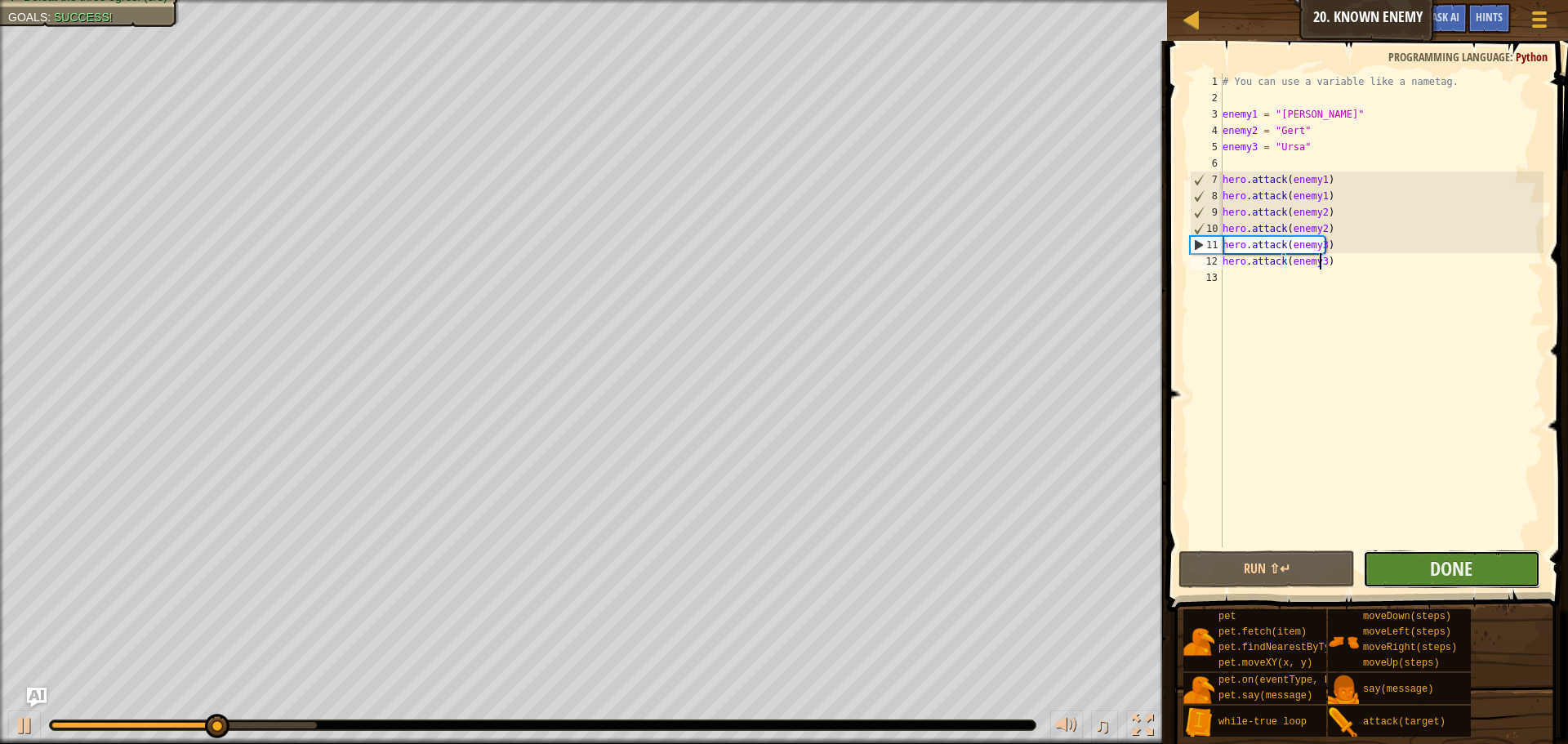
click at [1377, 555] on button "Done" at bounding box center [1451, 569] width 176 height 37
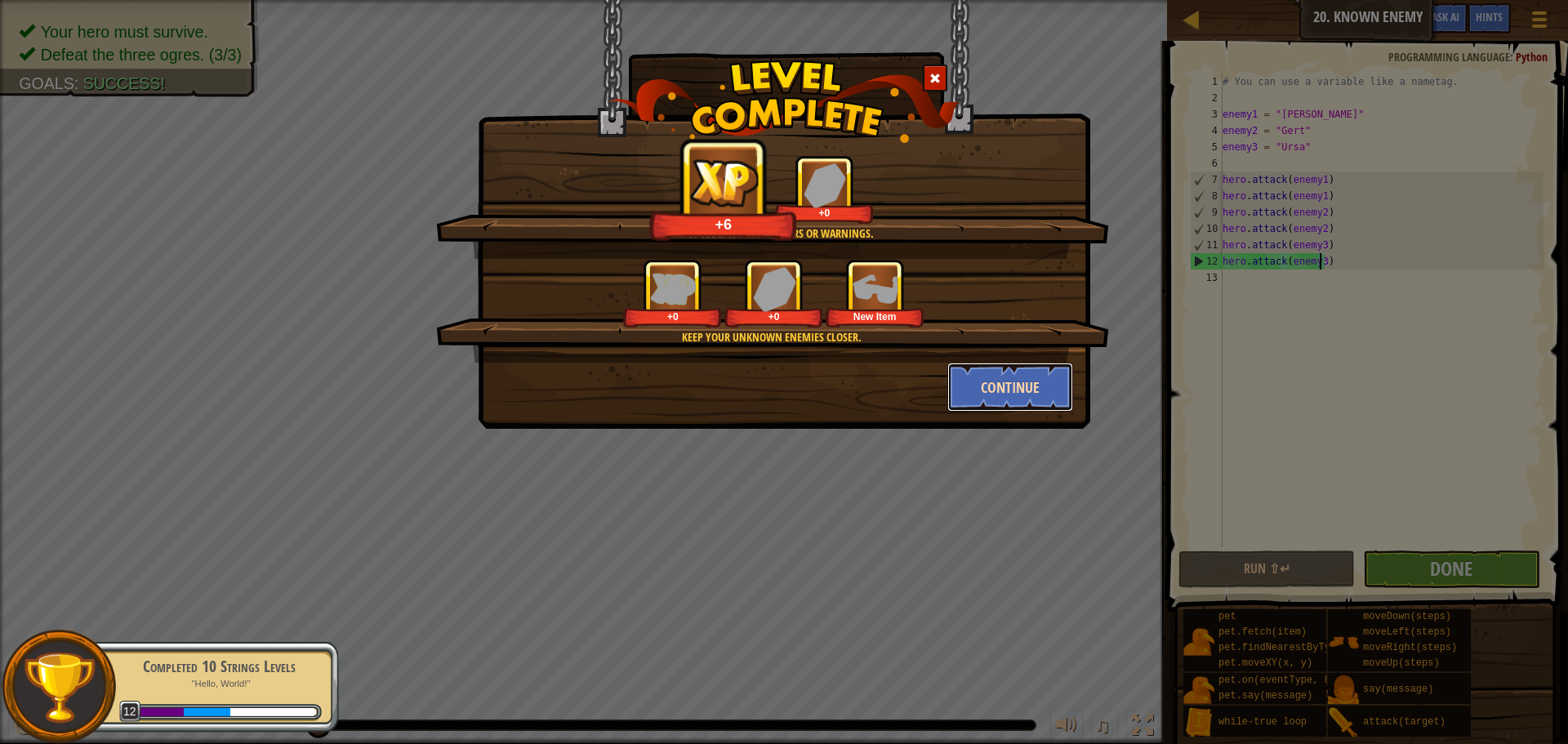
click at [1037, 372] on button "Continue" at bounding box center [1010, 387] width 126 height 49
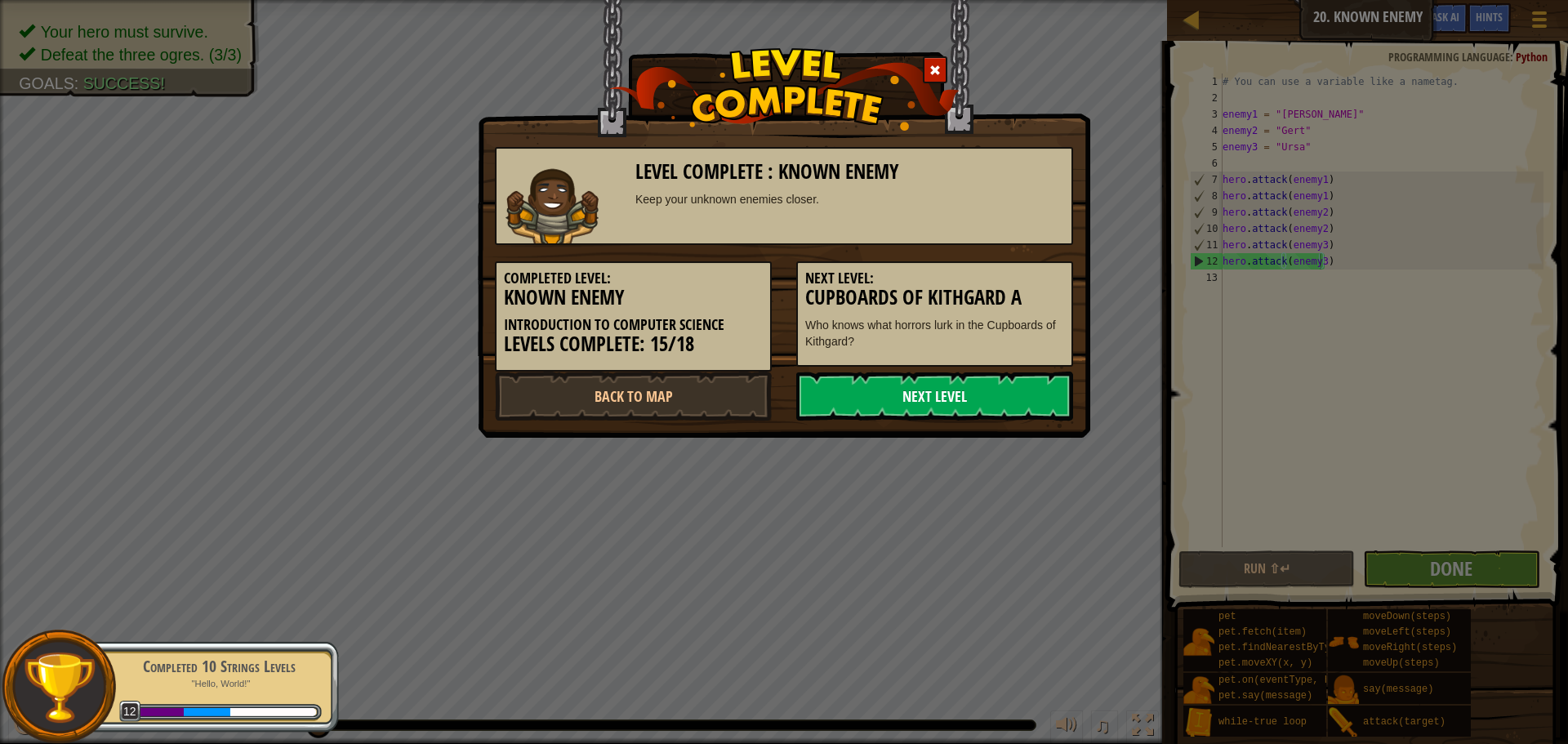
click at [998, 394] on link "Next Level" at bounding box center [935, 396] width 277 height 49
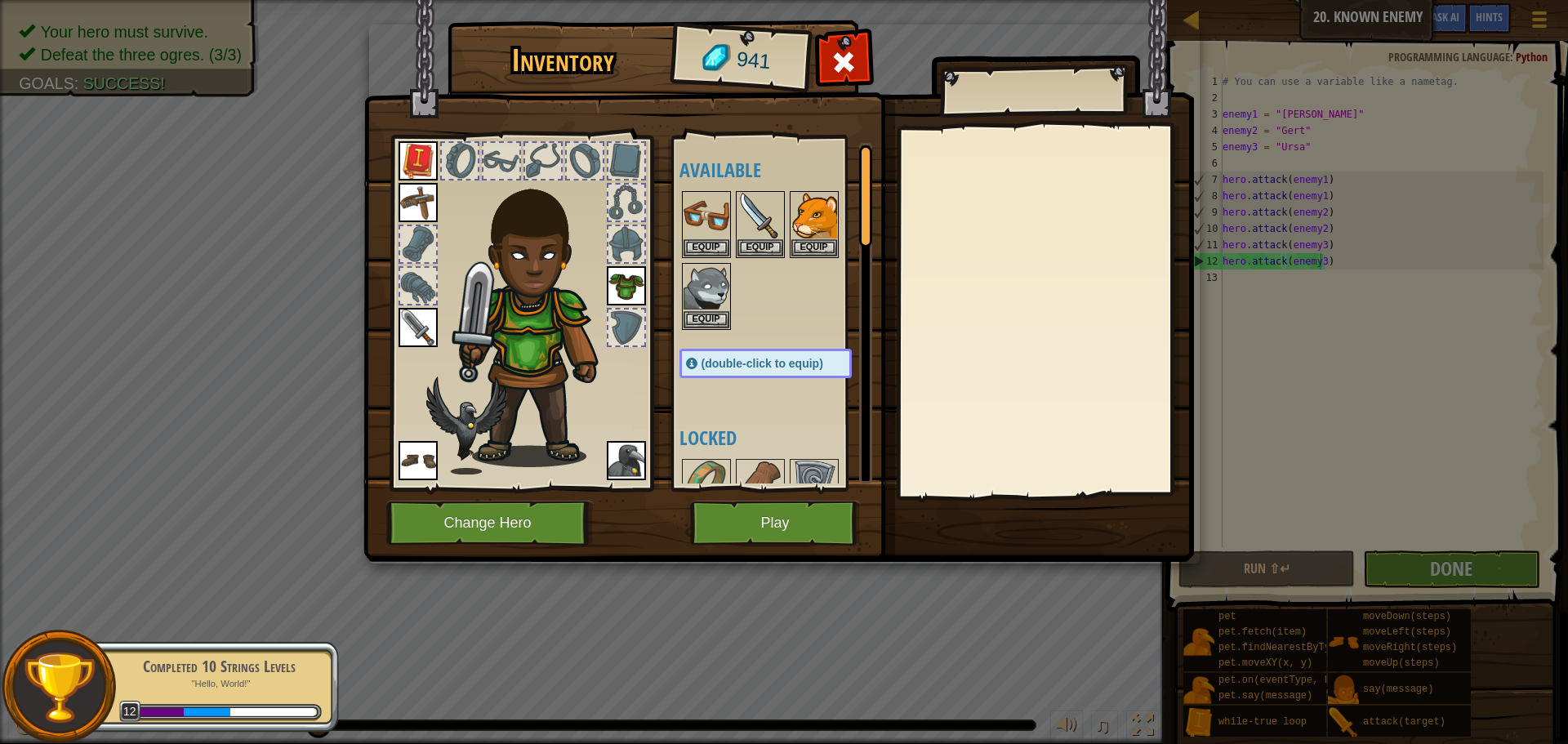
click at [786, 486] on div "Available Equip Equip Equip Equip Equip Equip Equip Equip Equip (double-click t…" at bounding box center [772, 313] width 200 height 355
click at [754, 520] on button "Play" at bounding box center [775, 523] width 170 height 45
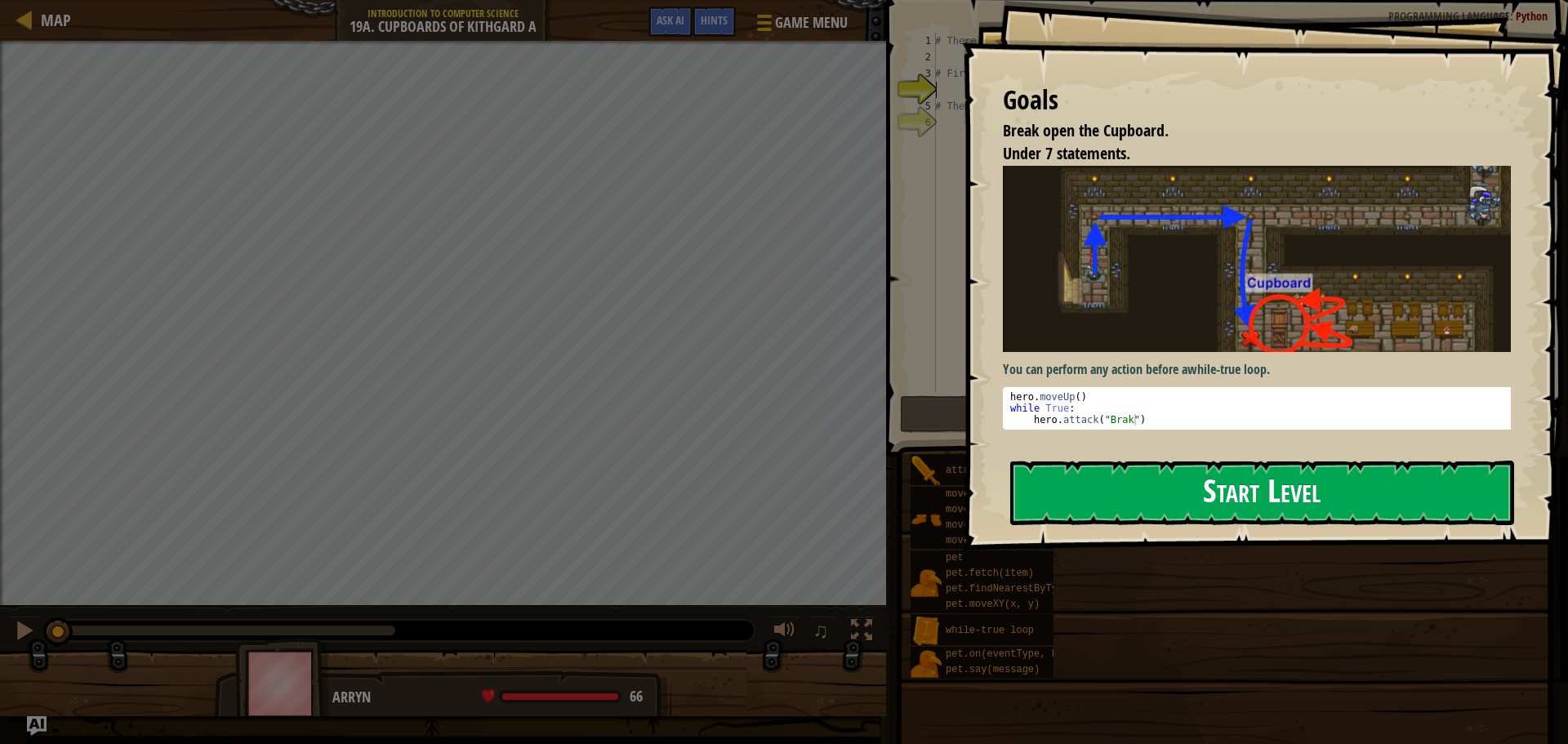
click at [1255, 519] on button "Start Level" at bounding box center [1262, 493] width 504 height 64
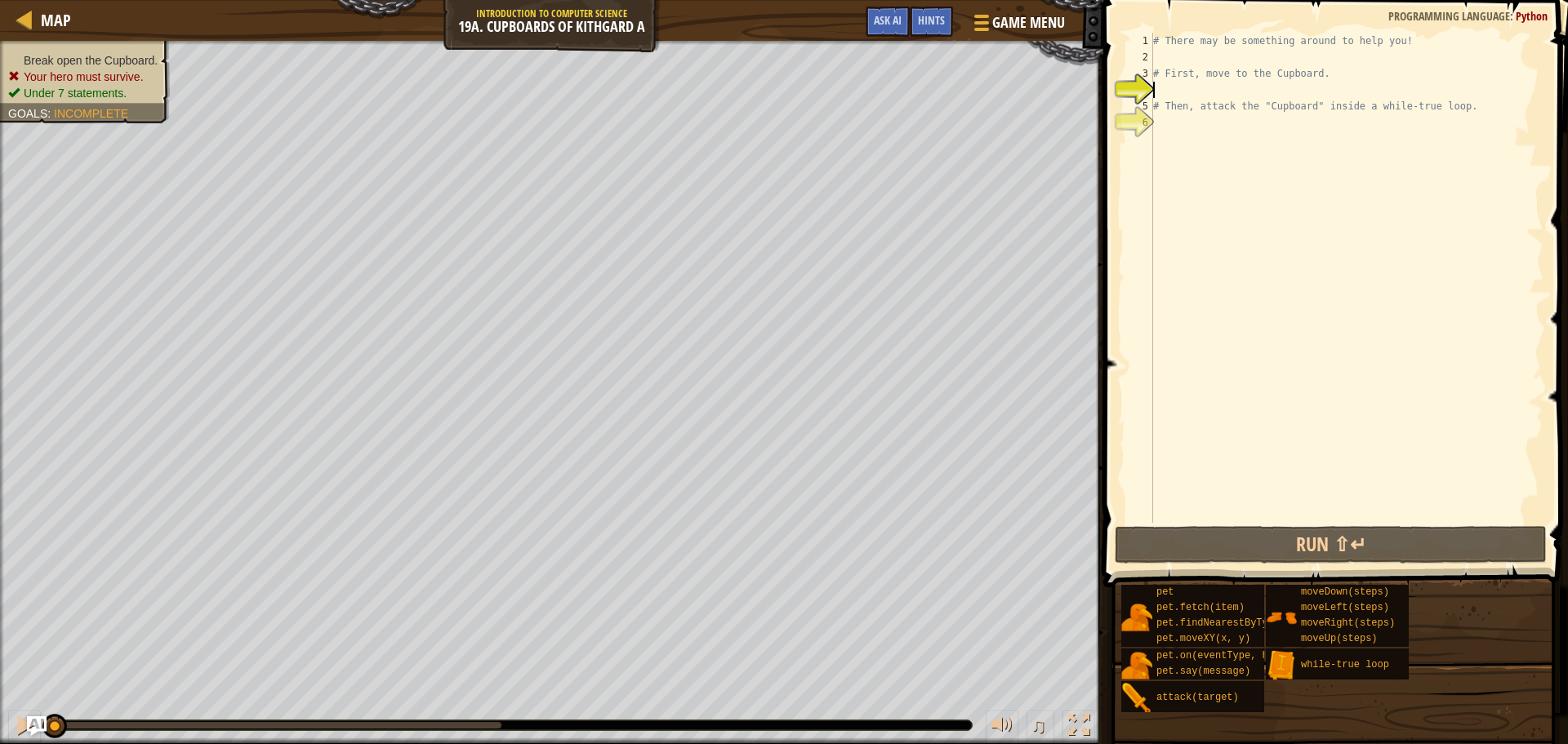
click at [1195, 36] on div "# There may be something around to help you! # First, move to the Cupboard. # T…" at bounding box center [1347, 294] width 394 height 523
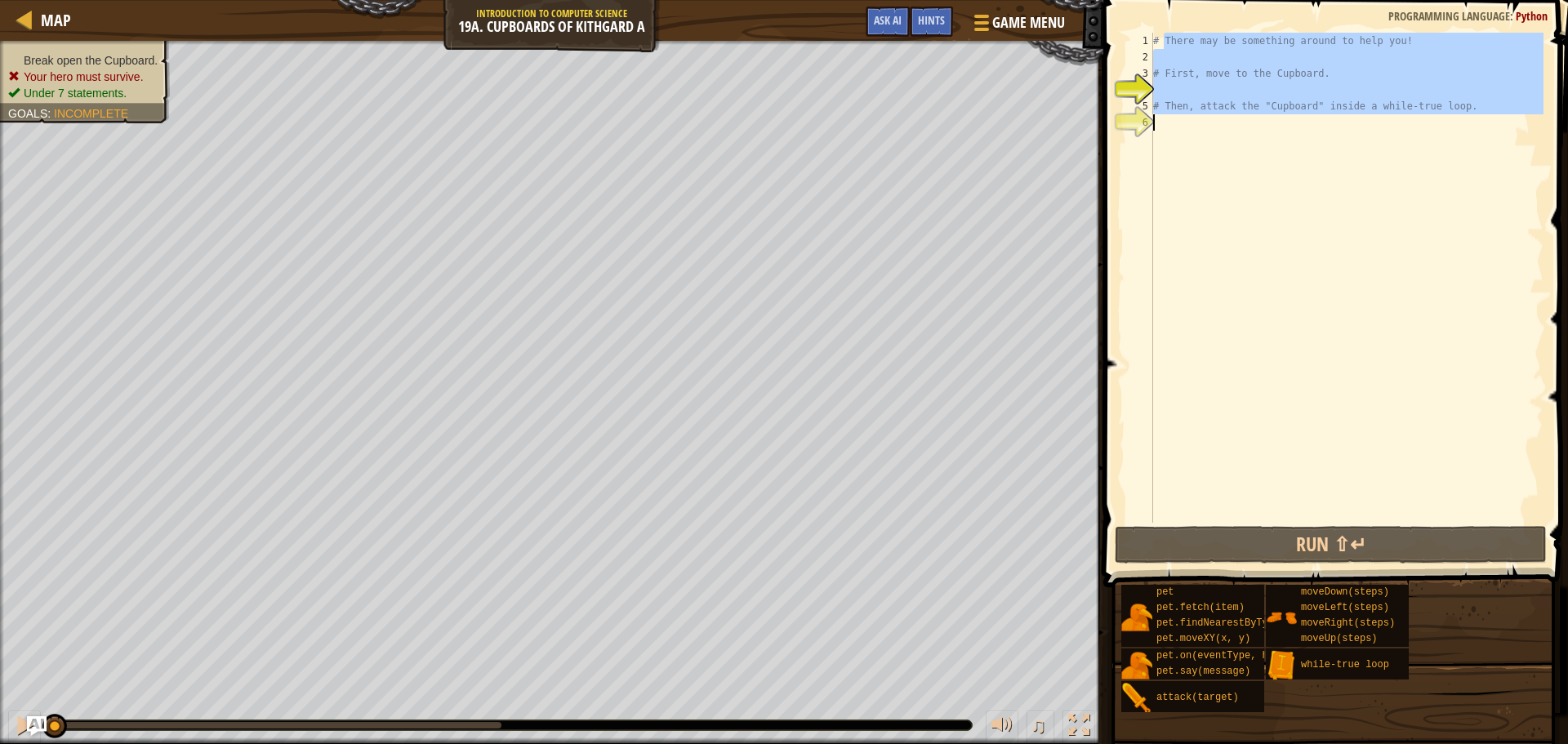
drag, startPoint x: 1165, startPoint y: 42, endPoint x: 1218, endPoint y: 122, distance: 96.0
click at [1218, 122] on div "# There may be something around to help you! # First, move to the Cupboard. # T…" at bounding box center [1347, 294] width 394 height 523
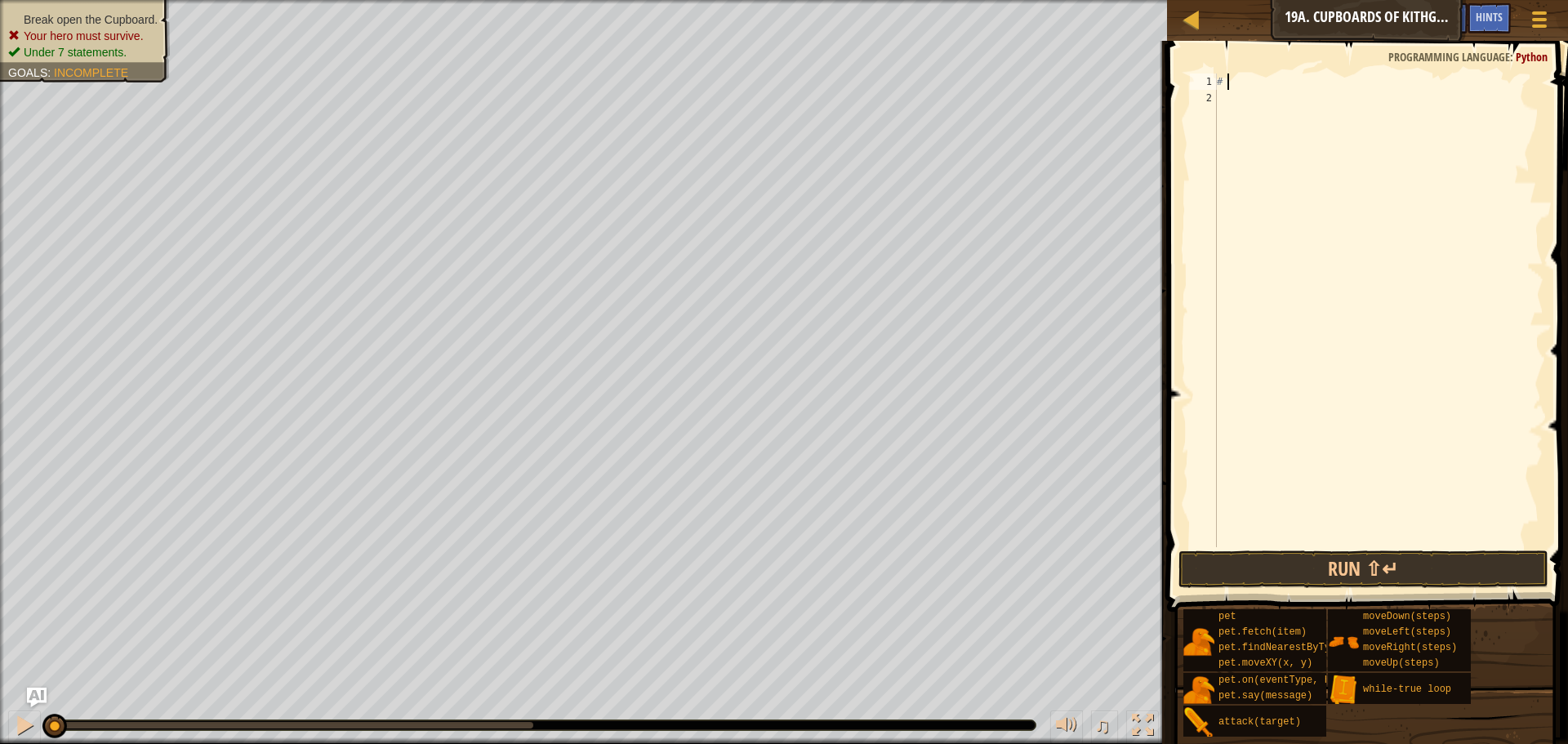
type textarea "#"
type textarea "m"
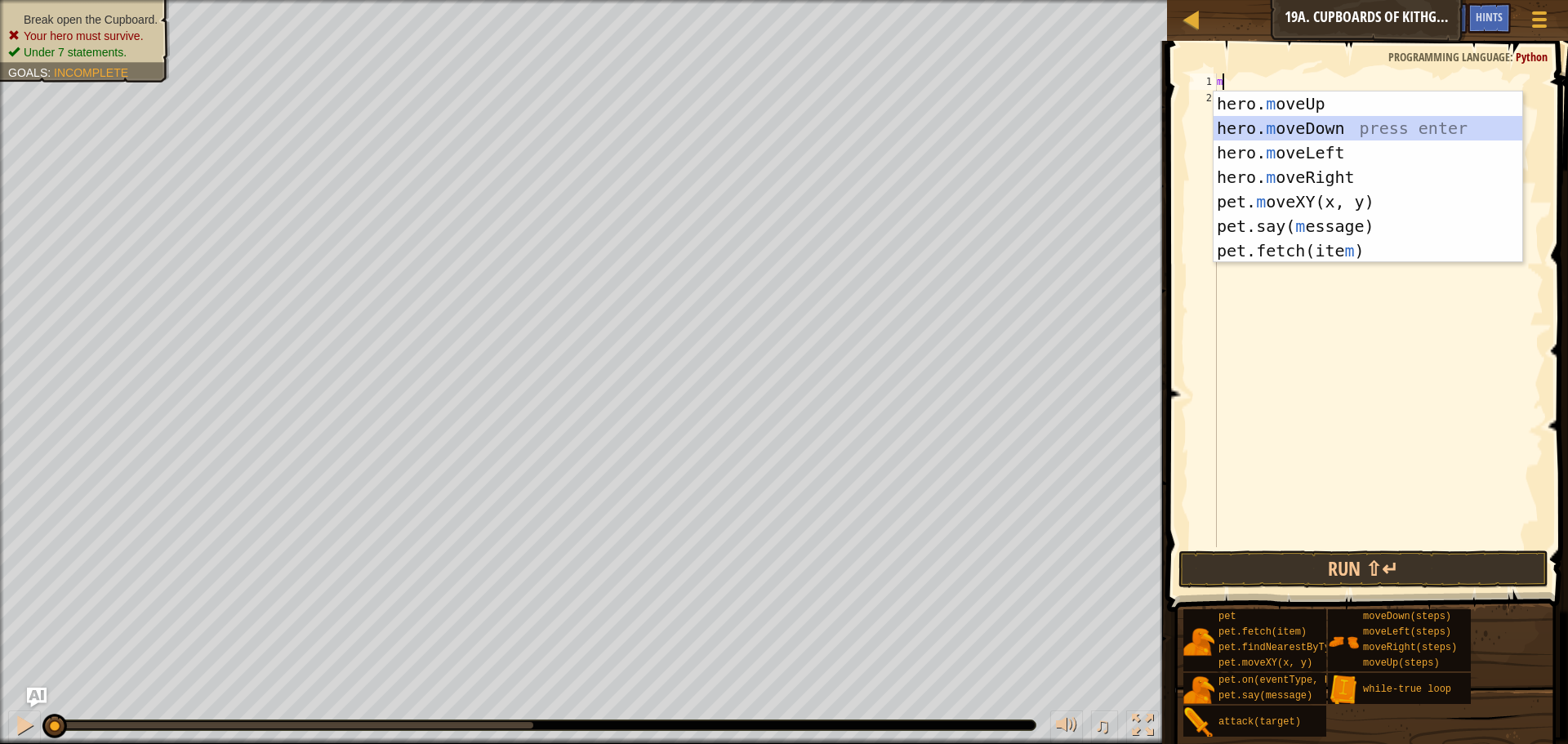
click at [1300, 119] on div "hero. m oveUp press enter hero. m oveDown press enter hero. m oveLeft press ent…" at bounding box center [1368, 202] width 309 height 220
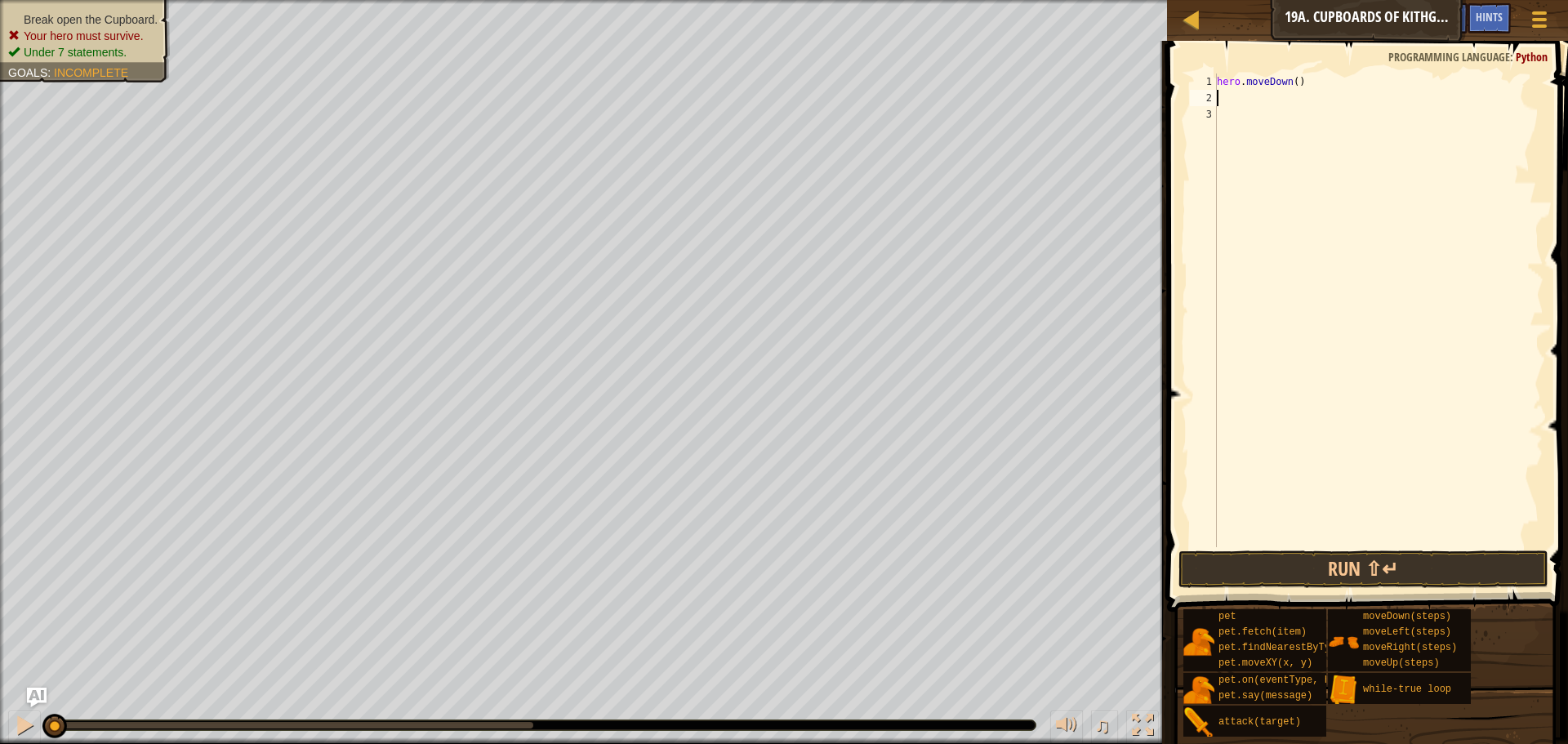
type textarea "m"
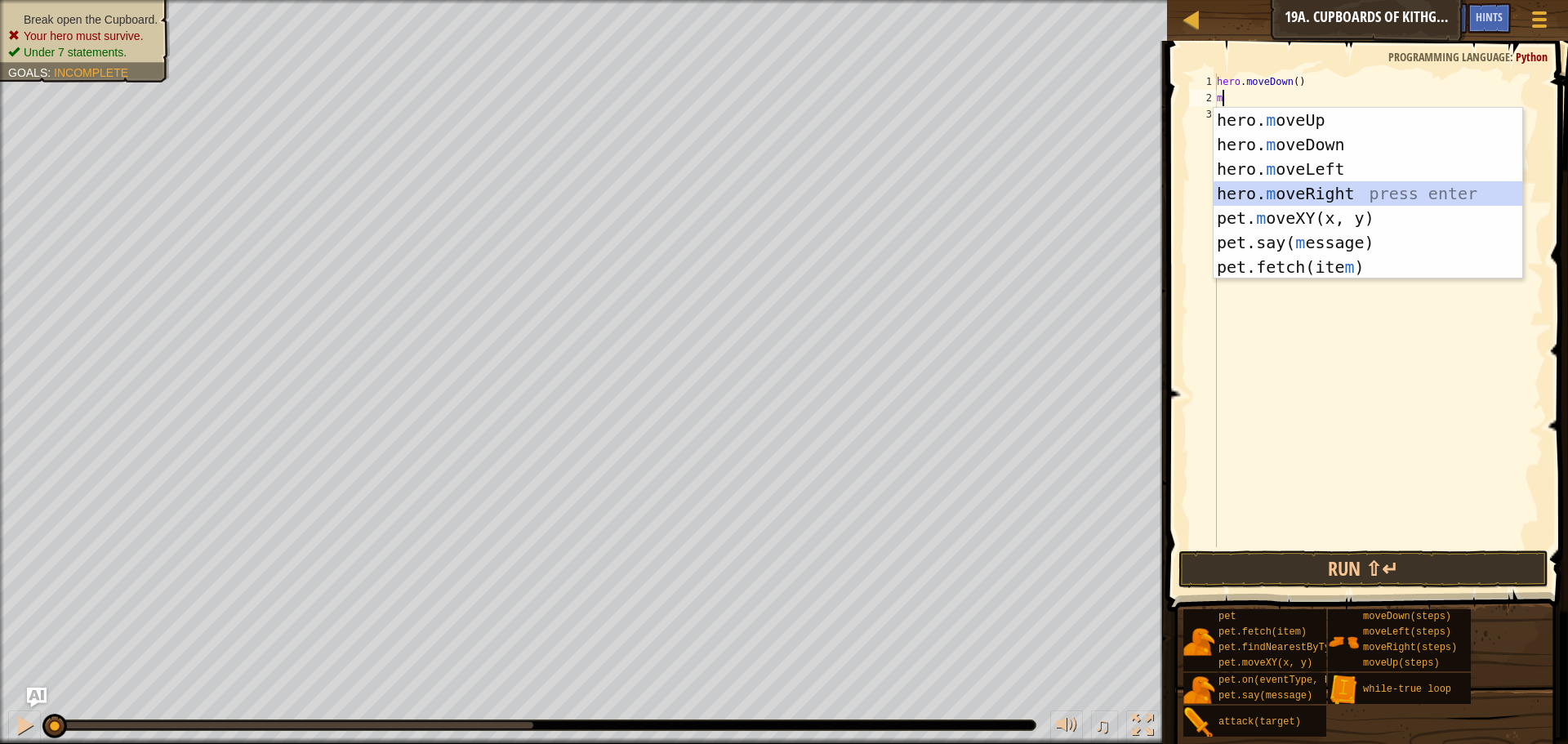
click at [1331, 194] on div "hero. m oveUp press enter hero. m oveDown press enter hero. m oveLeft press ent…" at bounding box center [1368, 218] width 309 height 220
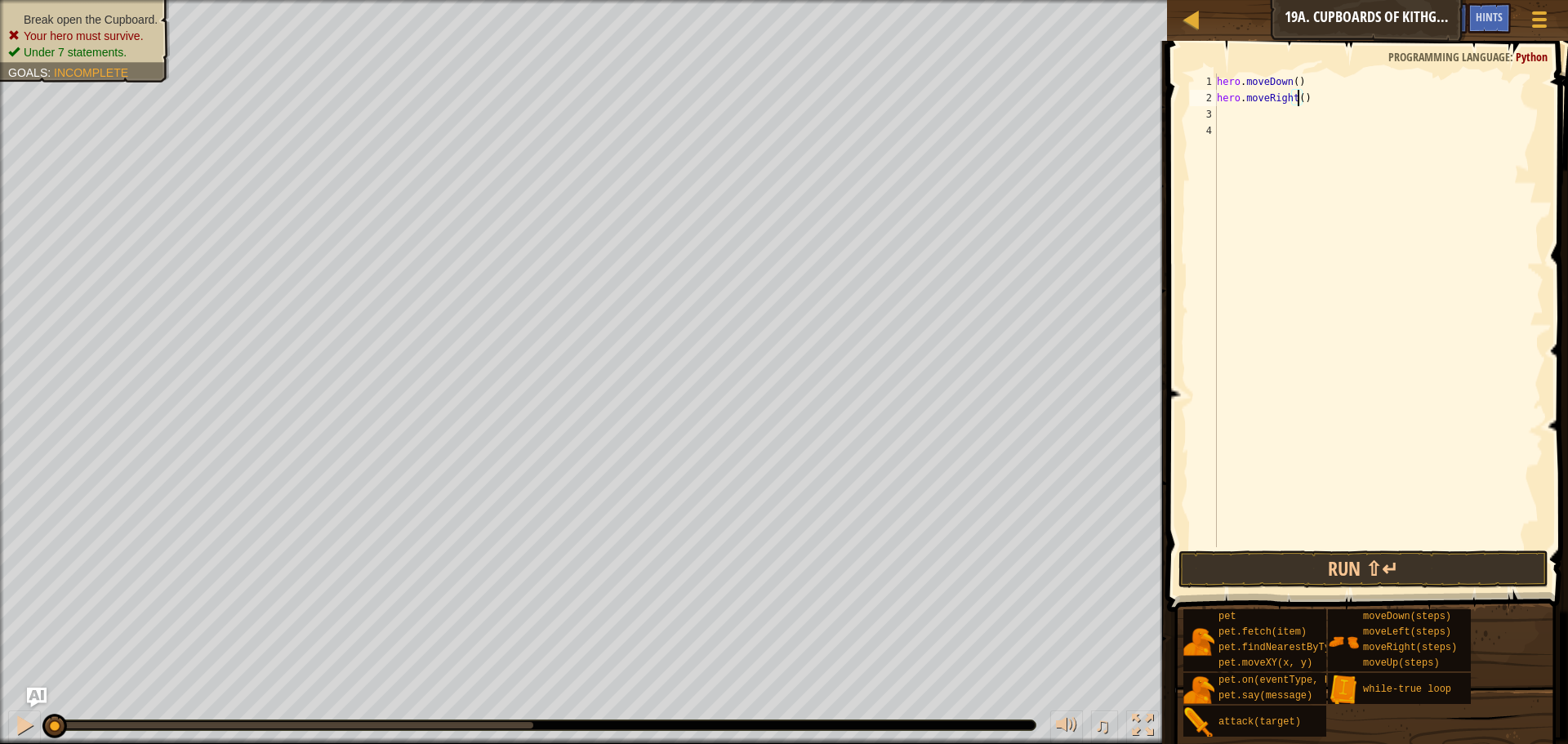
click at [1298, 103] on div "hero . moveDown ( ) hero . moveRight ( )" at bounding box center [1378, 327] width 330 height 507
type textarea "hero.moveRight(2)"
click at [1241, 120] on div "hero . moveDown ( ) hero . moveRight ( 2 )" at bounding box center [1378, 327] width 330 height 507
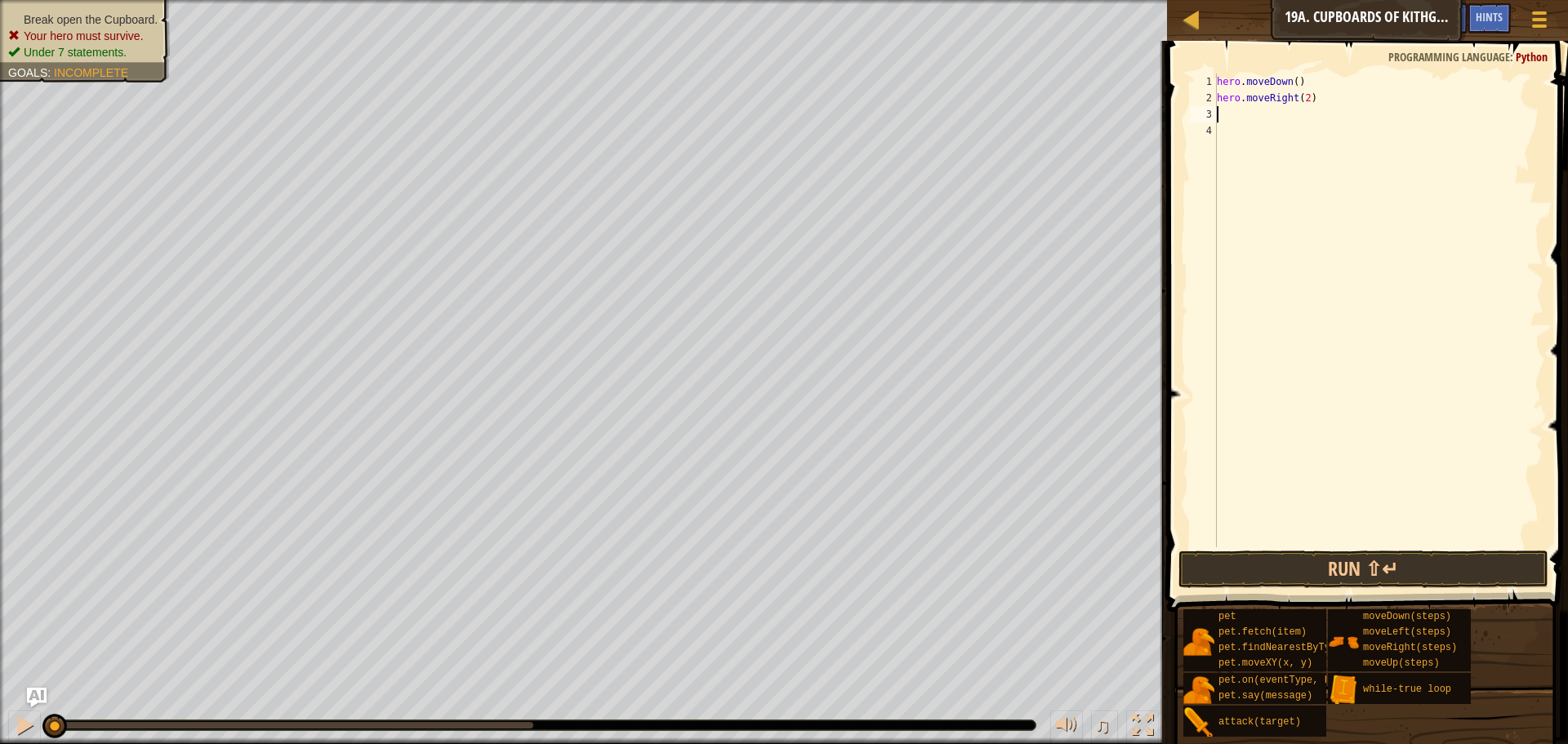
type textarea "m"
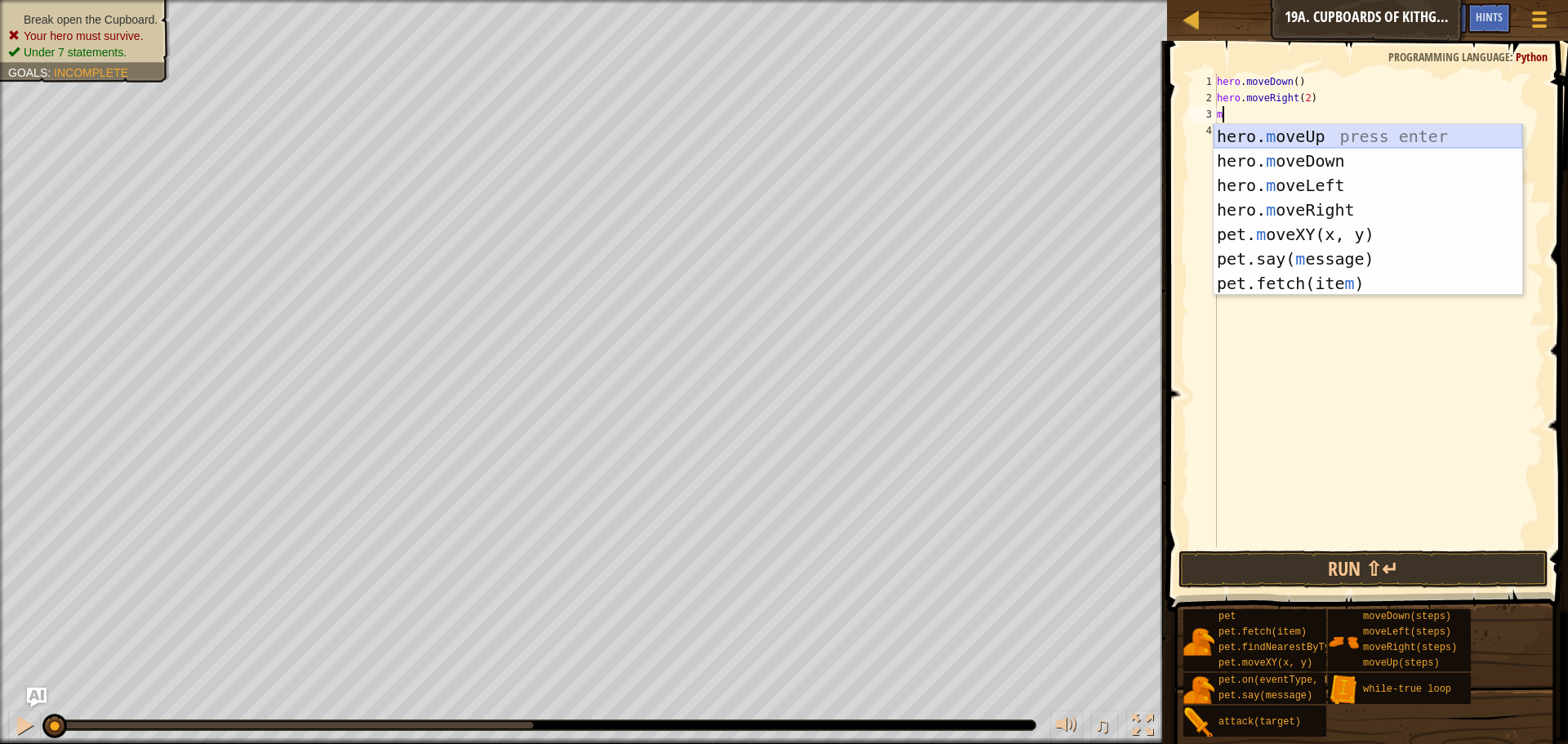
click at [1359, 130] on div "hero. m oveUp press enter hero. m oveDown press enter hero. m oveLeft press ent…" at bounding box center [1368, 234] width 309 height 220
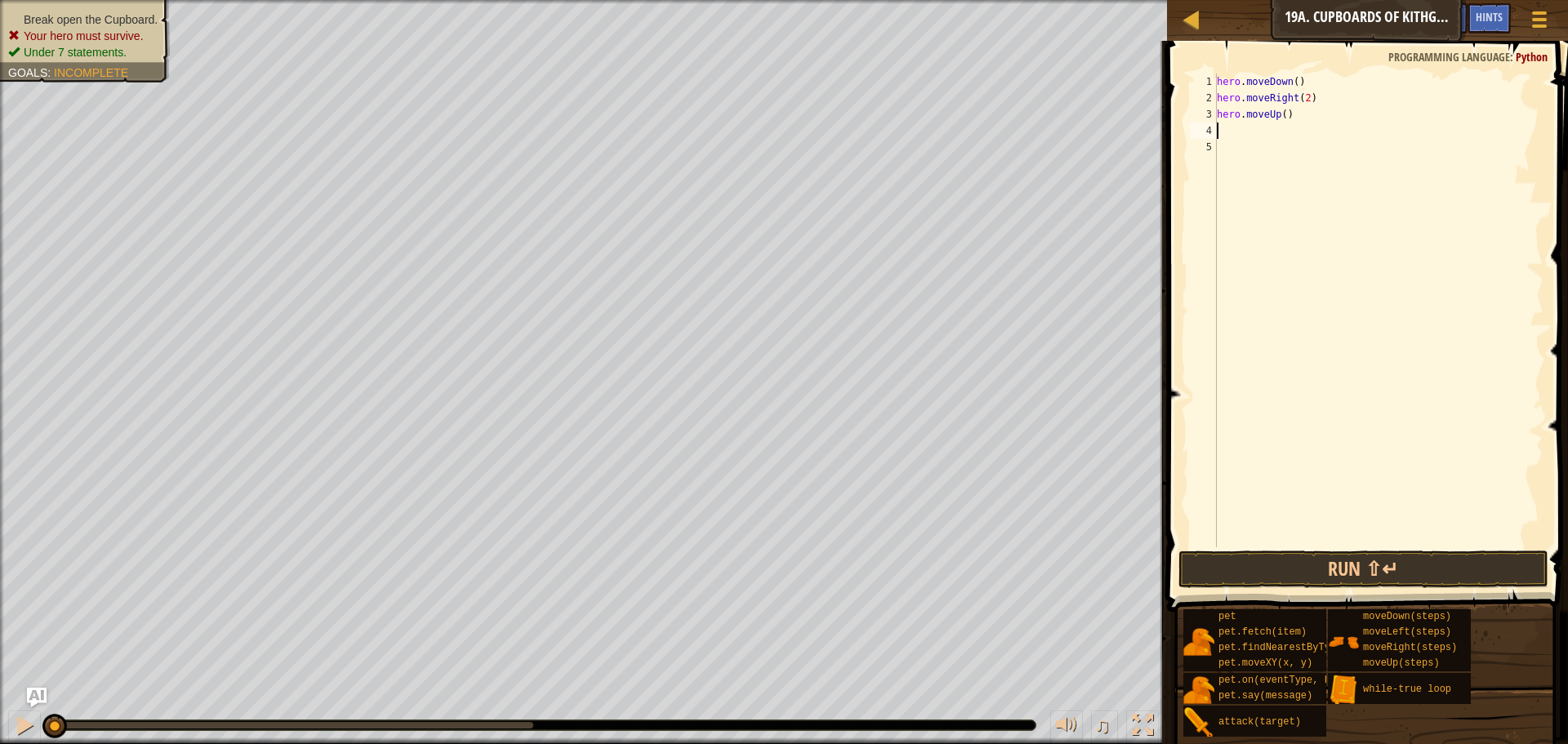
click at [1284, 109] on div "hero . moveDown ( ) hero . moveRight ( 2 ) hero . moveUp ( )" at bounding box center [1378, 327] width 330 height 507
type textarea "hero.moveUp(2)"
click at [1265, 134] on div "hero . moveDown ( ) hero . moveRight ( 2 ) hero . moveUp ( 2 )" at bounding box center [1378, 327] width 330 height 507
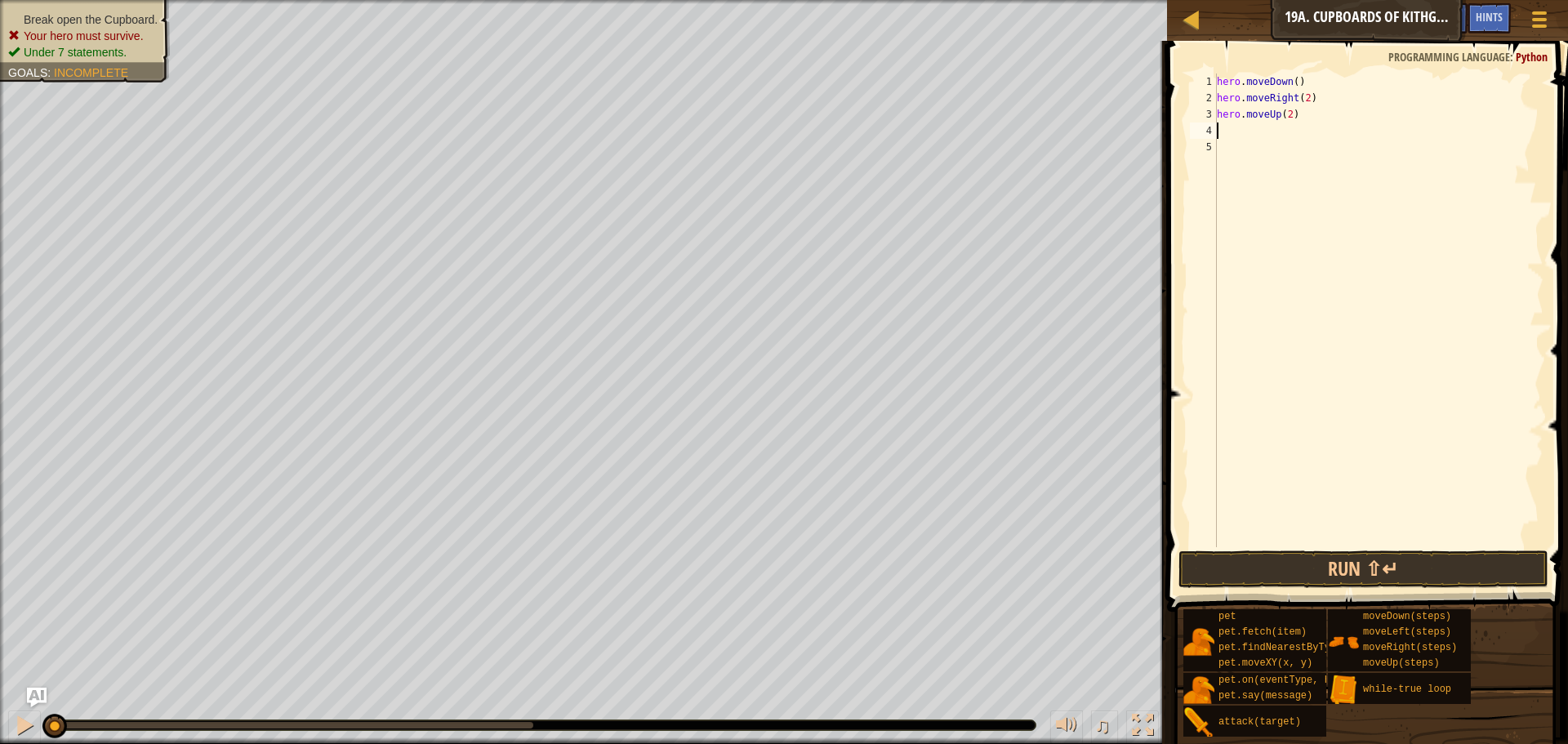
type textarea "h"
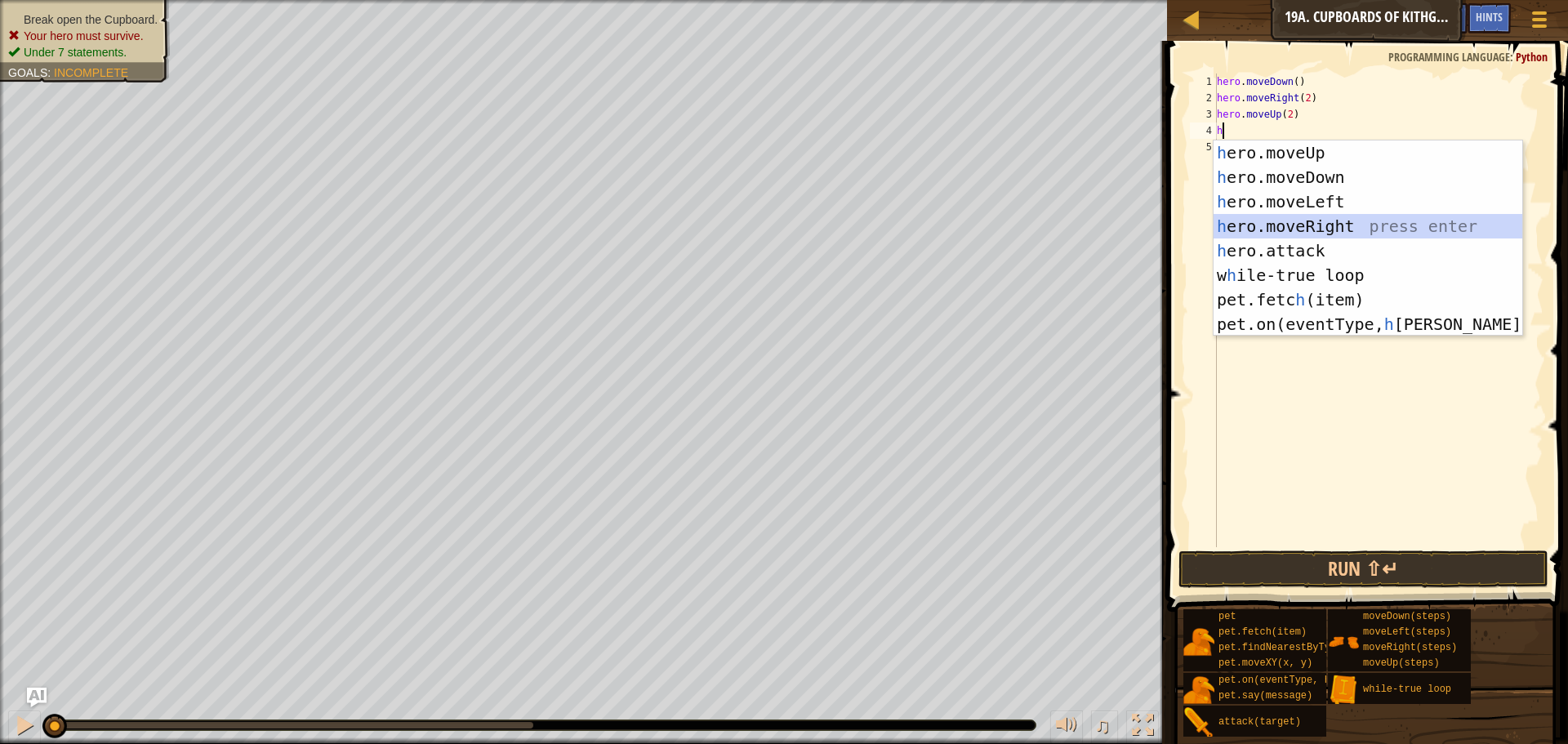
click at [1303, 233] on div "h ero.moveUp press enter h ero.moveDown press enter h ero.moveLeft press enter …" at bounding box center [1368, 263] width 309 height 245
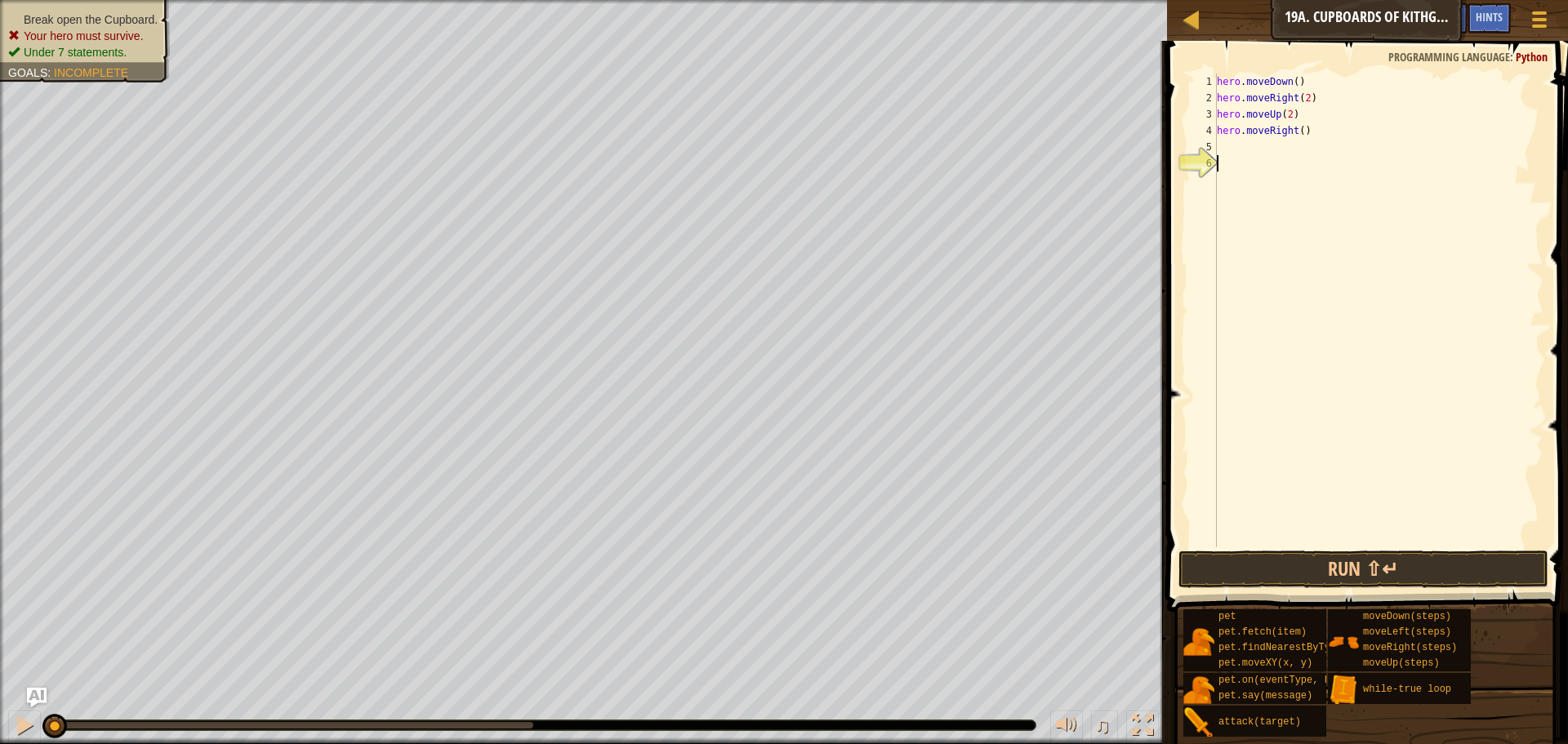
click at [1303, 233] on div "hero . moveDown ( ) hero . moveRight ( 2 ) hero . moveUp ( 2 ) hero . moveRight…" at bounding box center [1378, 327] width 330 height 507
drag, startPoint x: 1301, startPoint y: 137, endPoint x: 1218, endPoint y: 130, distance: 83.3
click at [1218, 130] on div "hero . moveDown ( ) hero . moveRight ( 2 ) hero . moveUp ( 2 ) hero . moveRight…" at bounding box center [1378, 327] width 330 height 507
type textarea "hero.moveRight()"
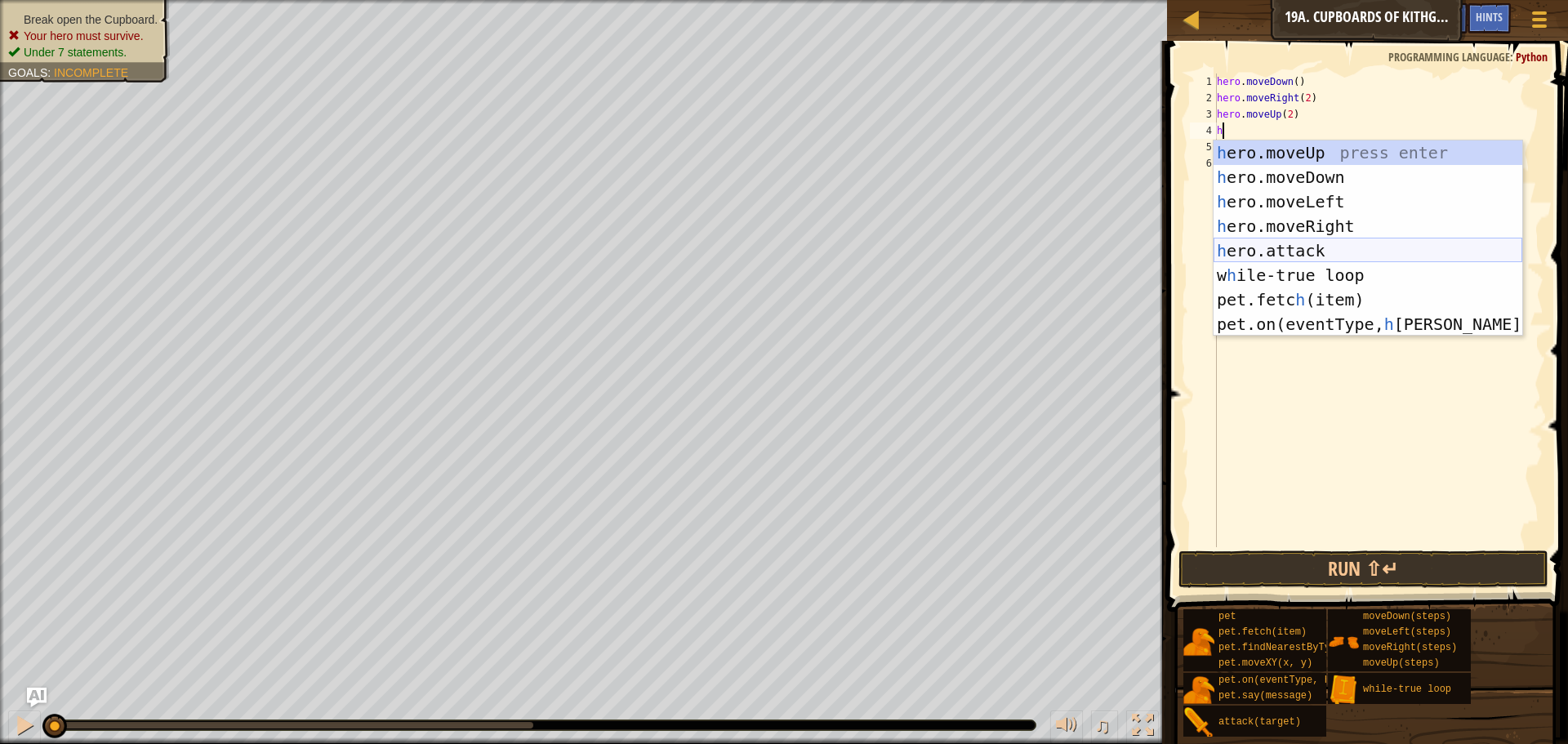
click at [1327, 248] on div "h ero.moveUp press enter h ero.moveDown press enter h ero.moveLeft press enter …" at bounding box center [1368, 263] width 309 height 245
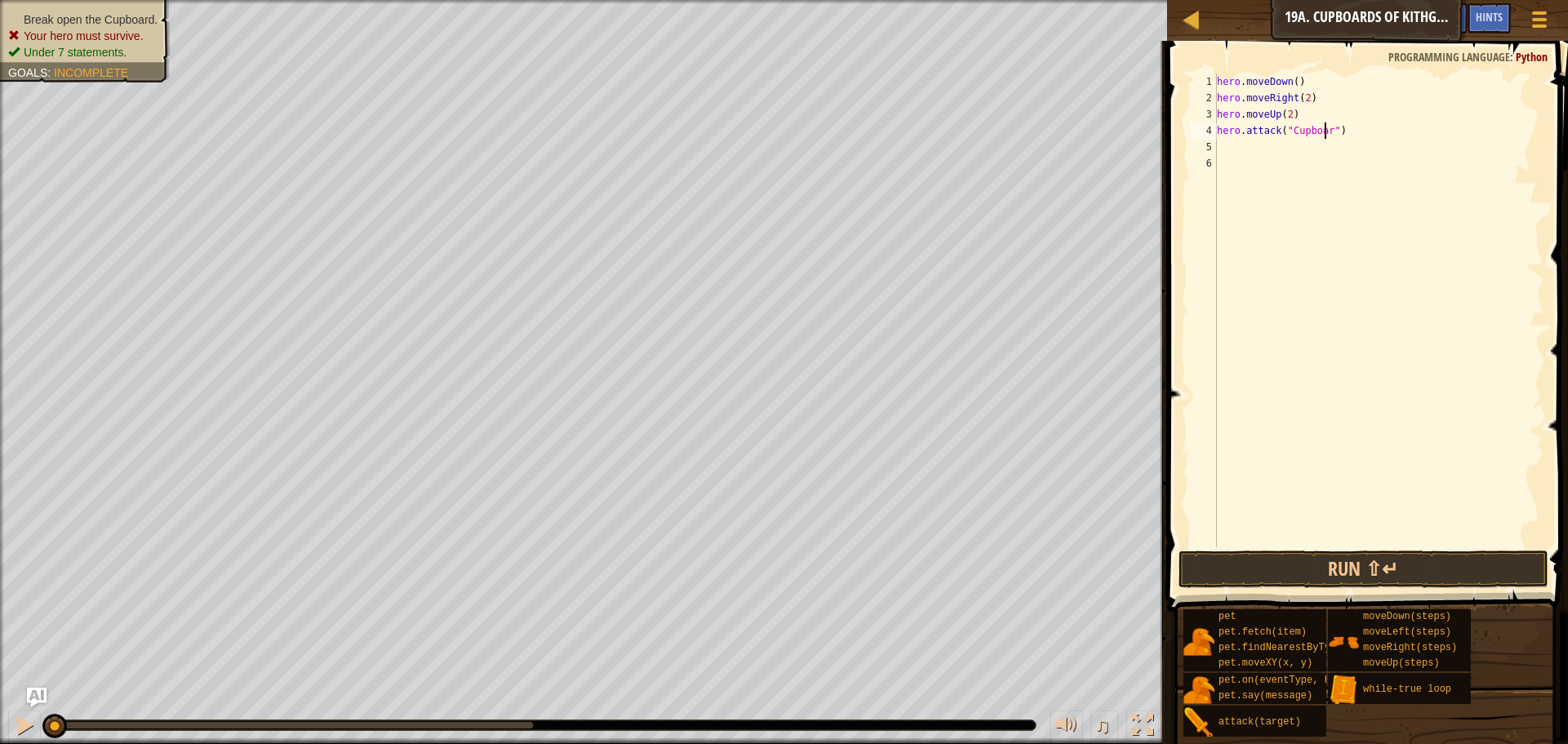
scroll to position [8, 10]
click at [1282, 556] on button "Run ⇧↵" at bounding box center [1364, 569] width 370 height 37
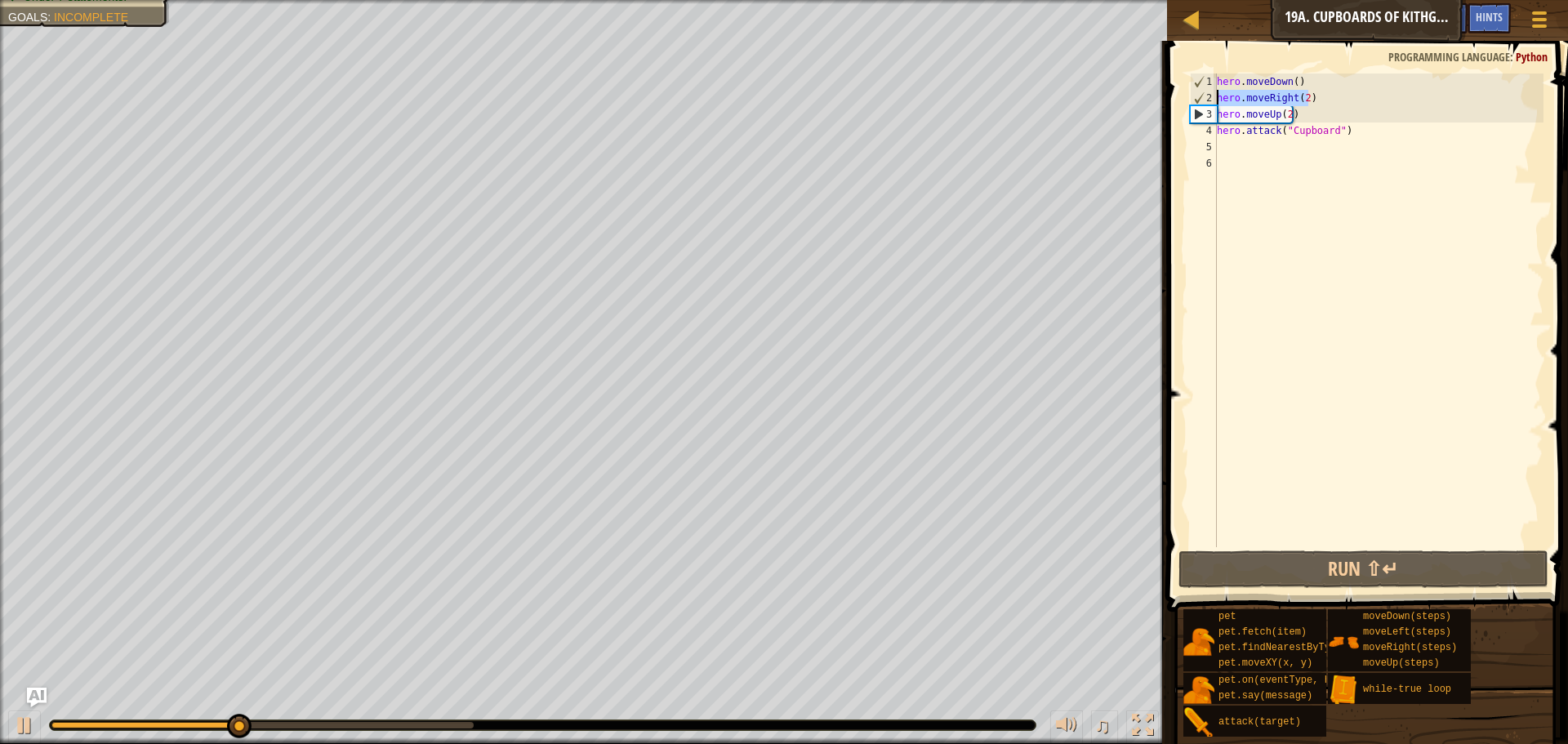
drag, startPoint x: 1307, startPoint y: 100, endPoint x: 1205, endPoint y: 98, distance: 102.0
click at [1205, 98] on div "hero.attack("Cupboard") 1 2 3 4 5 6 hero . moveDown ( ) hero . moveRight ( 2 ) …" at bounding box center [1365, 310] width 357 height 474
type textarea "hero.moveRight(2)"
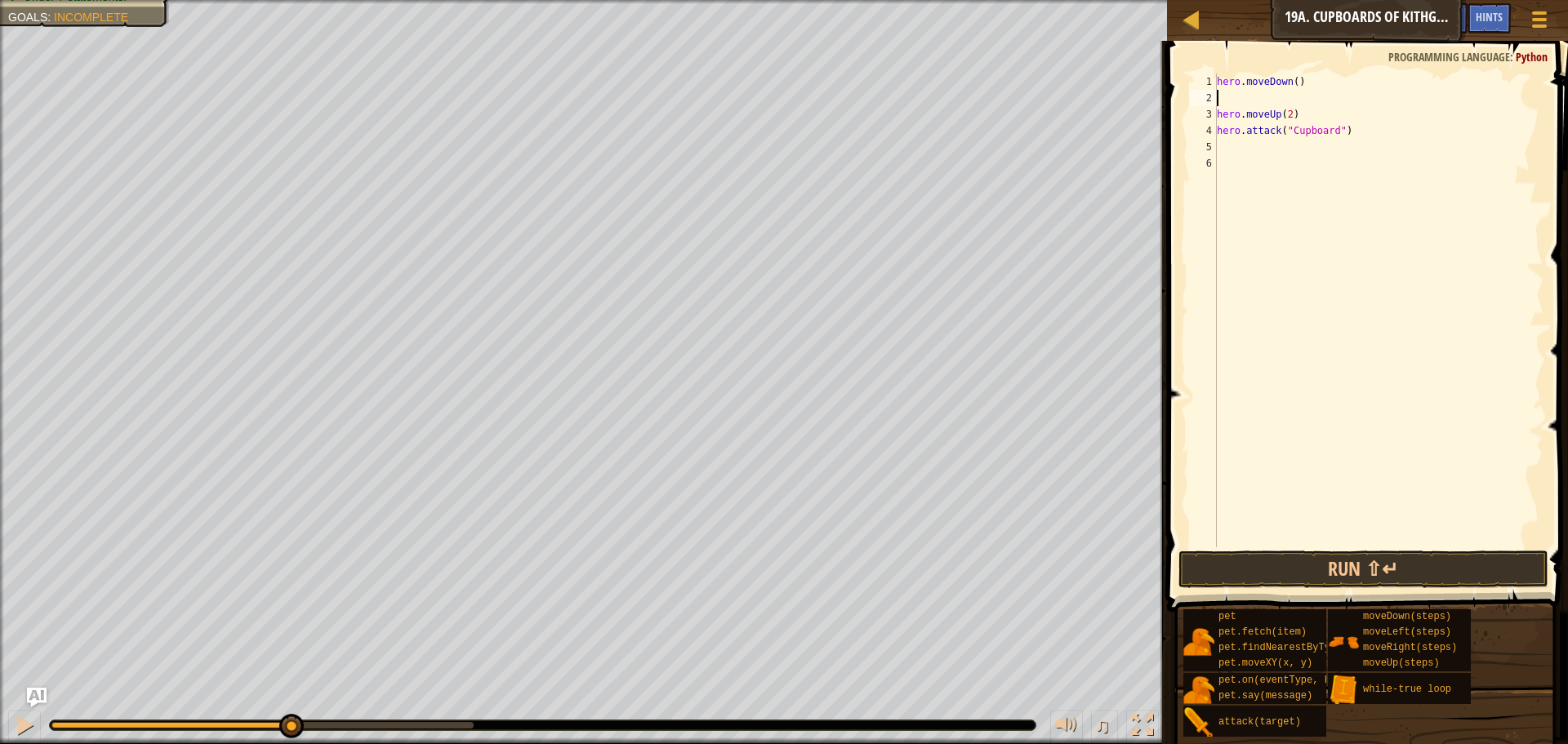
type textarea "m"
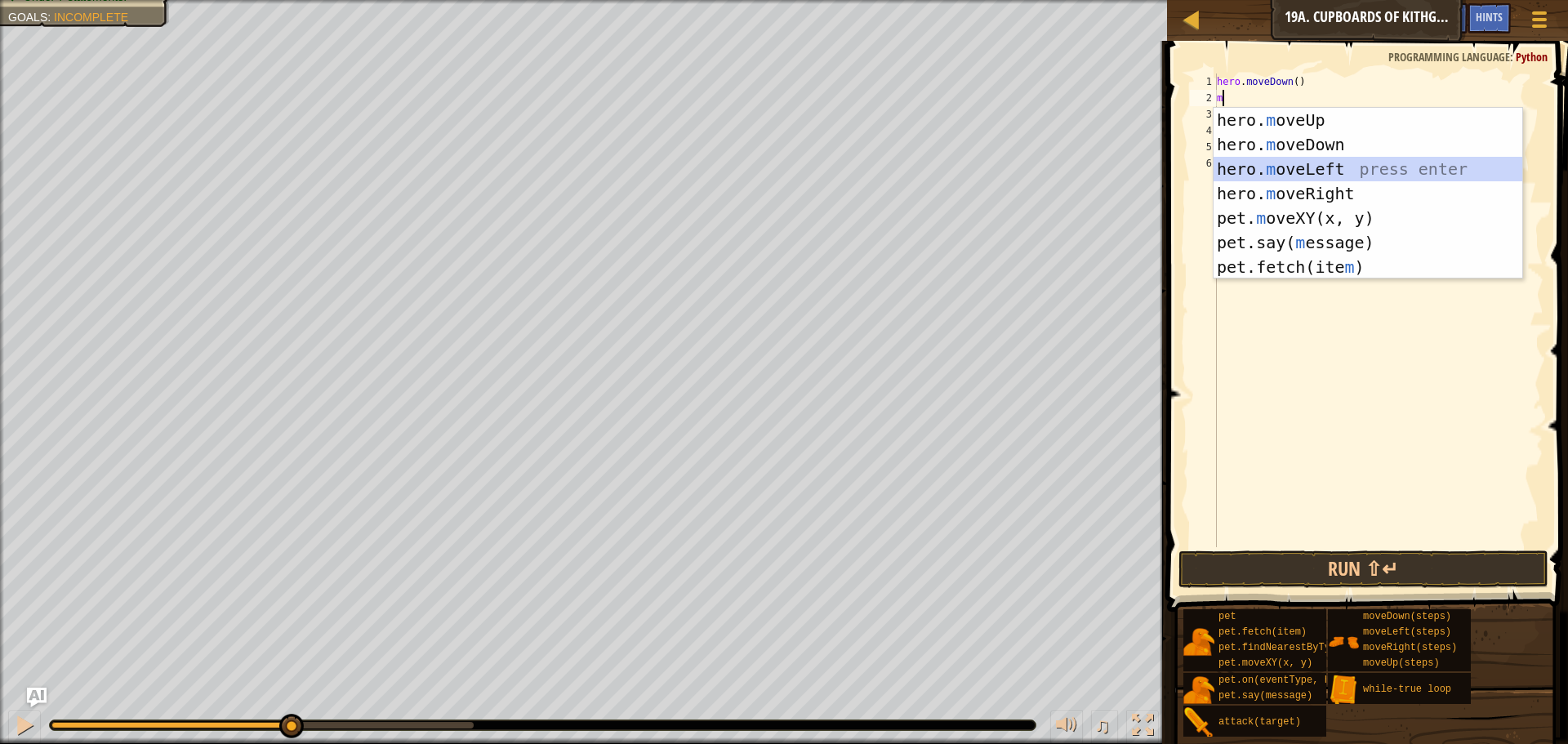
click at [1243, 175] on div "hero. m oveUp press enter hero. m oveDown press enter hero. m oveLeft press ent…" at bounding box center [1368, 218] width 309 height 220
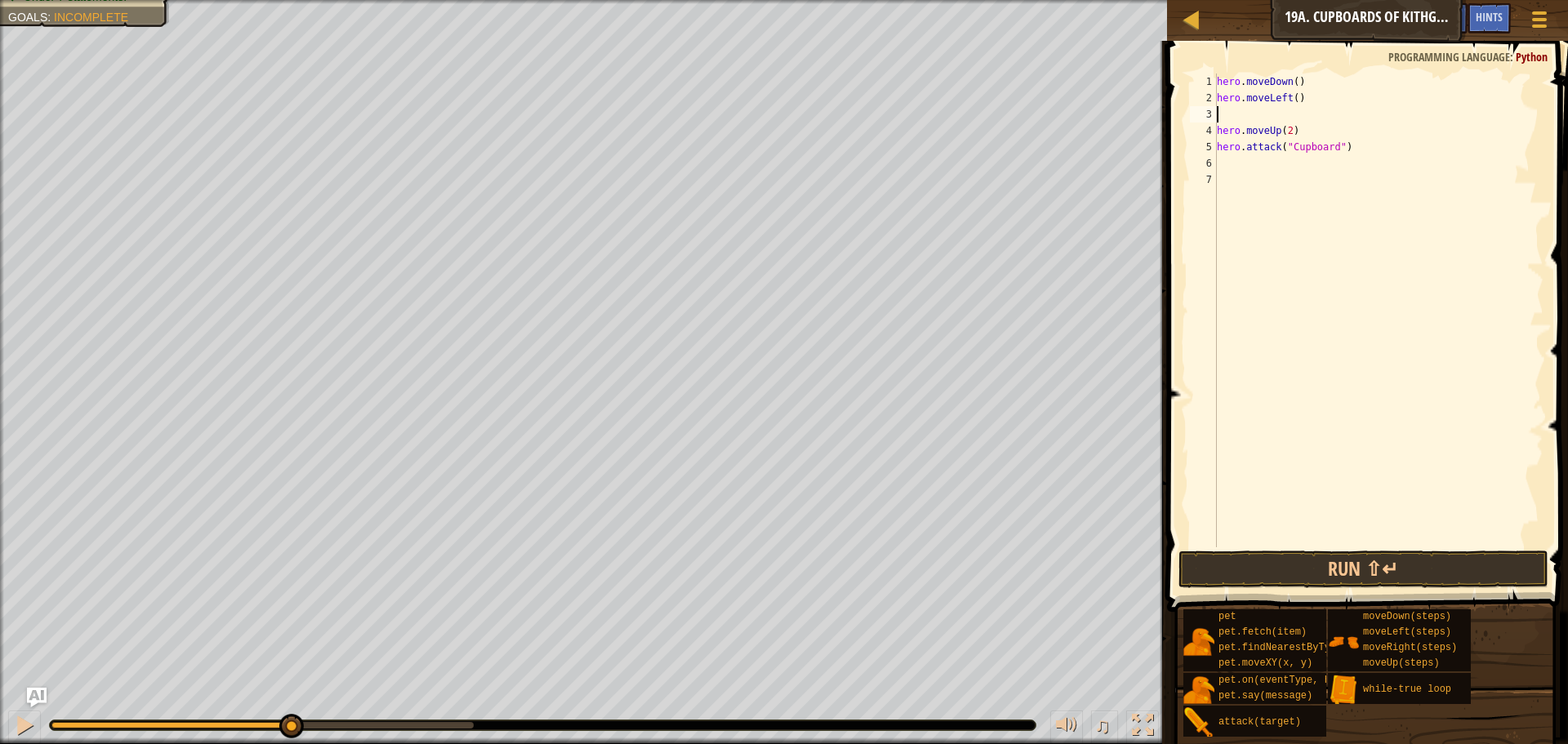
click at [1289, 102] on div "hero . moveDown ( ) hero . moveLeft ( ) hero . moveUp ( 2 ) hero . attack ( "Cu…" at bounding box center [1378, 327] width 330 height 507
click at [1292, 101] on div "hero . moveDown ( ) hero . moveLeft ( ) hero . moveUp ( 2 ) hero . attack ( "Cu…" at bounding box center [1378, 327] width 330 height 507
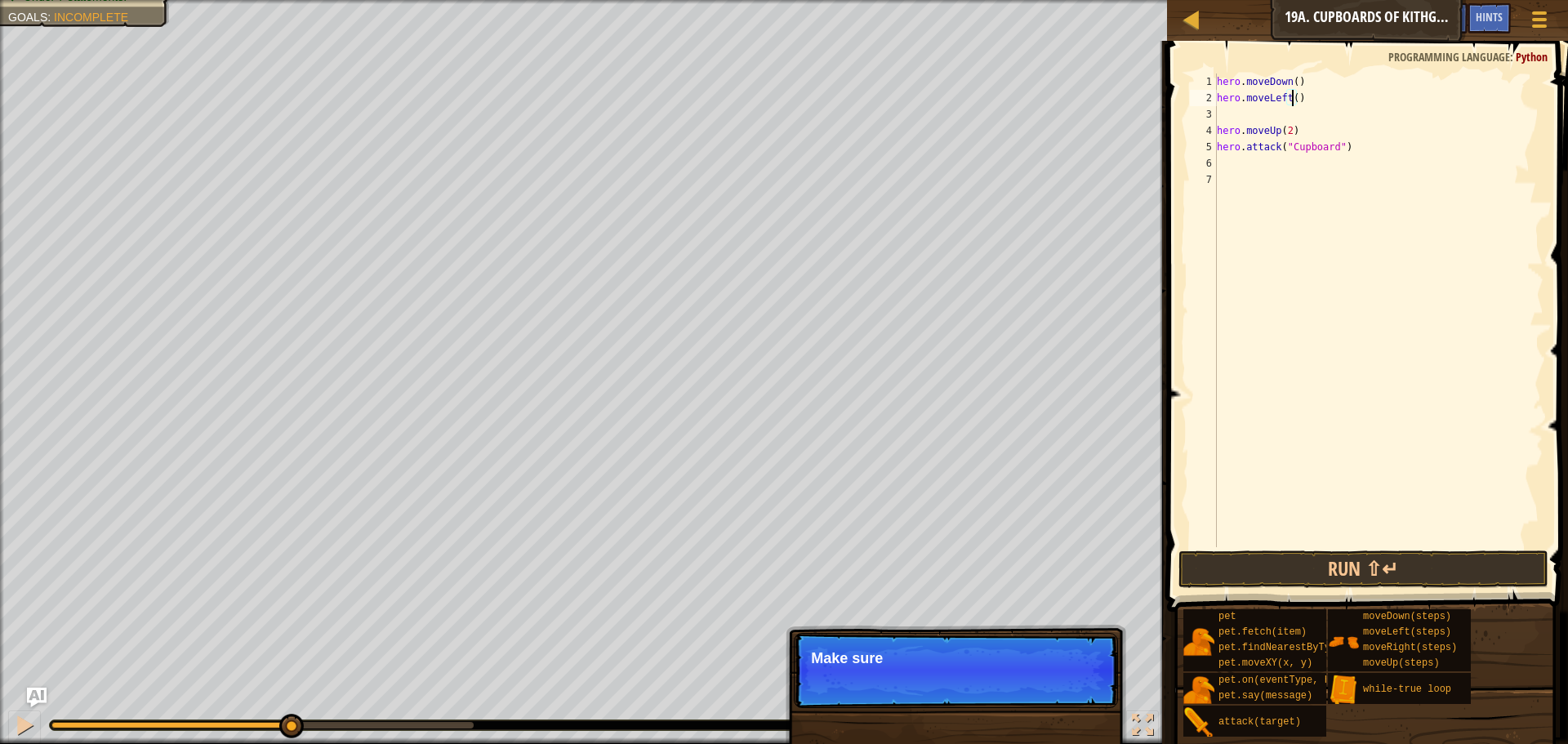
scroll to position [8, 7]
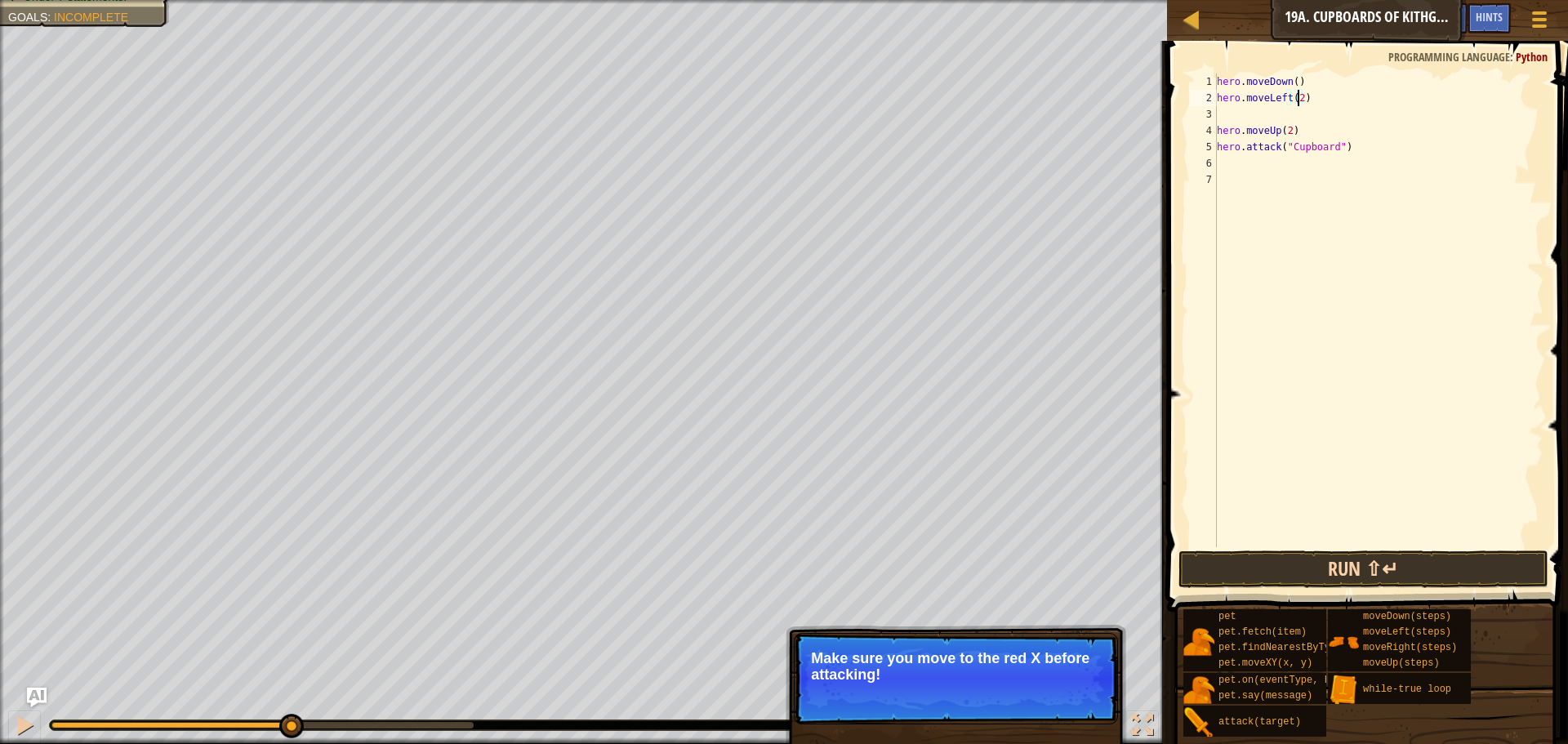
type textarea "hero.moveLeft(2)"
click at [1350, 561] on button "Run ⇧↵" at bounding box center [1364, 569] width 370 height 37
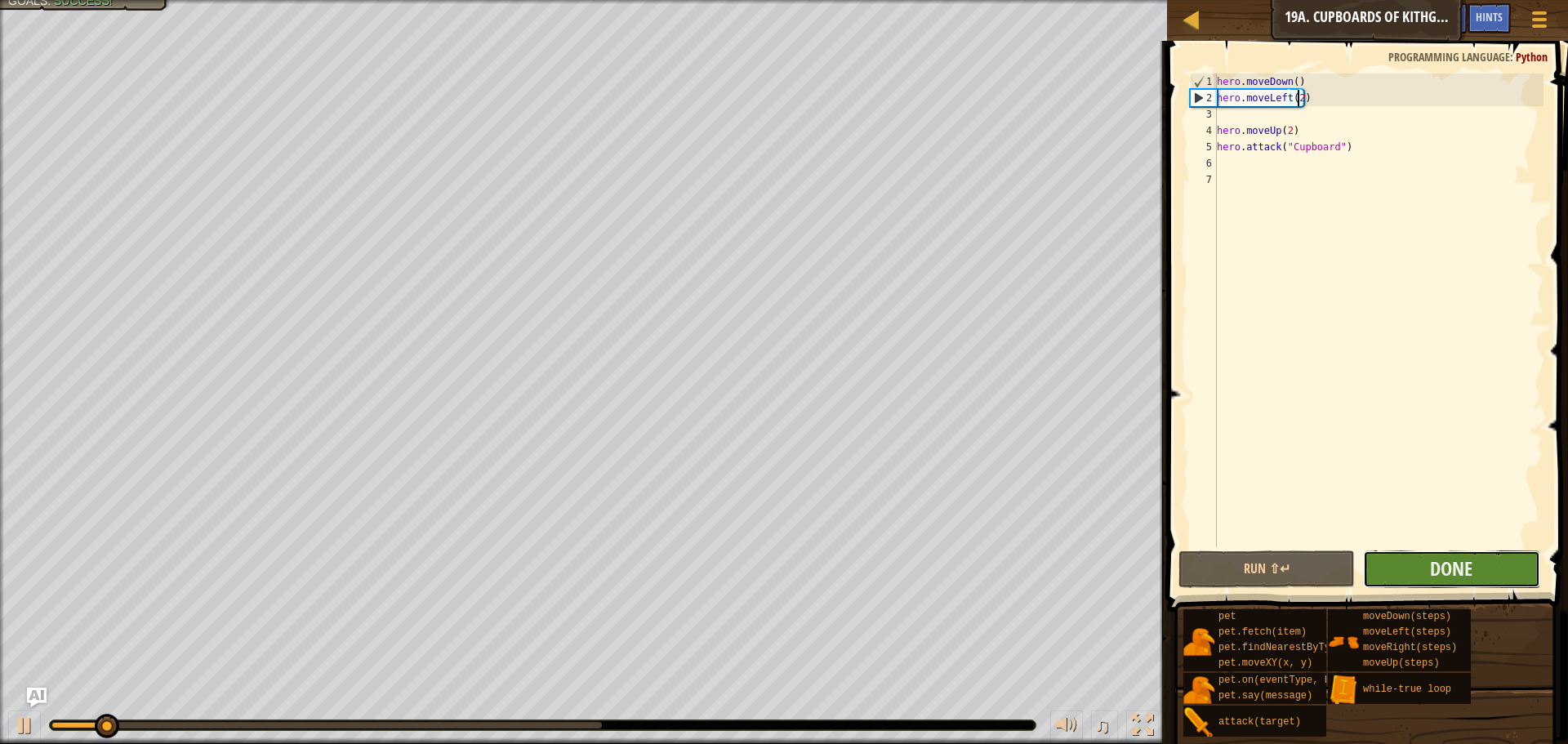
click at [1433, 582] on button "Done" at bounding box center [1451, 569] width 176 height 37
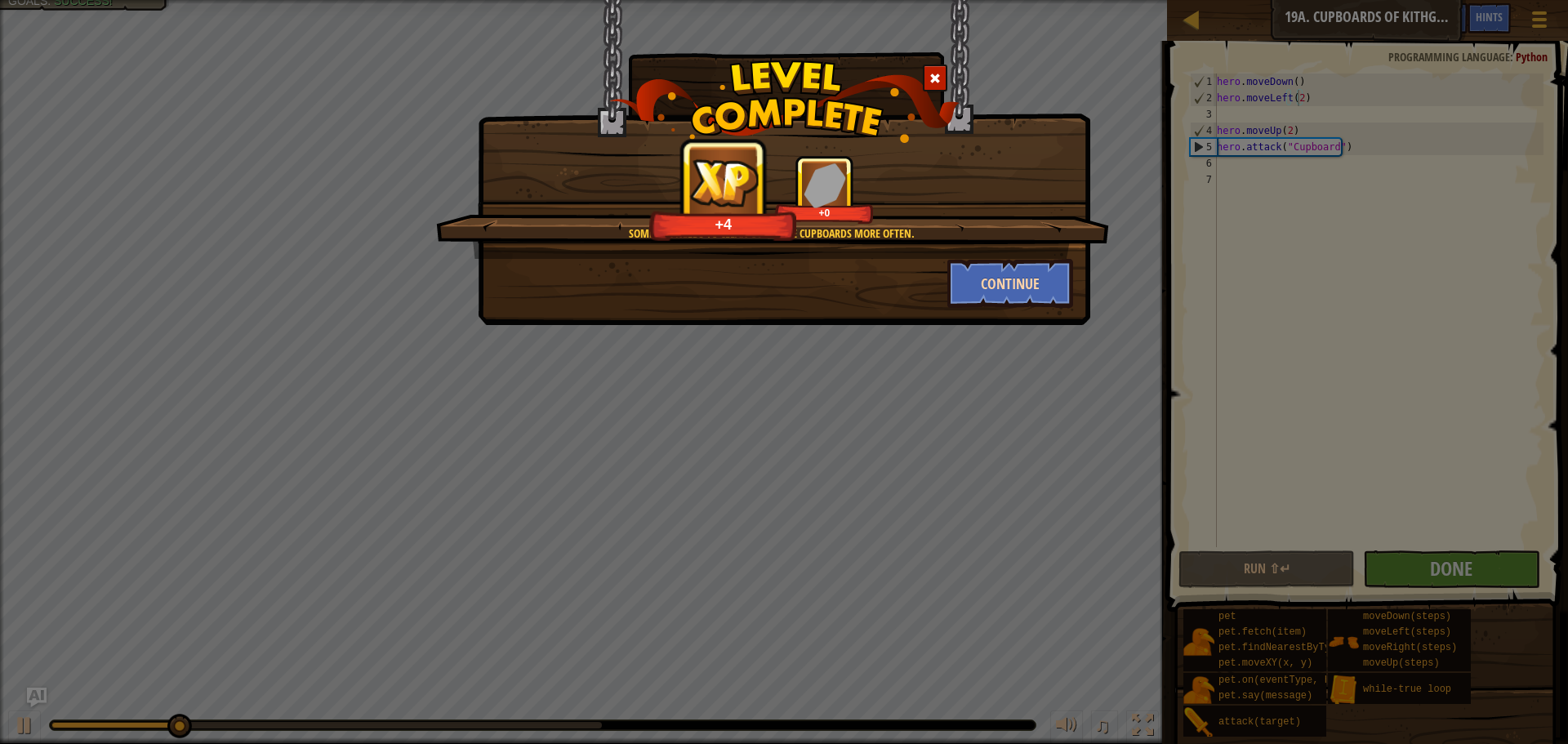
drag, startPoint x: 1052, startPoint y: 253, endPoint x: 1043, endPoint y: 276, distance: 24.7
click at [1047, 269] on div "Someone needs to clean out these cupboards more often. +4 +0 Continue" at bounding box center [784, 231] width 578 height 153
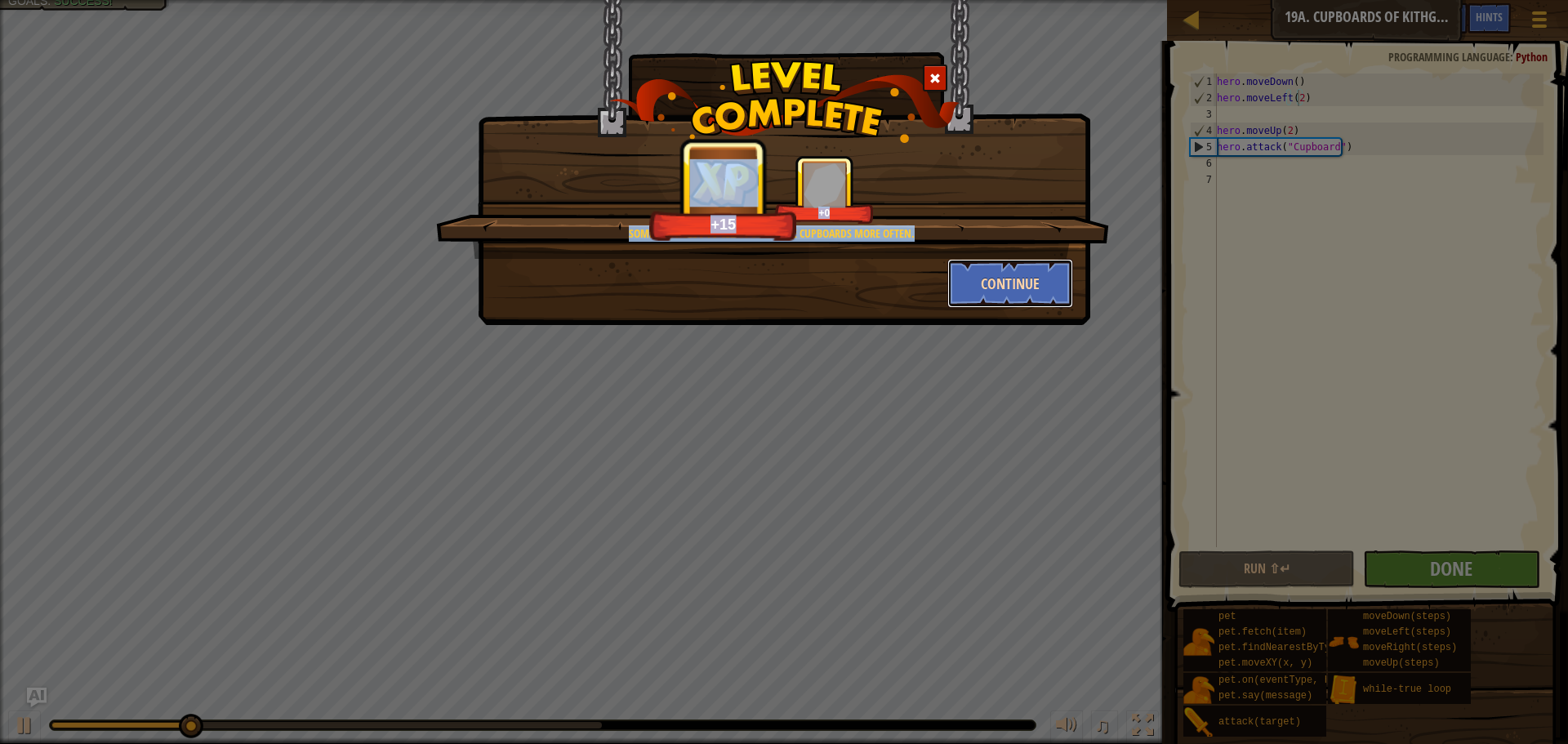
click at [1043, 276] on button "Continue" at bounding box center [1010, 284] width 126 height 49
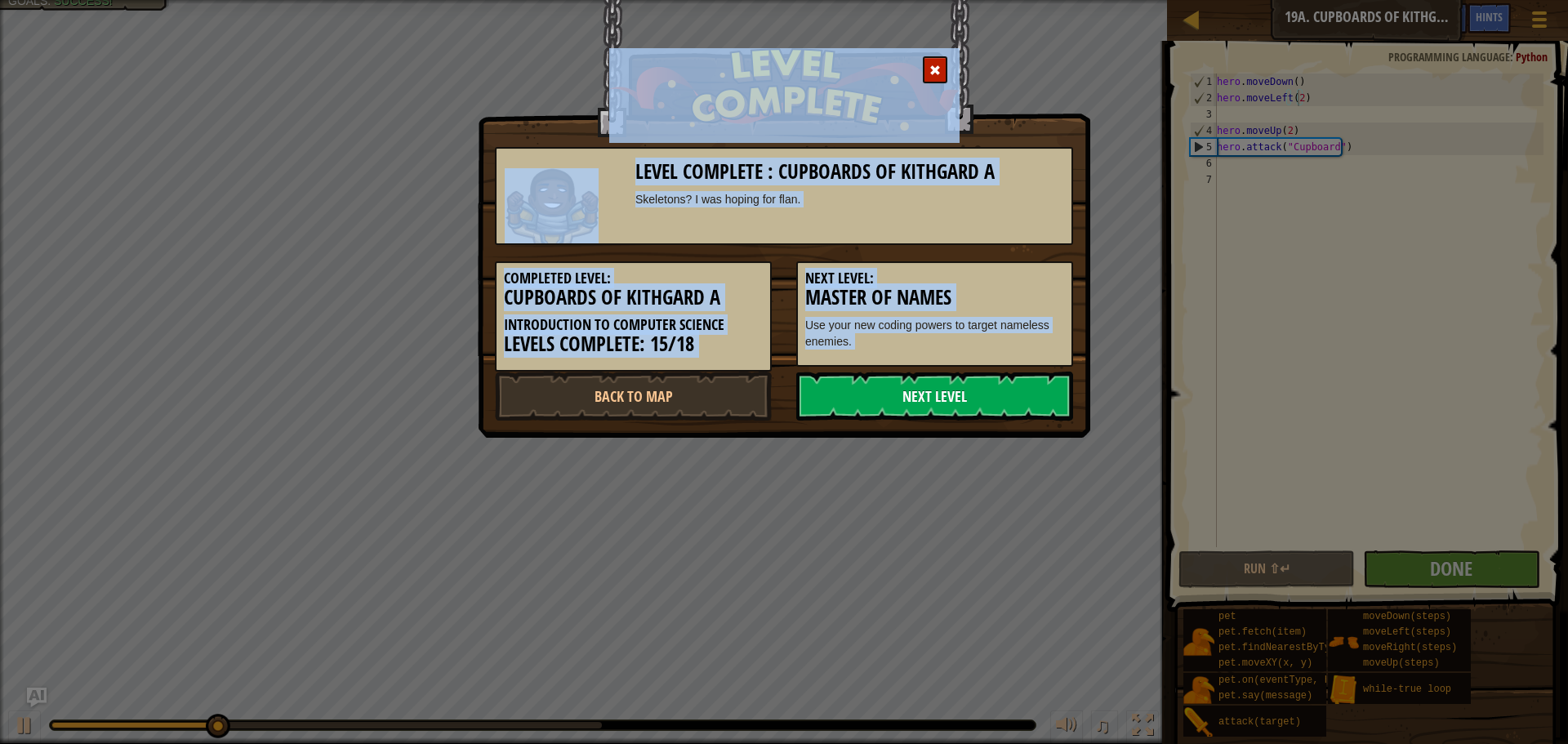
click at [1021, 394] on link "Next Level" at bounding box center [935, 396] width 277 height 49
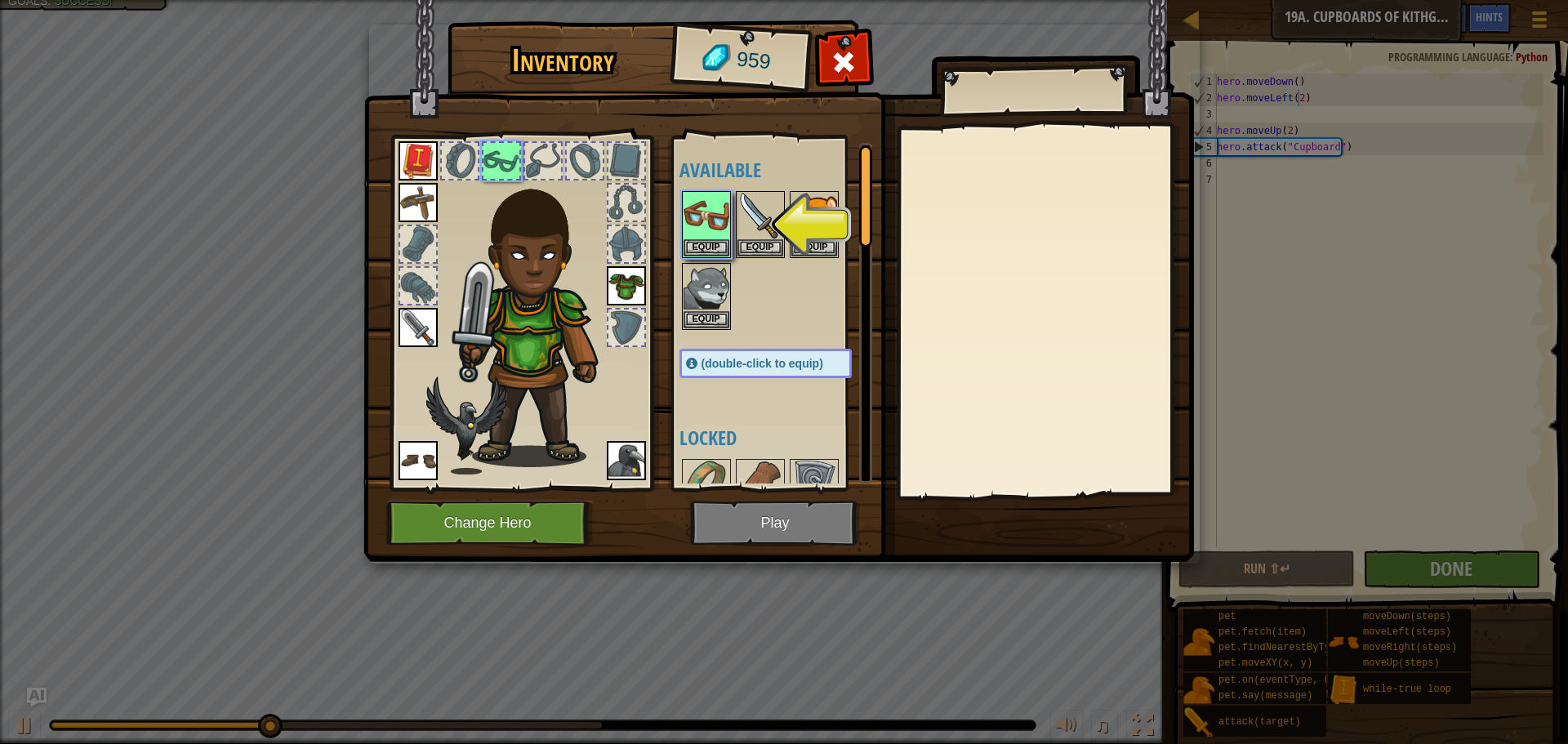
drag, startPoint x: 745, startPoint y: 500, endPoint x: 756, endPoint y: 518, distance: 21.1
click at [745, 501] on img at bounding box center [779, 265] width 831 height 593
click at [709, 229] on img at bounding box center [707, 215] width 46 height 46
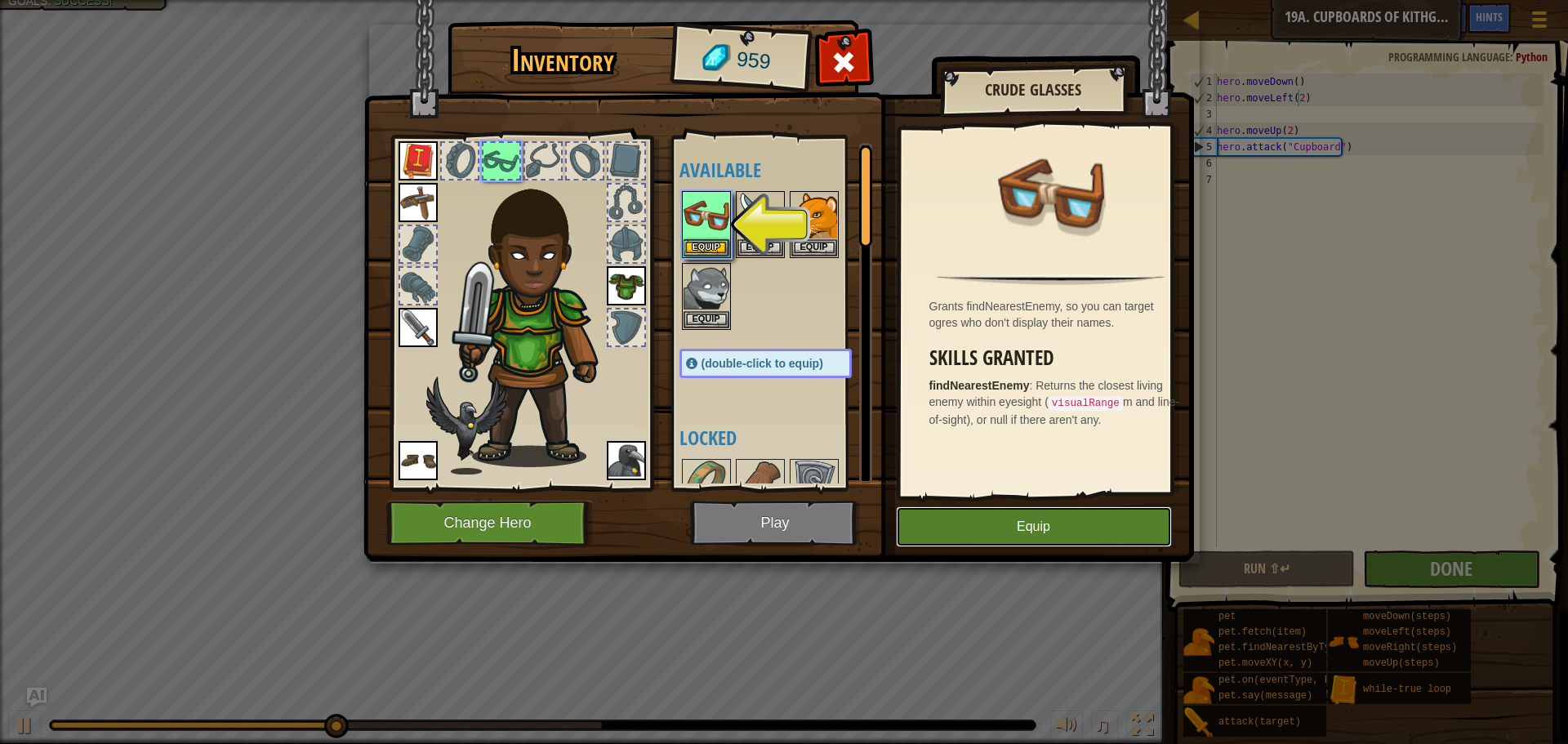
click at [953, 531] on button "Equip" at bounding box center [1034, 527] width 276 height 41
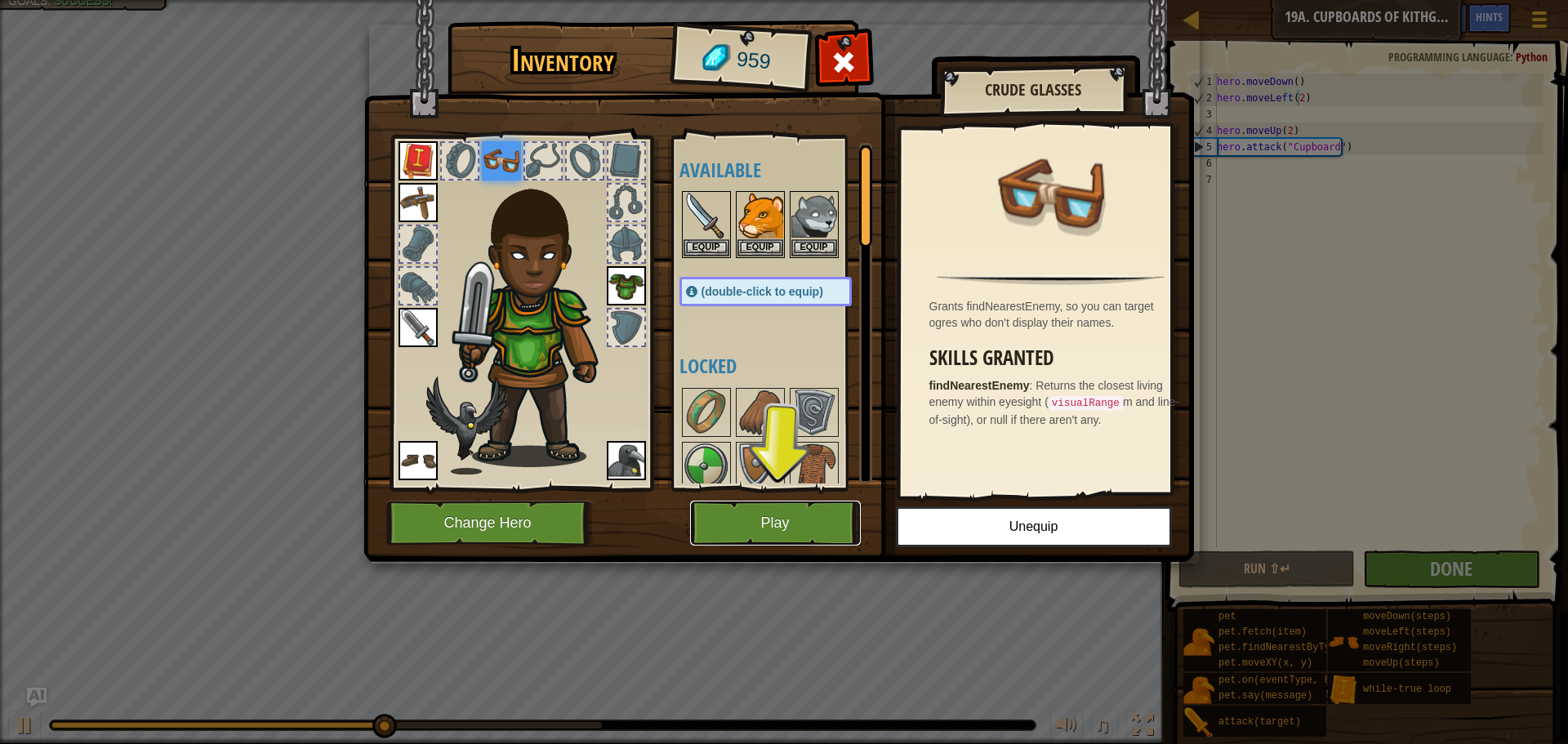
drag, startPoint x: 744, startPoint y: 513, endPoint x: 739, endPoint y: 524, distance: 12.1
click at [739, 524] on button "Play" at bounding box center [775, 523] width 170 height 45
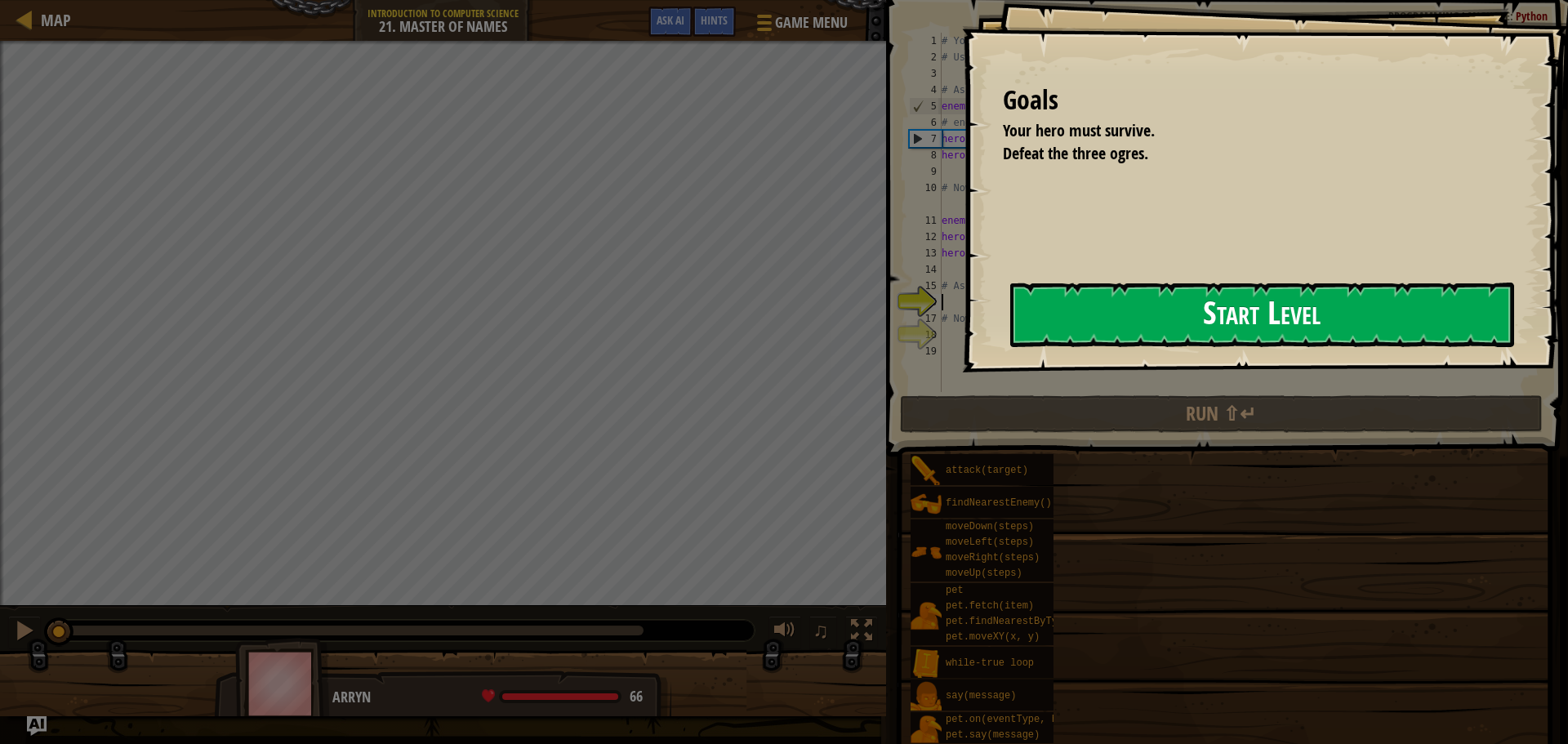
drag, startPoint x: 1125, startPoint y: 305, endPoint x: 1135, endPoint y: 303, distance: 10.2
click at [1133, 304] on button "Start Level" at bounding box center [1262, 314] width 504 height 64
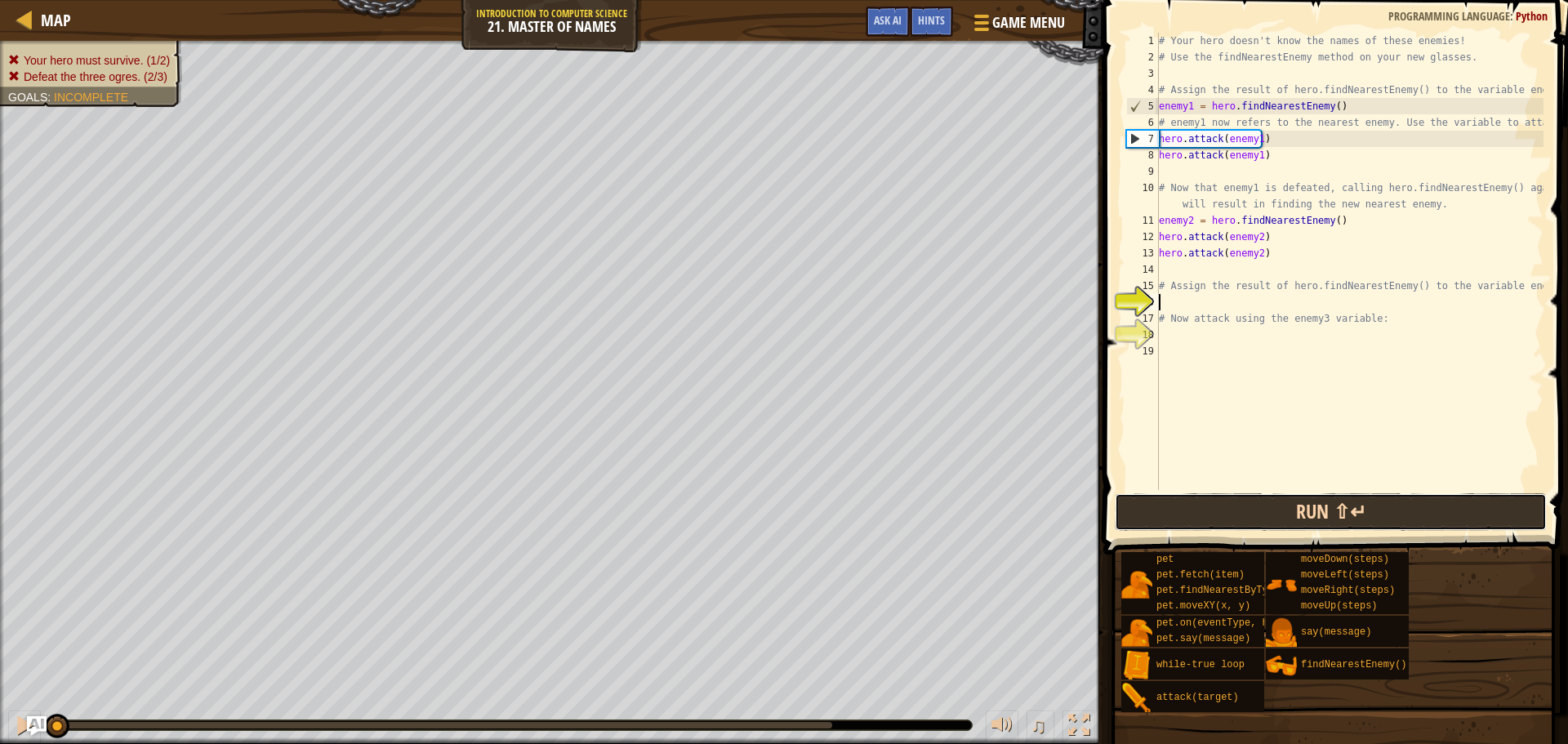
drag, startPoint x: 1309, startPoint y: 526, endPoint x: 1324, endPoint y: 518, distance: 17.0
click at [1309, 527] on button "Run ⇧↵" at bounding box center [1331, 512] width 432 height 37
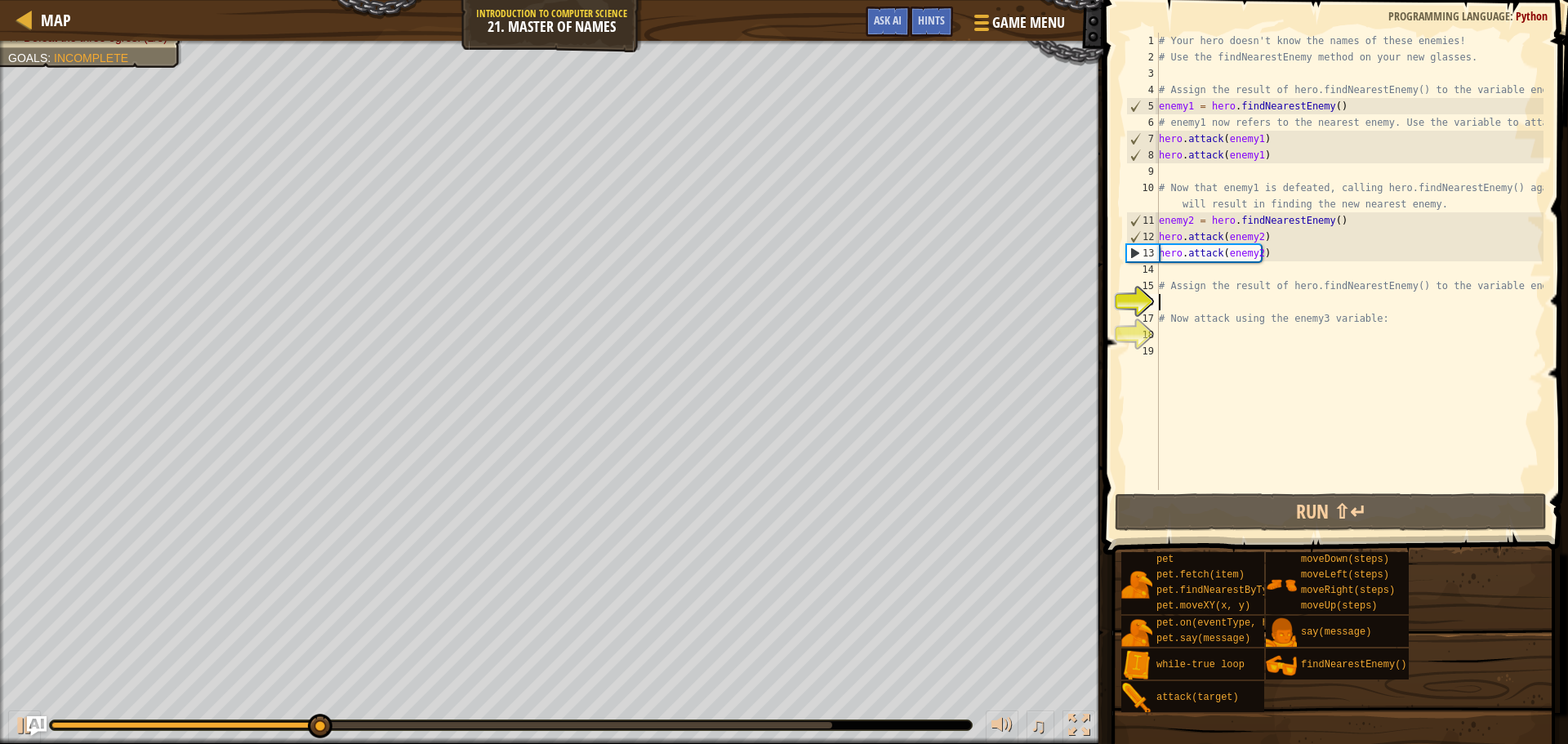
click at [1169, 272] on div "# Your hero doesn't know the names of these enemies! # Use the findNearestEnemy…" at bounding box center [1350, 278] width 388 height 490
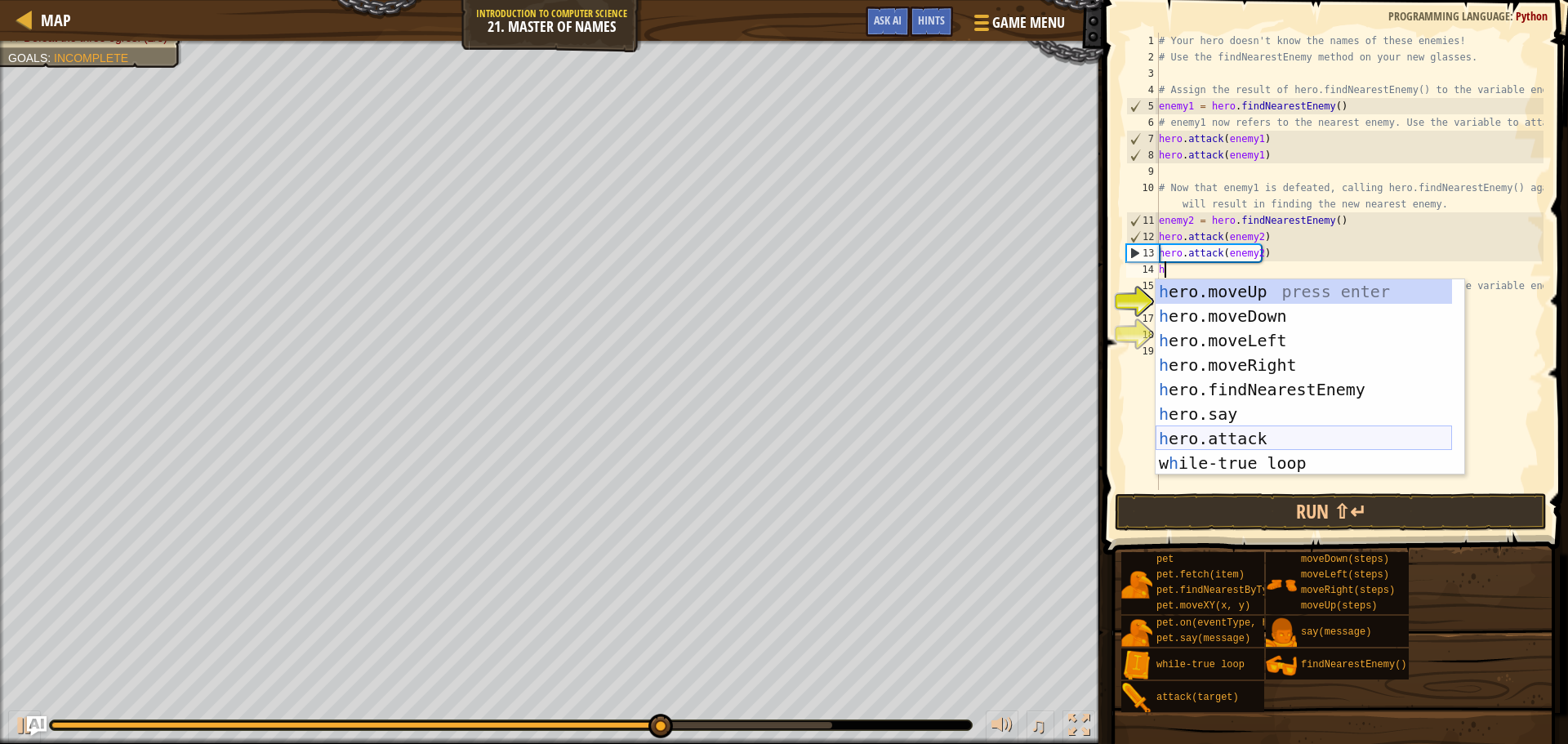
click at [1260, 434] on div "h ero.moveUp press enter h ero.moveDown press enter h ero.moveLeft press enter …" at bounding box center [1304, 402] width 297 height 245
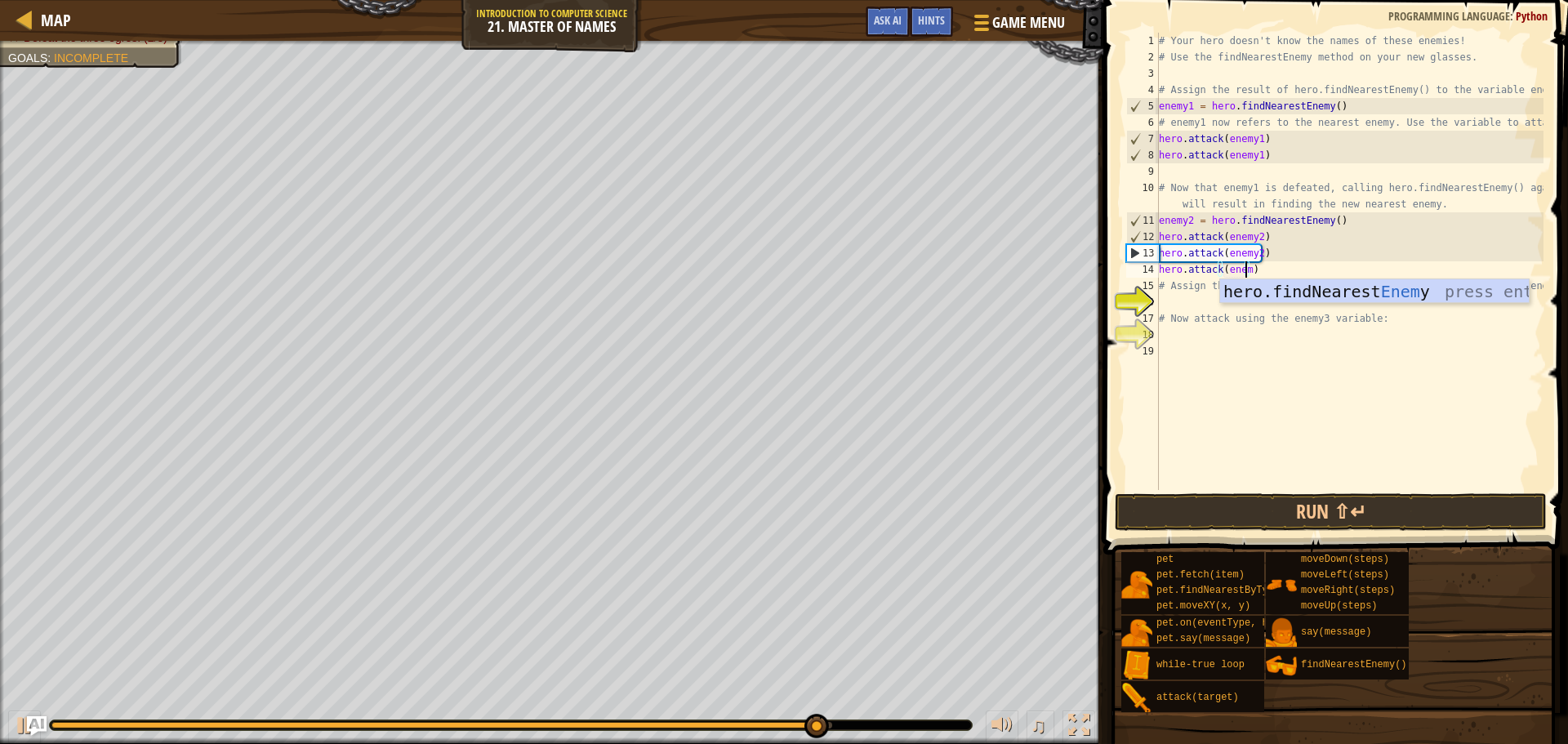
scroll to position [8, 7]
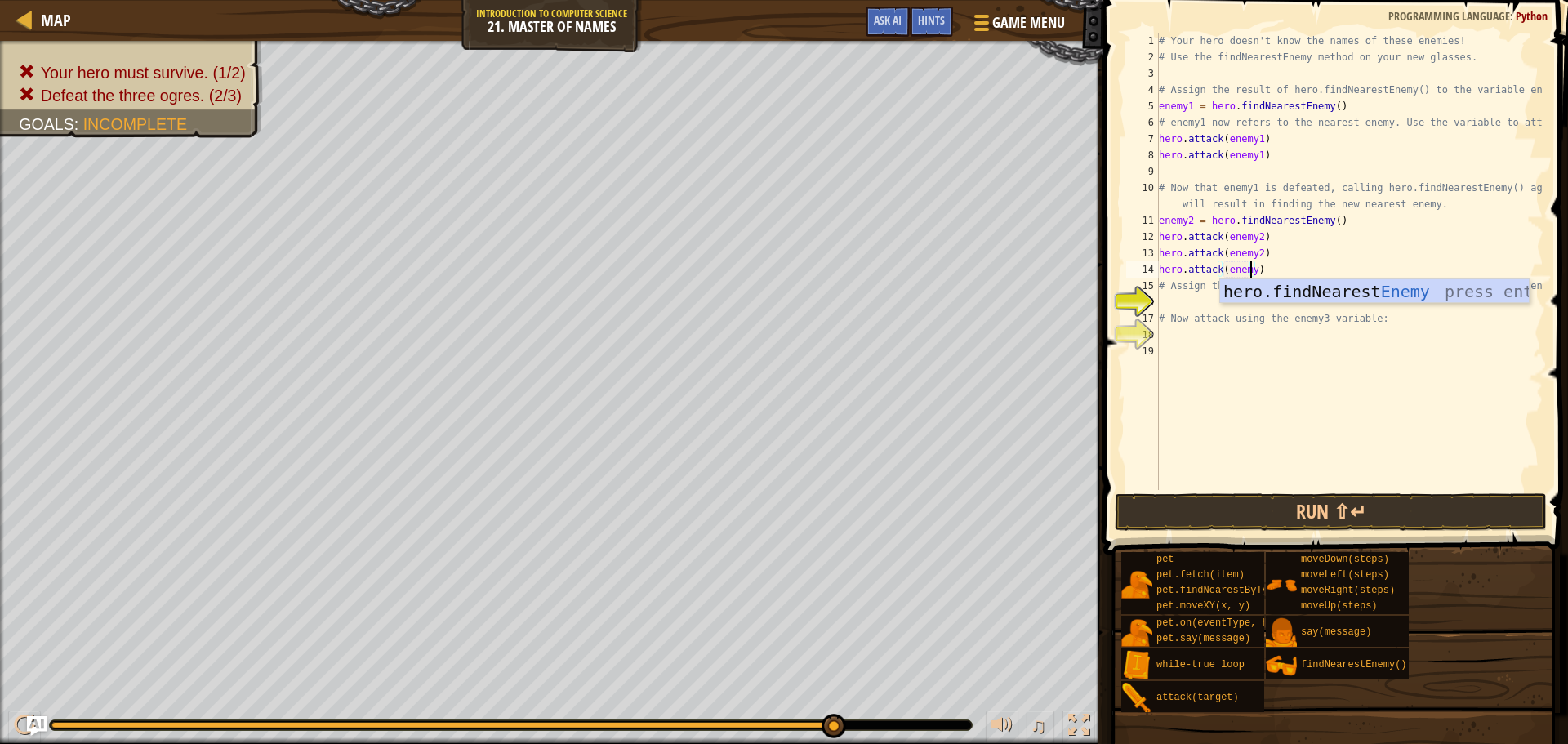
type textarea "hero.attack(enemy3)"
click at [1234, 297] on div "# Your hero doesn't know the names of these enemies! # Use the findNearestEnemy…" at bounding box center [1350, 278] width 388 height 490
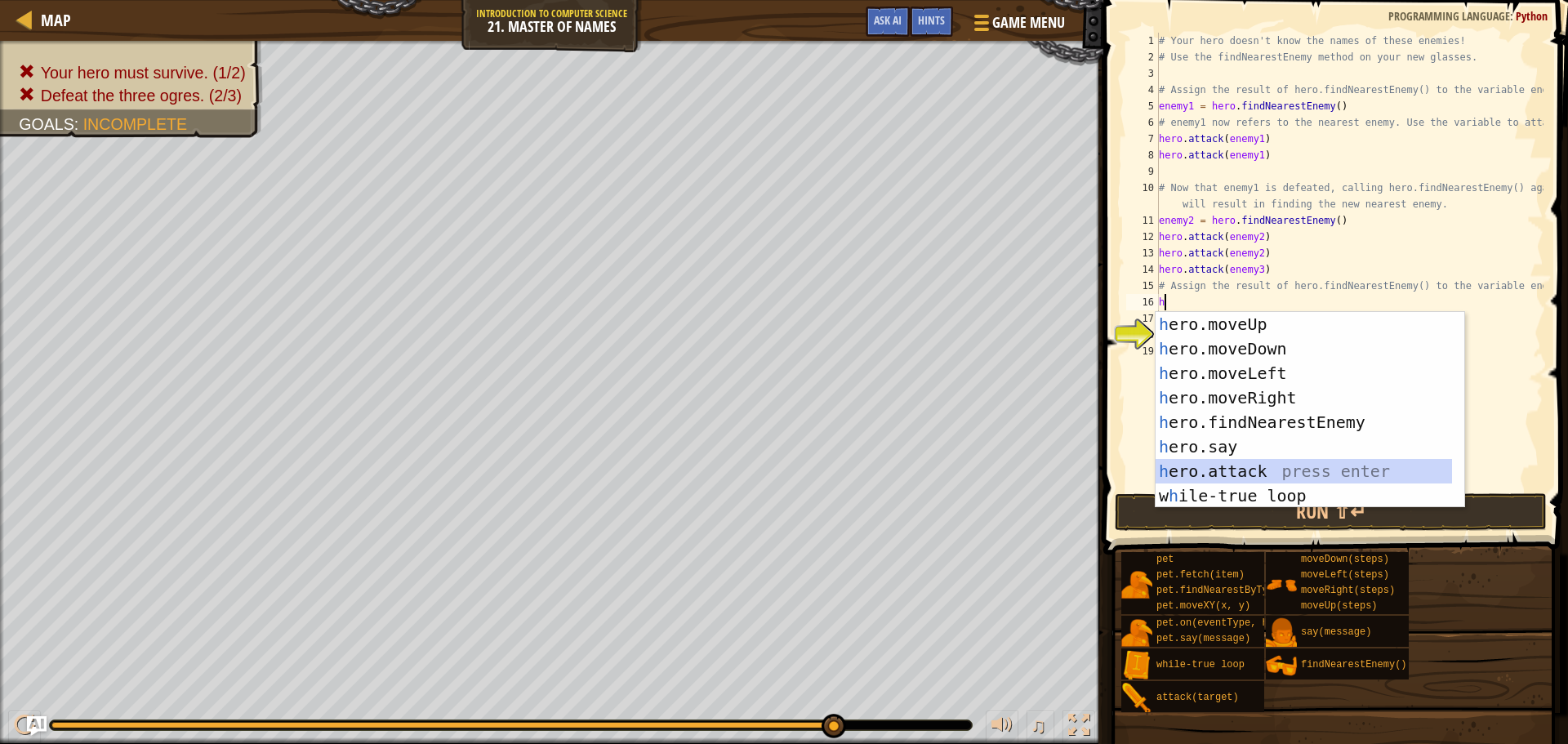
click at [1204, 471] on div "h ero.moveUp press enter h ero.moveDown press enter h ero.moveLeft press enter …" at bounding box center [1310, 434] width 309 height 245
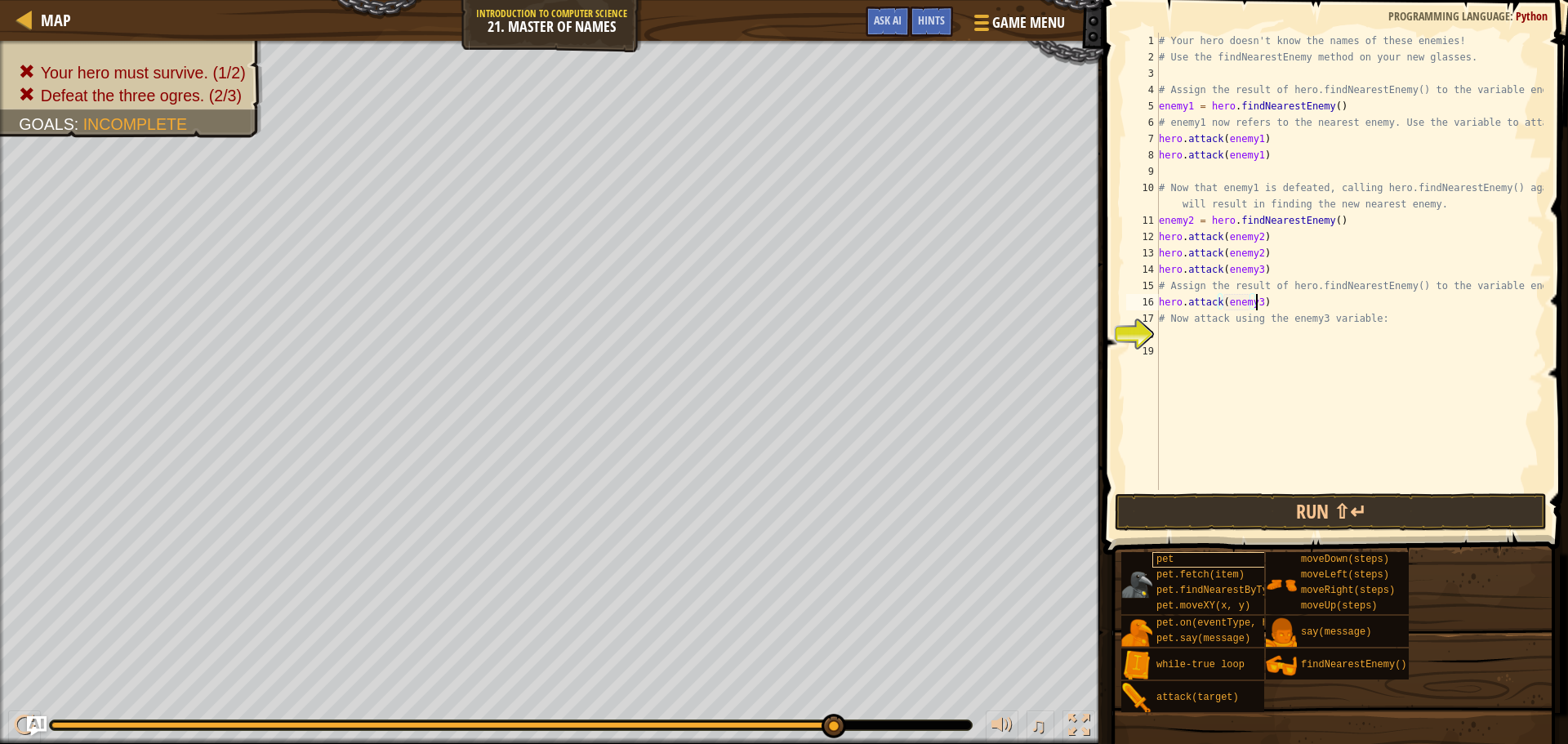
scroll to position [8, 8]
type textarea "hero.attack(enemy3)"
click at [1280, 508] on button "Run ⇧↵" at bounding box center [1331, 512] width 432 height 37
